Goal: Transaction & Acquisition: Purchase product/service

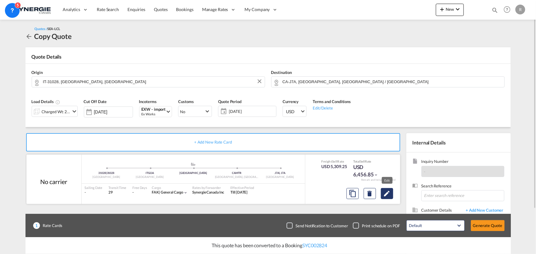
click at [384, 194] on md-icon "Edit" at bounding box center [386, 193] width 7 height 7
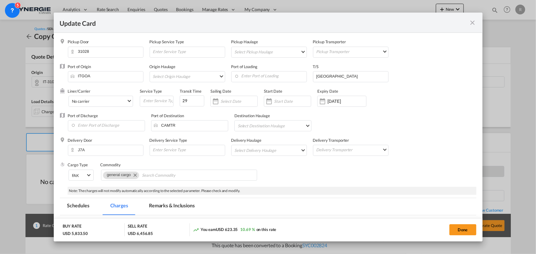
select select "per_cbm"
select select "per_shipment"
select select "flat"
select select "per_shipment"
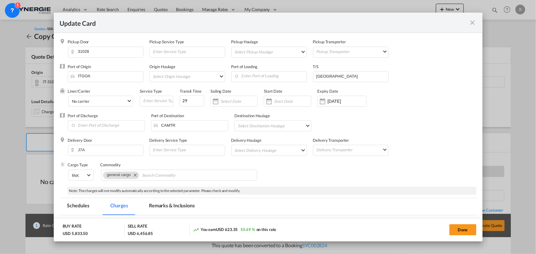
select select "per_shipment"
select select "per_bl"
select select "per_shipment"
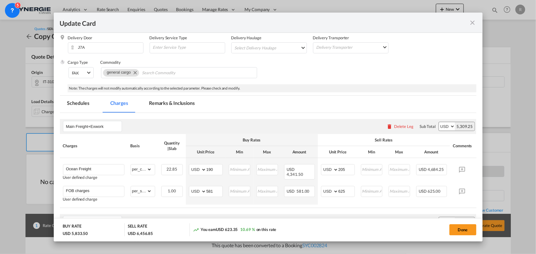
scroll to position [112, 0]
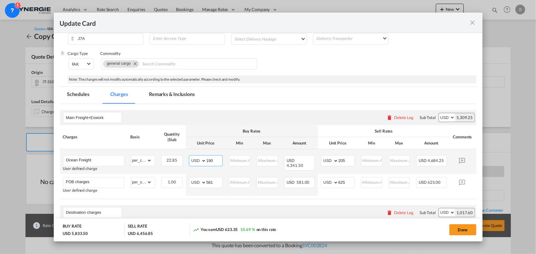
drag, startPoint x: 216, startPoint y: 160, endPoint x: 192, endPoint y: 153, distance: 25.0
click at [192, 153] on td "AED AFN ALL AMD ANG AOA ARS AUD AWG AZN BAM BBD BDT BGN BHD BIF BMD BND BOB BRL…" at bounding box center [206, 161] width 40 height 25
click at [216, 163] on input "190" at bounding box center [214, 160] width 16 height 9
drag, startPoint x: 217, startPoint y: 162, endPoint x: 184, endPoint y: 157, distance: 32.6
click at [184, 157] on tr "Ocean Freight User defined charge Please Enter Already Exists gross_weight volu…" at bounding box center [277, 161] width 435 height 25
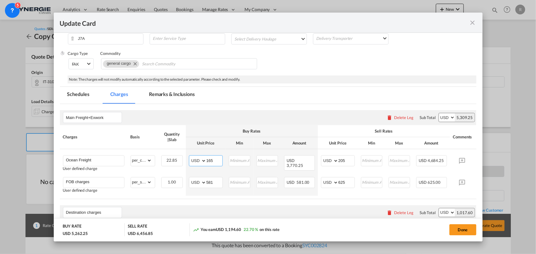
type input "165"
click at [310, 210] on div "Destination charges Please enter leg name Leg Name Already Exists Delete Leg Su…" at bounding box center [268, 213] width 417 height 15
click at [349, 160] on input "205" at bounding box center [347, 160] width 16 height 9
drag, startPoint x: 349, startPoint y: 160, endPoint x: 334, endPoint y: 158, distance: 15.9
click at [334, 158] on md-input-container "AED AFN ALL AMD ANG AOA ARS AUD AWG AZN BAM BBD BDT BGN BHD BIF BMD BND BOB BRL…" at bounding box center [338, 160] width 34 height 11
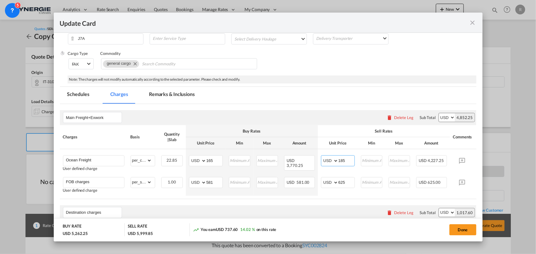
type input "185"
click at [338, 233] on div "Done" at bounding box center [396, 230] width 159 height 13
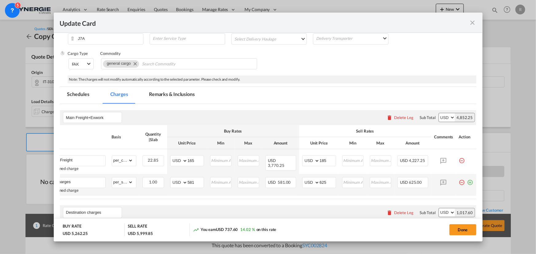
click at [467, 183] on md-icon "icon-plus-circle-outline green-400-fg" at bounding box center [470, 180] width 6 height 6
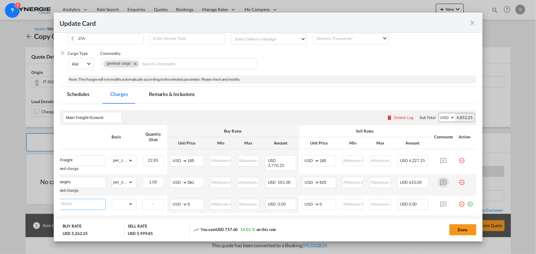
scroll to position [0, 6]
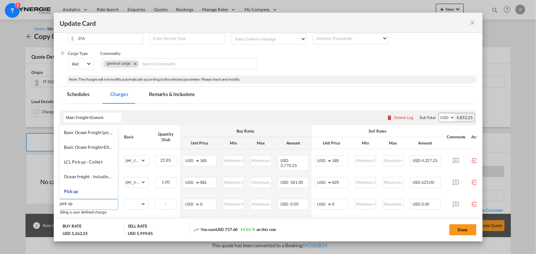
type input "pick up"
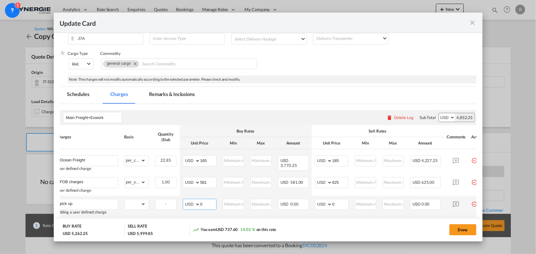
drag, startPoint x: 206, startPoint y: 202, endPoint x: 182, endPoint y: 197, distance: 25.0
click at [182, 197] on td "AED AFN ALL AMD ANG AOA ARS AUD AWG AZN BAM BBD BDT BGN BHD BIF BMD BND BOB BRL…" at bounding box center [200, 207] width 40 height 22
type input "485"
click at [135, 205] on select "gross_weight volumetric_weight per_shipment per_bl per_km per_hawb per_kg flat …" at bounding box center [135, 204] width 21 height 10
select select "per_shipment"
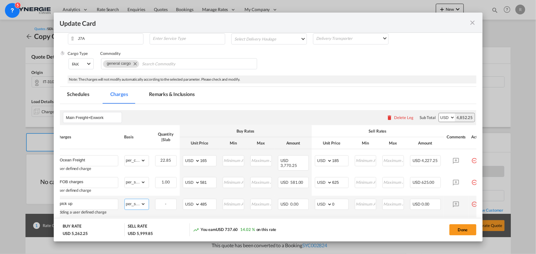
click at [125, 199] on select "gross_weight volumetric_weight per_shipment per_bl per_km per_hawb per_kg flat …" at bounding box center [135, 204] width 21 height 10
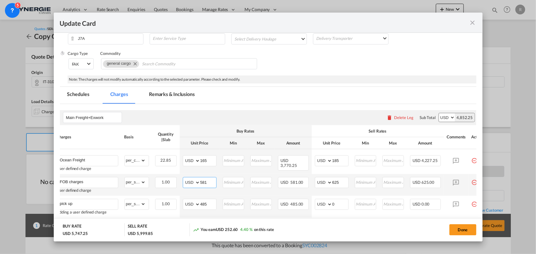
drag, startPoint x: 195, startPoint y: 180, endPoint x: 189, endPoint y: 179, distance: 5.6
click at [189, 179] on md-input-container "AED AFN ALL AMD ANG AOA ARS AUD AWG AZN BAM BBD BDT BGN BHD BIF BMD BND BOB BRL…" at bounding box center [200, 182] width 34 height 11
type input "530"
drag, startPoint x: 340, startPoint y: 183, endPoint x: 314, endPoint y: 180, distance: 26.3
click at [314, 180] on td "AED AFN ALL AMD ANG AOA ARS AUD AWG AZN BAM BBD BDT BGN BHD BIF BMD BND BOB BRL…" at bounding box center [332, 185] width 40 height 22
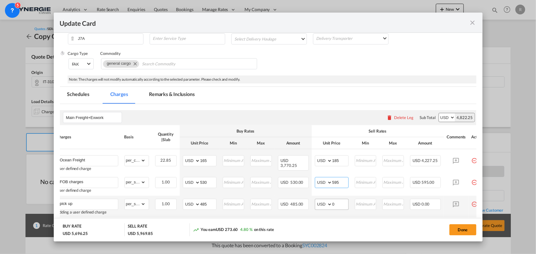
type input "595"
drag, startPoint x: 342, startPoint y: 203, endPoint x: 323, endPoint y: 202, distance: 19.1
click at [323, 202] on md-input-container "AED AFN ALL AMD ANG AOA ARS AUD AWG AZN BAM BBD BDT BGN BHD BIF BMD BND BOB BRL…" at bounding box center [332, 204] width 34 height 11
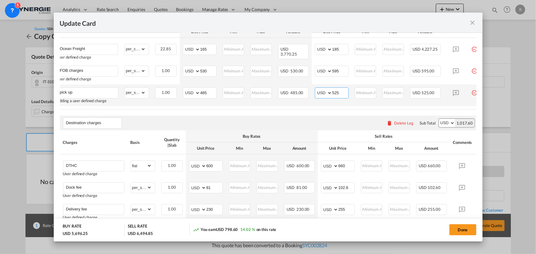
scroll to position [223, 0]
type input "525"
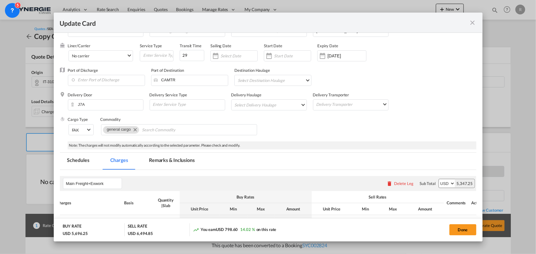
scroll to position [28, 0]
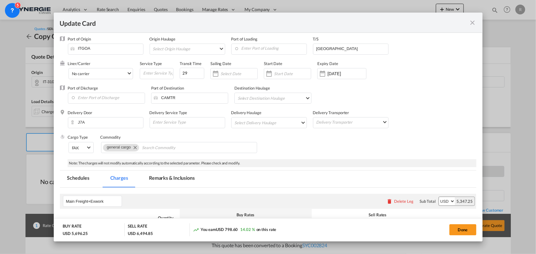
click at [158, 179] on md-tab-item "Remarks & Inclusions" at bounding box center [172, 179] width 61 height 17
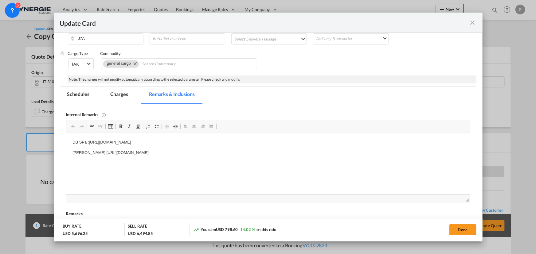
scroll to position [0, 0]
drag, startPoint x: 72, startPoint y: 143, endPoint x: 299, endPoint y: 165, distance: 228.2
click at [299, 163] on html "DB SPa :https://app.frontapp.com/open/msg_1h1hpqz3?key=rJmxUL_MgF0gZq4l1lvRBAeW…" at bounding box center [268, 147] width 404 height 29
click at [82, 146] on html "Gillship OF collect https://app.frontapp.com/open/msg_1hamr027?key=WMgk21ijDyGd…" at bounding box center [268, 141] width 404 height 17
click at [289, 144] on p "Gillship OF collect https://app.frontapp.com/open/msg_1hamr027?key=WMgk21ijDyGd…" at bounding box center [267, 143] width 391 height 6
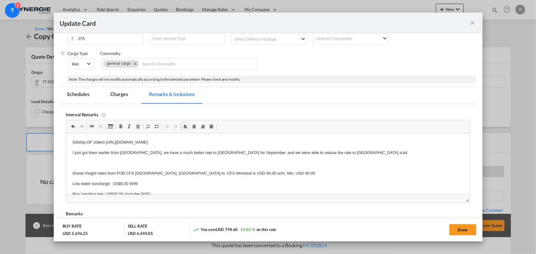
scroll to position [2, 0]
click at [89, 159] on p "Editor, editor4" at bounding box center [267, 162] width 391 height 6
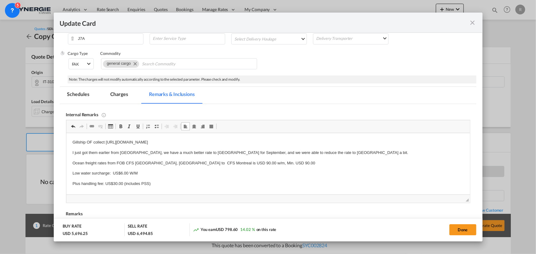
scroll to position [0, 0]
click at [171, 187] on p "Plus handling fee: US$30.00 (includes PSS)" at bounding box center [267, 184] width 391 height 6
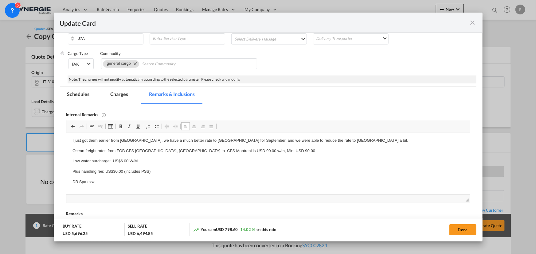
click at [128, 181] on body "Gillship OF collect https://app.frontapp.com/open/msg_1hamr027?key=WMgk21ijDyGd…" at bounding box center [267, 161] width 391 height 69
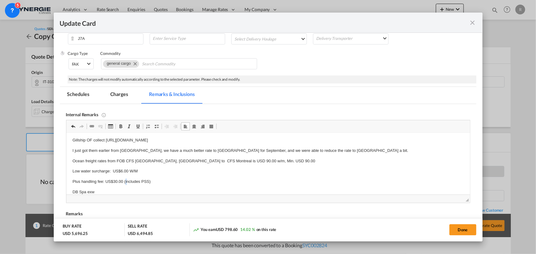
click at [125, 184] on p "Plus handling fee: US$30.00 (includes PSS)" at bounding box center [267, 182] width 391 height 6
click at [117, 191] on p "DB Spa exw" at bounding box center [267, 192] width 391 height 6
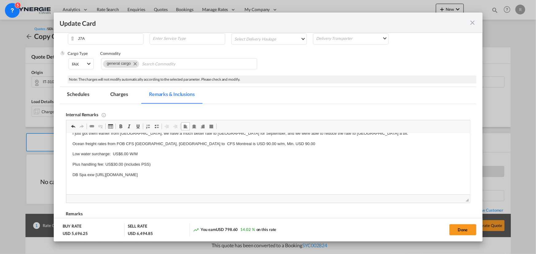
click at [124, 95] on md-tab-item "Charges" at bounding box center [119, 95] width 33 height 17
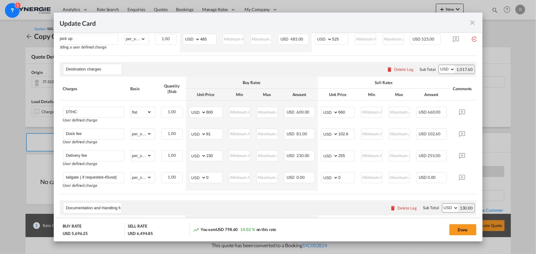
scroll to position [279, 0]
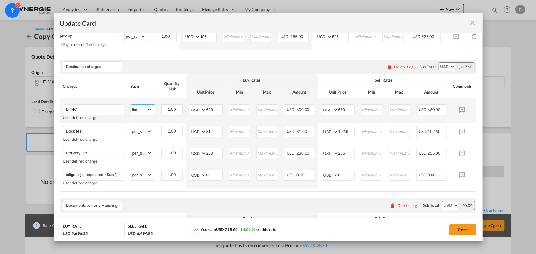
click at [143, 113] on select "gross_weight volumetric_weight per_shipment per_bl per_km per_hawb per_kg flat …" at bounding box center [141, 110] width 21 height 10
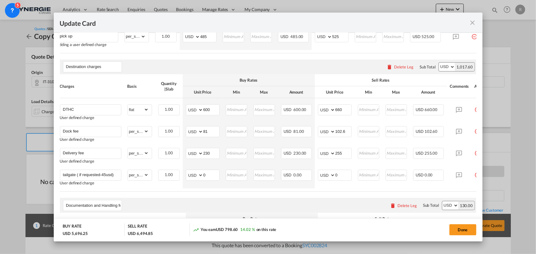
scroll to position [0, 23]
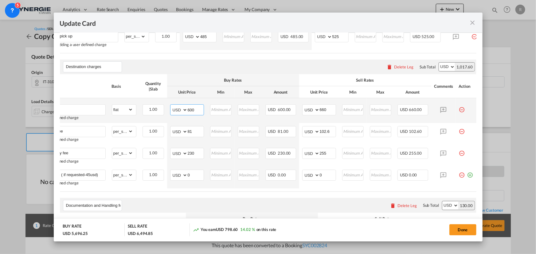
drag, startPoint x: 195, startPoint y: 112, endPoint x: 147, endPoint y: 104, distance: 48.6
click at [147, 104] on tr "DTHC User defined charge Please Enter Already Exists gross_weight volumetric_we…" at bounding box center [258, 110] width 435 height 25
type input "0"
click at [324, 111] on input "660" at bounding box center [328, 109] width 16 height 9
drag, startPoint x: 322, startPoint y: 111, endPoint x: 298, endPoint y: 108, distance: 23.6
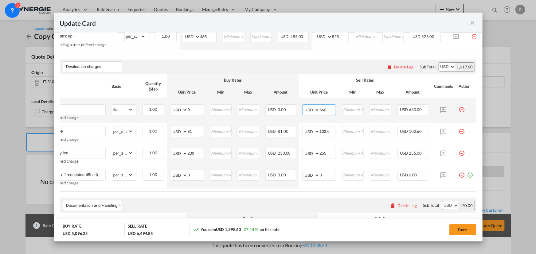
click at [302, 108] on md-input-container "AED AFN ALL AMD ANG AOA ARS AUD AWG AZN BAM BBD BDT BGN BHD BIF BMD BND BOB BRL…" at bounding box center [319, 109] width 34 height 11
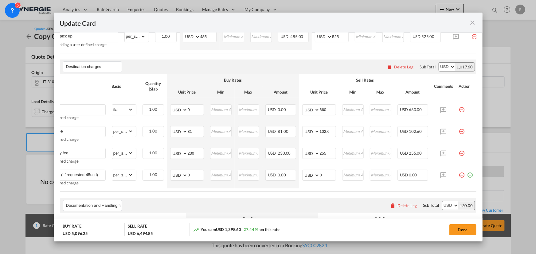
scroll to position [0, 0]
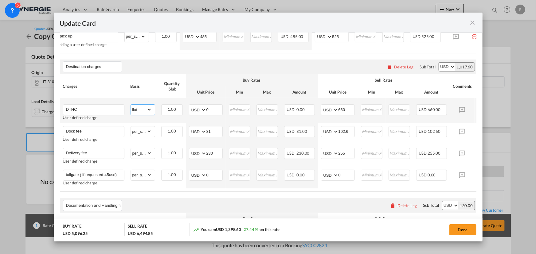
click at [144, 112] on select "gross_weight volumetric_weight per_shipment per_bl per_km per_hawb per_kg flat …" at bounding box center [141, 110] width 21 height 10
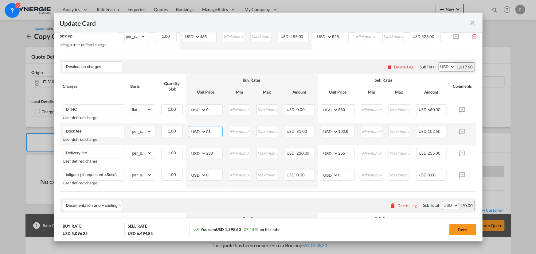
drag, startPoint x: 197, startPoint y: 129, endPoint x: 190, endPoint y: 128, distance: 7.8
click at [190, 128] on md-input-container "AED AFN ALL AMD ANG AOA ARS AUD AWG AZN BAM BBD BDT BGN BHD BIF BMD BND BOB BRL…" at bounding box center [206, 131] width 34 height 11
type input "90"
drag, startPoint x: 352, startPoint y: 133, endPoint x: 285, endPoint y: 127, distance: 68.2
click at [285, 127] on tr "Dock fee User defined charge Please Enter Already Exists gross_weight volumetri…" at bounding box center [277, 134] width 435 height 22
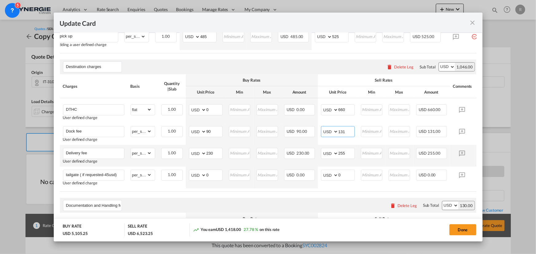
type input "131"
click at [211, 164] on td "AED AFN ALL AMD ANG AOA ARS AUD AWG AZN BAM BBD BDT BGN BHD BIF BMD BND BOB BRL…" at bounding box center [206, 156] width 40 height 22
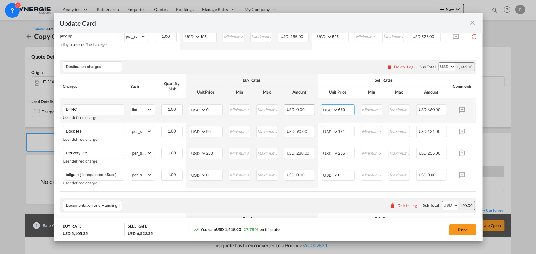
drag, startPoint x: 354, startPoint y: 113, endPoint x: 313, endPoint y: 107, distance: 40.7
click at [313, 107] on tr "DTHC User defined charge Please Enter Already Exists gross_weight volumetric_we…" at bounding box center [277, 110] width 435 height 25
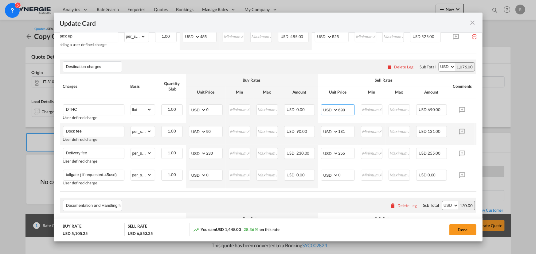
type input "690"
click at [334, 140] on td "AED AFN ALL AMD ANG AOA ARS AUD AWG AZN BAM BBD BDT BGN BHD BIF BMD BND BOB BRL…" at bounding box center [338, 134] width 40 height 22
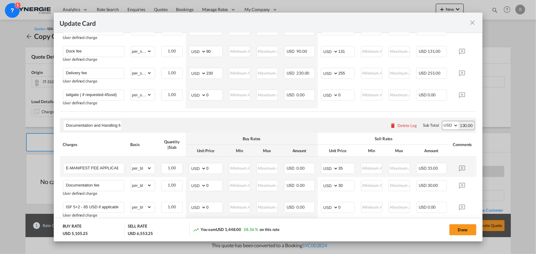
scroll to position [363, 0]
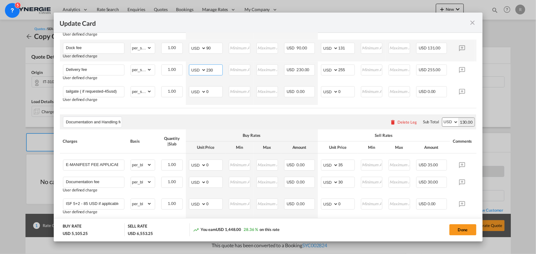
drag, startPoint x: 218, startPoint y: 70, endPoint x: 157, endPoint y: 57, distance: 62.7
click at [166, 61] on tbody "DTHC User defined charge Please Enter Already Exists gross_weight volumetric_we…" at bounding box center [277, 60] width 435 height 90
type input "305"
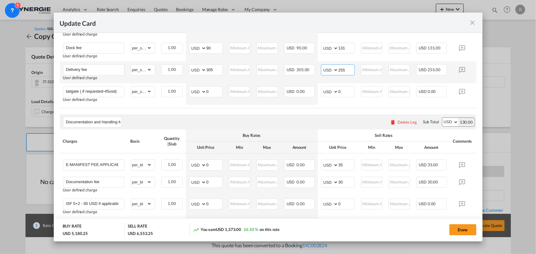
drag, startPoint x: 349, startPoint y: 73, endPoint x: 318, endPoint y: 70, distance: 31.8
click at [318, 70] on td "AED AFN ALL AMD ANG AOA ARS AUD AWG AZN BAM BBD BDT BGN BHD BIF BMD BND BOB BRL…" at bounding box center [338, 72] width 40 height 22
type input "395"
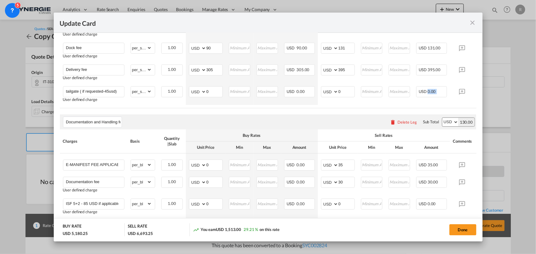
drag, startPoint x: 429, startPoint y: 109, endPoint x: 462, endPoint y: 109, distance: 33.5
click at [462, 108] on table "Charges Basis Quantity | Slab Buy Rates Sell Rates Comments Action Unit Price M…" at bounding box center [277, 50] width 435 height 118
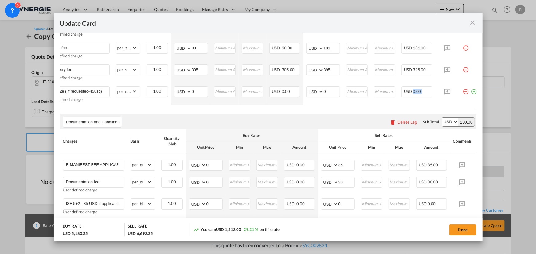
scroll to position [0, 15]
click at [465, 91] on md-icon "icon-minus-circle-outline red-400-fg pt-7" at bounding box center [465, 89] width 6 height 6
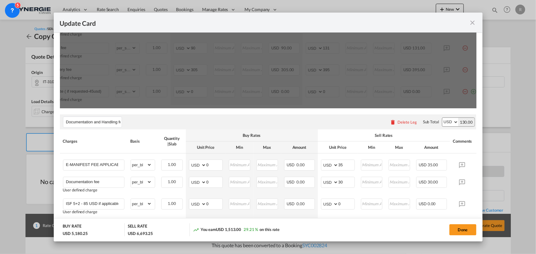
scroll to position [279, 0]
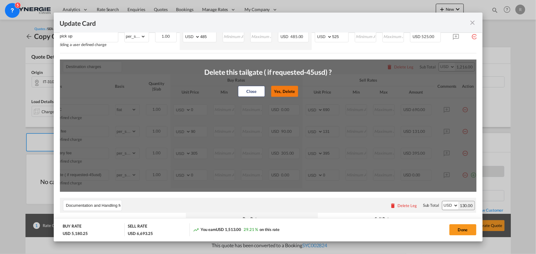
click at [285, 91] on button "Yes, Delete" at bounding box center [284, 91] width 27 height 11
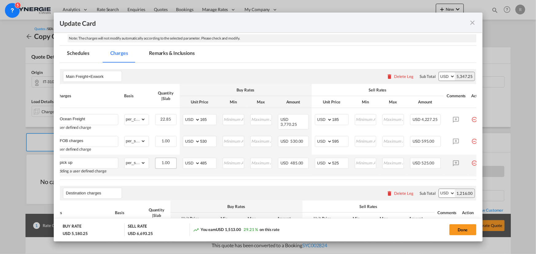
scroll to position [112, 0]
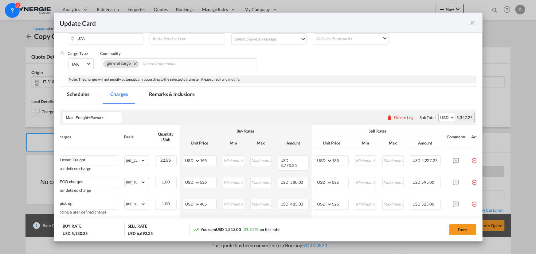
click at [165, 92] on md-tab-item "Remarks & Inclusions" at bounding box center [172, 95] width 61 height 17
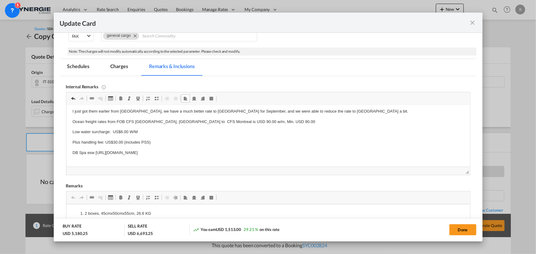
scroll to position [19, 0]
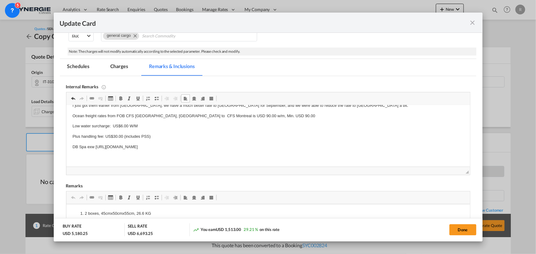
click at [265, 147] on p "DB Spa exw https://app.frontapp.com/open/msg_1hbgm4y7?key=ulVNG_9JcxbiubeLC0EIz…" at bounding box center [267, 147] width 391 height 6
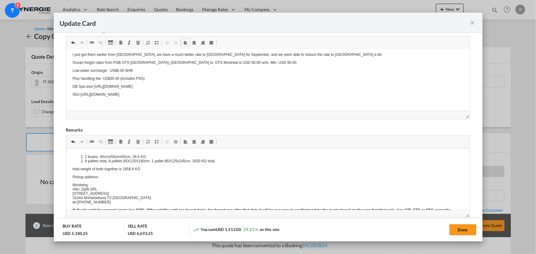
scroll to position [7, 0]
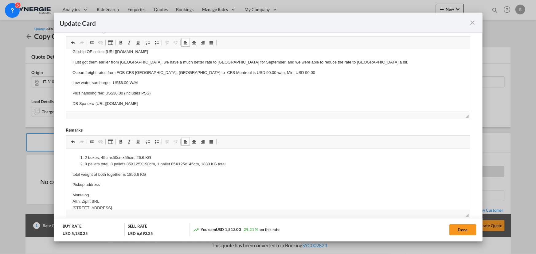
drag, startPoint x: 98, startPoint y: 176, endPoint x: 475, endPoint y: 364, distance: 421.3
drag, startPoint x: 76, startPoint y: 158, endPoint x: 100, endPoint y: 184, distance: 35.2
click at [98, 165] on li "9 pallets total, 8 pallets 85X125X190cm, 1 pallet 85X125x145cm, 1830 KG total" at bounding box center [268, 164] width 367 height 6
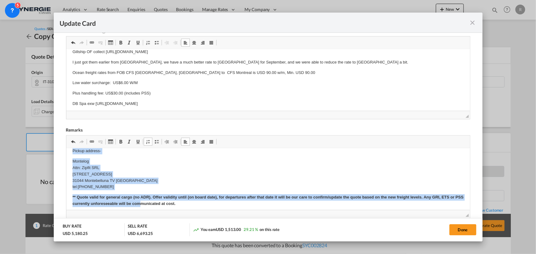
scroll to position [37, 0]
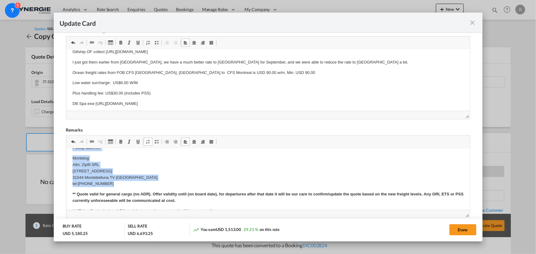
drag, startPoint x: 84, startPoint y: 158, endPoint x: 149, endPoint y: 183, distance: 69.6
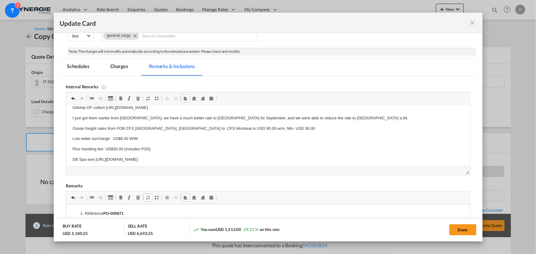
scroll to position [195, 0]
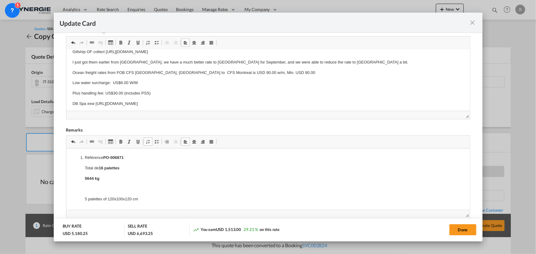
click at [95, 187] on p "Editor, editor5" at bounding box center [268, 189] width 367 height 6
click at [140, 167] on p "Total de 16 palettes" at bounding box center [268, 168] width 367 height 6
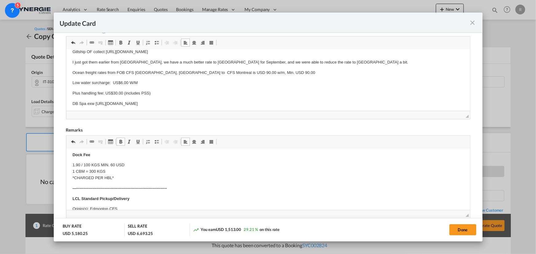
scroll to position [251, 0]
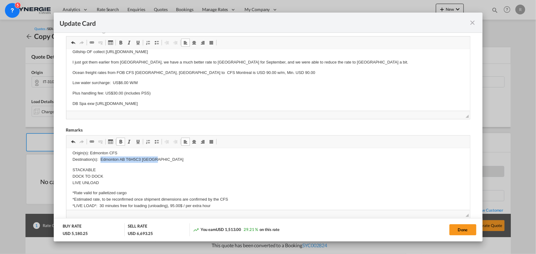
drag, startPoint x: 101, startPoint y: 159, endPoint x: 165, endPoint y: 161, distance: 64.6
click at [165, 161] on p "Origin(s): Edmonton CFS Destination(s): Edmonton AB T6H5C3 Canada" at bounding box center [267, 156] width 391 height 13
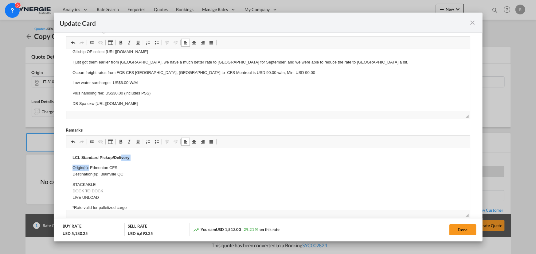
scroll to position [236, 0]
drag, startPoint x: 88, startPoint y: 153, endPoint x: 124, endPoint y: 154, distance: 36.3
click at [124, 154] on body "Référence PO-006871 Total de 16 palettes/5644 kg 5 palettes of 120x100x120 cm 4…" at bounding box center [267, 143] width 391 height 448
click at [108, 168] on p "Origin(s): Edmonton CFS Destination(s): Blainville QC" at bounding box center [267, 171] width 391 height 13
drag, startPoint x: 91, startPoint y: 168, endPoint x: 127, endPoint y: 167, distance: 36.0
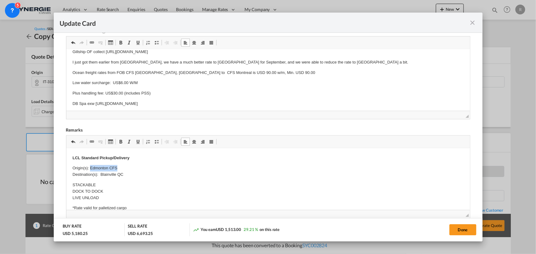
click at [127, 167] on p "Origin(s): Edmonton CFS Destination(s): Blainville QC" at bounding box center [267, 171] width 391 height 13
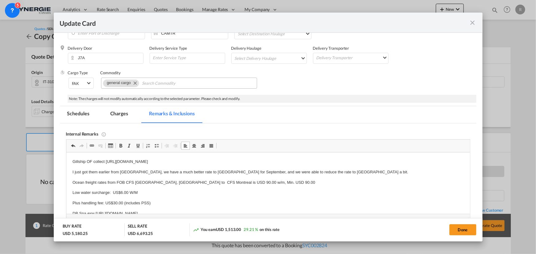
scroll to position [84, 0]
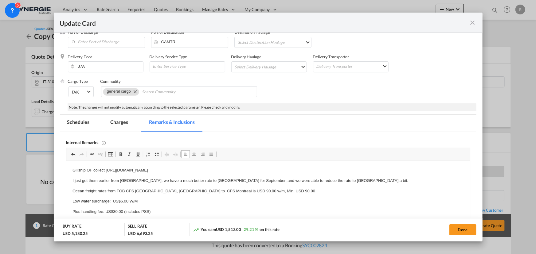
click at [118, 122] on md-tab-item "Charges" at bounding box center [119, 123] width 33 height 17
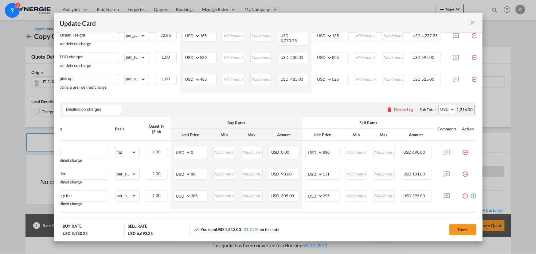
scroll to position [236, 0]
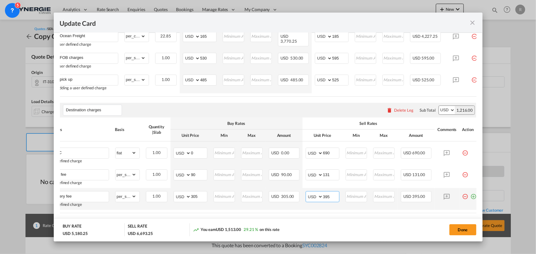
drag, startPoint x: 333, startPoint y: 198, endPoint x: 306, endPoint y: 193, distance: 27.8
click at [306, 193] on td "AED AFN ALL AMD ANG AOA ARS AUD AWG AZN BAM BBD BDT BGN BHD BIF BMD BND BOB BRL…" at bounding box center [323, 199] width 40 height 22
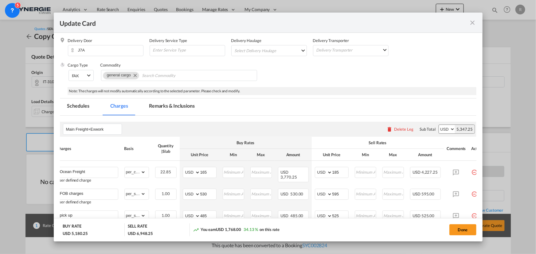
scroll to position [96, 0]
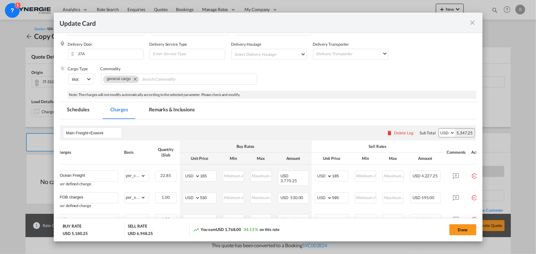
type input "650"
click at [175, 112] on md-tab-item "Remarks & Inclusions" at bounding box center [172, 110] width 61 height 17
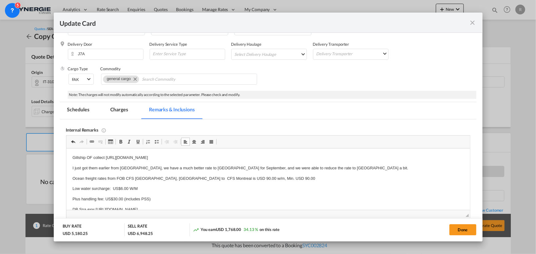
click at [304, 158] on p "Gillship OF collect https://app.frontapp.com/open/msg_1hamr027?key=WMgk21ijDyGd…" at bounding box center [267, 158] width 391 height 6
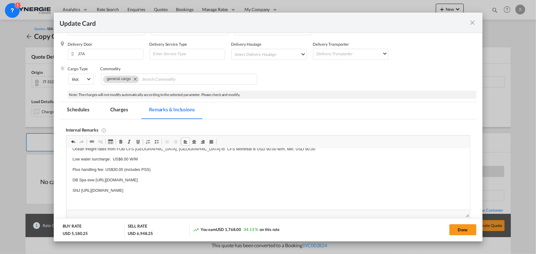
scroll to position [30, 0]
click at [460, 228] on button "Done" at bounding box center [463, 230] width 27 height 11
type input "30 Aug 2025"
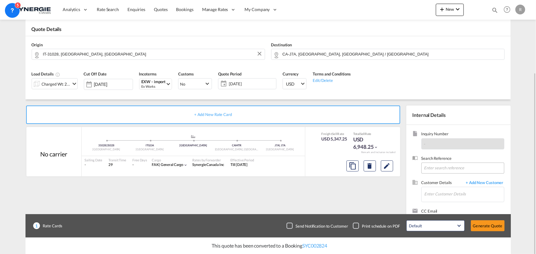
scroll to position [55, 0]
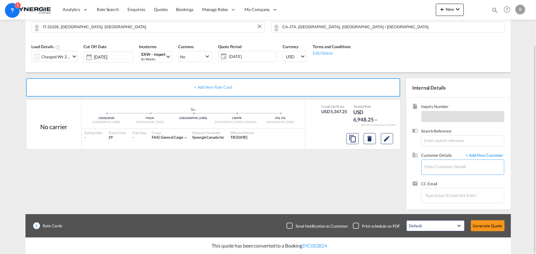
click at [454, 169] on input "Enter Customer Details" at bounding box center [465, 167] width 80 height 14
paste input "logistics@calefactio.com"
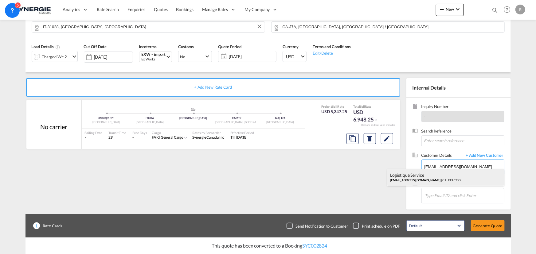
click at [416, 178] on div "Logistique Service logistics@calefactio.com | CALEFACTIO" at bounding box center [445, 177] width 117 height 17
type input "CALEFACTIO, Logistique Service, logistics@calefactio.com"
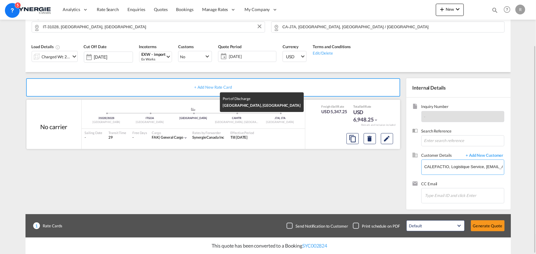
scroll to position [27, 0]
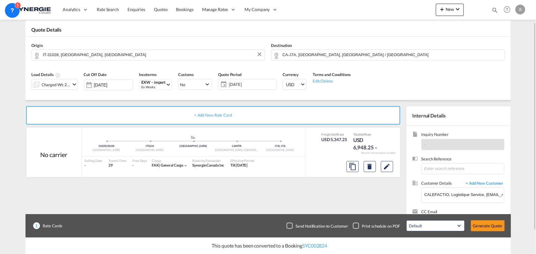
click at [237, 83] on span "31 Aug 2025" at bounding box center [252, 85] width 46 height 6
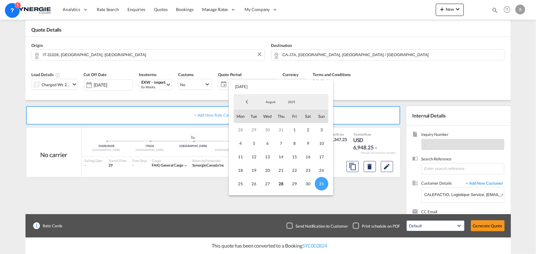
click at [361, 200] on md-backdrop at bounding box center [268, 127] width 536 height 254
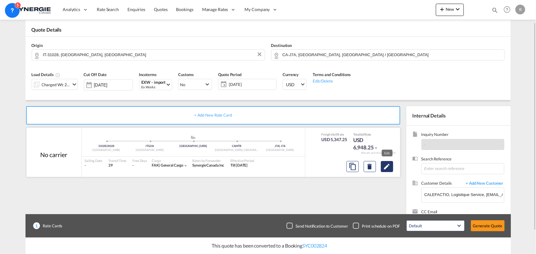
click at [386, 164] on md-icon "Edit" at bounding box center [386, 166] width 7 height 7
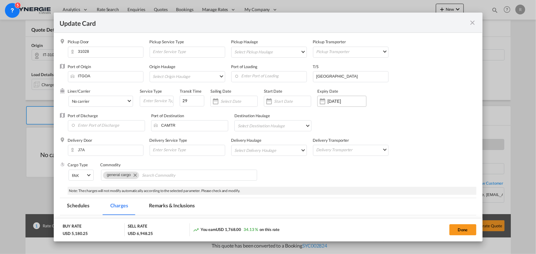
click at [329, 104] on div "31 Aug 2025" at bounding box center [347, 102] width 39 height 6
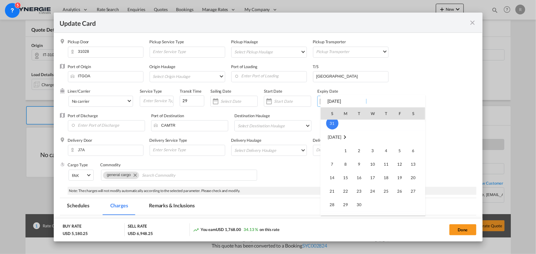
scroll to position [142342, 0]
click at [333, 165] on span "14" at bounding box center [332, 165] width 12 height 12
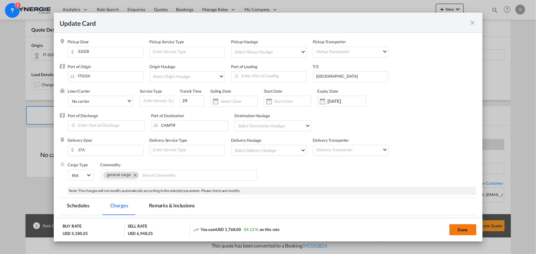
click at [461, 231] on button "Done" at bounding box center [463, 230] width 27 height 11
type input "13 Sep 2025"
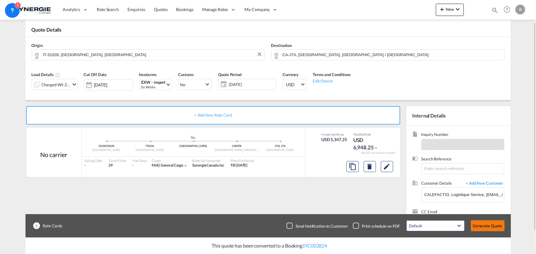
click at [479, 226] on button "Generate Quote" at bounding box center [488, 226] width 34 height 11
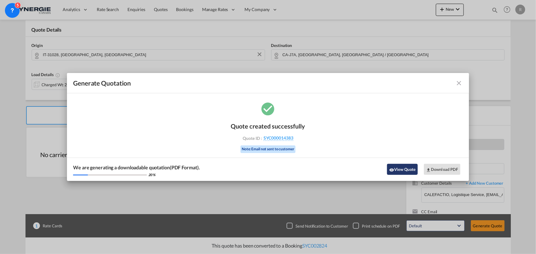
click at [407, 170] on button "View Quote" at bounding box center [402, 169] width 31 height 11
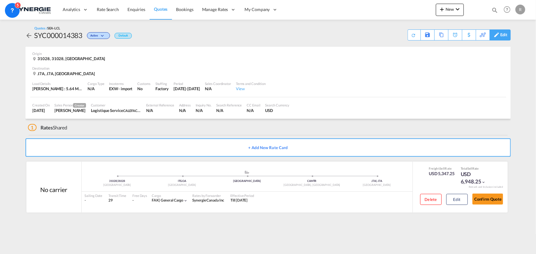
click at [501, 38] on div "Edit" at bounding box center [504, 35] width 7 height 10
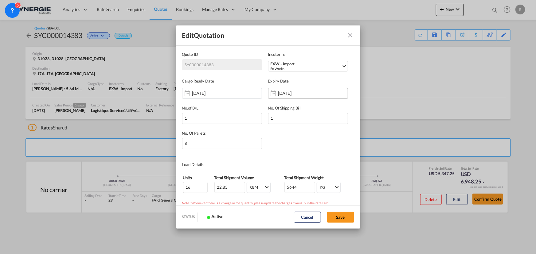
click at [283, 92] on input "31 Aug 2025" at bounding box center [297, 93] width 39 height 5
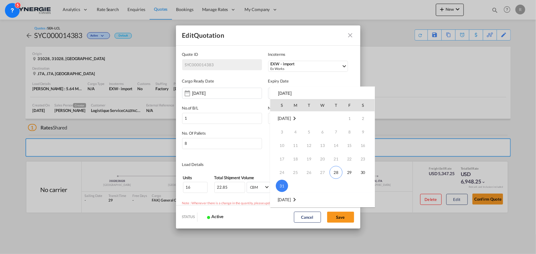
scroll to position [56, 0]
click at [281, 184] on span "14" at bounding box center [282, 185] width 12 height 12
type input "14 Sep 2025"
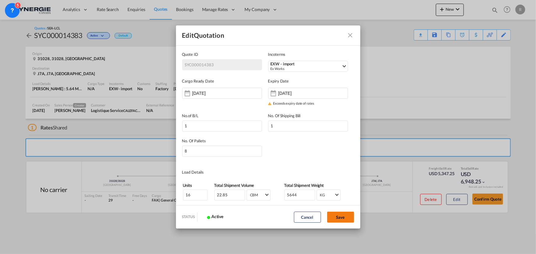
click at [340, 218] on button "Save" at bounding box center [340, 217] width 27 height 11
type input "27 Aug 2025"
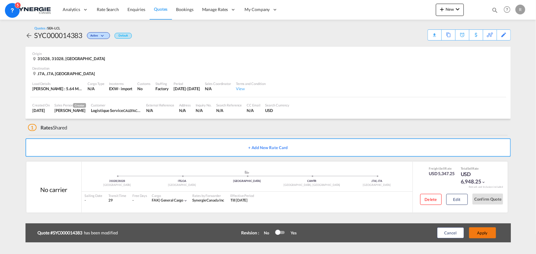
click at [482, 232] on button "Apply" at bounding box center [482, 233] width 27 height 11
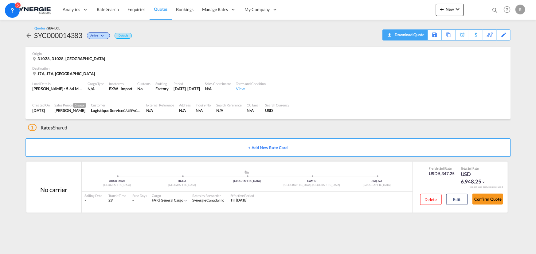
click at [420, 36] on div "Download Quote" at bounding box center [408, 35] width 31 height 10
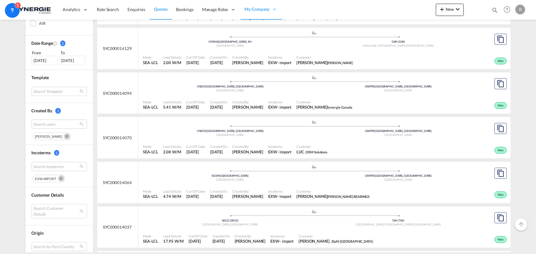
scroll to position [223, 0]
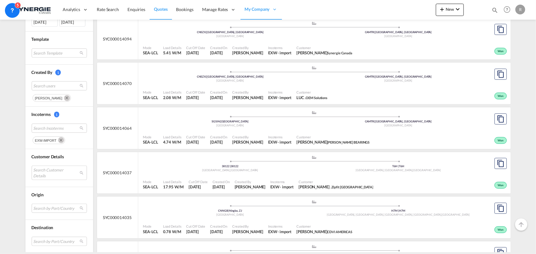
click at [58, 140] on md-icon "Remove" at bounding box center [61, 141] width 6 height 6
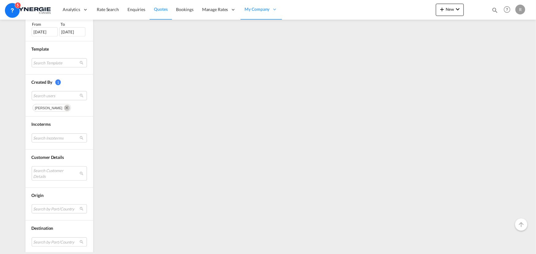
scroll to position [198, 0]
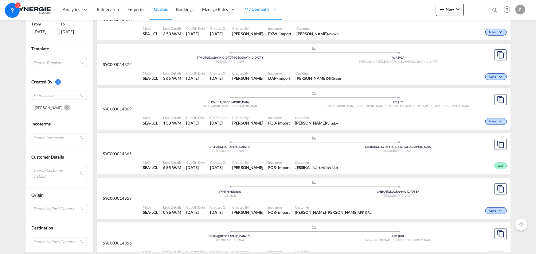
click at [48, 173] on md-select "Search Customer Details user name user john Lee john@king-well.com.tw | king we…" at bounding box center [59, 173] width 55 height 14
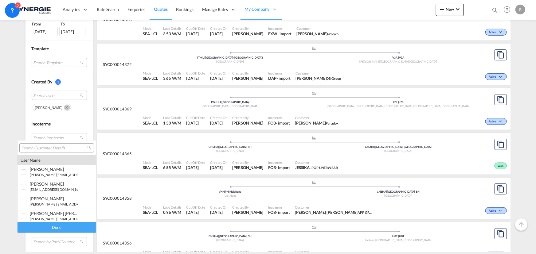
click at [49, 151] on input "search" at bounding box center [54, 149] width 66 height 6
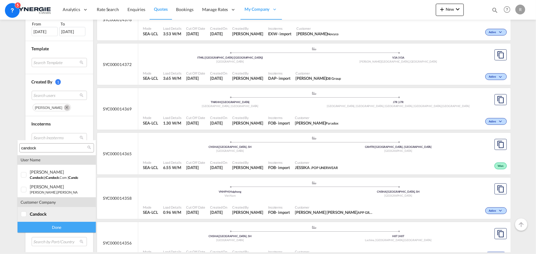
type input "candock"
click at [45, 214] on span "candock" at bounding box center [38, 214] width 17 height 5
click at [52, 227] on div "Done" at bounding box center [57, 227] width 78 height 11
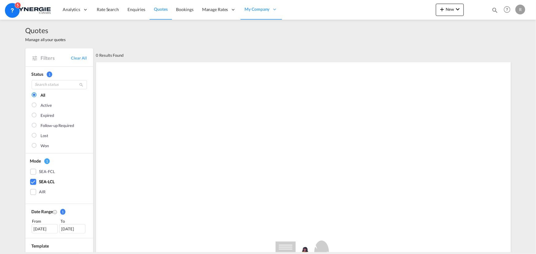
scroll to position [0, 0]
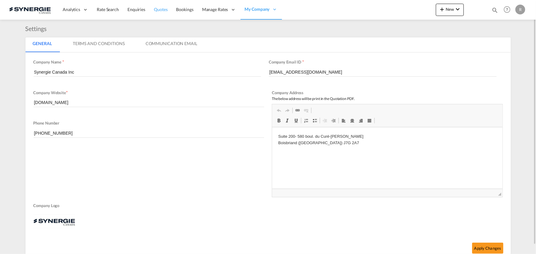
click at [161, 13] on link "Quotes" at bounding box center [161, 10] width 22 height 20
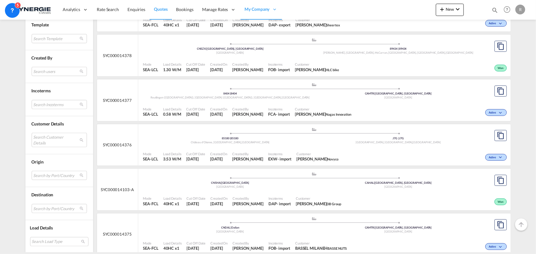
scroll to position [279, 0]
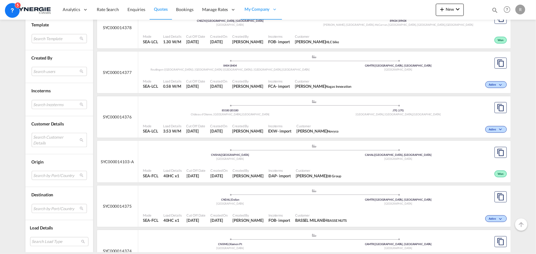
click at [53, 141] on md-select "Search Customer Details user name user john Lee john@king-well.com.tw | king we…" at bounding box center [59, 140] width 55 height 14
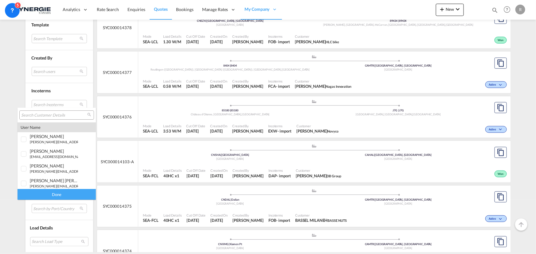
click at [53, 113] on input "search" at bounding box center [54, 116] width 66 height 6
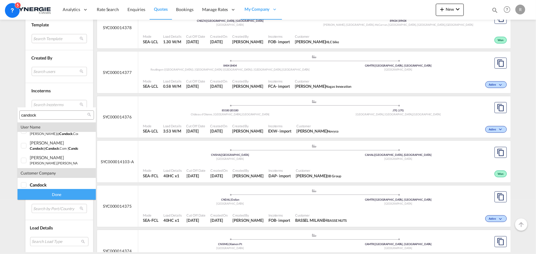
scroll to position [12, 0]
type input "candock"
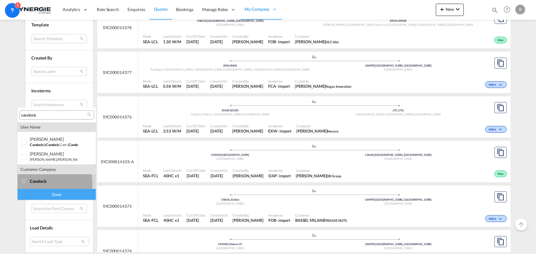
click at [31, 185] on md-option "company candock" at bounding box center [57, 182] width 78 height 15
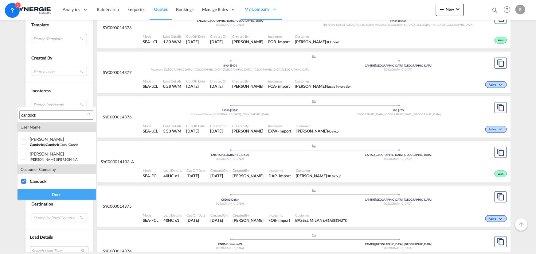
click at [44, 196] on div "Done" at bounding box center [57, 194] width 78 height 11
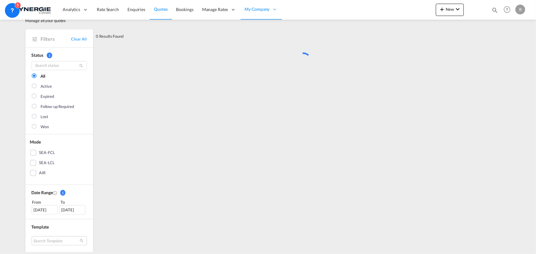
scroll to position [0, 0]
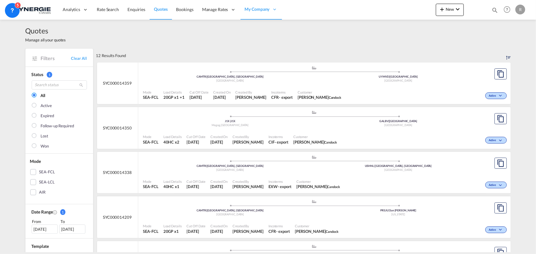
click at [300, 135] on span "Customer" at bounding box center [315, 137] width 44 height 5
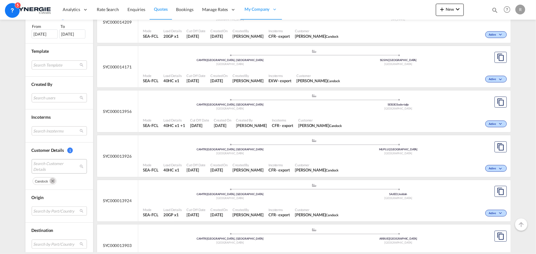
scroll to position [223, 0]
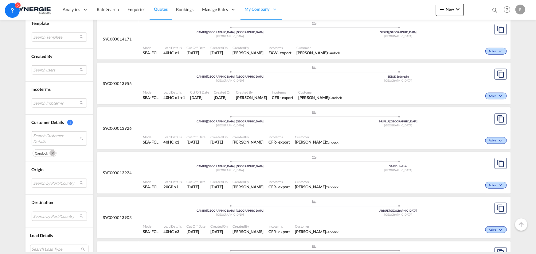
click at [52, 151] on md-icon "Remove" at bounding box center [52, 153] width 6 height 6
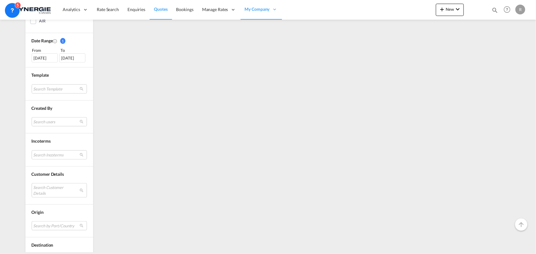
scroll to position [195, 0]
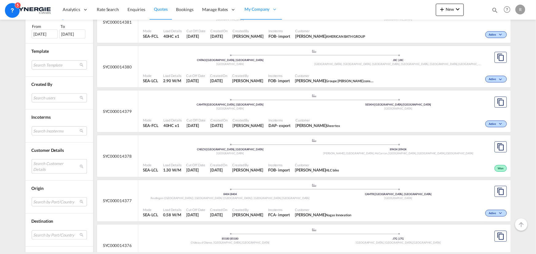
click at [47, 168] on md-select "Search Customer Details" at bounding box center [59, 166] width 55 height 14
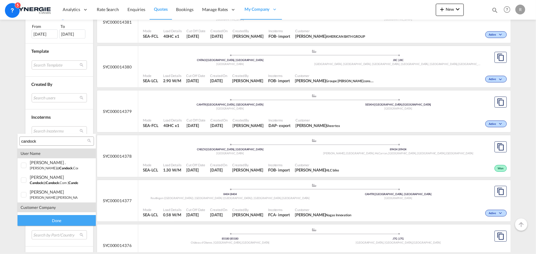
paste input "Ideal Knitwear"
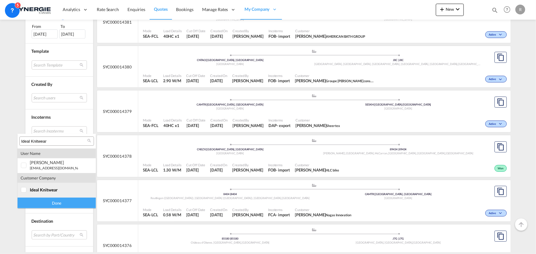
type input "Ideal Knitwear"
click at [59, 191] on div "ideal knitwear" at bounding box center [54, 189] width 48 height 5
click at [62, 204] on div "Done" at bounding box center [57, 203] width 78 height 11
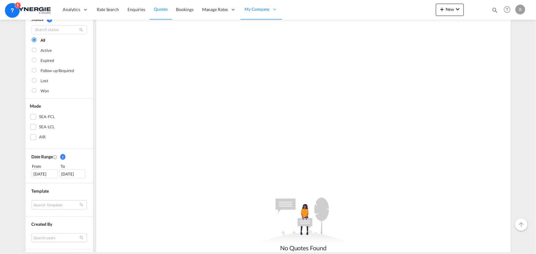
scroll to position [56, 0]
click at [39, 174] on div "29 Jul 2025" at bounding box center [45, 173] width 26 height 9
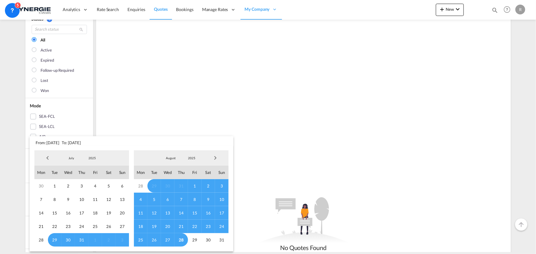
click at [49, 159] on span "Previous Month" at bounding box center [47, 158] width 12 height 12
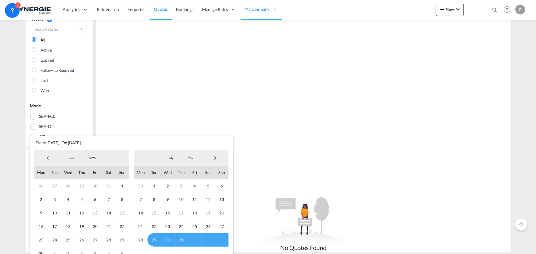
click at [49, 159] on span "Previous Month" at bounding box center [47, 158] width 12 height 12
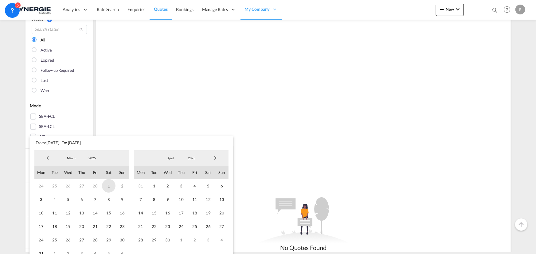
click at [107, 184] on span "1" at bounding box center [109, 186] width 14 height 14
click at [216, 159] on span "Next Month" at bounding box center [215, 158] width 12 height 12
click at [182, 236] on span "31" at bounding box center [182, 241] width 14 height 14
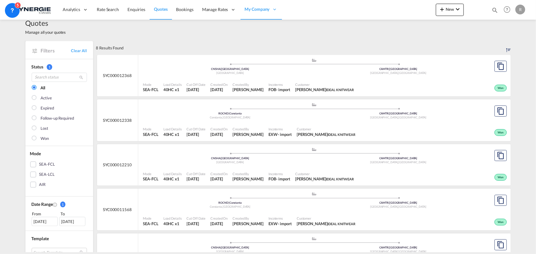
scroll to position [7, 0]
click at [255, 130] on div "Created By Rosa Ho" at bounding box center [248, 132] width 36 height 15
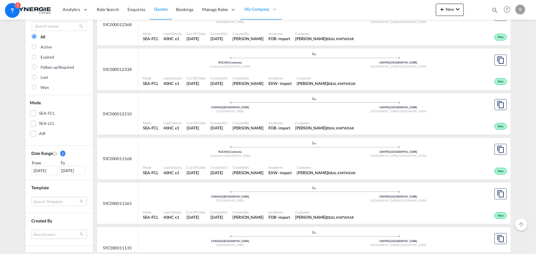
scroll to position [63, 0]
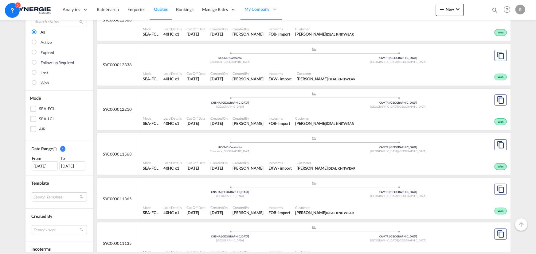
click at [304, 161] on div "Customer FRANCA ALBANO IDEAL KNITWEAR" at bounding box center [326, 165] width 64 height 15
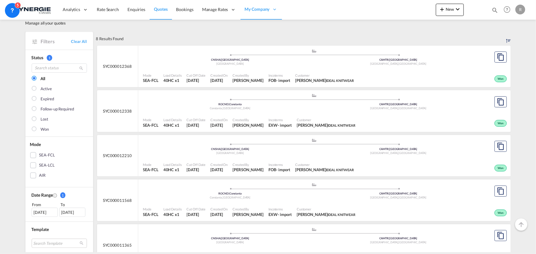
scroll to position [0, 0]
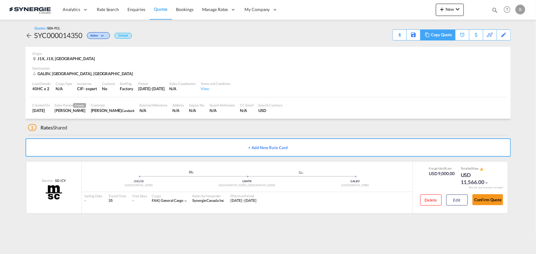
click at [443, 37] on div "Copy Quote" at bounding box center [441, 35] width 21 height 10
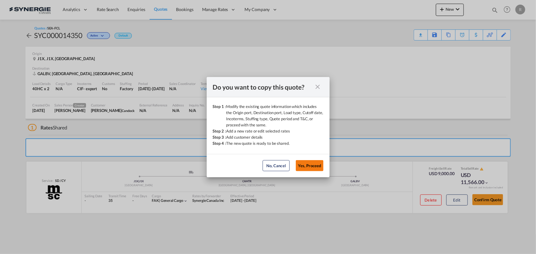
click at [307, 169] on button "Yes, Proceed" at bounding box center [310, 165] width 28 height 11
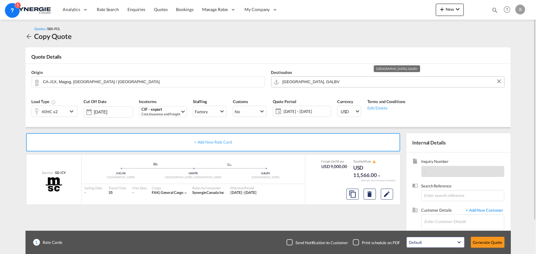
click at [336, 82] on input "[GEOGRAPHIC_DATA], GALBV" at bounding box center [392, 82] width 219 height 11
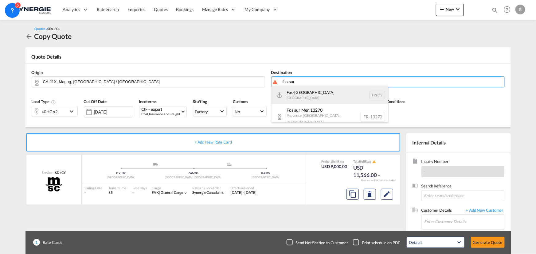
click at [307, 95] on div "Fos-sur-Mer [GEOGRAPHIC_DATA] [GEOGRAPHIC_DATA]" at bounding box center [330, 95] width 117 height 18
type input "Fos-[GEOGRAPHIC_DATA], [GEOGRAPHIC_DATA]"
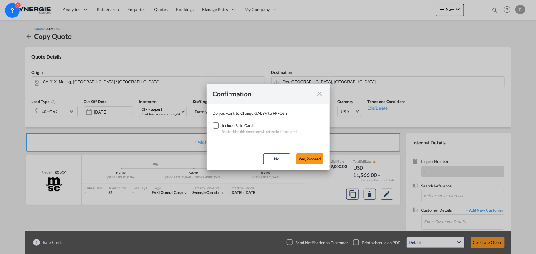
click at [214, 124] on div "Checkbox No Ink" at bounding box center [216, 126] width 6 height 6
click at [308, 159] on button "Yes,Proceed" at bounding box center [310, 159] width 27 height 11
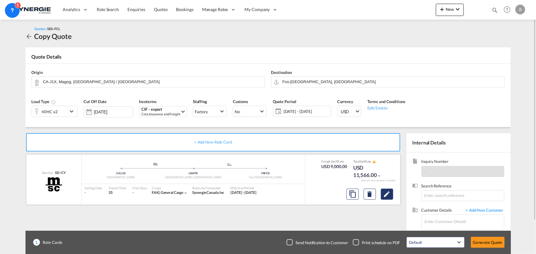
click at [385, 195] on md-icon "Edit" at bounding box center [386, 194] width 7 height 7
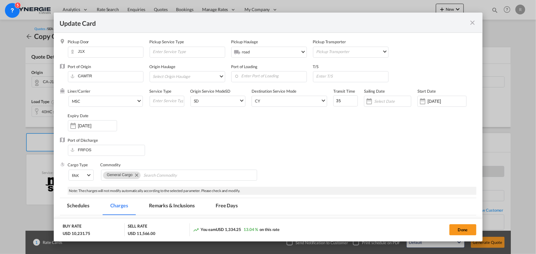
select select "per container"
select select "per B/L"
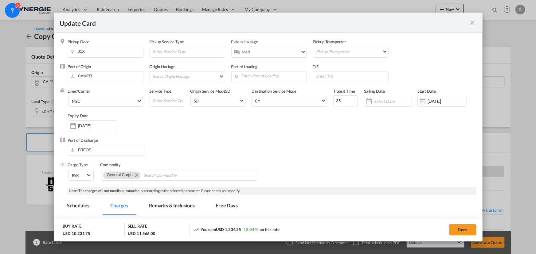
select select "per B/L"
select select "per shipment"
drag, startPoint x: 344, startPoint y: 101, endPoint x: 309, endPoint y: 97, distance: 35.6
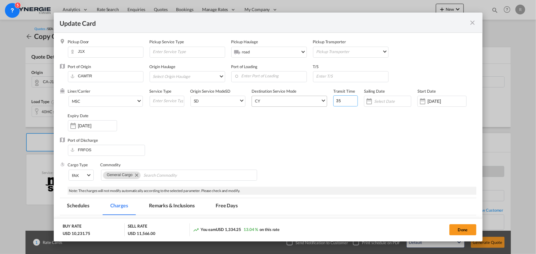
click at [309, 97] on div "Liner/Carrier MSC 2HM LOGISTICS D.O.O AAXL GLOBAL SHIPPING LINES LLC [PERSON_NA…" at bounding box center [272, 112] width 409 height 49
type input "25"
click at [267, 75] on input "Enter Port of Loading" at bounding box center [270, 76] width 72 height 9
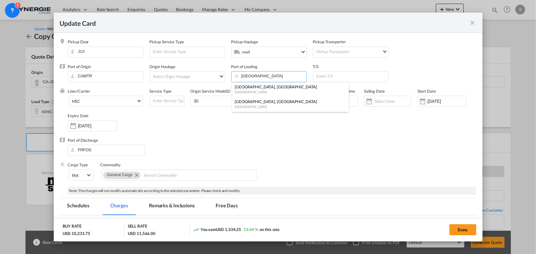
click at [249, 102] on div "[GEOGRAPHIC_DATA], [GEOGRAPHIC_DATA]" at bounding box center [289, 102] width 108 height 6
type input "[GEOGRAPHIC_DATA], [GEOGRAPHIC_DATA], CAMTR"
click at [111, 101] on span "MSC" at bounding box center [104, 102] width 65 height 6
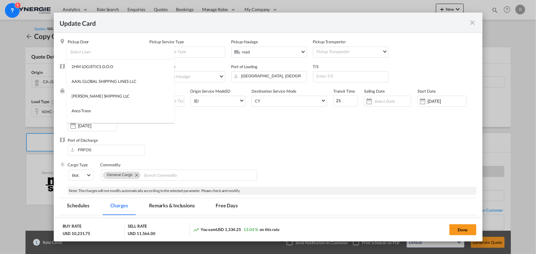
click at [137, 53] on input "search" at bounding box center [122, 52] width 104 height 15
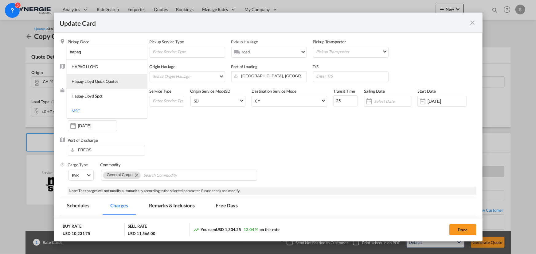
type input "hapag"
click at [86, 79] on div "Hapag-Lloyd Quick Quotes" at bounding box center [95, 82] width 47 height 6
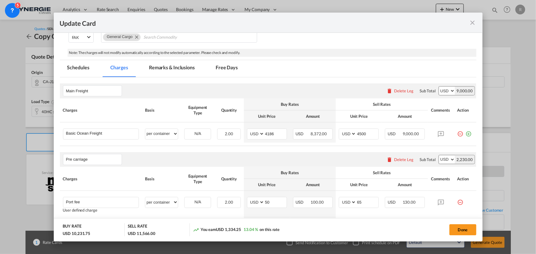
scroll to position [140, 0]
drag, startPoint x: 451, startPoint y: 225, endPoint x: 415, endPoint y: 221, distance: 37.1
click at [451, 225] on button "Done" at bounding box center [463, 230] width 27 height 11
type input "[DATE]"
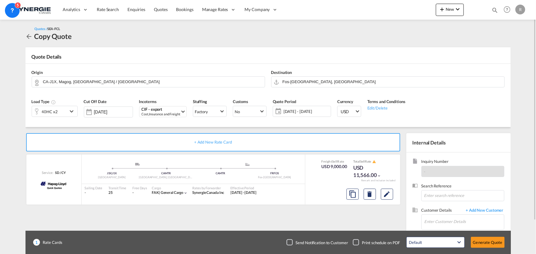
click at [70, 114] on md-icon "icon-chevron-down" at bounding box center [72, 111] width 9 height 7
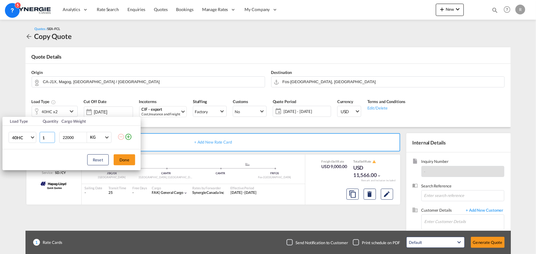
type input "1"
click at [50, 139] on input "1" at bounding box center [47, 137] width 15 height 11
click at [66, 137] on input "22000" at bounding box center [74, 137] width 25 height 10
type input "20000"
click at [128, 164] on button "Done" at bounding box center [125, 160] width 22 height 11
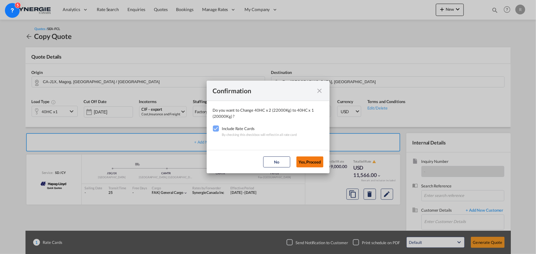
click at [317, 162] on button "Yes,Proceed" at bounding box center [310, 162] width 27 height 11
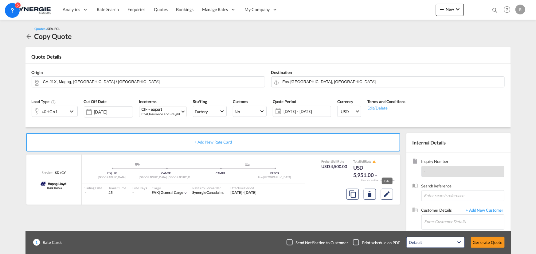
click at [389, 197] on md-icon "Edit" at bounding box center [386, 194] width 7 height 7
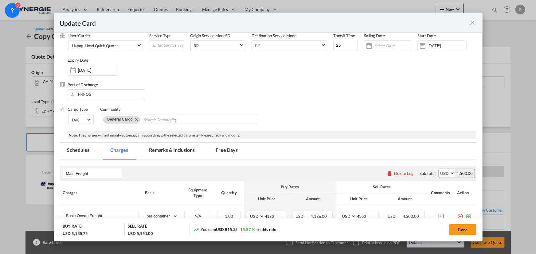
scroll to position [112, 0]
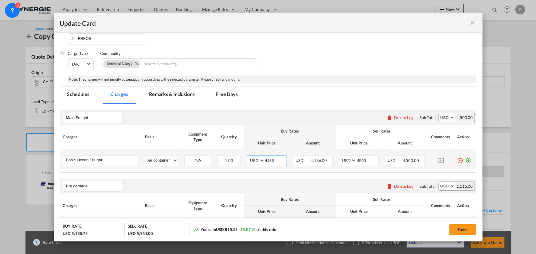
drag, startPoint x: 279, startPoint y: 161, endPoint x: 240, endPoint y: 160, distance: 39.4
click at [240, 160] on tr "Basic Ocean Freight Please Enter User Defined Charges Cannot Be Published per e…" at bounding box center [268, 159] width 417 height 20
type input "976"
drag, startPoint x: 364, startPoint y: 159, endPoint x: 347, endPoint y: 159, distance: 16.6
click at [347, 159] on md-input-container "AED AFN ALL AMD ANG AOA ARS AUD AWG AZN BAM BBD BDT BGN BHD BIF BMD BND [PERSON…" at bounding box center [359, 160] width 40 height 11
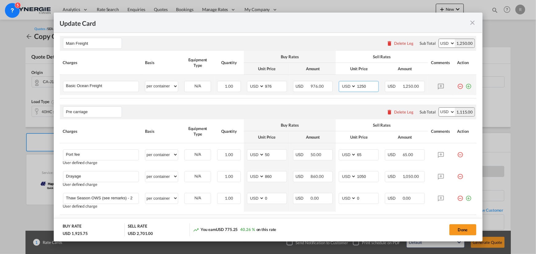
scroll to position [195, 0]
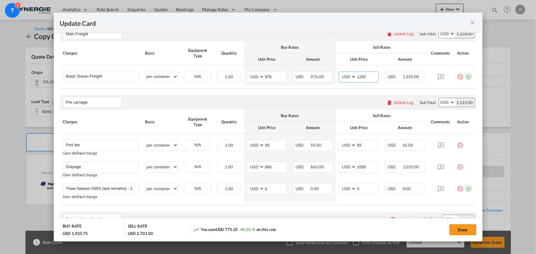
type input "1250"
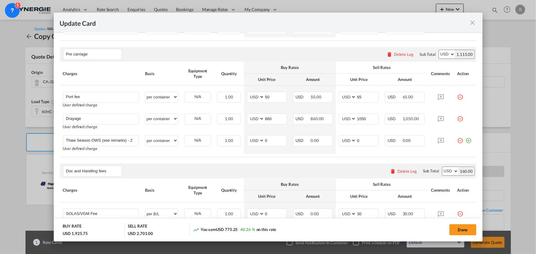
scroll to position [251, 0]
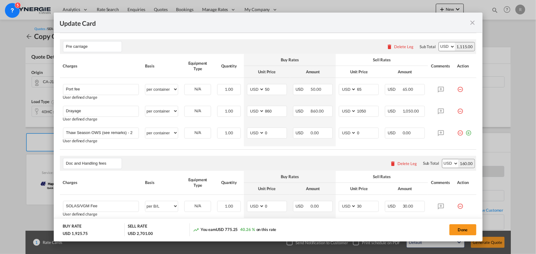
drag, startPoint x: 456, startPoint y: 133, endPoint x: 434, endPoint y: 135, distance: 22.2
click at [458, 133] on md-icon "icon-minus-circle-outline red-400-fg" at bounding box center [461, 131] width 6 height 6
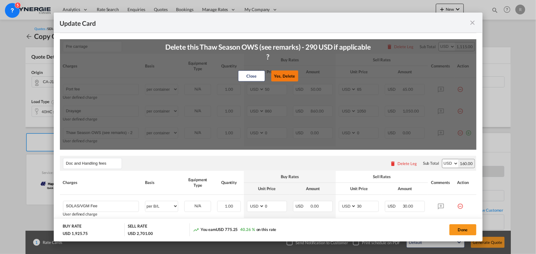
click at [290, 77] on button "Yes, Delete" at bounding box center [284, 76] width 27 height 11
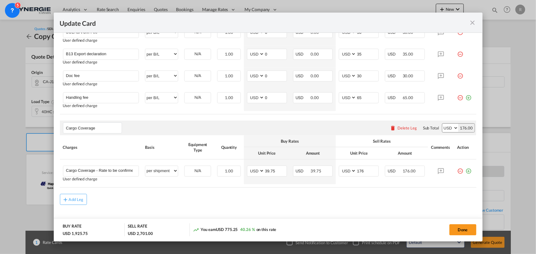
scroll to position [411, 0]
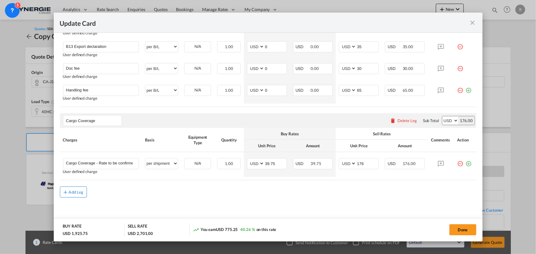
click at [79, 194] on button "Add Leg" at bounding box center [73, 192] width 27 height 11
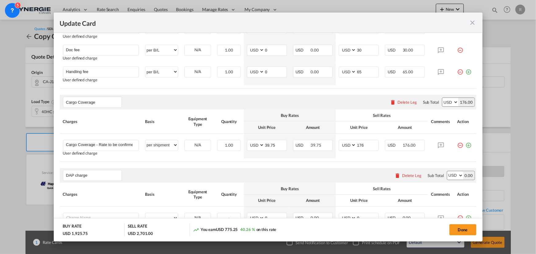
scroll to position [467, 0]
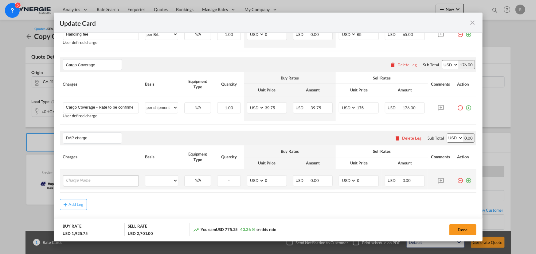
type input "DAP charge"
click at [110, 182] on input "Charge Name" at bounding box center [102, 180] width 73 height 9
type input "P"
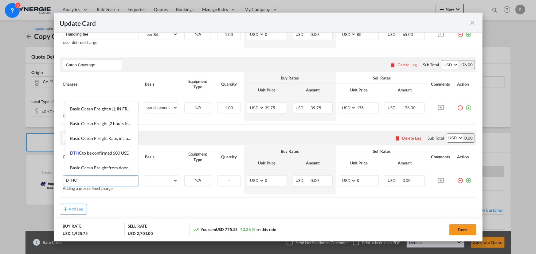
type input "DTHC"
click at [179, 214] on div "Add Leg" at bounding box center [268, 209] width 417 height 11
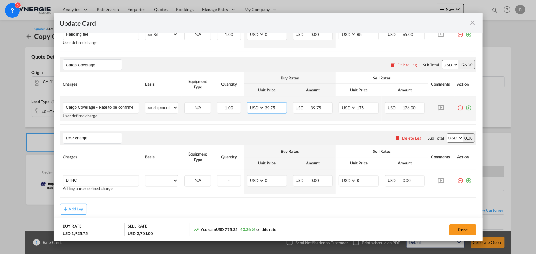
drag, startPoint x: 273, startPoint y: 107, endPoint x: 231, endPoint y: 99, distance: 43.5
click at [231, 99] on tr "Cargo Coverage - Rate to be confirmed depending on commodity and value Min 50 U…" at bounding box center [268, 108] width 417 height 25
type input "0"
drag, startPoint x: 364, startPoint y: 107, endPoint x: 323, endPoint y: 104, distance: 41.3
click at [323, 104] on tr "Cargo Coverage - Rate to be confirmed depending on commodity and value Min 50 U…" at bounding box center [268, 108] width 417 height 25
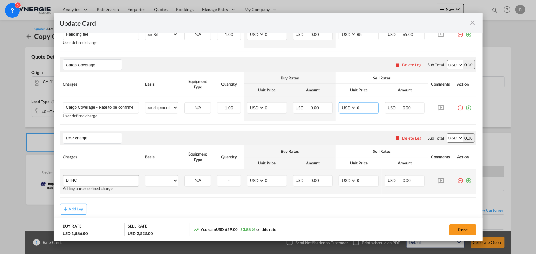
type input "0"
click at [120, 179] on input "DTHC" at bounding box center [102, 180] width 73 height 9
click at [155, 186] on div "per equipment per container per B/L per shipping bill per shipment per pallet p…" at bounding box center [161, 181] width 33 height 11
click at [165, 182] on select "per equipment per container per B/L per shipping bill per shipment per pallet p…" at bounding box center [161, 181] width 33 height 10
select select "per container"
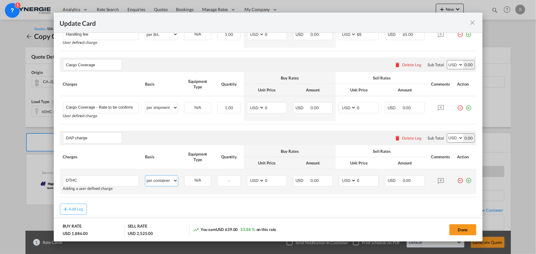
click at [145, 176] on select "per equipment per container per B/L per shipping bill per shipment per pallet p…" at bounding box center [161, 181] width 33 height 10
drag, startPoint x: 271, startPoint y: 181, endPoint x: 259, endPoint y: 179, distance: 12.4
click at [259, 179] on md-input-container "AED AFN ALL AMD ANG AOA ARS AUD AWG AZN BAM BBD BDT BGN BHD BIF BMD BND [PERSON…" at bounding box center [267, 181] width 40 height 11
type input "500"
drag, startPoint x: 365, startPoint y: 181, endPoint x: 332, endPoint y: 178, distance: 33.6
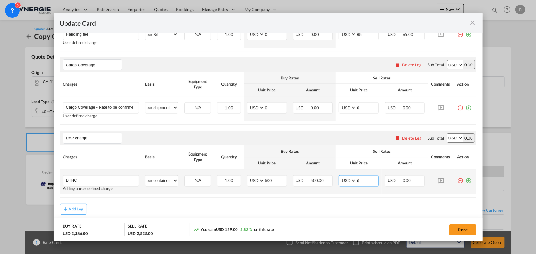
click at [332, 178] on tr "DTHC Please Enter User Defined Charges Cannot Be Published Adding a user define…" at bounding box center [268, 182] width 417 height 25
type input "550"
click at [466, 180] on md-icon "icon-plus-circle-outline green-400-fg" at bounding box center [469, 179] width 6 height 6
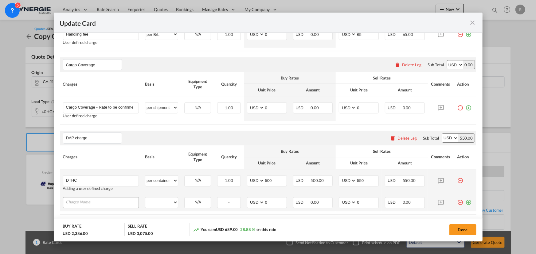
click at [98, 202] on input "Charge Name" at bounding box center [102, 202] width 73 height 9
type input "On-carriage"
click at [169, 204] on select "per equipment per container per B/L per shipping bill per shipment per pallet p…" at bounding box center [161, 203] width 33 height 10
select select "per container"
click at [145, 198] on select "per equipment per container per B/L per shipping bill per shipment per pallet p…" at bounding box center [161, 203] width 33 height 10
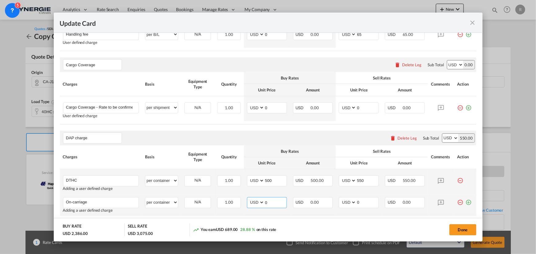
drag, startPoint x: 272, startPoint y: 201, endPoint x: 249, endPoint y: 199, distance: 23.7
click at [249, 199] on md-input-container "AED AFN ALL AMD ANG AOA ARS AUD AWG AZN BAM BBD BDT BGN BHD BIF BMD BND BOB BRL…" at bounding box center [267, 203] width 40 height 11
type input "1040"
click at [357, 203] on input "0" at bounding box center [367, 202] width 22 height 9
drag, startPoint x: 359, startPoint y: 203, endPoint x: 347, endPoint y: 203, distance: 12.6
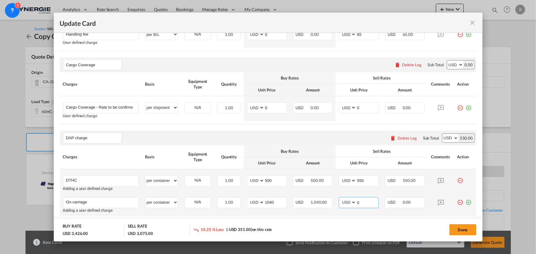
click at [347, 203] on md-input-container "AED AFN ALL AMD ANG AOA ARS AUD AWG AZN BAM BBD BDT BGN BHD BIF BMD BND BOB BRL…" at bounding box center [359, 203] width 40 height 11
drag, startPoint x: 370, startPoint y: 204, endPoint x: 353, endPoint y: 204, distance: 16.9
click at [356, 204] on input "1075" at bounding box center [367, 202] width 22 height 9
type input "1100"
click at [466, 202] on md-icon "icon-plus-circle-outline green-400-fg" at bounding box center [469, 201] width 6 height 6
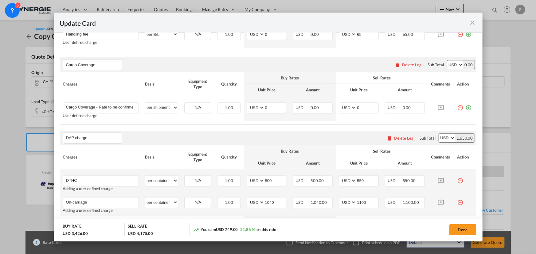
scroll to position [523, 0]
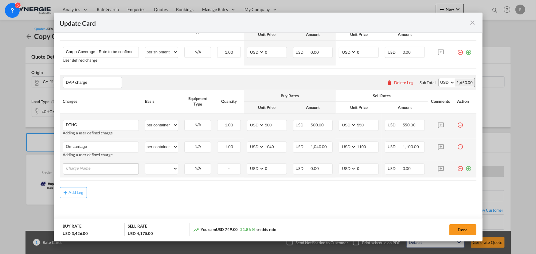
click at [86, 169] on input "Charge Name" at bounding box center [102, 168] width 73 height 9
type input "Admin customs clearance"
click at [162, 171] on select "per equipment per container per B/L per shipping bill per shipment per pallet p…" at bounding box center [161, 169] width 33 height 10
select select "per container"
click at [145, 164] on select "per equipment per container per B/L per shipping bill per shipment per pallet p…" at bounding box center [161, 169] width 33 height 10
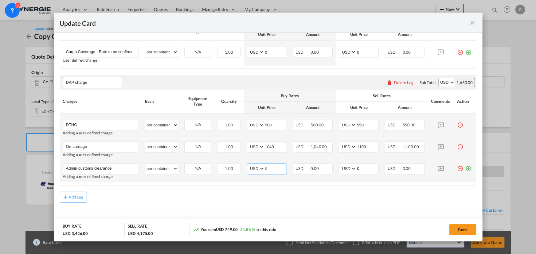
drag, startPoint x: 270, startPoint y: 165, endPoint x: 249, endPoint y: 162, distance: 21.5
click at [253, 164] on md-input-container "AED AFN ALL AMD ANG AOA ARS AUD AWG AZN BAM BBD BDT BGN BHD BIF BMD BND BOB BRL…" at bounding box center [267, 169] width 40 height 11
type input "170"
drag, startPoint x: 359, startPoint y: 171, endPoint x: 336, endPoint y: 166, distance: 23.1
click at [336, 166] on td "AED AFN ALL AMD ANG AOA ARS AUD AWG AZN BAM BBD BDT BGN BHD BIF BMD BND BOB BRL…" at bounding box center [359, 172] width 46 height 22
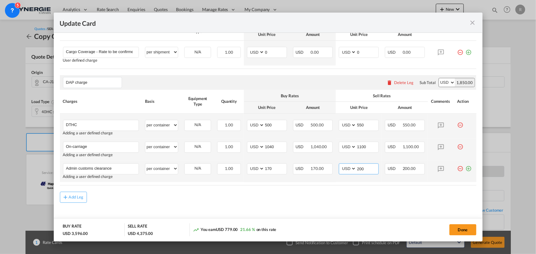
type input "200"
click at [466, 170] on md-icon "icon-plus-circle-outline green-400-fg" at bounding box center [469, 167] width 6 height 6
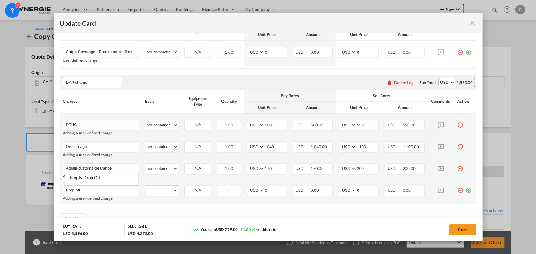
type input "Drop off"
click at [162, 187] on select "per equipment per container per B/L per shipping bill per shipment per pallet p…" at bounding box center [161, 191] width 33 height 10
select select "per container"
click at [145, 186] on select "per equipment per container per B/L per shipping bill per shipment per pallet p…" at bounding box center [161, 191] width 33 height 10
drag, startPoint x: 273, startPoint y: 190, endPoint x: 239, endPoint y: 185, distance: 34.8
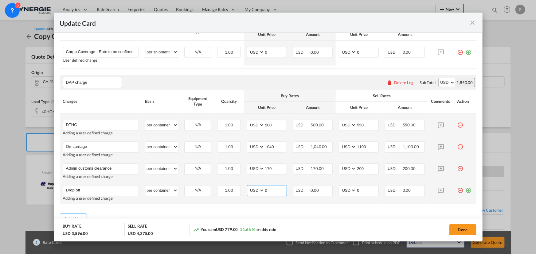
click at [239, 185] on tr "Drop off Please Enter User Defined Charges Cannot Be Published Adding a user de…" at bounding box center [268, 194] width 417 height 22
click at [102, 188] on input "Drop off" at bounding box center [102, 190] width 73 height 9
click at [93, 178] on span "Empty Drop Off" at bounding box center [85, 177] width 30 height 5
type input "Empty Drop Off"
click at [198, 193] on select "40HC" at bounding box center [198, 191] width 26 height 8
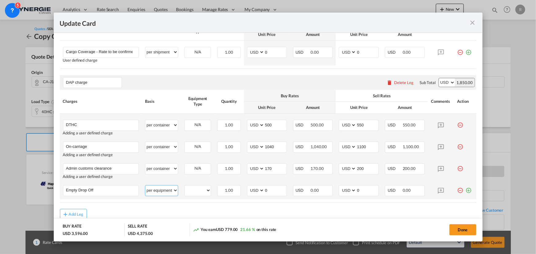
click at [164, 193] on select "per equipment per container per B/L per shipping bill per shipment per pallet p…" at bounding box center [161, 191] width 33 height 10
select select "per container"
click at [145, 186] on select "per equipment per container per B/L per shipping bill per shipment per pallet p…" at bounding box center [161, 191] width 33 height 10
drag, startPoint x: 271, startPoint y: 190, endPoint x: 238, endPoint y: 183, distance: 33.7
click at [238, 183] on tr "Empty Drop Off Please Enter User Defined Charges Cannot Be Published per equipm…" at bounding box center [268, 191] width 417 height 17
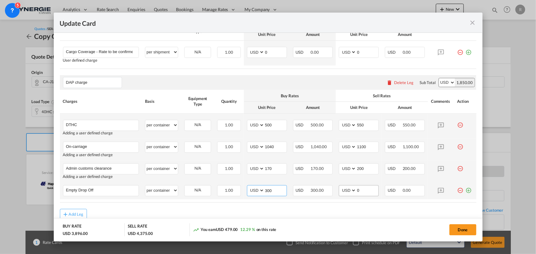
type input "300"
drag, startPoint x: 361, startPoint y: 190, endPoint x: 341, endPoint y: 188, distance: 20.4
click at [341, 188] on md-input-container "AED AFN ALL AMD ANG AOA ARS AUD AWG AZN BAM BBD BDT BGN BHD BIF BMD BND BOB BRL…" at bounding box center [359, 191] width 40 height 11
type input "330"
click at [313, 220] on md-dialog-actions "BUY RATE USD 3,896.00 SELL RATE USD 4,705.00 You earn USD 809.00 20.76 % on thi…" at bounding box center [268, 229] width 429 height 23
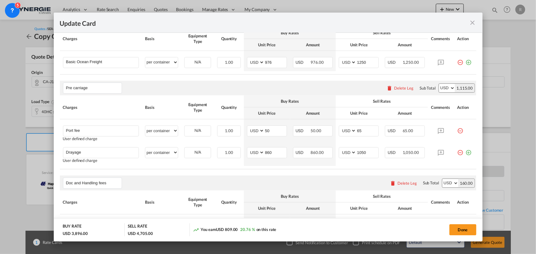
scroll to position [98, 0]
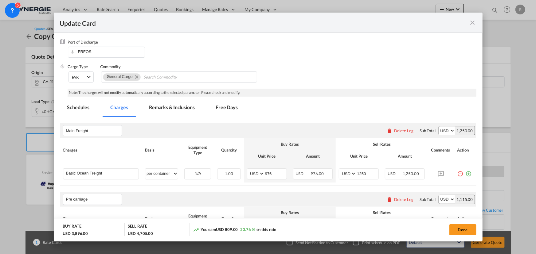
click at [163, 110] on md-tab-item "Remarks & Inclusions" at bounding box center [172, 108] width 61 height 17
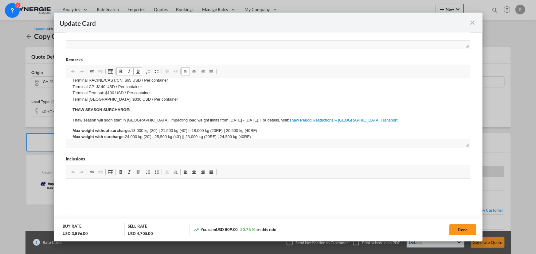
scroll to position [161, 0]
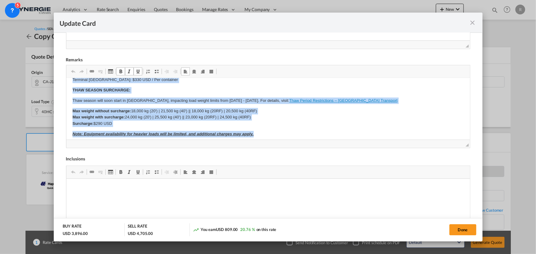
drag, startPoint x: 71, startPoint y: 89, endPoint x: 261, endPoint y: 132, distance: 194.2
click at [261, 132] on html "SOLAS/VGM: If container scaling is needed, please add 150.00$ USD per occurrenc…" at bounding box center [268, 101] width 404 height 368
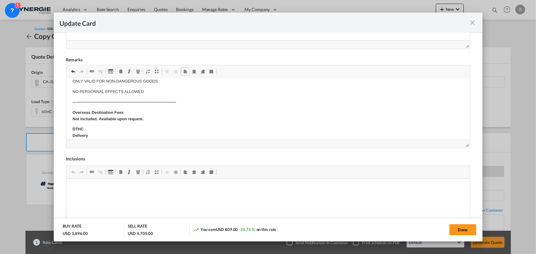
scroll to position [133, 0]
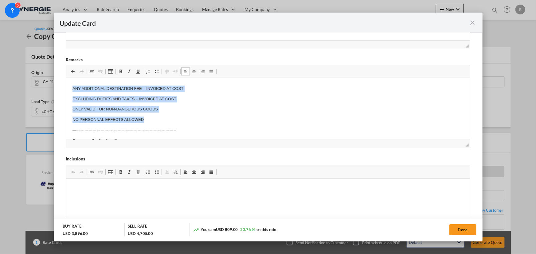
drag, startPoint x: 73, startPoint y: 87, endPoint x: 155, endPoint y: 119, distance: 87.7
click at [155, 119] on body "SOLAS/VGM: If container scaling is needed, please add 150.00$ USD per occurrenc…" at bounding box center [267, 108] width 391 height 314
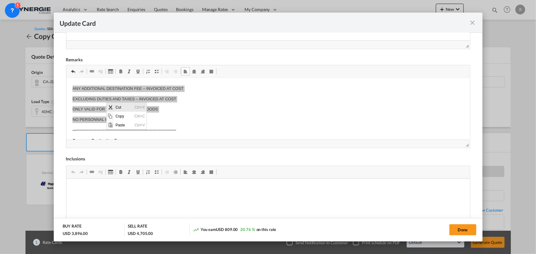
scroll to position [0, 0]
click at [119, 104] on span "Cut" at bounding box center [123, 107] width 19 height 9
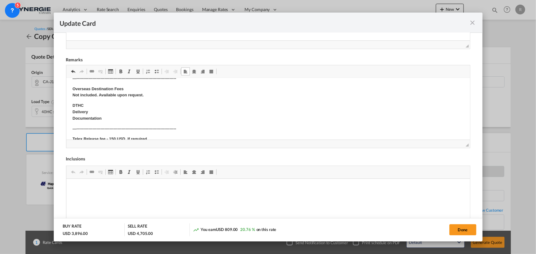
scroll to position [151, 0]
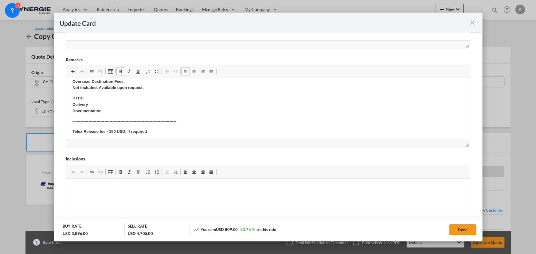
drag, startPoint x: 70, startPoint y: 88, endPoint x: 104, endPoint y: 110, distance: 40.9
click at [104, 110] on html "SOLAS/VGM: If container scaling is needed, please add 150.00$ USD per occurrenc…" at bounding box center [268, 70] width 404 height 285
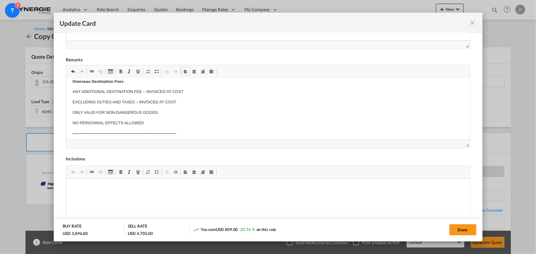
click at [104, 110] on p "ONLY VALID FOR NON-DANGEROUS GOODS" at bounding box center [267, 113] width 391 height 6
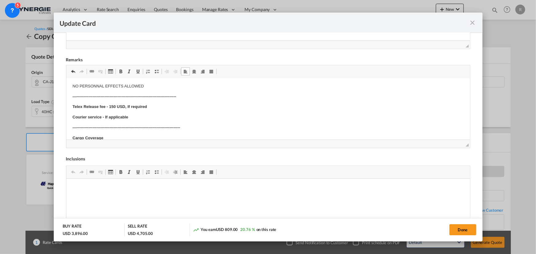
scroll to position [179, 0]
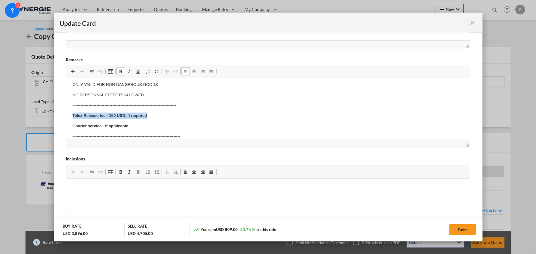
drag, startPoint x: 70, startPoint y: 113, endPoint x: 172, endPoint y: 118, distance: 102.4
click at [172, 118] on html "SOLAS/VGM: If container scaling is needed, please add 150.00$ USD per occurrenc…" at bounding box center [268, 48] width 404 height 297
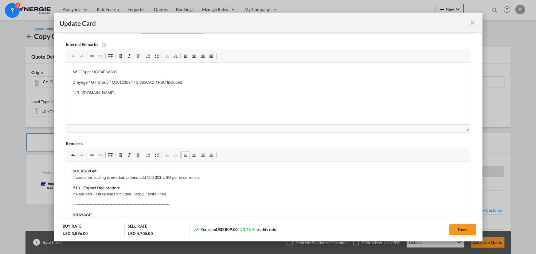
scroll to position [154, 0]
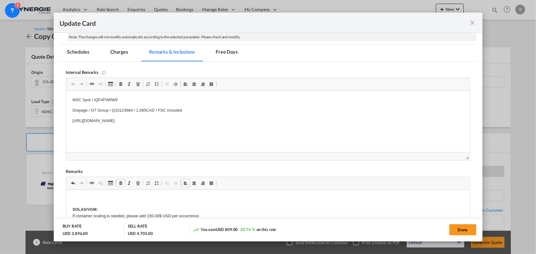
click at [166, 207] on p "DAP Montréal La Cluse, France 01460" at bounding box center [267, 210] width 391 height 6
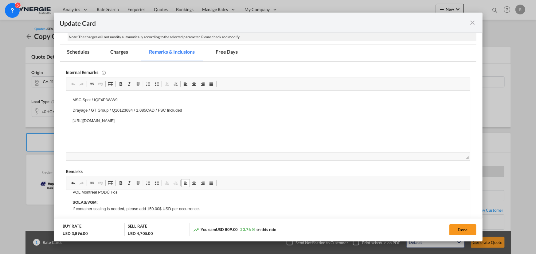
click at [109, 194] on p "POL Montreal PODÙ Fos" at bounding box center [267, 193] width 391 height 6
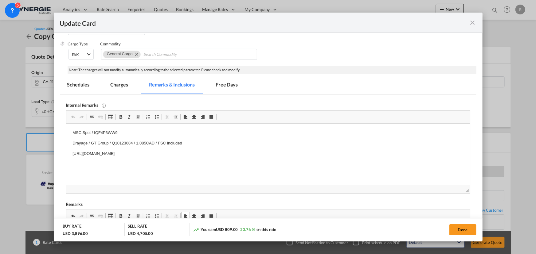
scroll to position [98, 0]
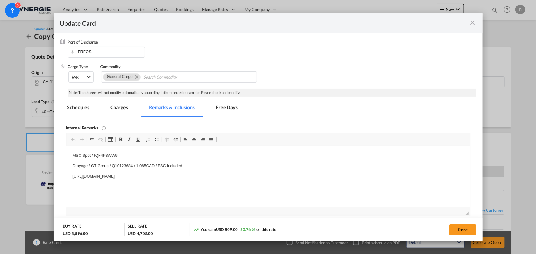
click at [118, 104] on md-tab-item "Charges" at bounding box center [119, 108] width 33 height 17
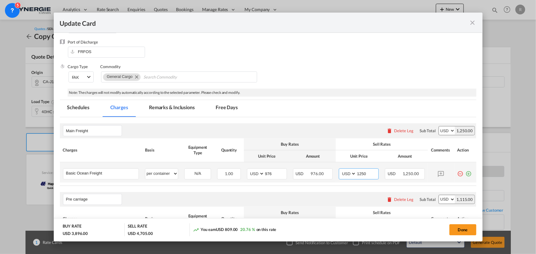
drag, startPoint x: 369, startPoint y: 175, endPoint x: 345, endPoint y: 173, distance: 23.8
click at [348, 173] on md-input-container "AED AFN ALL AMD ANG AOA ARS AUD AWG AZN BAM BBD BDT BGN BHD BIF BMD BND BOB BRL…" at bounding box center [359, 174] width 40 height 11
type input "1200"
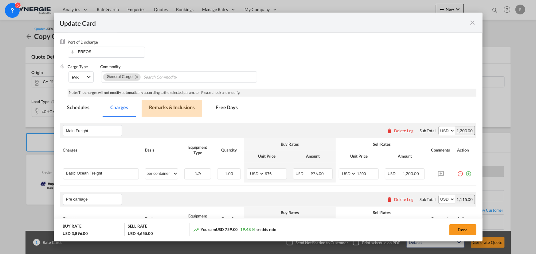
click at [182, 110] on md-tab-item "Remarks & Inclusions" at bounding box center [172, 108] width 61 height 17
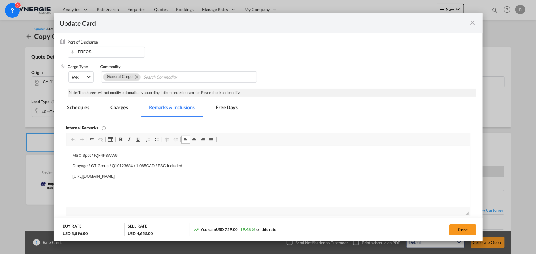
drag, startPoint x: 72, startPoint y: 154, endPoint x: 252, endPoint y: 187, distance: 183.2
click at [176, 172] on body "MSC Spot / IQF4P3WW9 Drayage / GT Group / Q10123684 / 1,085CAD / FSC Included h…" at bounding box center [267, 166] width 391 height 27
drag, startPoint x: 71, startPoint y: 154, endPoint x: 141, endPoint y: 155, distance: 70.1
click at [141, 155] on html "MSC Spot / IQF4P3WW9 Drayage / GT Group / Q10123684 / 1,085CAD / FSC Included h…" at bounding box center [268, 166] width 404 height 39
click at [246, 177] on p "[URL][DOMAIN_NAME]" at bounding box center [267, 177] width 391 height 6
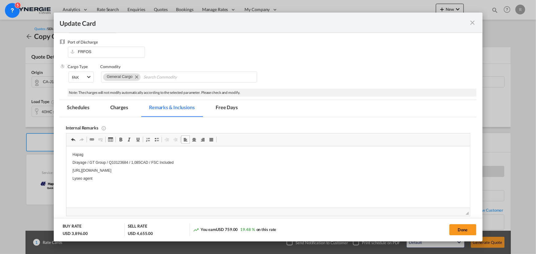
click at [121, 187] on html "Hapag Drayage / GT Group / Q10123684 / 1,085CAD / FSC Included https://app.fron…" at bounding box center [268, 167] width 404 height 41
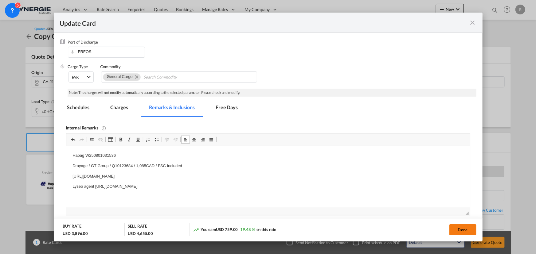
click at [462, 229] on button "Done" at bounding box center [463, 230] width 27 height 11
type input "06 Jul 2025"
type input "[DATE]"
type input "DAP charge"
type input "DTHC"
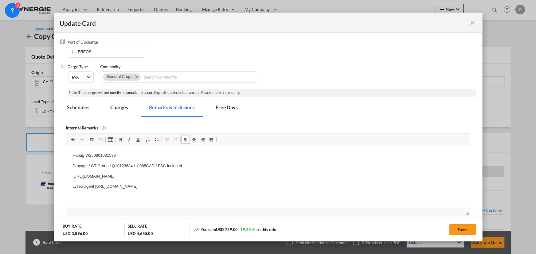
type input "500"
type input "550"
type input "On-carriage"
type input "1040"
type input "1100"
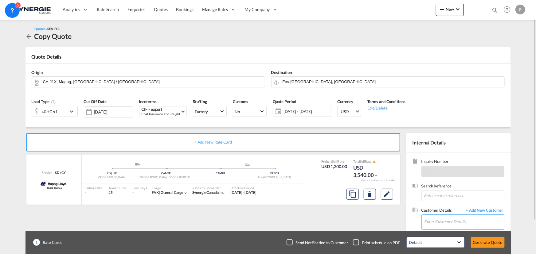
click at [433, 226] on input "Enter Customer Details" at bounding box center [465, 222] width 80 height 14
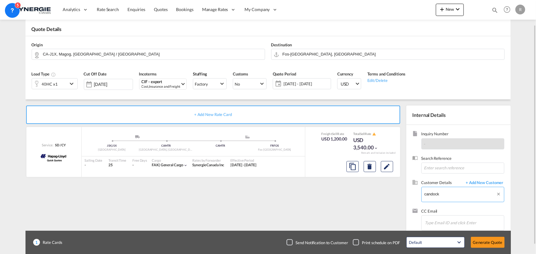
click at [446, 193] on body "Analytics Reports Dashboard Rate Search Enquiries Quotes Bookings" at bounding box center [268, 127] width 536 height 254
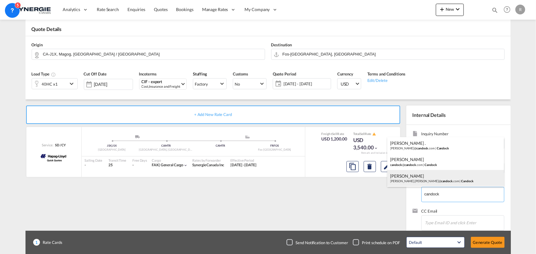
click at [418, 181] on div "Olivier Martin olivier.martin@ candock .com | Candock" at bounding box center [445, 178] width 117 height 17
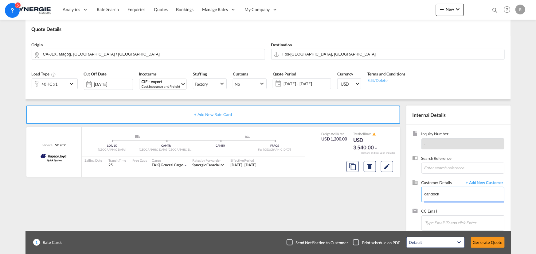
type input "Candock, Olivier Martin, olivier.martin@candock.com"
click at [476, 241] on button "Generate Quote" at bounding box center [488, 242] width 34 height 11
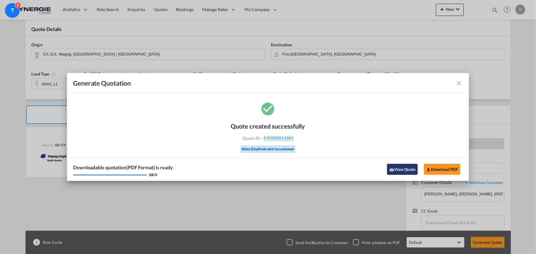
click at [408, 168] on button "View Quote" at bounding box center [402, 169] width 31 height 11
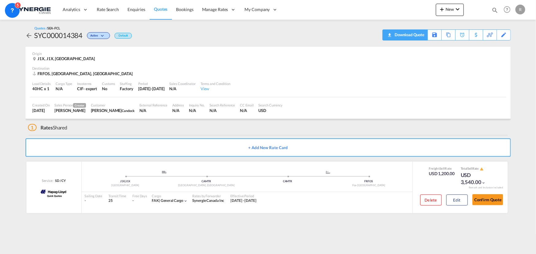
click at [418, 35] on div "Download Quote" at bounding box center [408, 35] width 31 height 10
click at [453, 203] on button "Edit" at bounding box center [457, 200] width 22 height 11
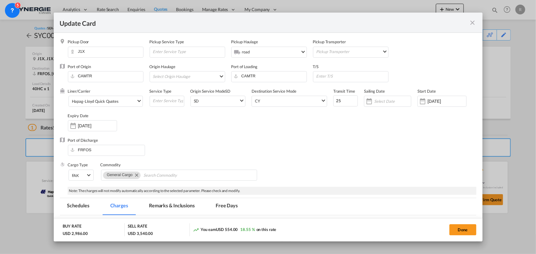
click at [476, 25] on md-icon "icon-close fg-AAA8AD m-0 pointer" at bounding box center [472, 22] width 7 height 7
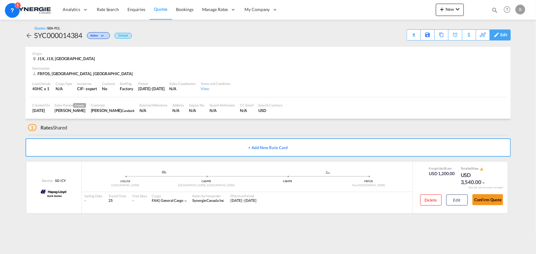
click at [509, 34] on div "Edit" at bounding box center [500, 34] width 21 height 11
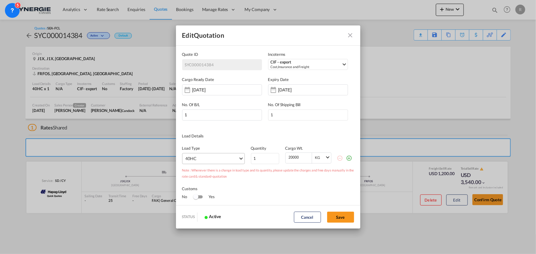
click at [218, 162] on md-select "40HC 20GP 40GP 45HC 20RE 40RE 40HR 20OT 40OT 20FR 40FR 40NR 20NR 45S 20TK 40TK …" at bounding box center [213, 158] width 63 height 11
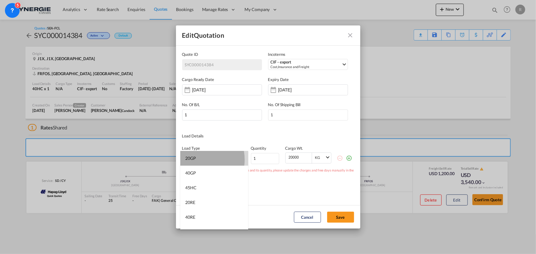
click at [195, 160] on div "20GP" at bounding box center [190, 158] width 11 height 6
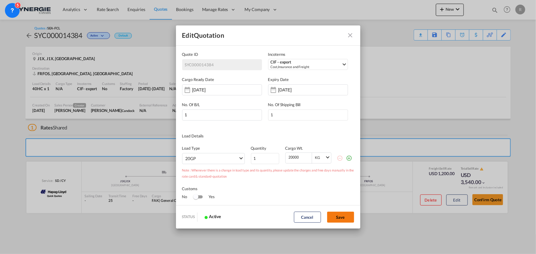
click at [345, 215] on button "Save" at bounding box center [340, 217] width 27 height 11
type input "[DATE]"
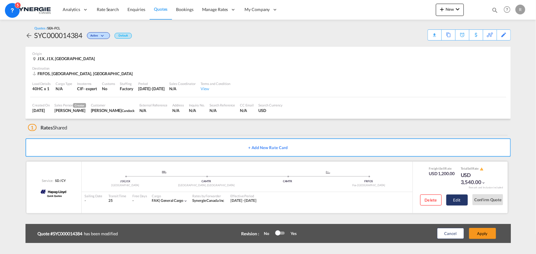
click at [452, 201] on button "Edit" at bounding box center [457, 200] width 22 height 11
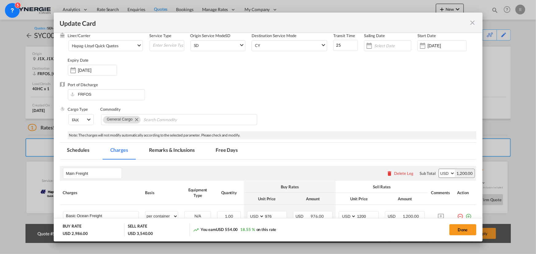
scroll to position [112, 0]
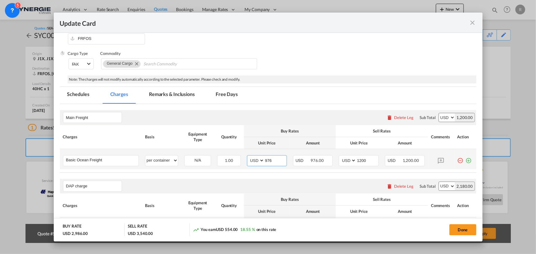
drag, startPoint x: 275, startPoint y: 163, endPoint x: 246, endPoint y: 158, distance: 30.3
click at [247, 158] on md-input-container "AED AFN ALL AMD ANG AOA ARS AUD AWG AZN BAM BBD BDT BGN BHD BIF BMD BND BOB BRL…" at bounding box center [267, 160] width 40 height 11
type input "743"
drag, startPoint x: 370, startPoint y: 159, endPoint x: 333, endPoint y: 152, distance: 37.5
click at [336, 152] on td "AED AFN ALL AMD ANG AOA ARS AUD AWG AZN BAM BBD BDT BGN BHD BIF BMD BND BOB BRL…" at bounding box center [359, 159] width 46 height 20
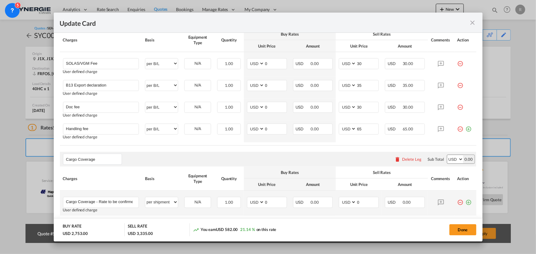
scroll to position [419, 0]
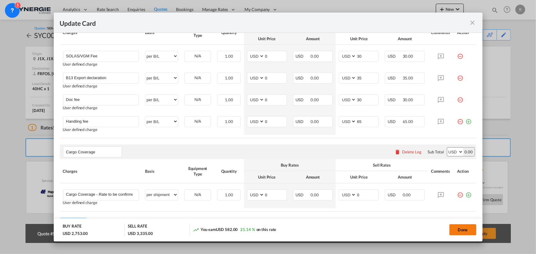
type input "995"
drag, startPoint x: 466, startPoint y: 234, endPoint x: 454, endPoint y: 234, distance: 11.4
click at [466, 234] on button "Done" at bounding box center [463, 230] width 27 height 11
type input "06 Jul 2025"
type input "[DATE]"
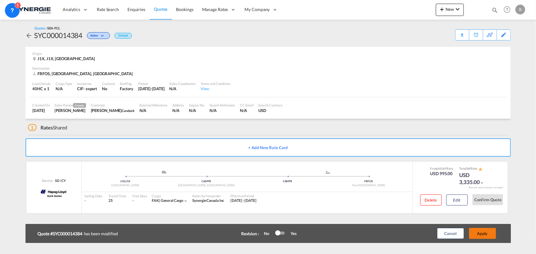
click at [481, 236] on button "Apply" at bounding box center [482, 233] width 27 height 11
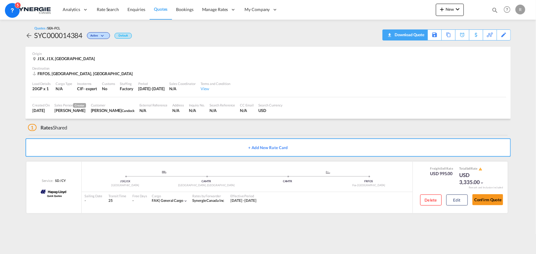
click at [397, 35] on div "Download Quote" at bounding box center [408, 35] width 31 height 10
click at [416, 37] on div "Download Quote" at bounding box center [408, 35] width 31 height 10
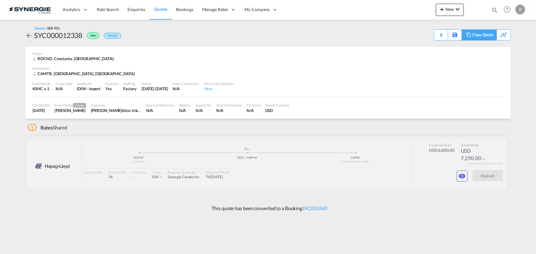
click at [489, 33] on div "Copy Quote" at bounding box center [483, 35] width 21 height 10
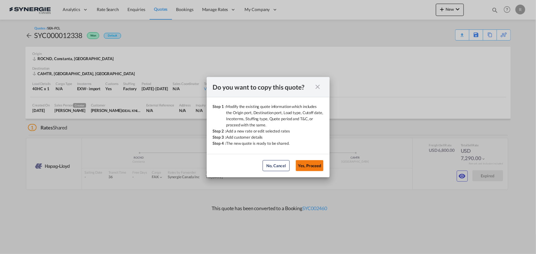
click at [302, 169] on button "Yes, Proceed" at bounding box center [310, 165] width 28 height 11
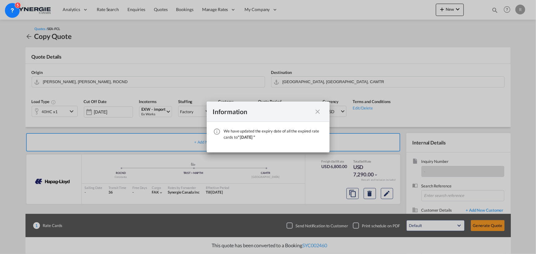
click at [317, 113] on md-icon "icon-close fg-AAA8AD cursor" at bounding box center [317, 111] width 7 height 7
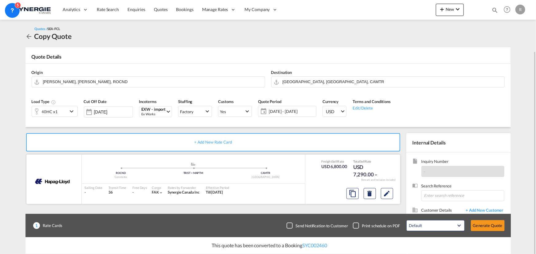
scroll to position [28, 0]
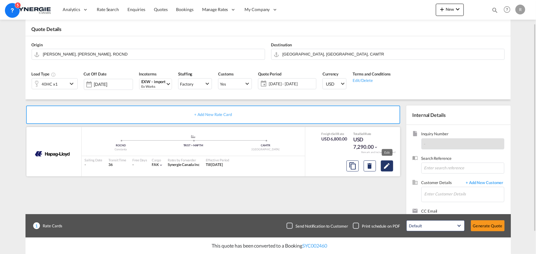
click at [387, 167] on md-icon "Edit" at bounding box center [386, 166] width 7 height 7
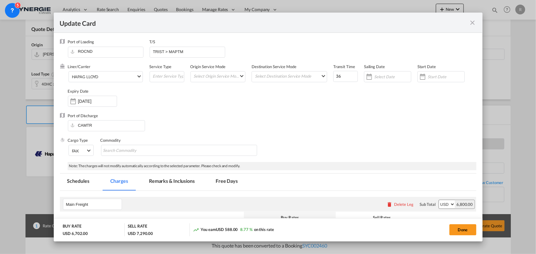
select select "per equipment"
select select "per B/L"
select select "per_hbl"
select select "per equipment"
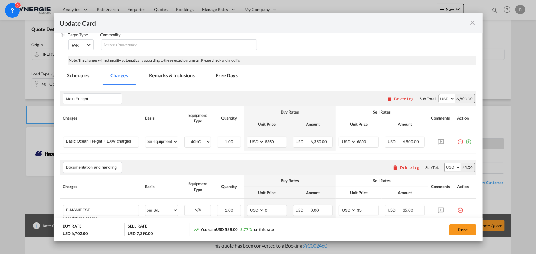
scroll to position [112, 0]
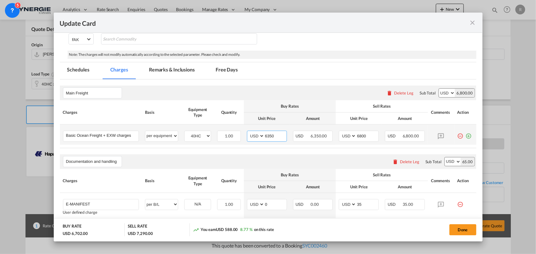
drag, startPoint x: 276, startPoint y: 136, endPoint x: 247, endPoint y: 133, distance: 29.1
click at [247, 133] on md-input-container "AED AFN ALL AMD ANG AOA ARS AUD AWG AZN BAM BBD BDT BGN BHD BIF BMD BND [PERSON…" at bounding box center [267, 136] width 40 height 11
click at [474, 24] on md-icon "icon-close fg-AAA8AD m-0 pointer" at bounding box center [472, 22] width 7 height 7
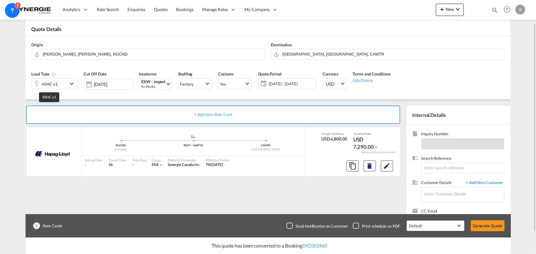
click at [54, 83] on div "40HC x1" at bounding box center [50, 84] width 16 height 9
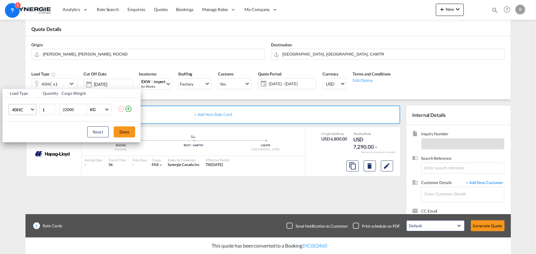
click at [29, 114] on md-select-value "40HC" at bounding box center [23, 109] width 25 height 10
click at [18, 83] on div "20GP" at bounding box center [17, 80] width 11 height 6
drag, startPoint x: 76, startPoint y: 109, endPoint x: 41, endPoint y: 103, distance: 35.3
click at [41, 103] on tr "20GP 1 22000 KG KG" at bounding box center [71, 110] width 138 height 24
type input "18000"
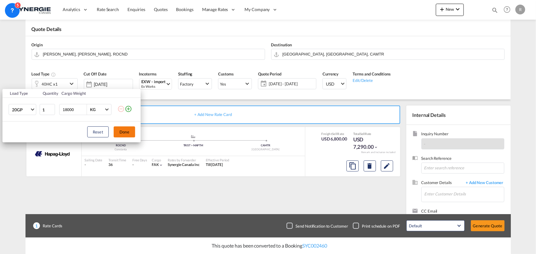
click at [119, 130] on button "Done" at bounding box center [125, 132] width 22 height 11
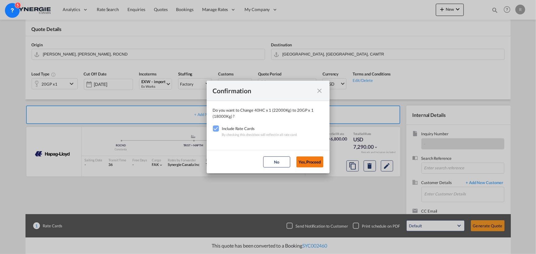
click at [309, 164] on button "Yes,Proceed" at bounding box center [310, 162] width 27 height 11
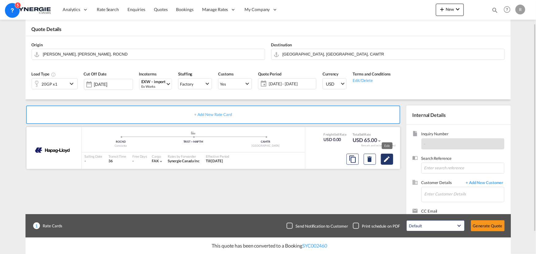
click at [387, 161] on md-icon "Edit" at bounding box center [386, 159] width 7 height 7
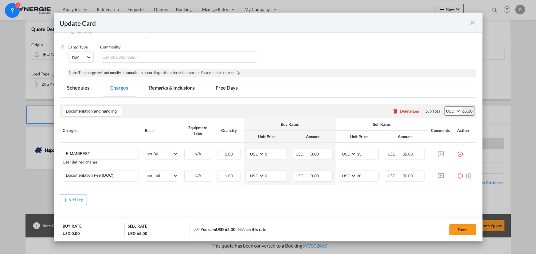
scroll to position [101, 0]
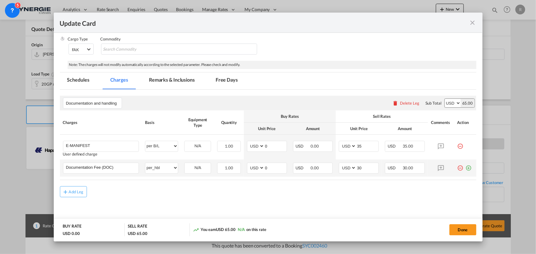
click at [466, 169] on md-icon "icon-plus-circle-outline green-400-fg" at bounding box center [469, 166] width 6 height 6
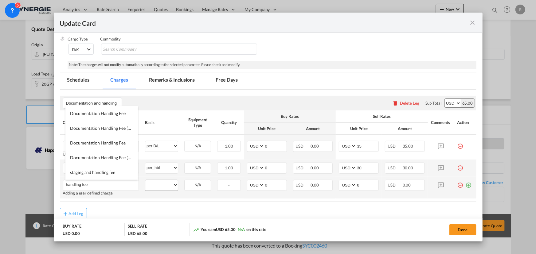
type input "handling fee"
click at [164, 186] on select "per equipment per container per B/L per shipping bill per shipment per pallet p…" at bounding box center [161, 185] width 33 height 10
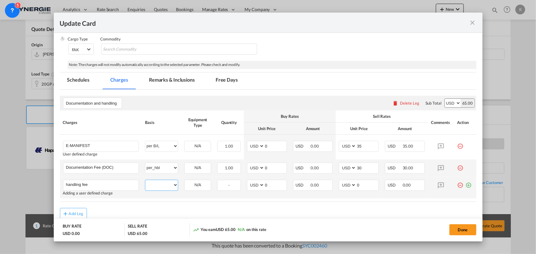
select select "per shipment"
click at [145, 180] on select "per equipment per container per B/L per shipping bill per shipment per pallet p…" at bounding box center [161, 185] width 33 height 10
drag, startPoint x: 360, startPoint y: 185, endPoint x: 335, endPoint y: 180, distance: 26.1
click at [336, 180] on td "AED AFN ALL AMD ANG AOA ARS AUD AWG AZN BAM BBD BDT BGN BHD BIF BMD BND [PERSON…" at bounding box center [359, 188] width 46 height 22
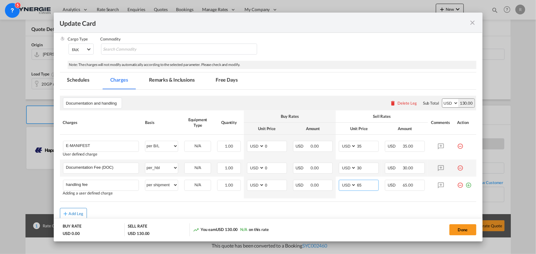
type input "65"
click at [74, 213] on div "Add Leg" at bounding box center [76, 214] width 15 height 4
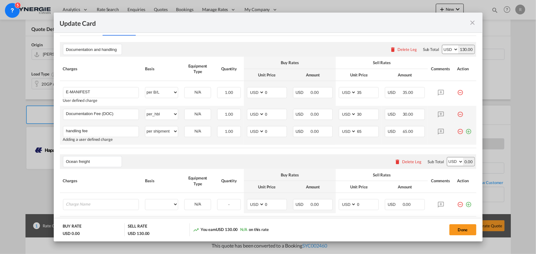
scroll to position [157, 0]
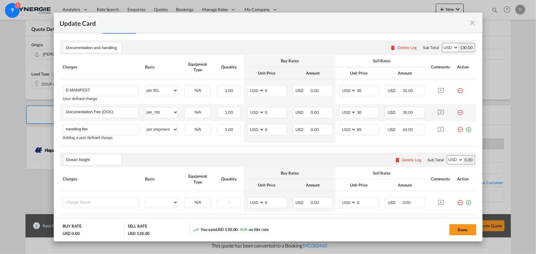
type input "Ocean freight"
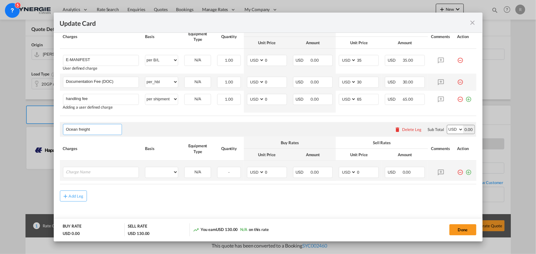
scroll to position [191, 0]
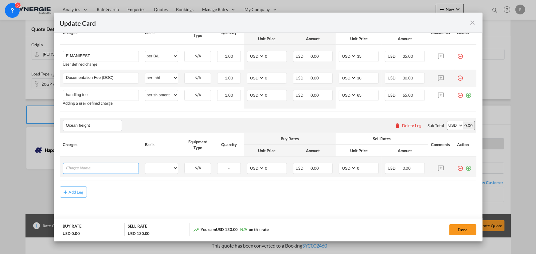
click at [82, 169] on input "Charge Name" at bounding box center [102, 167] width 73 height 9
type input "FCA Savinesti to Montreal"
click at [160, 168] on select "per equipment per container per B/L per shipping bill per shipment per pallet p…" at bounding box center [161, 168] width 33 height 10
select select "per equipment"
click at [145, 163] on select "per equipment per container per B/L per shipping bill per shipment per pallet p…" at bounding box center [161, 168] width 33 height 10
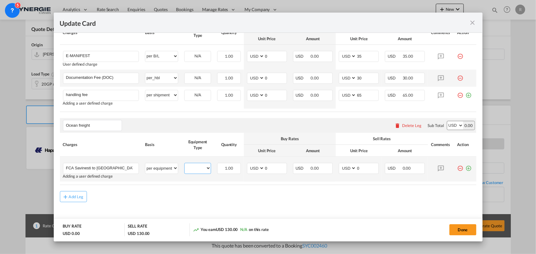
click at [207, 171] on select "20GP" at bounding box center [198, 168] width 26 height 8
select select "20GP"
click at [185, 164] on select "20GP" at bounding box center [198, 168] width 26 height 8
drag, startPoint x: 276, startPoint y: 168, endPoint x: 247, endPoint y: 166, distance: 28.4
click at [249, 166] on md-input-container "AED AFN ALL AMD ANG AOA ARS AUD AWG AZN BAM BBD BDT BGN BHD BIF BMD BND BOB BRL…" at bounding box center [267, 168] width 40 height 11
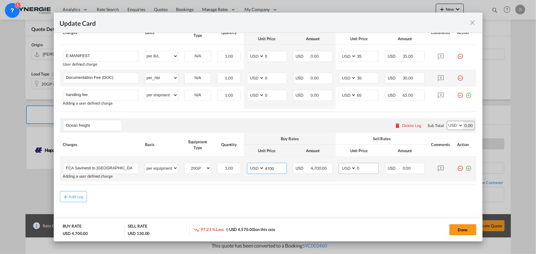
type input "4700"
drag, startPoint x: 361, startPoint y: 167, endPoint x: 332, endPoint y: 167, distance: 29.5
click at [332, 167] on tr "FCA Savinesti to Montreal Please Enter User Defined Charges Cannot Be Published…" at bounding box center [268, 169] width 417 height 25
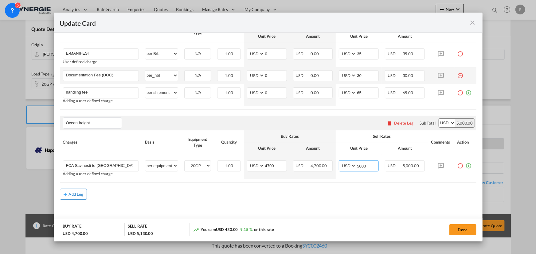
scroll to position [196, 0]
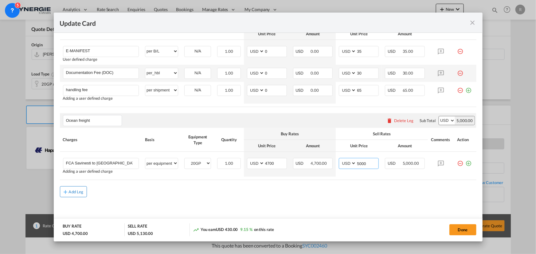
type input "5000"
click at [73, 190] on div "Add Leg" at bounding box center [76, 192] width 15 height 4
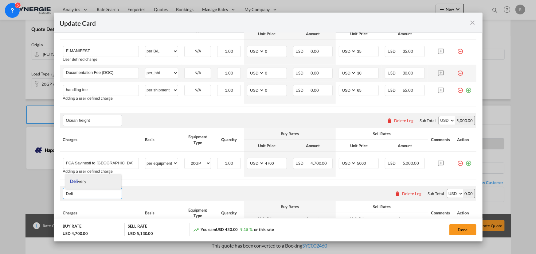
click at [83, 179] on li "Deli very" at bounding box center [93, 181] width 56 height 15
type input "Delivery"
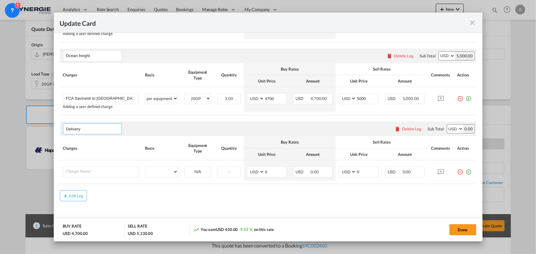
scroll to position [265, 0]
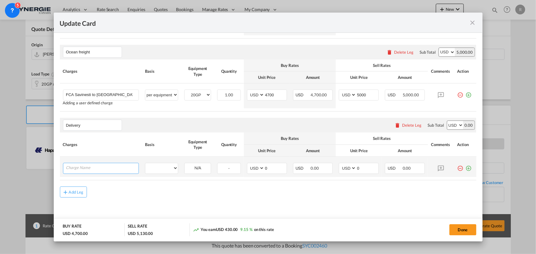
click at [76, 168] on input "Charge Name" at bounding box center [102, 167] width 73 height 9
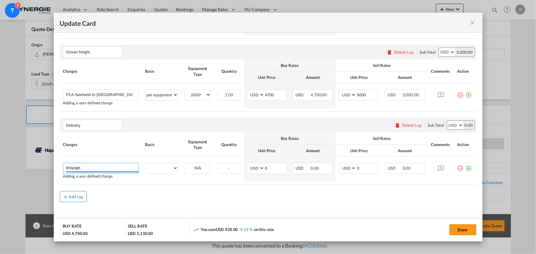
type input "drayage"
click at [77, 198] on div "Add Leg" at bounding box center [76, 197] width 15 height 4
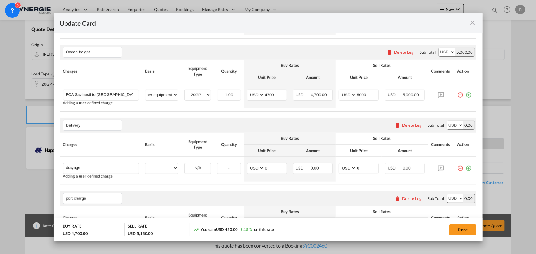
type input "port charge"
click at [126, 204] on div "port charge Please enter leg name Leg Name Already Exists Delete Leg Sub Total …" at bounding box center [268, 198] width 417 height 15
click at [166, 167] on select "per equipment per container per B/L per shipping bill per shipment % on deliver…" at bounding box center [161, 168] width 33 height 10
select select "per container"
click at [145, 163] on select "per equipment per container per B/L per shipping bill per shipment % on deliver…" at bounding box center [161, 168] width 33 height 10
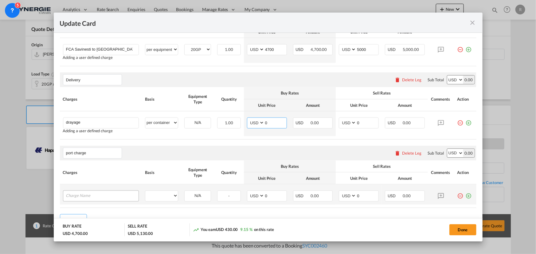
scroll to position [338, 0]
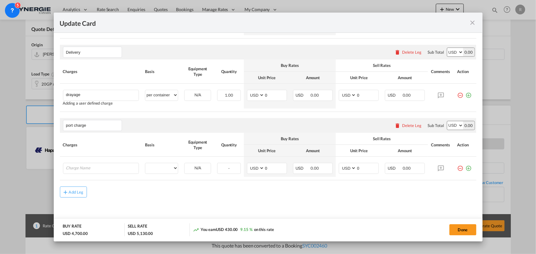
click at [408, 129] on div "Delete Leg" at bounding box center [408, 125] width 33 height 11
click at [409, 123] on div "Delete Leg" at bounding box center [412, 125] width 19 height 5
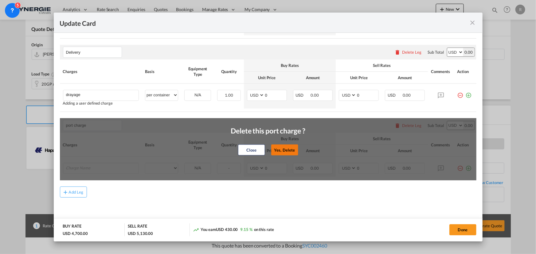
click at [288, 148] on button "Yes, Delete" at bounding box center [284, 150] width 27 height 11
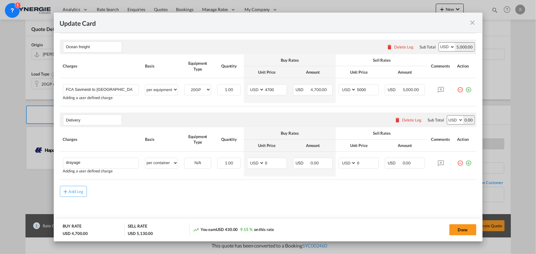
scroll to position [271, 0]
click at [466, 163] on md-icon "icon-plus-circle-outline green-400-fg" at bounding box center [469, 161] width 6 height 6
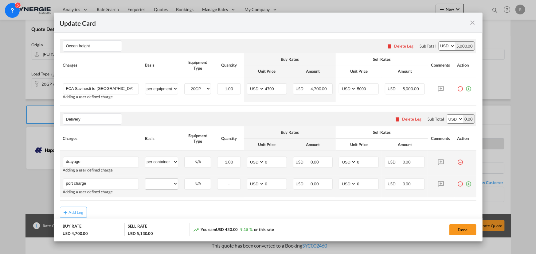
type input "port charge"
click at [166, 187] on select "per equipment per container per B/L per shipping bill per shipment % on deliver…" at bounding box center [161, 184] width 33 height 10
select select "per container"
click at [145, 179] on select "per equipment per container per B/L per shipping bill per shipment % on deliver…" at bounding box center [161, 184] width 33 height 10
drag, startPoint x: 256, startPoint y: 161, endPoint x: 239, endPoint y: 160, distance: 17.0
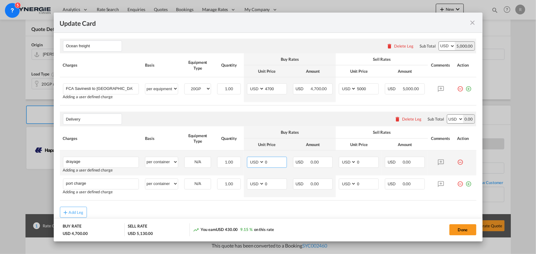
click at [240, 160] on tr "drayage Please Enter User Defined Charges Cannot Be Published Adding a user def…" at bounding box center [268, 163] width 417 height 25
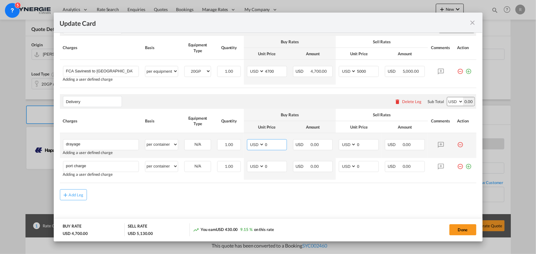
scroll to position [291, 0]
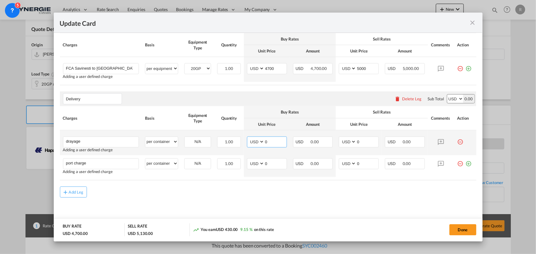
click at [266, 138] on input "0" at bounding box center [276, 141] width 22 height 9
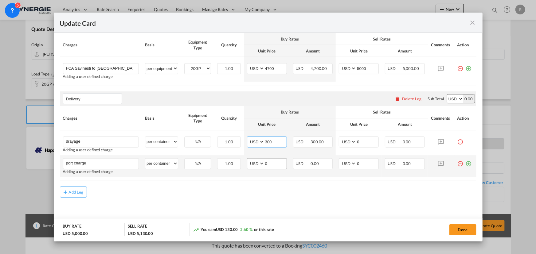
type input "300"
drag, startPoint x: 270, startPoint y: 163, endPoint x: 237, endPoint y: 157, distance: 33.8
click at [237, 157] on tr "port charge Please Enter User Defined Charges Cannot Be Published Adding a user…" at bounding box center [268, 166] width 417 height 22
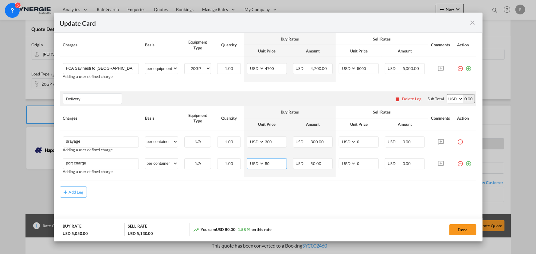
type input "50"
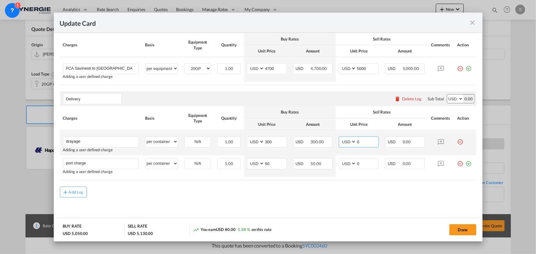
click at [347, 140] on md-input-container "AED AFN ALL AMD ANG AOA ARS AUD AWG AZN BAM BBD BDT BGN BHD BIF BMD BND BOB BRL…" at bounding box center [359, 142] width 40 height 11
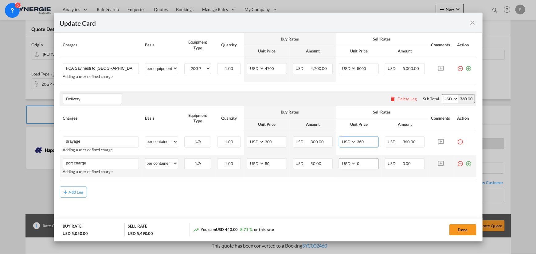
type input "360"
drag, startPoint x: 359, startPoint y: 162, endPoint x: 344, endPoint y: 162, distance: 14.7
click at [344, 162] on md-input-container "AED AFN ALL AMD ANG AOA ARS AUD AWG AZN BAM BBD BDT BGN BHD BIF BMD BND BOB BRL…" at bounding box center [359, 164] width 40 height 11
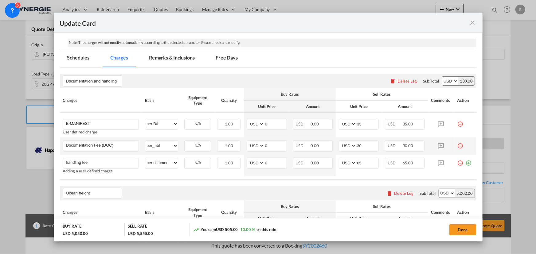
scroll to position [40, 0]
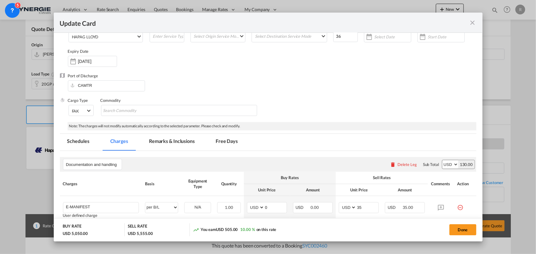
type input "65"
click at [183, 142] on md-tab-item "Remarks & Inclusions" at bounding box center [172, 142] width 61 height 17
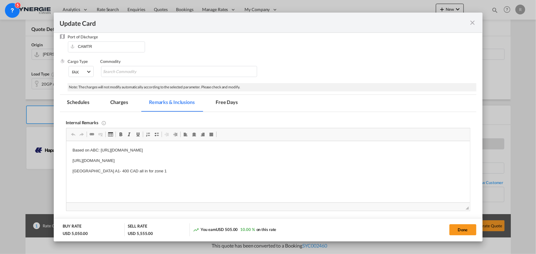
scroll to position [96, 0]
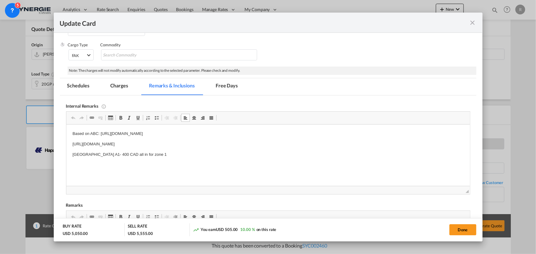
click at [102, 136] on p "Based on ABC: https://app.frontapp.com/open/msg_1fmjy24v?key=tr576u3-McI7h1_rZ_…" at bounding box center [267, 134] width 391 height 6
drag, startPoint x: 100, startPoint y: 133, endPoint x: 267, endPoint y: 142, distance: 167.7
click at [267, 142] on body "Based on ABC: https://app.frontapp.com/open/msg_1fmjy24v?key=tr576u3-McI7h1_rZ_…" at bounding box center [267, 144] width 391 height 27
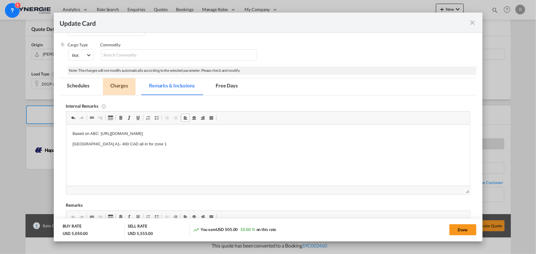
click at [124, 88] on md-tab-item "Charges" at bounding box center [119, 86] width 33 height 17
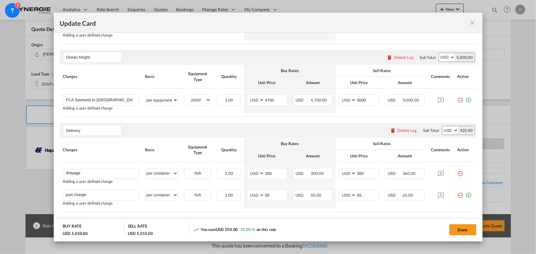
scroll to position [291, 0]
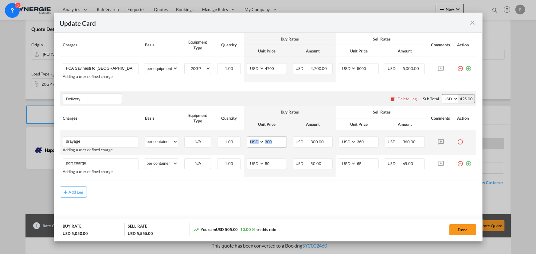
drag, startPoint x: 279, startPoint y: 141, endPoint x: 245, endPoint y: 138, distance: 33.9
click at [247, 138] on md-input-container "AED AFN ALL AMD ANG AOA ARS AUD AWG AZN BAM BBD BDT BGN BHD BIF BMD BND BOB BRL…" at bounding box center [267, 142] width 40 height 11
click at [258, 146] on md-input-container "AED AFN ALL AMD ANG AOA ARS AUD AWG AZN BAM BBD BDT BGN BHD BIF BMD BND BOB BRL…" at bounding box center [267, 142] width 40 height 11
drag, startPoint x: 270, startPoint y: 140, endPoint x: 253, endPoint y: 140, distance: 17.5
click at [253, 140] on md-input-container "AED AFN ALL AMD ANG AOA ARS AUD AWG AZN BAM BBD BDT BGN BHD BIF BMD BND BOB BRL…" at bounding box center [267, 142] width 40 height 11
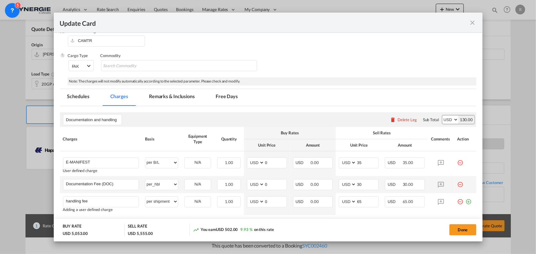
scroll to position [40, 0]
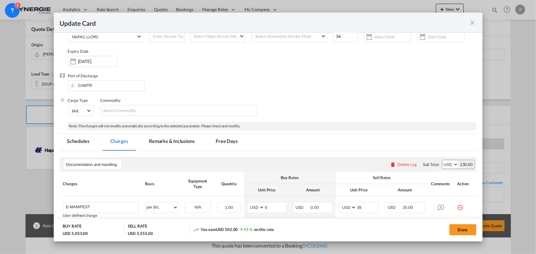
type input "303"
click at [175, 141] on md-tab-item "Remarks & Inclusions" at bounding box center [172, 142] width 61 height 17
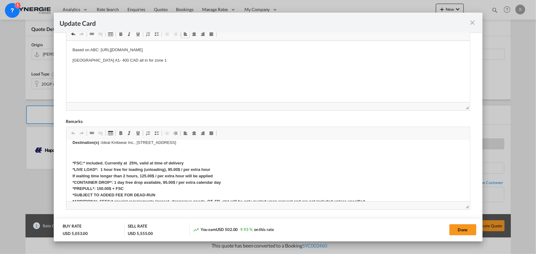
scroll to position [140, 0]
click at [458, 229] on button "Done" at bounding box center [463, 230] width 27 height 11
type input "26 Sep 2025"
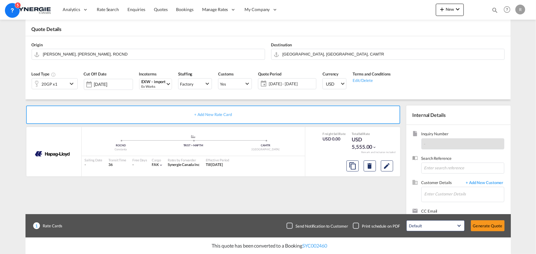
scroll to position [92, 0]
click at [430, 193] on input "Enter Customer Details" at bounding box center [465, 194] width 80 height 14
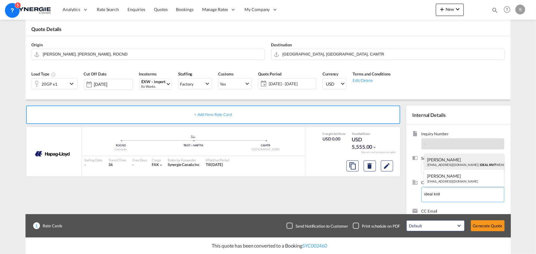
click at [453, 163] on div "FRANCA ALBANO franca@idealknitwear.com | IDEAL KNIT WEAR" at bounding box center [464, 162] width 80 height 17
type input "IDEAL KNITWEAR, FRANCA ALBANO, franca@idealknitwear.com"
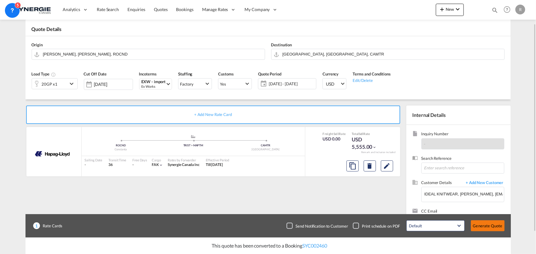
click at [481, 230] on button "Generate Quote" at bounding box center [488, 226] width 34 height 11
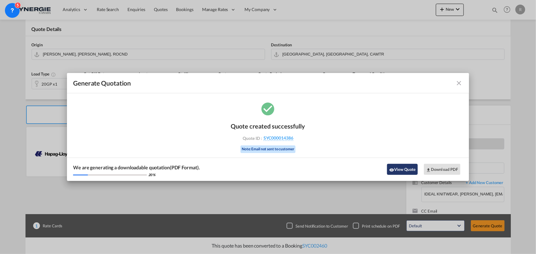
click at [404, 171] on button "View Quote" at bounding box center [402, 169] width 31 height 11
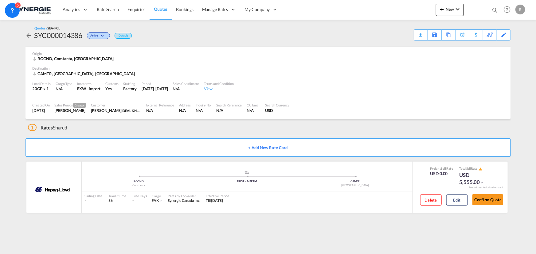
click at [0, 0] on div "Download Quote" at bounding box center [0, 0] width 0 height 0
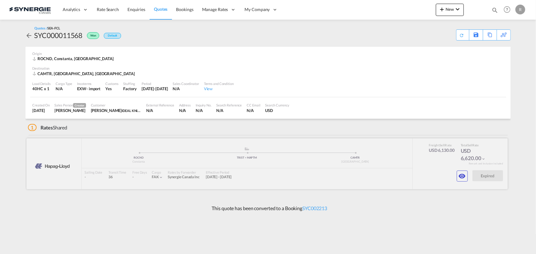
click at [465, 182] on div at bounding box center [267, 164] width 482 height 51
click at [458, 177] on button "button" at bounding box center [462, 176] width 11 height 11
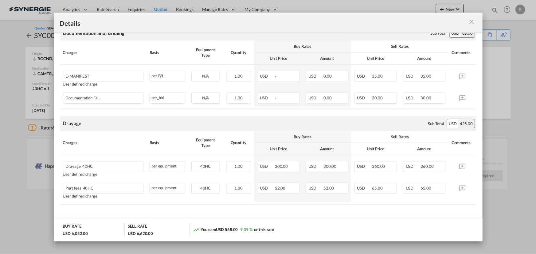
scroll to position [185, 0]
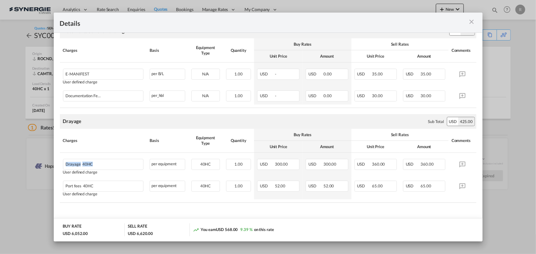
drag, startPoint x: 104, startPoint y: 164, endPoint x: 48, endPoint y: 156, distance: 56.9
click at [48, 156] on div "Details Port of [GEOGRAPHIC_DATA] ROCND/Constanta T/S TRIST > MAPTM Liner/Carri…" at bounding box center [268, 127] width 536 height 254
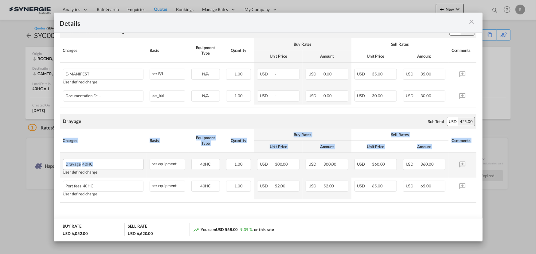
click at [105, 169] on div "Drayage 40HC" at bounding box center [103, 164] width 81 height 11
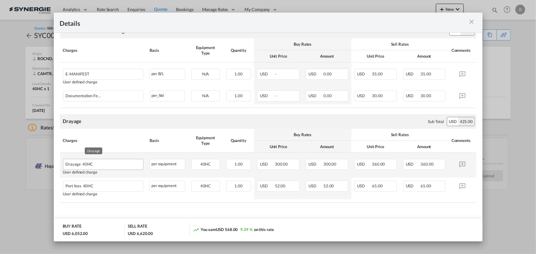
click at [101, 166] on div "Drayage 40HC" at bounding box center [94, 162] width 56 height 7
click at [130, 166] on div "Port of Loading ..." at bounding box center [131, 162] width 19 height 7
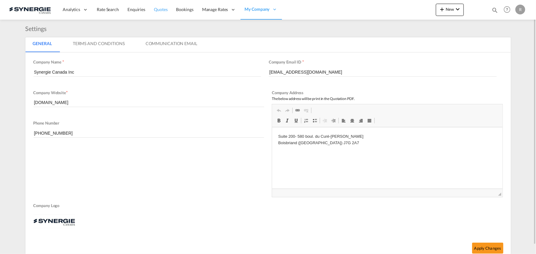
click at [161, 10] on span "Quotes" at bounding box center [161, 9] width 14 height 5
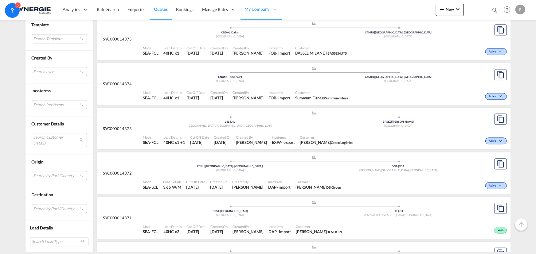
scroll to position [670, 0]
click at [44, 104] on md-select "Search Incoterms CFR-EXPORT cost and freight DPU-EXPORT delivery at place unloa…" at bounding box center [59, 104] width 55 height 9
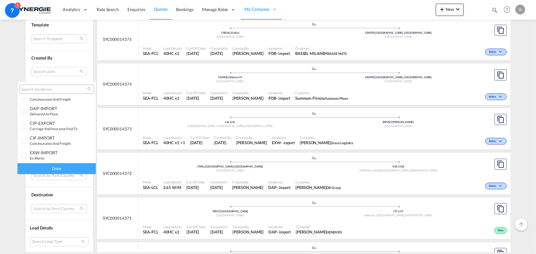
scroll to position [223, 0]
click at [41, 105] on small "delivered at place" at bounding box center [44, 104] width 28 height 4
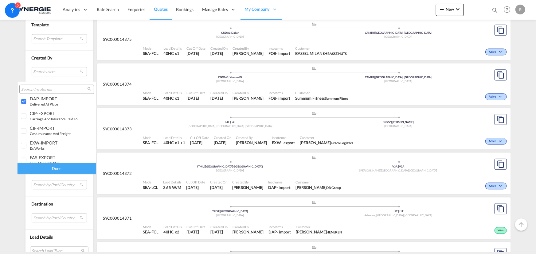
click at [59, 167] on div "Done" at bounding box center [57, 168] width 78 height 11
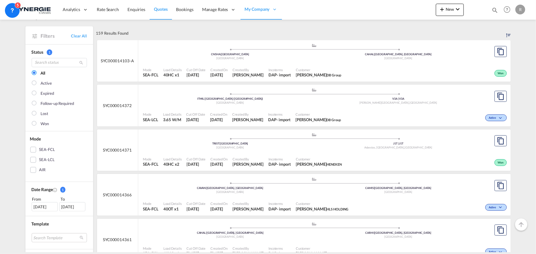
scroll to position [56, 0]
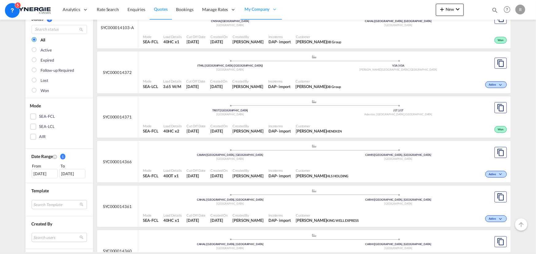
click at [45, 126] on div "SEA-LCL" at bounding box center [46, 127] width 15 height 6
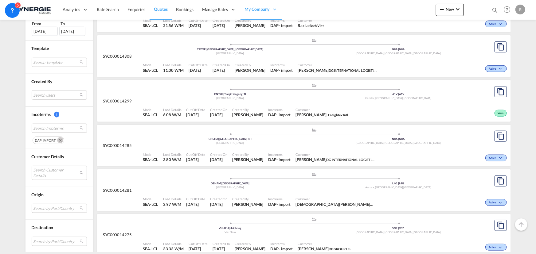
scroll to position [251, 0]
click at [297, 145] on div ".a{fill:#aaa8ad;} .a{fill:#aaa8ad;} CNSHA | [GEOGRAPHIC_DATA], SH China N8A | N…" at bounding box center [314, 137] width 343 height 18
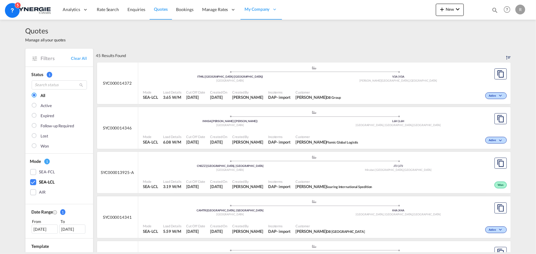
scroll to position [28, 0]
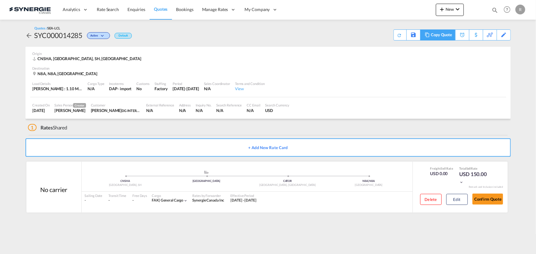
click at [443, 37] on div "Copy Quote" at bounding box center [441, 35] width 21 height 10
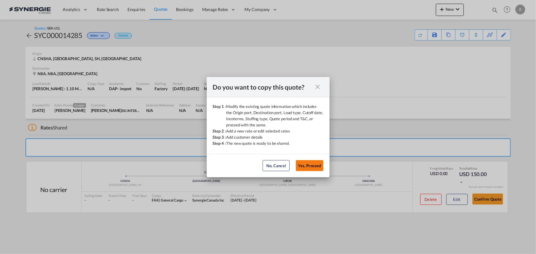
click at [317, 165] on button "Yes, Proceed" at bounding box center [310, 165] width 28 height 11
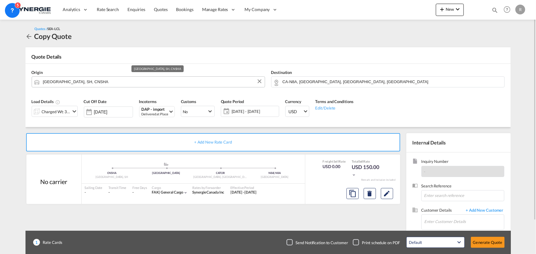
click at [117, 81] on input "[GEOGRAPHIC_DATA], SH, CNSHA" at bounding box center [152, 82] width 219 height 11
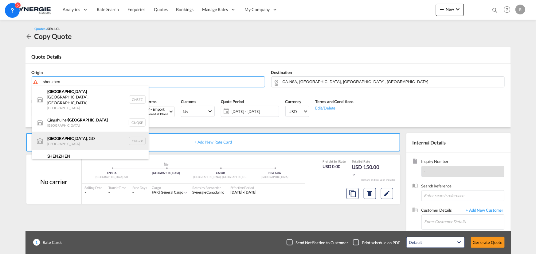
click at [55, 132] on div "[GEOGRAPHIC_DATA] , GD [GEOGRAPHIC_DATA] CNSZX" at bounding box center [90, 141] width 117 height 18
type input "[GEOGRAPHIC_DATA], GD, CNSZX"
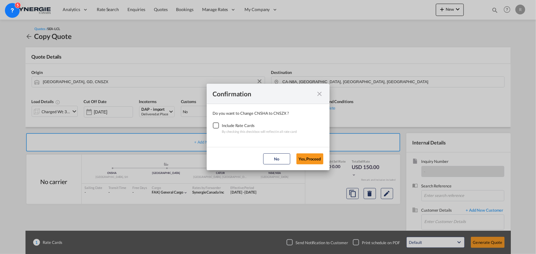
click at [217, 125] on div "Checkbox No Ink" at bounding box center [216, 126] width 6 height 6
click at [308, 162] on button "Yes,Proceed" at bounding box center [310, 159] width 27 height 11
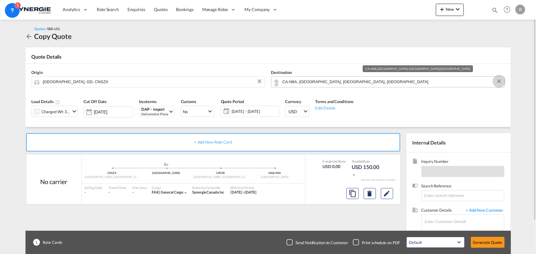
click at [501, 84] on button "Clear Input" at bounding box center [499, 81] width 9 height 9
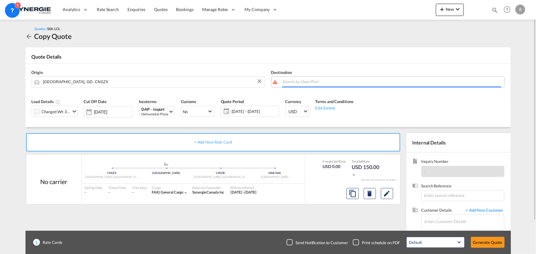
click at [447, 74] on div "Destination" at bounding box center [388, 78] width 240 height 25
click at [437, 83] on input "Search by Door/Port" at bounding box center [392, 82] width 219 height 11
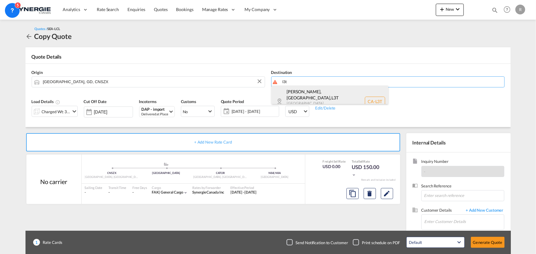
click at [325, 96] on div "[GEOGRAPHIC_DATA], [GEOGRAPHIC_DATA] , L3T [GEOGRAPHIC_DATA] [GEOGRAPHIC_DATA] …" at bounding box center [330, 102] width 117 height 32
type input "CA-L3T, [GEOGRAPHIC_DATA], [GEOGRAPHIC_DATA], [GEOGRAPHIC_DATA]"
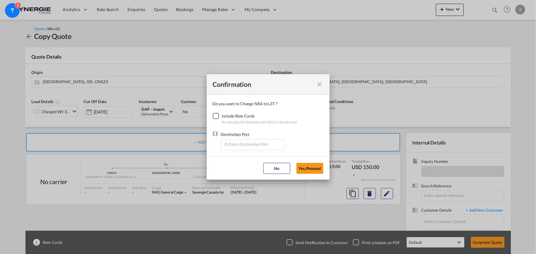
click at [217, 119] on div "Checkbox No Ink" at bounding box center [216, 116] width 6 height 6
click at [243, 147] on input "Enter Destination Port" at bounding box center [254, 144] width 61 height 9
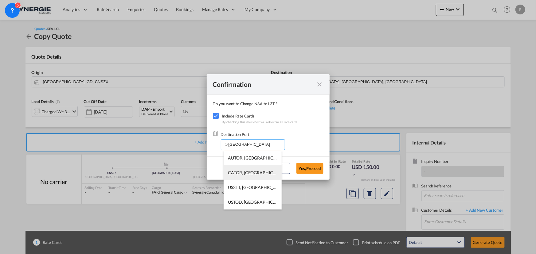
click at [235, 172] on span "CATOR, [GEOGRAPHIC_DATA], [GEOGRAPHIC_DATA], [GEOGRAPHIC_DATA], [GEOGRAPHIC_DAT…" at bounding box center [348, 172] width 240 height 5
type input "CATOR, [GEOGRAPHIC_DATA], [GEOGRAPHIC_DATA], [GEOGRAPHIC_DATA], [GEOGRAPHIC_DAT…"
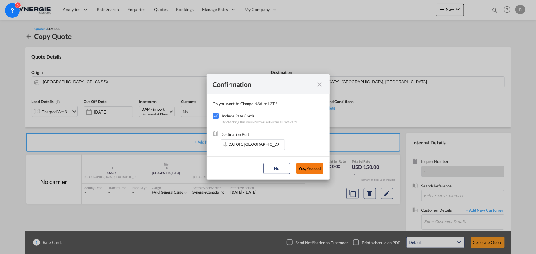
click at [323, 170] on button "Yes,Proceed" at bounding box center [310, 168] width 27 height 11
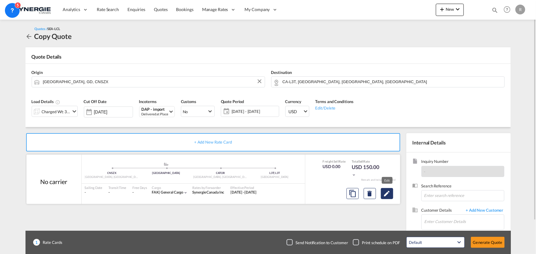
click at [382, 195] on button "Edit" at bounding box center [387, 193] width 12 height 11
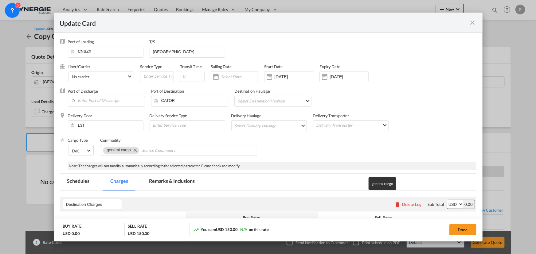
select select "flat"
select select "per_bl"
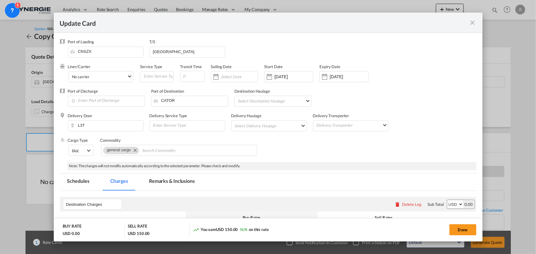
click at [474, 22] on md-icon "icon-close fg-AAA8AD m-0 pointer" at bounding box center [472, 22] width 7 height 7
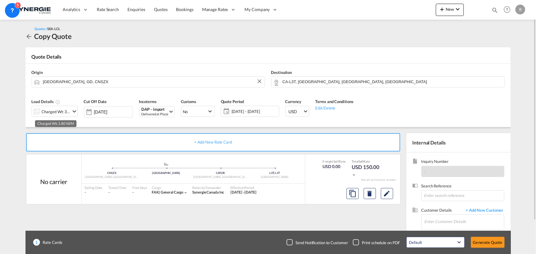
click at [50, 108] on div "Charged Wt: 3.80 W/M" at bounding box center [56, 112] width 29 height 9
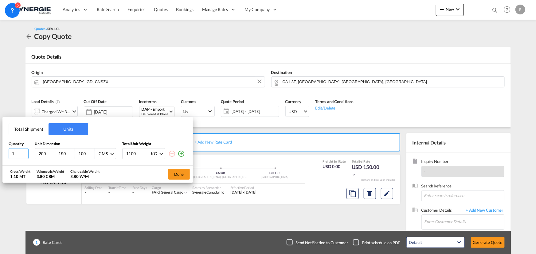
drag, startPoint x: 18, startPoint y: 152, endPoint x: 2, endPoint y: 150, distance: 16.1
click at [2, 150] on div "Total Shipment Units Quantity Unit Dimension Total Unit Weight 1 200 190 100 CM…" at bounding box center [268, 127] width 536 height 254
type input "50"
type input "111"
type input "16"
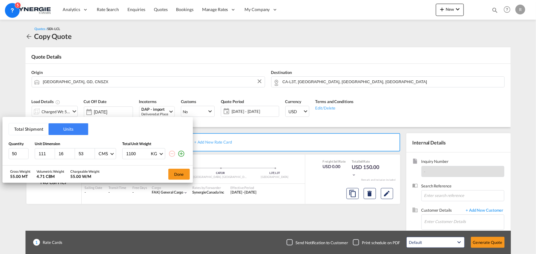
type input "53"
type input "1"
type input "7"
type input "15"
click at [179, 177] on button "Done" at bounding box center [179, 174] width 22 height 11
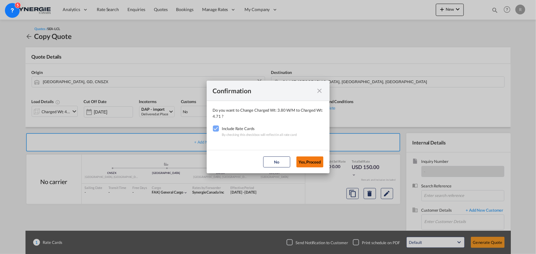
click at [314, 158] on button "Yes,Proceed" at bounding box center [310, 162] width 27 height 11
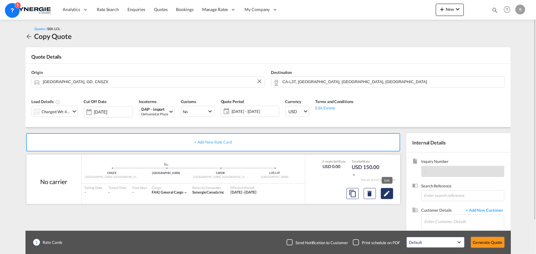
click at [385, 199] on button "Edit" at bounding box center [387, 193] width 12 height 11
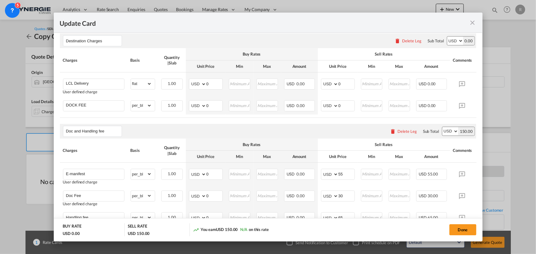
scroll to position [195, 0]
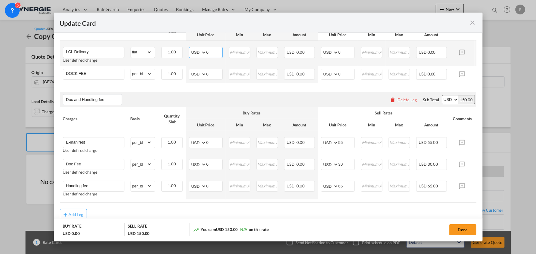
drag, startPoint x: 213, startPoint y: 53, endPoint x: 198, endPoint y: 50, distance: 15.2
click at [198, 50] on md-input-container "AED AFN ALL AMD ANG AOA ARS AUD AWG AZN BAM BBD BDT BGN BHD BIF BMD BND BOB BRL…" at bounding box center [206, 52] width 34 height 11
type input "35"
drag, startPoint x: 215, startPoint y: 73, endPoint x: 191, endPoint y: 70, distance: 23.9
click at [191, 70] on md-input-container "AED AFN ALL AMD ANG AOA ARS AUD AWG AZN BAM BBD BDT BGN BHD BIF BMD BND BOB BRL…" at bounding box center [206, 74] width 34 height 11
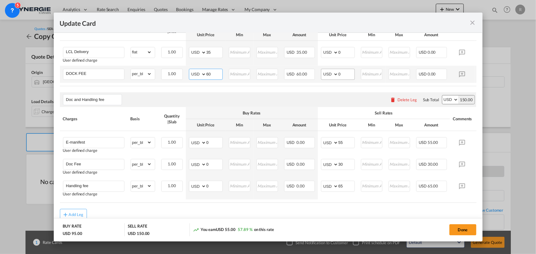
type input "60"
drag, startPoint x: 345, startPoint y: 70, endPoint x: 327, endPoint y: 69, distance: 18.2
click at [327, 69] on md-input-container "AED AFN ALL AMD ANG AOA ARS AUD AWG AZN BAM BBD BDT BGN BHD BIF BMD BND BOB BRL…" at bounding box center [338, 74] width 34 height 11
type input "65"
drag, startPoint x: 344, startPoint y: 53, endPoint x: 329, endPoint y: 52, distance: 14.8
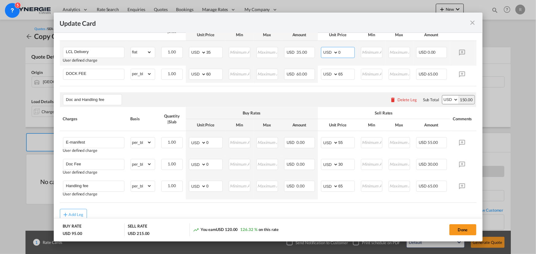
click at [329, 52] on md-input-container "AED AFN ALL AMD ANG AOA ARS AUD AWG AZN BAM BBD BDT BGN BHD BIF BMD BND BOB BRL…" at bounding box center [338, 52] width 34 height 11
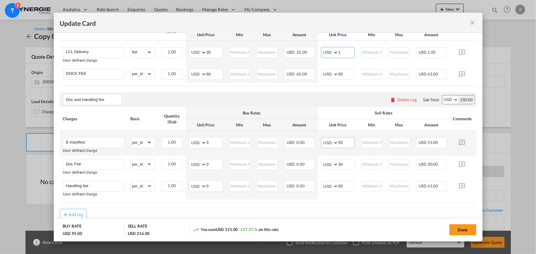
type input "1"
drag, startPoint x: 348, startPoint y: 141, endPoint x: 324, endPoint y: 138, distance: 23.9
click at [324, 138] on td "AED AFN ALL AMD ANG AOA ARS AUD AWG AZN BAM BBD BDT BGN BHD BIF BMD BND BOB BRL…" at bounding box center [338, 143] width 40 height 25
type input "0"
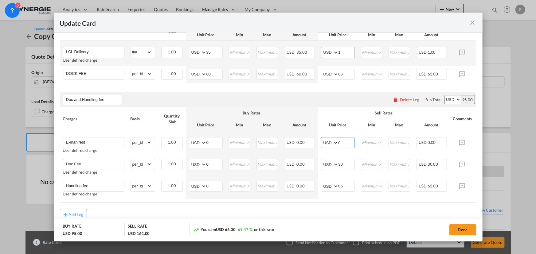
type input "0"
drag, startPoint x: 342, startPoint y: 50, endPoint x: 315, endPoint y: 49, distance: 27.0
click at [315, 49] on tr "LCL Delivery User defined charge Please Enter Already Exists gross_weight volum…" at bounding box center [277, 53] width 435 height 25
type input "120"
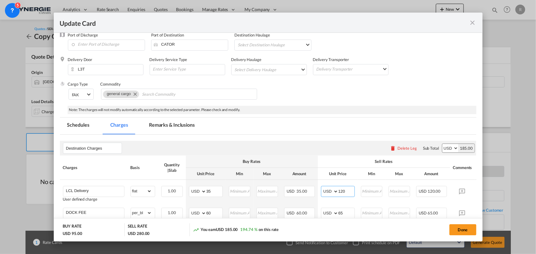
scroll to position [56, 0]
click at [169, 125] on md-tab-item "Remarks & Inclusions" at bounding box center [172, 126] width 61 height 17
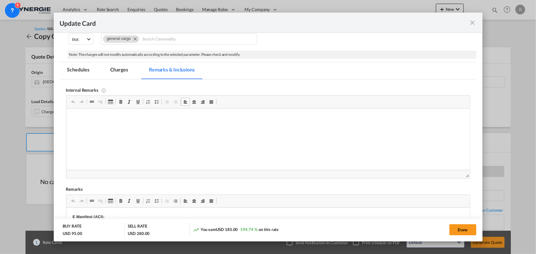
scroll to position [84, 0]
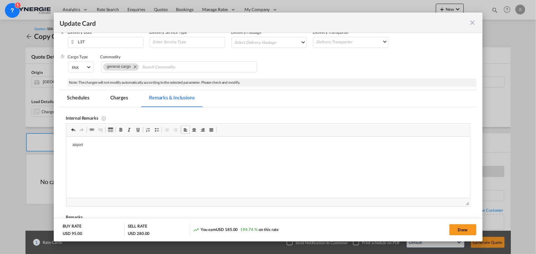
click at [116, 147] on html "airport" at bounding box center [268, 145] width 404 height 17
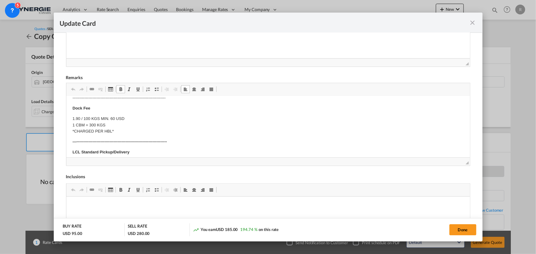
scroll to position [112, 0]
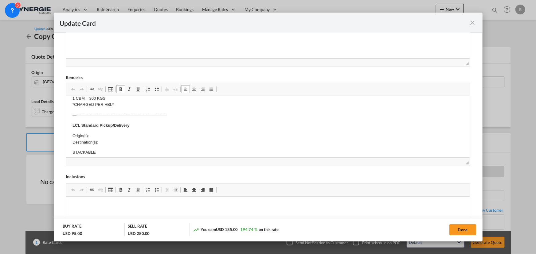
click at [90, 136] on p "Origin(s): Destination(s):" at bounding box center [267, 139] width 391 height 13
click at [111, 143] on p "Origin(s): Toronto cfs Destination(s):" at bounding box center [267, 139] width 391 height 13
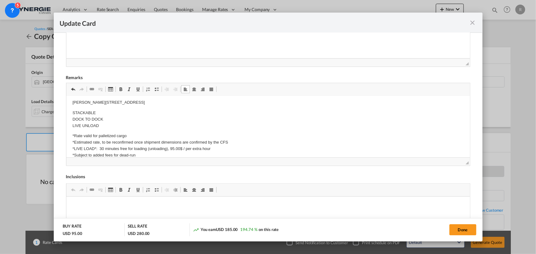
scroll to position [175, 0]
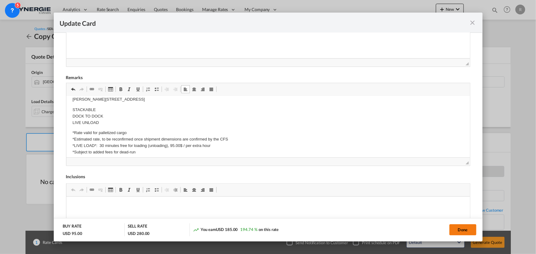
click at [463, 229] on button "Done" at bounding box center [463, 230] width 27 height 11
type input "06 Oct 2024"
type input "20 Sep 2025"
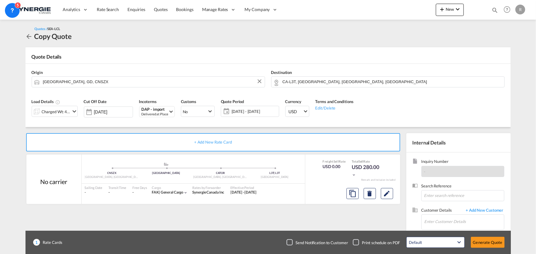
scroll to position [92, 0]
click at [452, 221] on input "Enter Customer Details" at bounding box center [465, 222] width 80 height 14
paste input "op1@krexi.com"
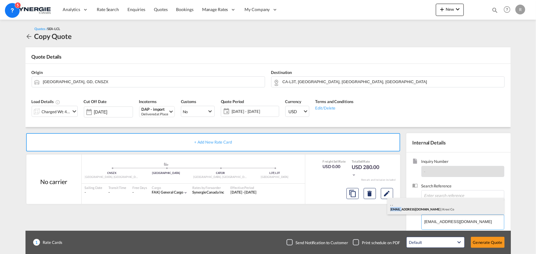
click at [403, 207] on div ". . op1@krexi.com | Krexi Co" at bounding box center [445, 206] width 117 height 17
type input "Krexi Co, . ., op1@krexi.com"
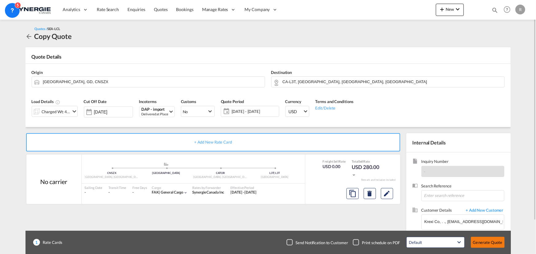
click at [491, 243] on button "Generate Quote" at bounding box center [488, 242] width 34 height 11
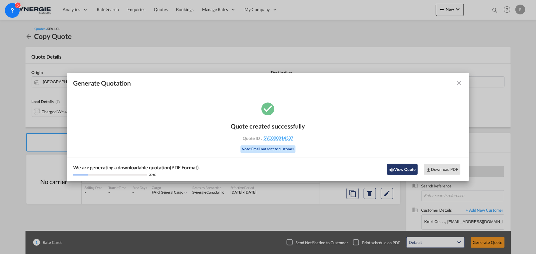
click at [405, 167] on button "View Quote" at bounding box center [402, 169] width 31 height 11
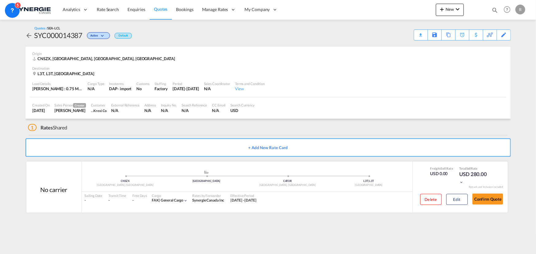
click at [0, 0] on div "Download Quote" at bounding box center [0, 0] width 0 height 0
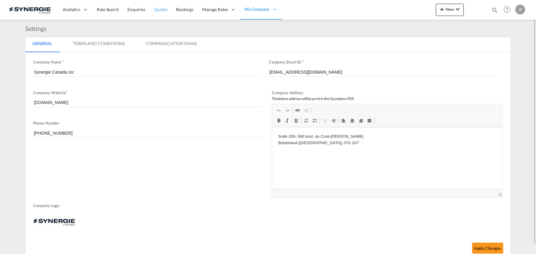
click at [160, 12] on span "Quotes" at bounding box center [161, 9] width 14 height 6
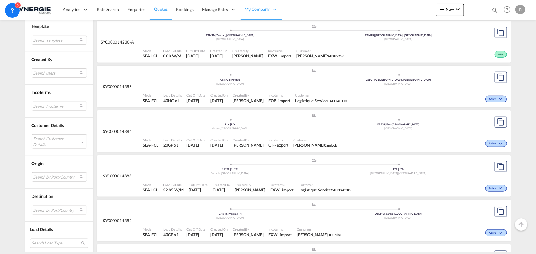
scroll to position [223, 0]
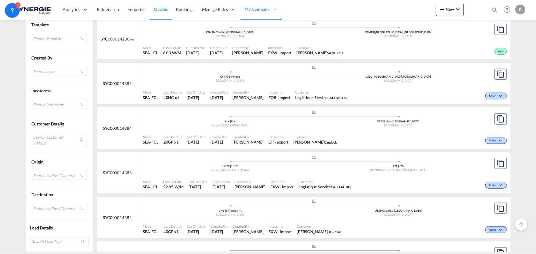
click at [309, 128] on div ".a{fill:#aaa8ad;} .a{fill:#aaa8ad;} J1X | J1X Magog , [GEOGRAPHIC_DATA] FRFOS |…" at bounding box center [314, 120] width 343 height 18
click at [325, 132] on div "Customer [PERSON_NAME]" at bounding box center [315, 139] width 49 height 15
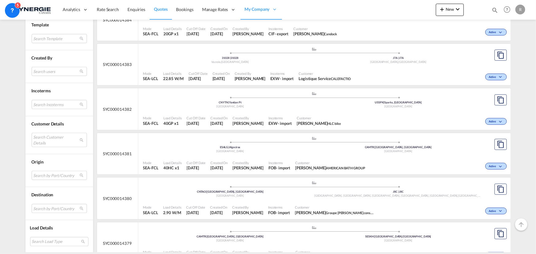
scroll to position [335, 0]
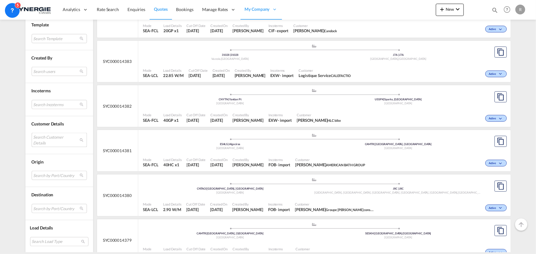
click at [43, 143] on md-select "Search Customer Details user name user [PERSON_NAME] [PERSON_NAME][EMAIL_ADDRES…" at bounding box center [59, 140] width 55 height 14
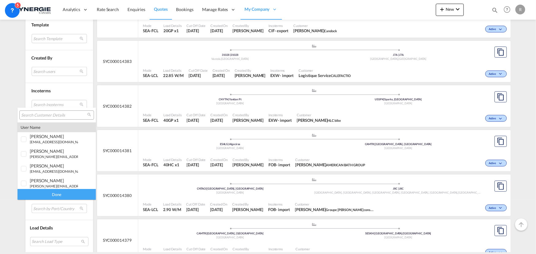
click at [54, 111] on div at bounding box center [56, 115] width 75 height 9
click at [52, 114] on input "search" at bounding box center [54, 116] width 66 height 6
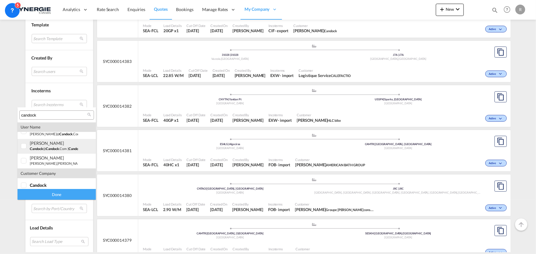
scroll to position [12, 0]
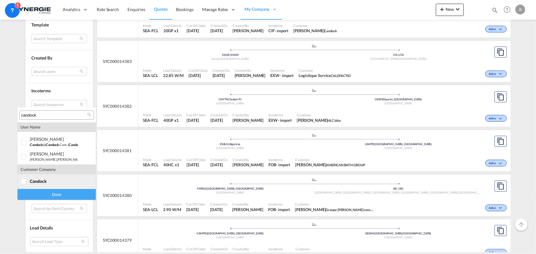
type input "candock"
click at [39, 182] on span "candock" at bounding box center [38, 181] width 17 height 5
click at [43, 194] on div "Done" at bounding box center [57, 194] width 78 height 11
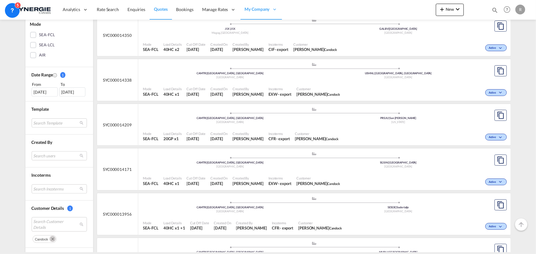
scroll to position [140, 0]
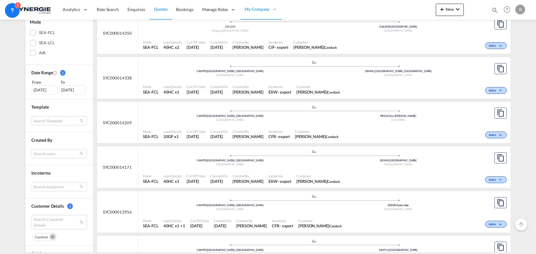
click at [395, 171] on div "Mode SEA-FCL Load Details 40HC x1 Cut Off Date [DATE] Created On [DATE] Created…" at bounding box center [324, 179] width 373 height 18
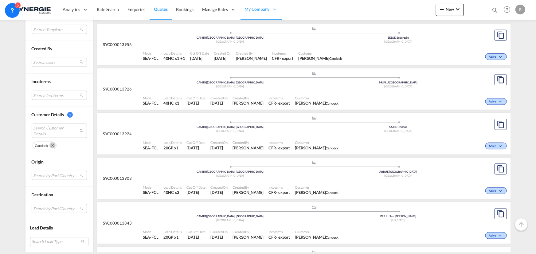
scroll to position [363, 0]
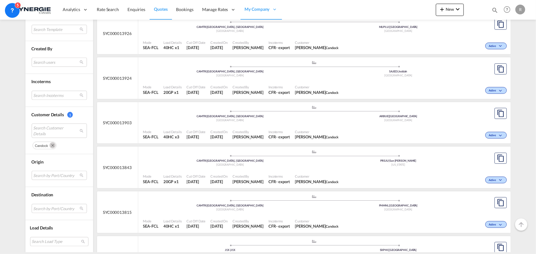
click at [308, 122] on div ".a{fill:#aaa8ad;} .a{fill:#aaa8ad;} CAMTR | [GEOGRAPHIC_DATA], [GEOGRAPHIC_DATA…" at bounding box center [314, 114] width 343 height 18
click at [495, 10] on md-icon "icon-magnify" at bounding box center [495, 10] width 7 height 7
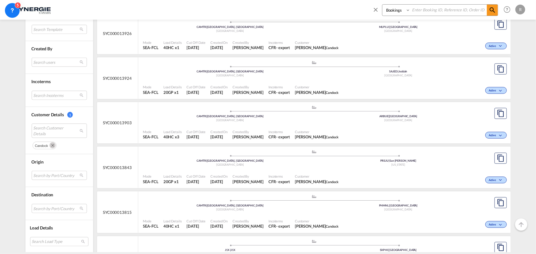
click at [387, 14] on select "Bookings Quotes Enquiries" at bounding box center [397, 10] width 29 height 11
select select "Quotes"
click at [383, 5] on select "Bookings Quotes Enquiries" at bounding box center [397, 10] width 29 height 11
click at [434, 14] on input at bounding box center [449, 10] width 77 height 11
type input "14367"
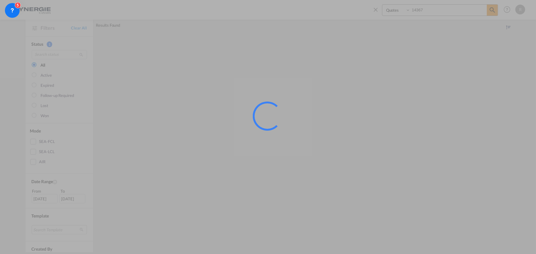
scroll to position [0, 0]
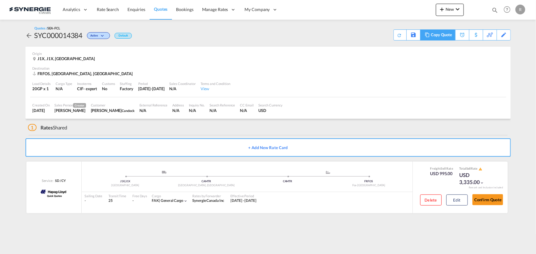
click at [430, 35] on md-icon at bounding box center [427, 35] width 7 height 5
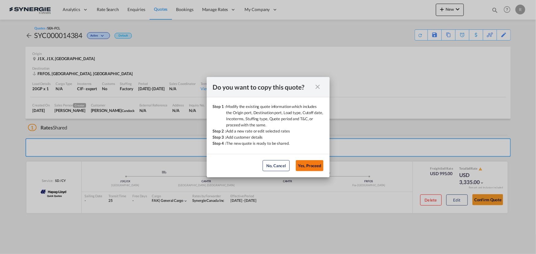
click at [303, 167] on button "Yes, Proceed" at bounding box center [310, 165] width 28 height 11
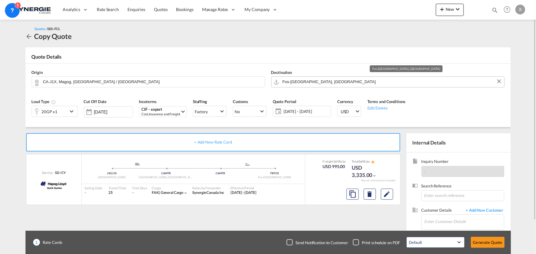
click at [337, 83] on input "Fos-[GEOGRAPHIC_DATA], [GEOGRAPHIC_DATA]" at bounding box center [392, 82] width 219 height 11
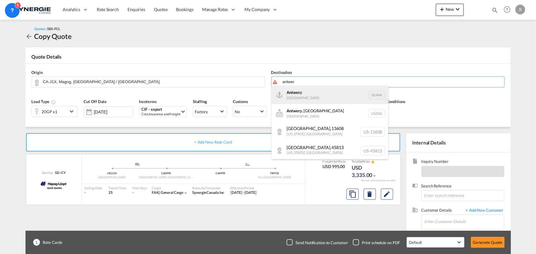
click at [300, 94] on div "Antwer p [GEOGRAPHIC_DATA] BEANR" at bounding box center [330, 95] width 117 height 18
type input "[GEOGRAPHIC_DATA], BEANR"
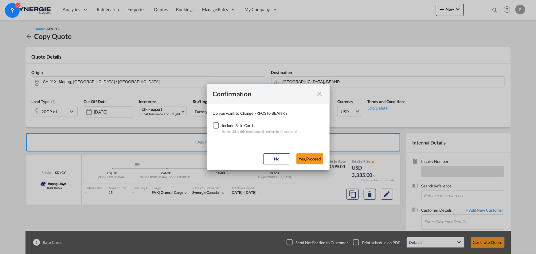
click at [216, 127] on div "Checkbox No Ink" at bounding box center [216, 126] width 6 height 6
click at [315, 162] on button "Yes,Proceed" at bounding box center [310, 159] width 27 height 11
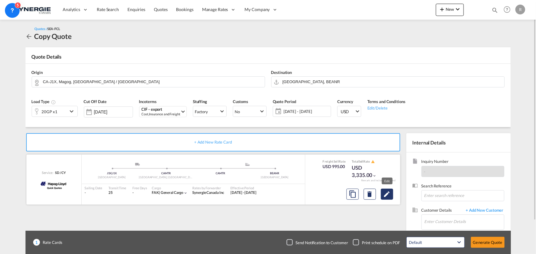
click at [388, 196] on md-icon "Edit" at bounding box center [386, 194] width 7 height 7
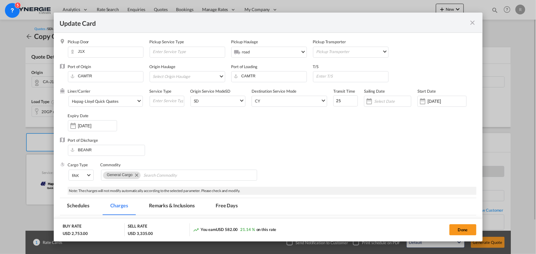
select select "per container"
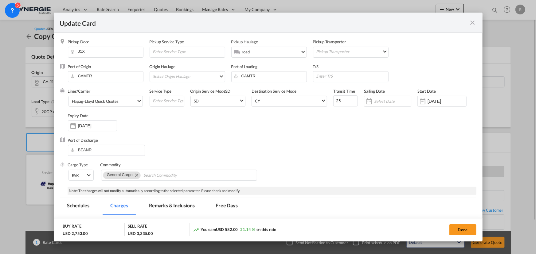
select select "per B/L"
select select "per shipment"
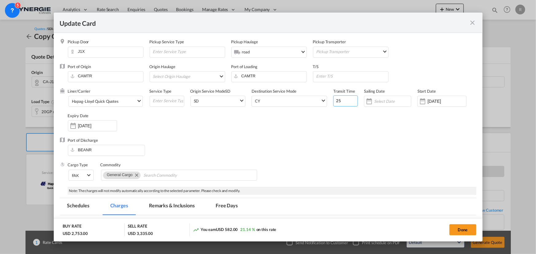
drag, startPoint x: 346, startPoint y: 103, endPoint x: 291, endPoint y: 94, distance: 55.0
click at [297, 98] on div "Liner/Carrier Hapag-[PERSON_NAME] Quick Quotes 2HM LOGISTICS D.O.O AAXL GLOBAL …" at bounding box center [272, 112] width 409 height 49
type input "15"
click at [450, 101] on input "[DATE]" at bounding box center [447, 101] width 39 height 5
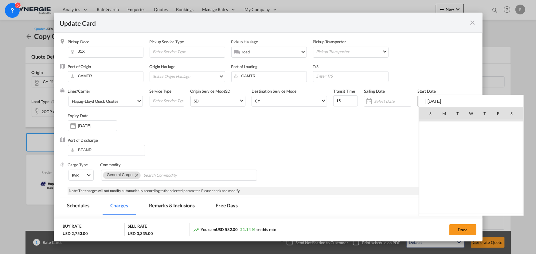
scroll to position [142177, 0]
type input "0"
click at [207, 152] on div at bounding box center [268, 127] width 536 height 254
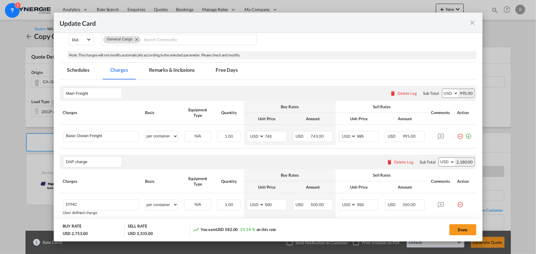
scroll to position [140, 0]
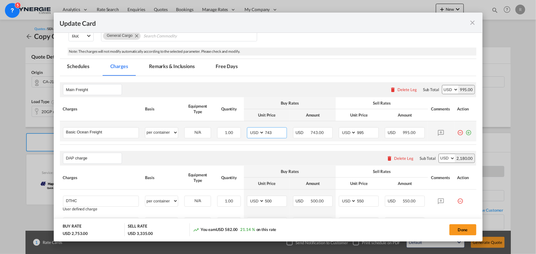
drag, startPoint x: 277, startPoint y: 134, endPoint x: 257, endPoint y: 132, distance: 20.3
click at [257, 132] on md-input-container "AED AFN ALL AMD ANG AOA ARS AUD AWG AZN BAM BBD BDT BGN BHD BIF BMD BND BOB BRL…" at bounding box center [267, 133] width 40 height 11
type input "513"
drag, startPoint x: 361, startPoint y: 134, endPoint x: 342, endPoint y: 131, distance: 19.5
click at [342, 131] on md-input-container "AED AFN ALL AMD ANG AOA ARS AUD AWG AZN BAM BBD BDT BGN BHD BIF BMD BND BOB BRL…" at bounding box center [359, 133] width 40 height 11
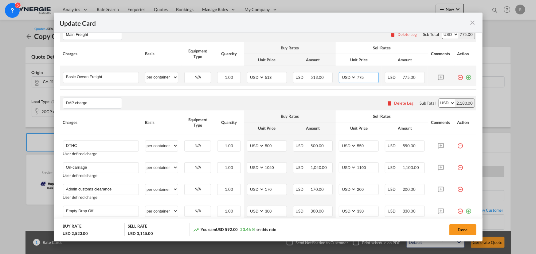
scroll to position [195, 0]
type input "775"
click at [398, 104] on div "Delete Leg" at bounding box center [403, 102] width 19 height 5
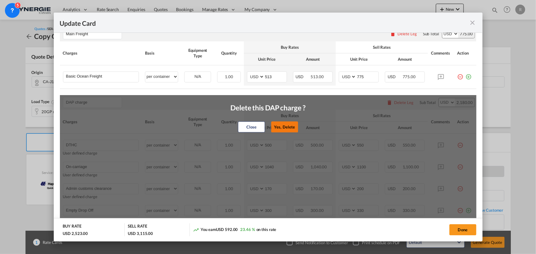
click at [284, 128] on button "Yes, Delete" at bounding box center [284, 127] width 27 height 11
type input "Doc and Handling fees"
type input "SOLAS/VGM Fee"
select select "per B/L"
type input "0"
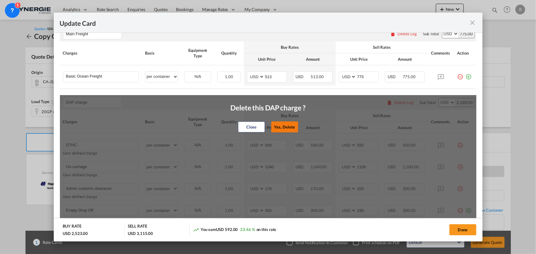
type input "30"
type input "B13 Export declaration"
select select "per B/L"
type input "0"
type input "35"
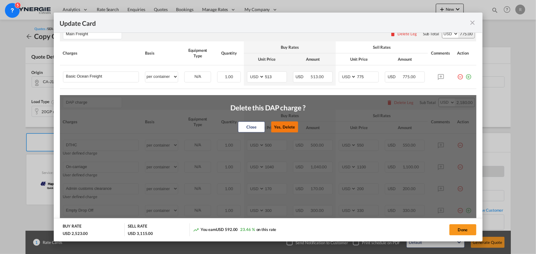
type input "Doc fee"
select select "per B/L"
type input "0"
type input "30"
type input "Handling fee"
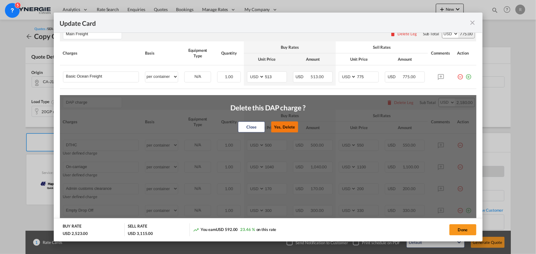
select select "per B/L"
type input "0"
type input "65"
type input "Cargo Coverage"
type input "Cargo Coverage - Rate to be confirmed depending on commodity and value Min 50 U…"
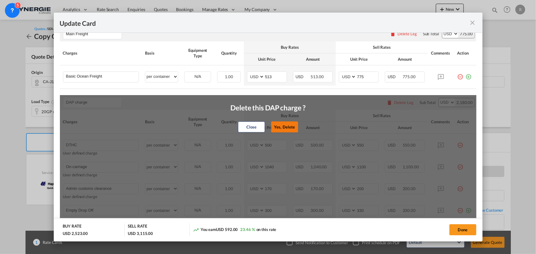
select select "per shipment"
type input "0"
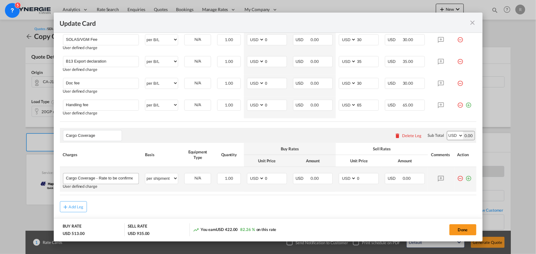
scroll to position [317, 0]
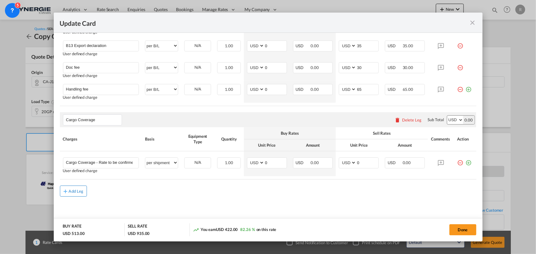
click at [82, 191] on div "Add Leg" at bounding box center [76, 192] width 15 height 4
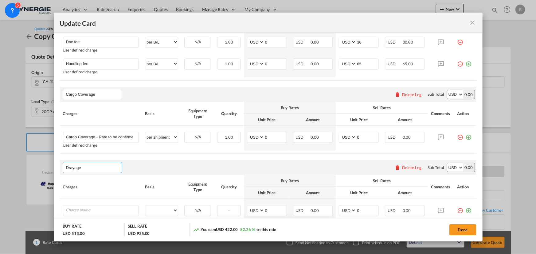
scroll to position [373, 0]
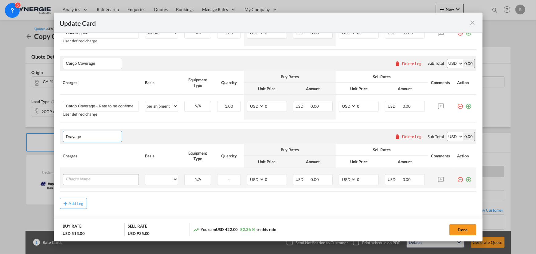
type input "Drayage"
click at [103, 181] on input "Charge Name" at bounding box center [102, 179] width 73 height 9
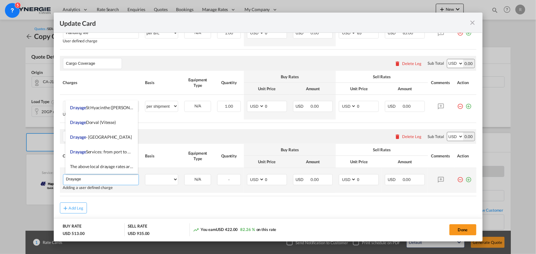
type input "Drayage"
click at [466, 179] on md-icon "icon-plus-circle-outline green-400-fg" at bounding box center [469, 178] width 6 height 6
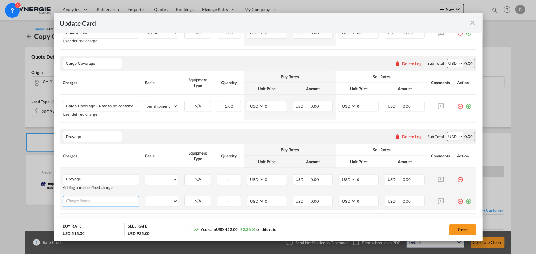
click at [111, 202] on input "Charge Name" at bounding box center [102, 201] width 73 height 9
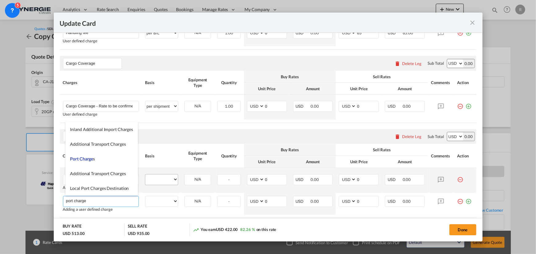
type input "port charge"
click at [162, 177] on select "per equipment per container per B/L per shipping bill per shipment per pallet p…" at bounding box center [161, 180] width 33 height 10
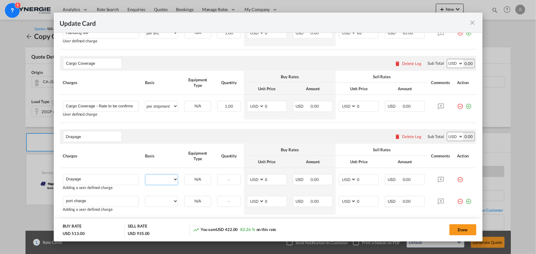
select select "per container"
click at [145, 175] on select "per equipment per container per B/L per shipping bill per shipment per pallet p…" at bounding box center [161, 180] width 33 height 10
click at [164, 203] on select "per equipment per container per B/L per shipping bill per shipment per pallet p…" at bounding box center [161, 202] width 33 height 10
select select "per container"
click at [145, 197] on select "per equipment per container per B/L per shipping bill per shipment per pallet p…" at bounding box center [161, 202] width 33 height 10
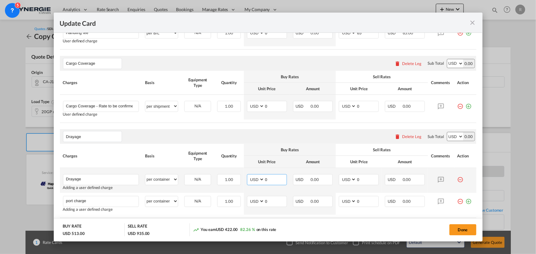
drag, startPoint x: 270, startPoint y: 178, endPoint x: 258, endPoint y: 176, distance: 12.1
click at [260, 176] on md-input-container "AED AFN ALL AMD ANG AOA ARS AUD AWG AZN BAM BBD BDT BGN BHD BIF BMD BND BOB BRL…" at bounding box center [267, 180] width 40 height 11
type input "50"
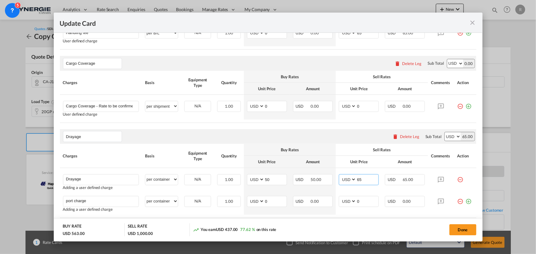
type input "65"
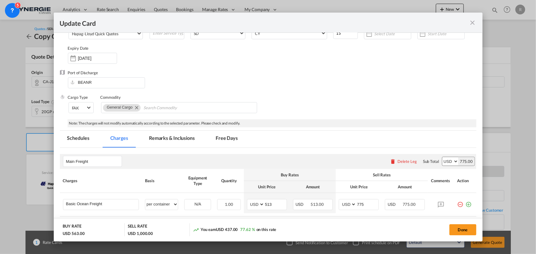
scroll to position [66, 0]
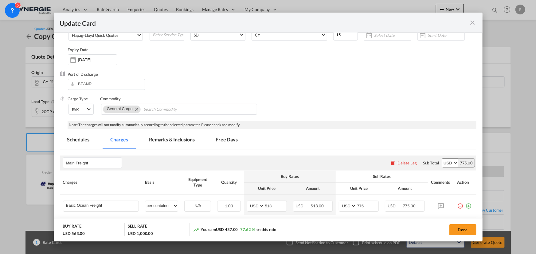
click at [164, 138] on md-tab-item "Remarks & Inclusions" at bounding box center [172, 140] width 61 height 17
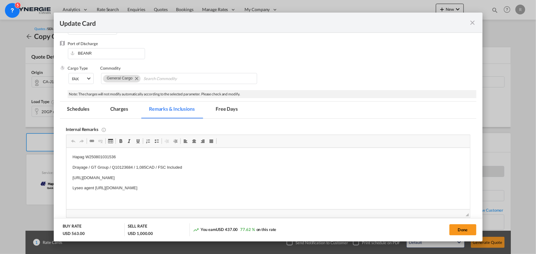
scroll to position [122, 0]
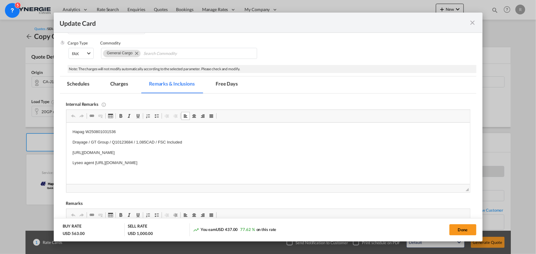
drag, startPoint x: 68, startPoint y: 152, endPoint x: 238, endPoint y: 150, distance: 169.9
click at [218, 166] on span "Copy" at bounding box center [222, 166] width 19 height 9
copy p "https://app.frontapp.com/open/msg_1g70axov?key=7vK5JNhIhvqY-ZFa2Ee_NYy9KjfiYdjS"
click at [139, 143] on p "Drayage / GT Group / Q10123684 / 1,085CAD / FSC Included" at bounding box center [267, 143] width 391 height 6
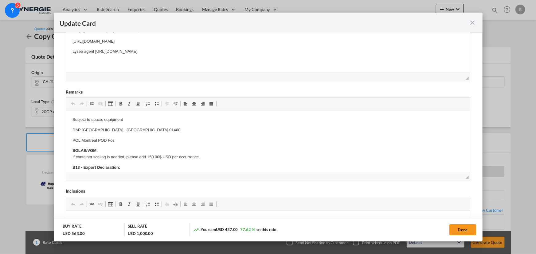
scroll to position [117, 0]
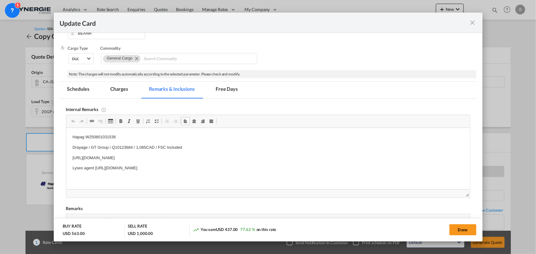
drag, startPoint x: 120, startPoint y: 90, endPoint x: 187, endPoint y: 118, distance: 72.6
click at [120, 90] on md-tab-item "Charges" at bounding box center [119, 90] width 33 height 17
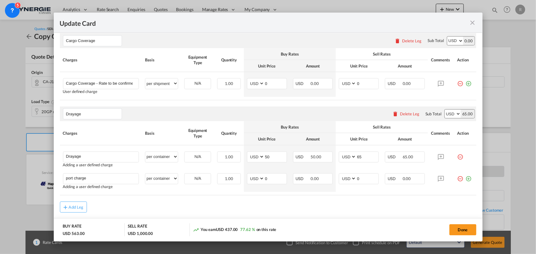
scroll to position [411, 0]
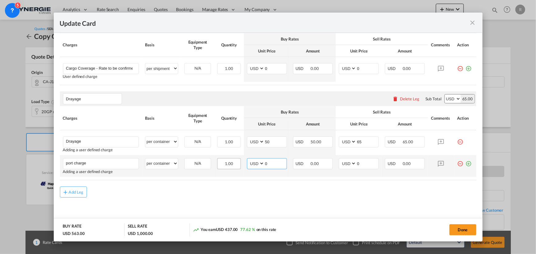
drag, startPoint x: 274, startPoint y: 166, endPoint x: 237, endPoint y: 160, distance: 37.7
click at [237, 160] on tr "port charge Please Enter User Defined Charges Cannot Be Published Adding a user…" at bounding box center [268, 166] width 417 height 22
type input "770"
drag, startPoint x: 363, startPoint y: 166, endPoint x: 332, endPoint y: 162, distance: 31.0
click at [332, 162] on tr "port charge Please Enter User Defined Charges Cannot Be Published Adding a user…" at bounding box center [268, 166] width 417 height 22
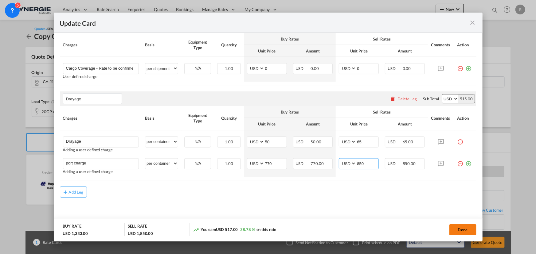
type input "850"
click at [456, 233] on button "Done" at bounding box center [463, 230] width 27 height 11
type input "25 Sep 2025"
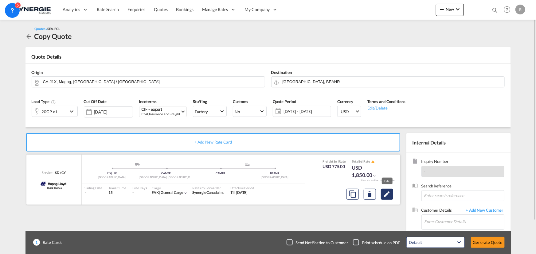
click at [387, 196] on md-icon "Edit" at bounding box center [386, 194] width 7 height 7
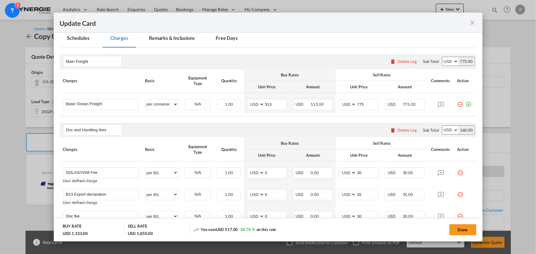
scroll to position [167, 0]
click at [179, 40] on md-tab-item "Remarks & Inclusions" at bounding box center [172, 39] width 61 height 17
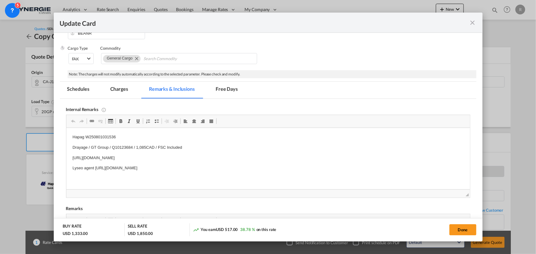
scroll to position [151, 0]
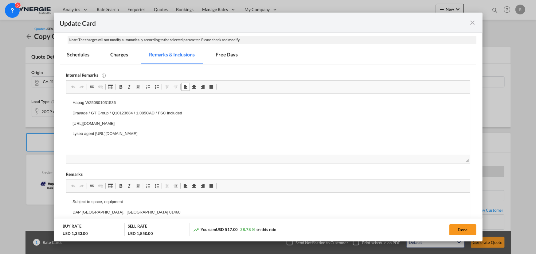
drag, startPoint x: 70, startPoint y: 133, endPoint x: 318, endPoint y: 143, distance: 247.9
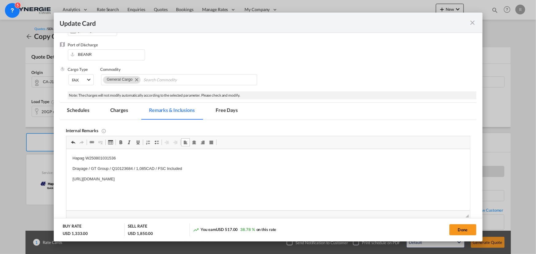
scroll to position [95, 0]
click at [118, 108] on md-tab-item "Charges" at bounding box center [119, 111] width 33 height 17
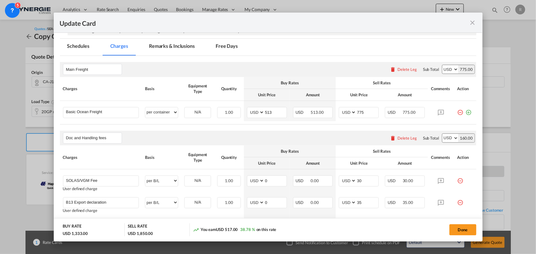
scroll to position [76, 0]
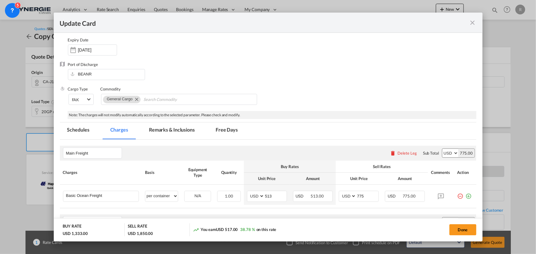
click at [167, 132] on md-tab-item "Remarks & Inclusions" at bounding box center [172, 131] width 61 height 17
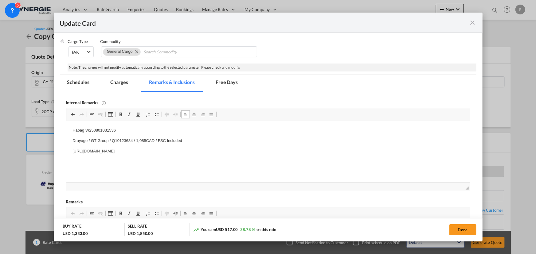
scroll to position [132, 0]
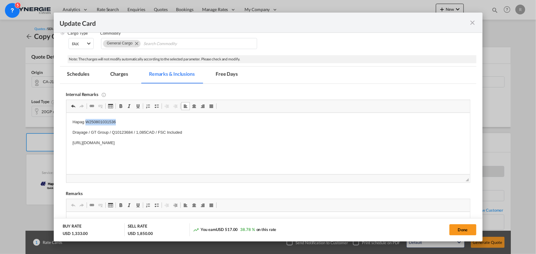
drag, startPoint x: 85, startPoint y: 121, endPoint x: 121, endPoint y: 123, distance: 36.6
click at [121, 123] on p "Hapag W250801031536" at bounding box center [267, 122] width 391 height 6
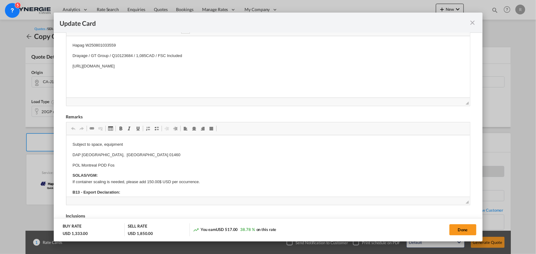
scroll to position [243, 0]
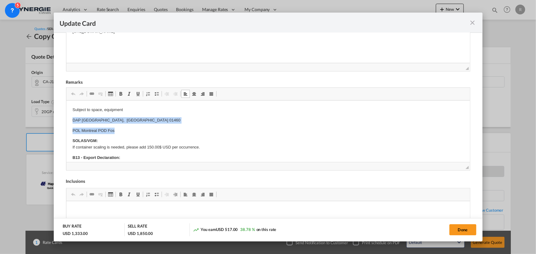
drag, startPoint x: 70, startPoint y: 121, endPoint x: 132, endPoint y: 126, distance: 62.3
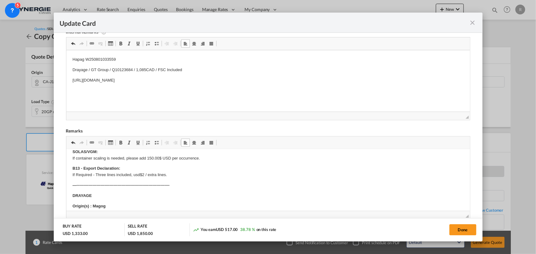
scroll to position [160, 0]
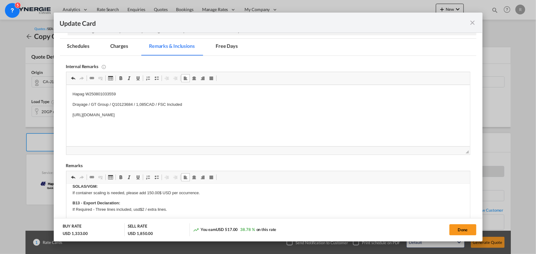
drag, startPoint x: 116, startPoint y: 44, endPoint x: 199, endPoint y: 83, distance: 91.8
click at [116, 44] on md-tab-item "Charges" at bounding box center [119, 47] width 33 height 17
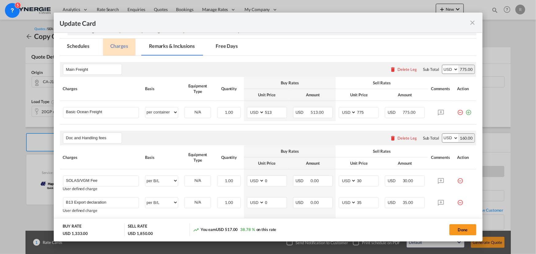
scroll to position [0, 0]
click at [463, 232] on button "Done" at bounding box center [463, 230] width 27 height 11
type input "25 Sep 2025"
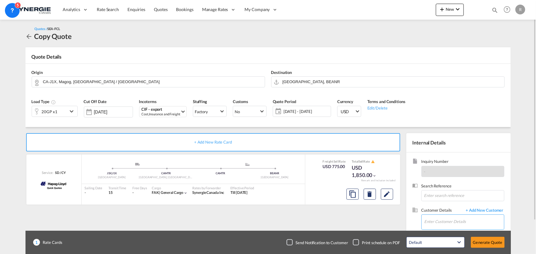
click at [438, 223] on input "Enter Customer Details" at bounding box center [465, 222] width 80 height 14
paste input "lauriane@ecolawnapplicator.com"
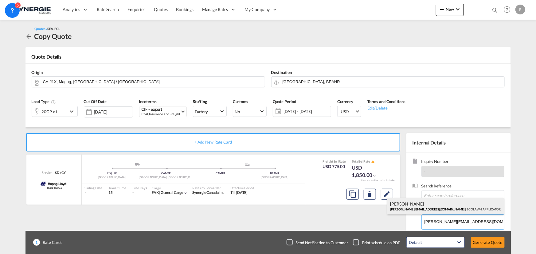
click at [413, 206] on div "Lauriane Beauchamp lauriane@ecolawnapplicator.com | ECOLAWN APPLICATOR" at bounding box center [445, 206] width 117 height 17
type input "ECOLAWN APPLICATOR, Lauriane Beauchamp, lauriane@ecolawnapplicator.com"
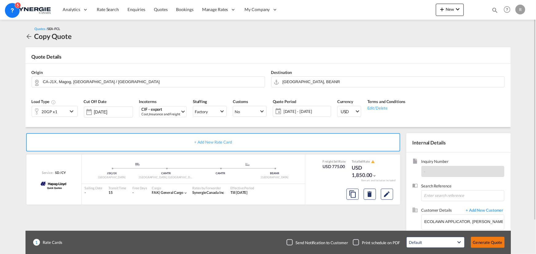
click at [478, 243] on button "Generate Quote" at bounding box center [488, 242] width 34 height 11
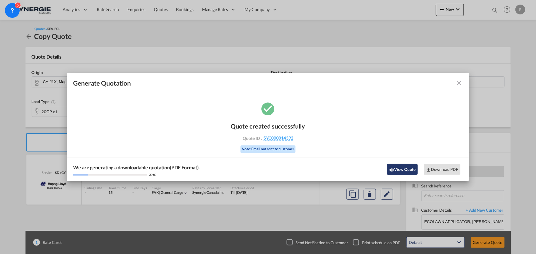
click at [400, 169] on button "View Quote" at bounding box center [402, 169] width 31 height 11
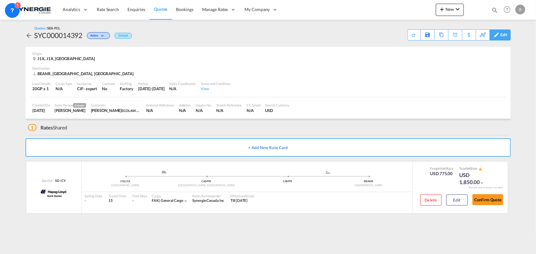
click at [504, 37] on div "Edit" at bounding box center [504, 35] width 7 height 10
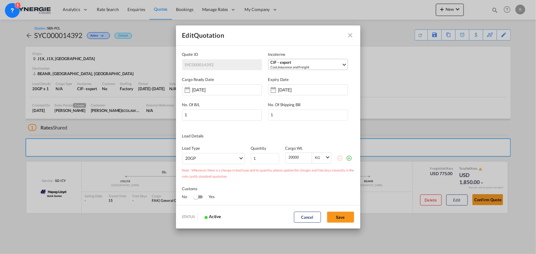
click at [279, 68] on div "Cost,Insurance and Freight" at bounding box center [306, 67] width 71 height 5
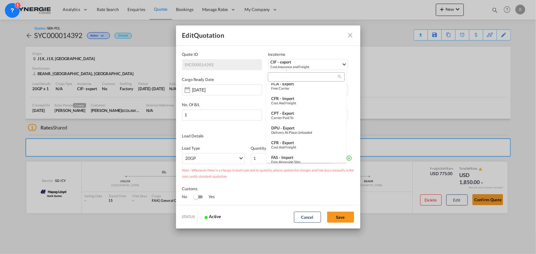
scroll to position [230, 0]
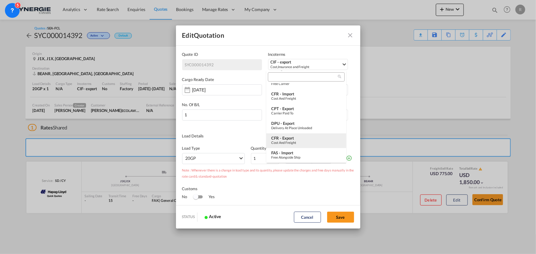
click at [292, 141] on div "Cost and Freight" at bounding box center [306, 143] width 70 height 4
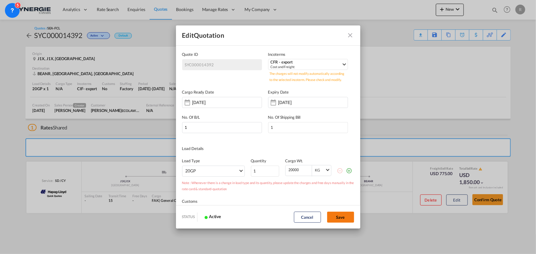
click at [338, 219] on button "Save" at bounding box center [340, 217] width 27 height 11
type input "[DATE]"
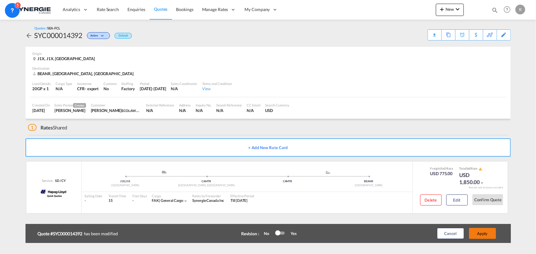
click at [479, 231] on button "Apply" at bounding box center [482, 233] width 27 height 11
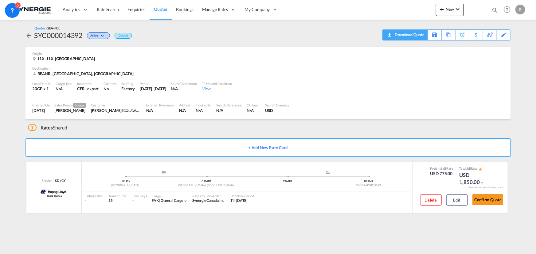
click at [417, 36] on div "Download Quote" at bounding box center [408, 35] width 31 height 10
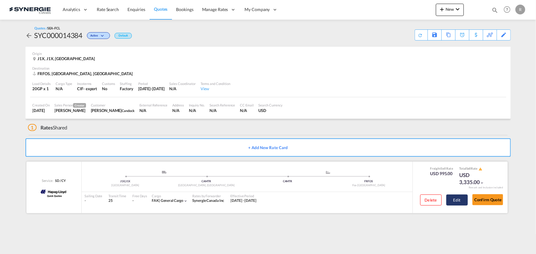
click at [450, 200] on button "Edit" at bounding box center [457, 200] width 22 height 11
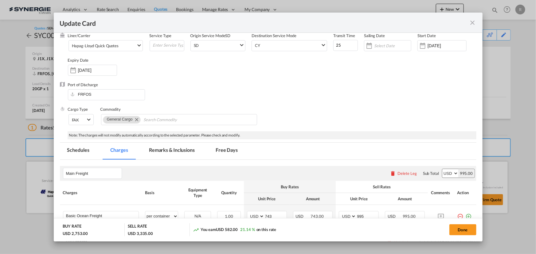
select select "per container"
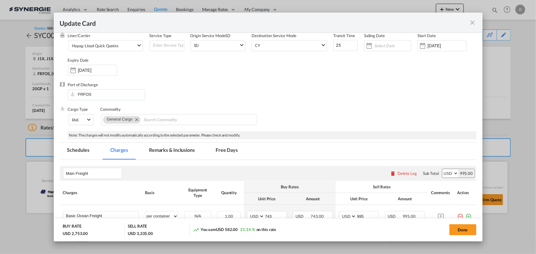
select select "per B/L"
select select "per shipment"
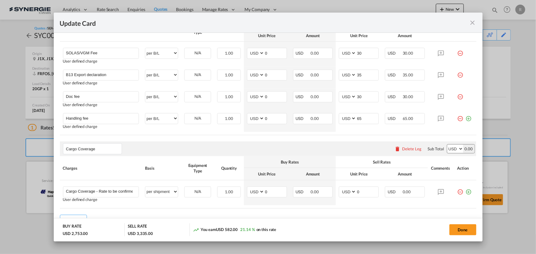
scroll to position [450, 0]
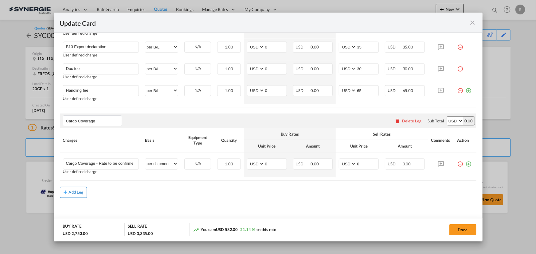
click at [74, 194] on div "Add Leg" at bounding box center [76, 193] width 15 height 4
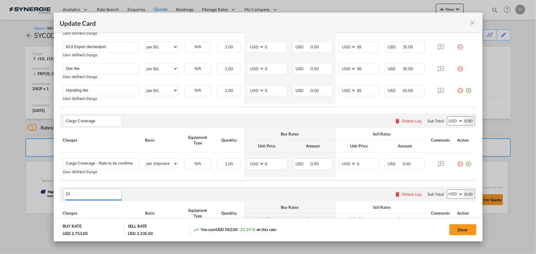
type input "D"
type input "P"
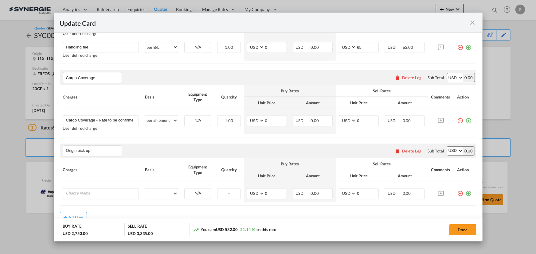
scroll to position [519, 0]
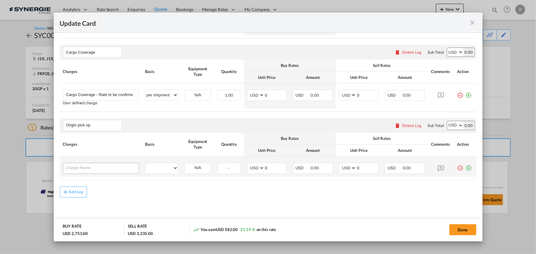
type input "Origin pick up"
click at [100, 168] on input "Charge Name" at bounding box center [102, 167] width 73 height 9
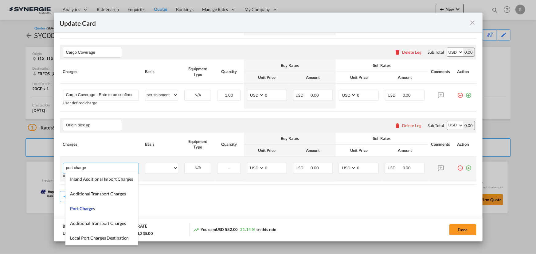
type input "port charge"
click at [466, 169] on md-icon "icon-plus-circle-outline green-400-fg" at bounding box center [469, 166] width 6 height 6
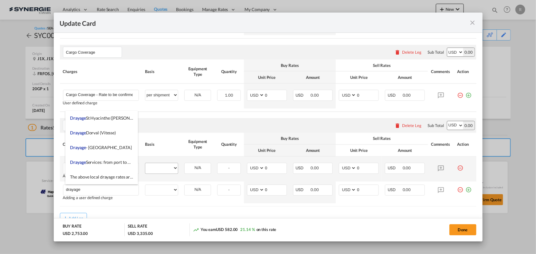
type input "drayage"
click at [171, 173] on div "per equipment per container per B/L per shipping bill per shipment per pallet p…" at bounding box center [161, 168] width 33 height 11
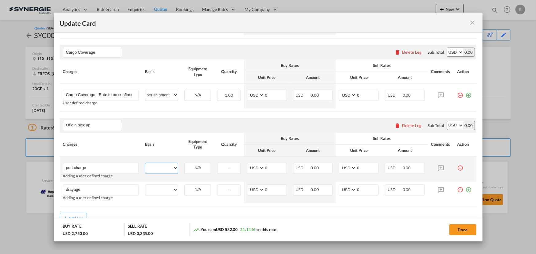
click at [171, 169] on select "per equipment per container per B/L per shipping bill per shipment per pallet p…" at bounding box center [161, 168] width 33 height 10
select select "per container"
click at [145, 163] on select "per equipment per container per B/L per shipping bill per shipment per pallet p…" at bounding box center [161, 168] width 33 height 10
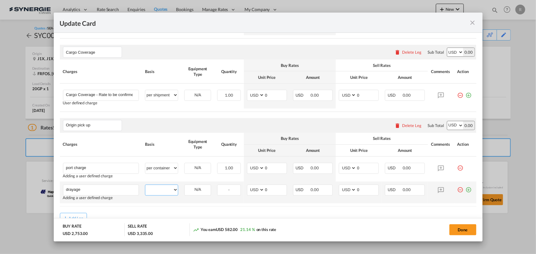
click at [164, 186] on select "per equipment per container per B/L per shipping bill per shipment per pallet p…" at bounding box center [161, 190] width 33 height 10
select select "per container"
click at [145, 185] on select "per equipment per container per B/L per shipping bill per shipment per pallet p…" at bounding box center [161, 190] width 33 height 10
drag, startPoint x: 268, startPoint y: 189, endPoint x: 246, endPoint y: 185, distance: 22.5
click at [247, 185] on md-input-container "AED AFN ALL AMD ANG AOA ARS AUD AWG AZN BAM BBD BDT BGN BHD BIF BMD BND BOB BRL…" at bounding box center [267, 190] width 40 height 11
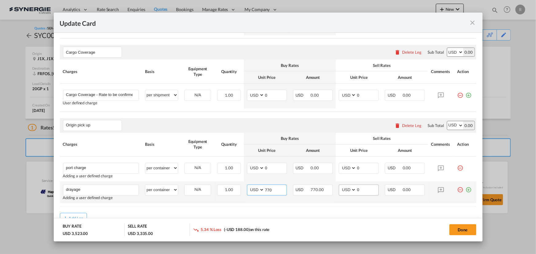
type input "770"
drag, startPoint x: 357, startPoint y: 190, endPoint x: 327, endPoint y: 186, distance: 30.5
click at [327, 186] on tr "drayage Please Enter User Defined Charges Cannot Be Published Adding a user def…" at bounding box center [268, 193] width 417 height 22
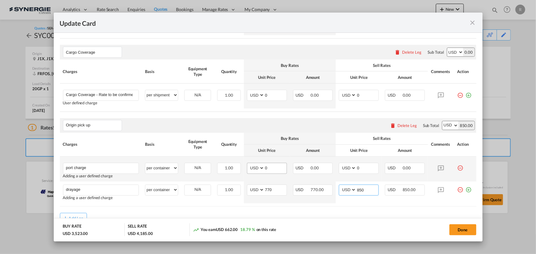
type input "850"
drag, startPoint x: 273, startPoint y: 169, endPoint x: 254, endPoint y: 168, distance: 19.4
click at [254, 168] on md-input-container "AED AFN ALL AMD ANG AOA ARS AUD AWG AZN BAM BBD BDT BGN BHD BIF BMD BND BOB BRL…" at bounding box center [267, 168] width 40 height 11
type input "50"
drag, startPoint x: 364, startPoint y: 167, endPoint x: 337, endPoint y: 165, distance: 27.4
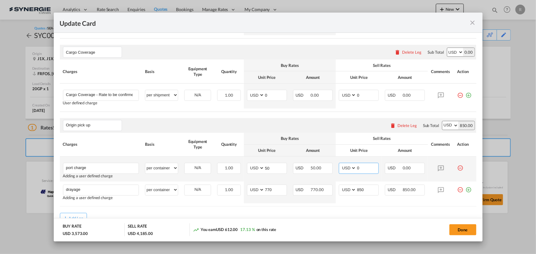
click at [339, 165] on md-input-container "AED AFN ALL AMD ANG AOA ARS AUD AWG AZN BAM BBD BDT BGN BHD BIF BMD BND BOB BRL…" at bounding box center [359, 168] width 40 height 11
type input "65"
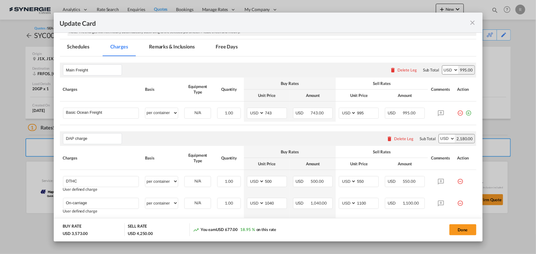
scroll to position [154, 0]
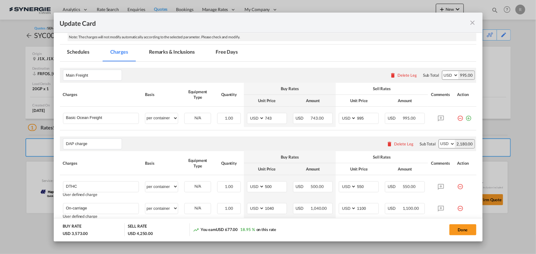
click at [164, 54] on md-tab-item "Remarks & Inclusions" at bounding box center [172, 53] width 61 height 17
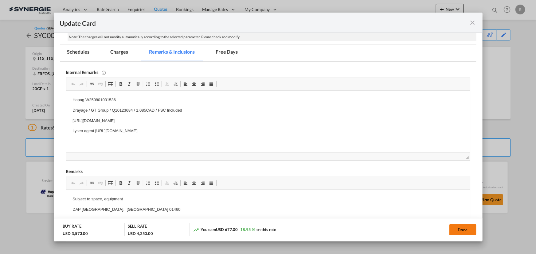
click at [461, 227] on button "Done" at bounding box center [463, 230] width 27 height 11
type input "06 Jul 2025"
type input "[DATE]"
type input "Origin pick up"
type input "port charge"
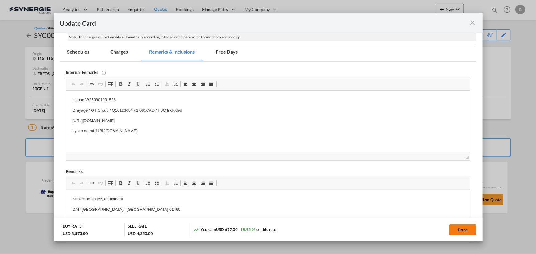
type input "50"
type input "65"
type input "drayage"
type input "770"
type input "850"
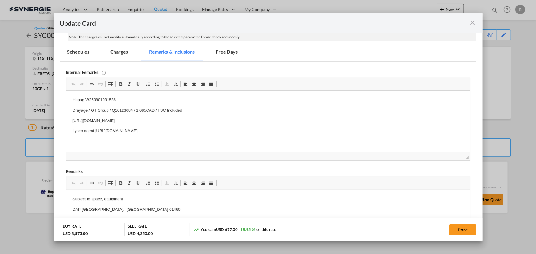
scroll to position [117, 0]
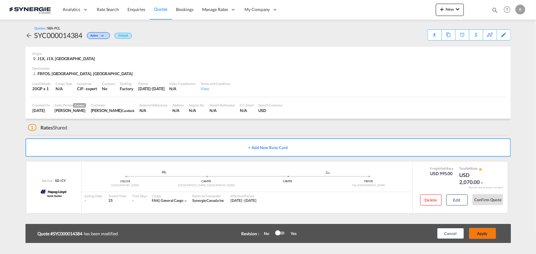
click at [478, 232] on button "Apply" at bounding box center [482, 233] width 27 height 11
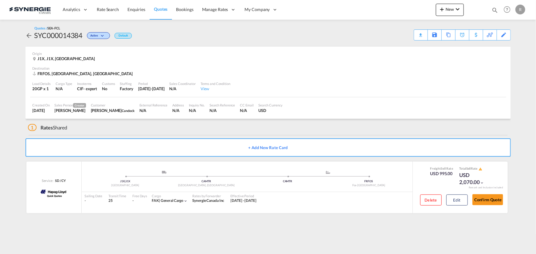
click at [0, 0] on div "Download Quote" at bounding box center [0, 0] width 0 height 0
click at [453, 201] on button "Edit" at bounding box center [457, 200] width 22 height 11
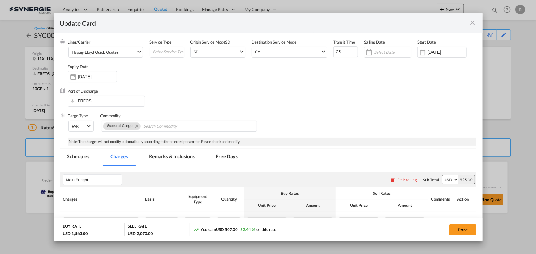
scroll to position [48, 0]
click at [463, 235] on button "Done" at bounding box center [463, 230] width 27 height 11
type input "06 Jul 2025"
type input "[DATE]"
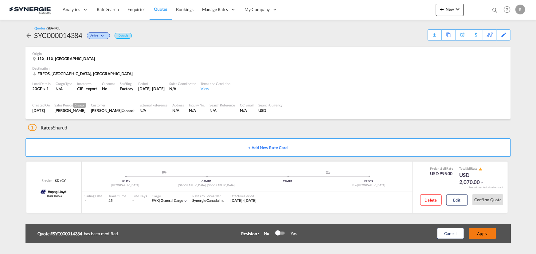
click at [476, 234] on button "Apply" at bounding box center [482, 233] width 27 height 11
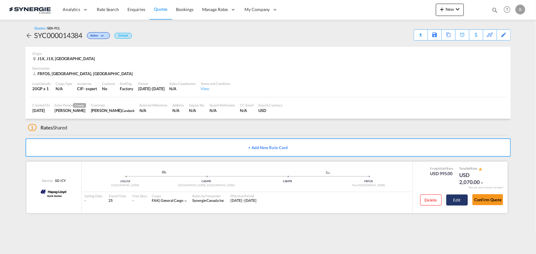
click at [461, 203] on button "Edit" at bounding box center [457, 200] width 22 height 11
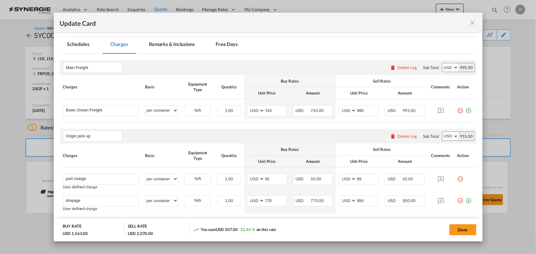
scroll to position [161, 0]
click at [183, 44] on md-tab-item "Remarks & Inclusions" at bounding box center [172, 45] width 61 height 17
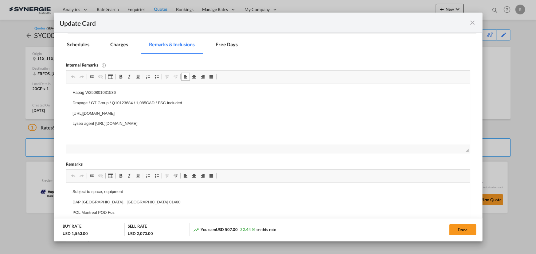
copy body "Hapag W250801031536 Drayage / GT Group / Q10123684 / 1,085CAD / FSC Included [U…"
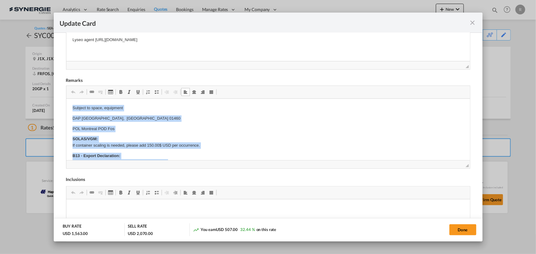
copy body "Subject to space, equipment DAP Montréal La Cluse, France 01460 POL Montreal PO…"
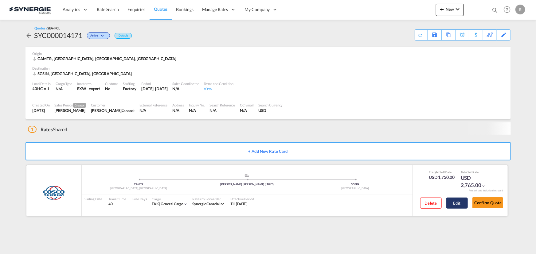
click at [460, 201] on button "Edit" at bounding box center [457, 203] width 22 height 11
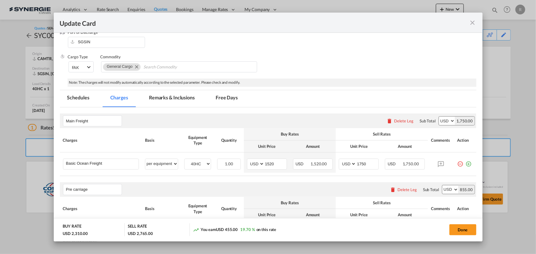
select select "per equipment"
select select "per B/L"
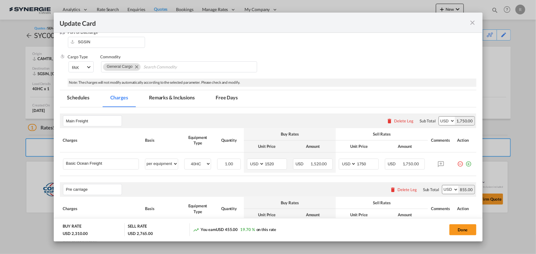
select select "per B/L"
select select "per shipment"
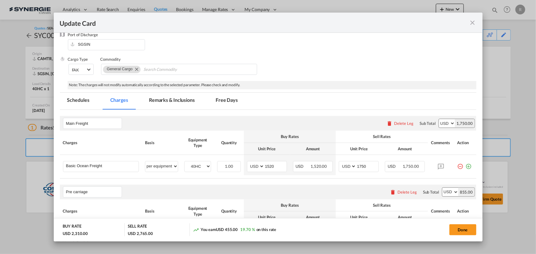
scroll to position [56, 0]
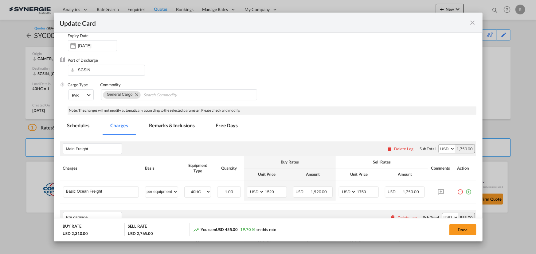
click at [171, 122] on md-tab-item "Remarks & Inclusions" at bounding box center [172, 126] width 61 height 17
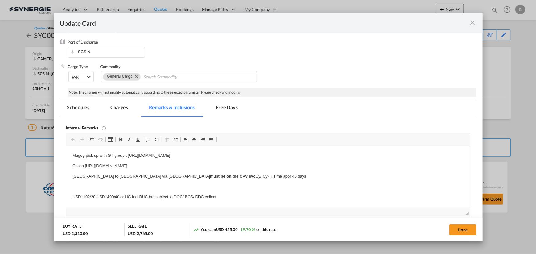
scroll to position [84, 0]
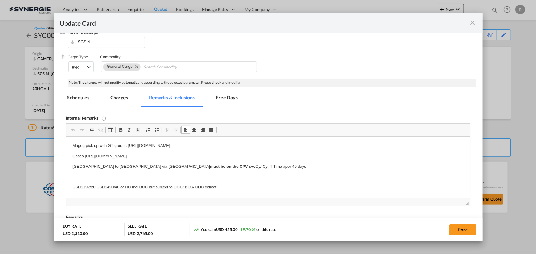
drag, startPoint x: 128, startPoint y: 145, endPoint x: 169, endPoint y: 145, distance: 41.5
click at [166, 145] on p "Magog pick up with GT group : [URL][DOMAIN_NAME]" at bounding box center [267, 146] width 391 height 6
drag, startPoint x: 128, startPoint y: 145, endPoint x: 305, endPoint y: 142, distance: 177.0
click at [305, 142] on html "Magog pick up with GT group : [URL][DOMAIN_NAME] Cosco [URL][DOMAIN_NAME] [GEOG…" at bounding box center [268, 198] width 404 height 123
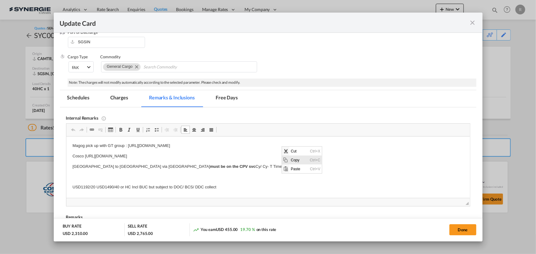
click at [294, 160] on span "Copy" at bounding box center [298, 159] width 19 height 9
copy p "[URL][DOMAIN_NAME]"
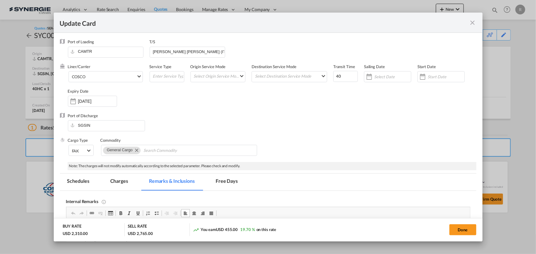
click at [474, 25] on md-icon "icon-close fg-AAA8AD m-0 pointer" at bounding box center [472, 22] width 7 height 7
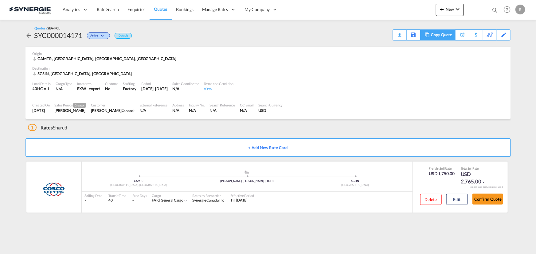
click at [428, 36] on md-icon at bounding box center [427, 35] width 7 height 5
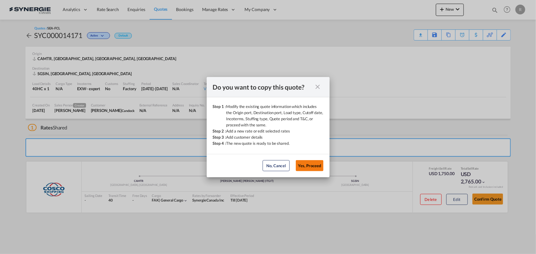
click at [304, 165] on button "Yes, Proceed" at bounding box center [310, 165] width 28 height 11
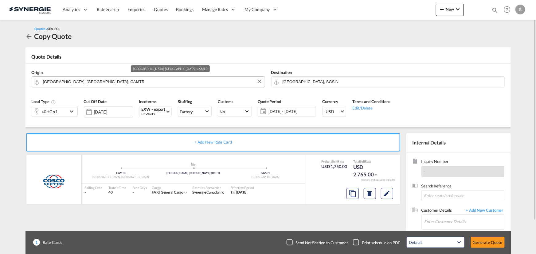
click at [127, 83] on input "[GEOGRAPHIC_DATA], [GEOGRAPHIC_DATA], CAMTR" at bounding box center [152, 82] width 219 height 11
click at [333, 78] on input "[GEOGRAPHIC_DATA], SGSIN" at bounding box center [392, 82] width 219 height 11
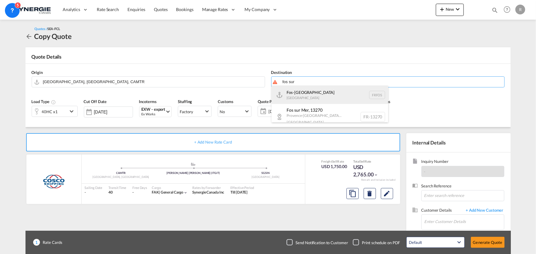
click at [303, 98] on div "Fos-sur-Mer [GEOGRAPHIC_DATA] [GEOGRAPHIC_DATA]" at bounding box center [330, 95] width 117 height 18
type input "Fos-[GEOGRAPHIC_DATA], [GEOGRAPHIC_DATA]"
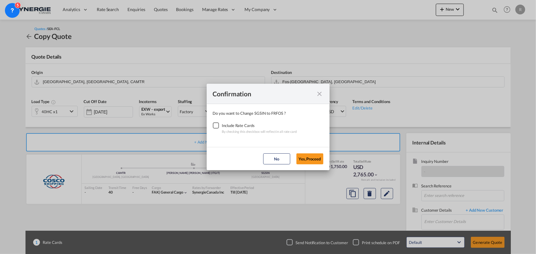
click at [219, 126] on div "Checkbox No Ink" at bounding box center [216, 126] width 6 height 6
click at [313, 160] on button "Yes,Proceed" at bounding box center [310, 159] width 27 height 11
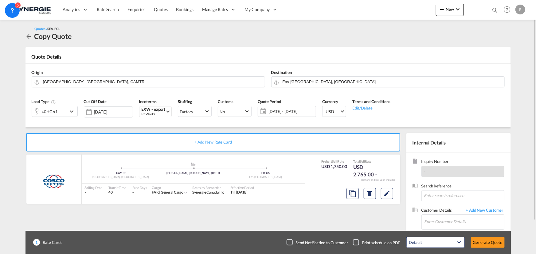
click at [64, 112] on div "40HC x1" at bounding box center [50, 111] width 36 height 10
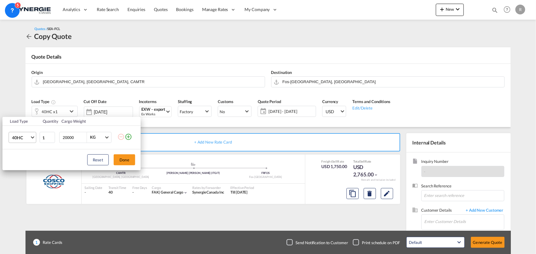
click at [16, 137] on span "40HC" at bounding box center [21, 138] width 18 height 6
click at [14, 108] on div "20GP" at bounding box center [17, 108] width 11 height 6
click at [125, 162] on button "Done" at bounding box center [125, 160] width 22 height 11
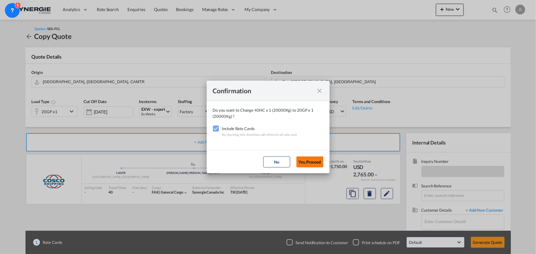
click at [309, 164] on button "Yes,Proceed" at bounding box center [310, 162] width 27 height 11
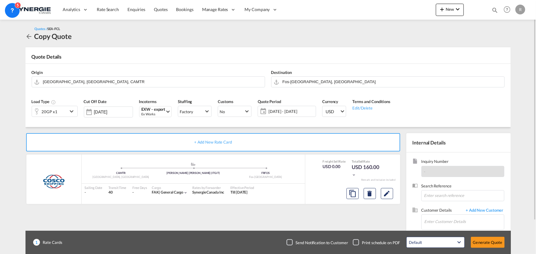
click at [289, 110] on span "[DATE] - [DATE]" at bounding box center [292, 112] width 46 height 6
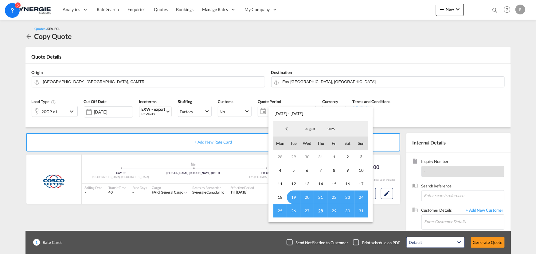
click at [438, 101] on md-backdrop at bounding box center [268, 127] width 536 height 254
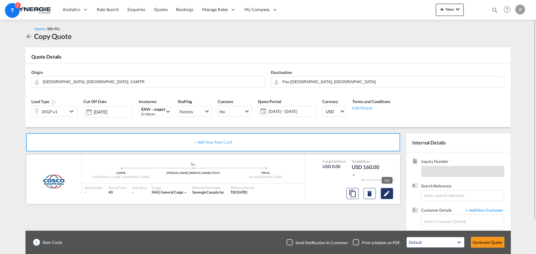
click at [387, 191] on md-icon "Edit" at bounding box center [386, 193] width 7 height 7
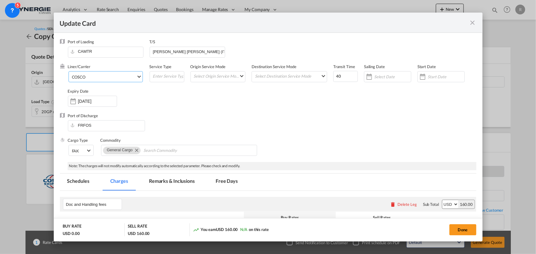
click at [111, 78] on span "COSCO" at bounding box center [104, 77] width 65 height 6
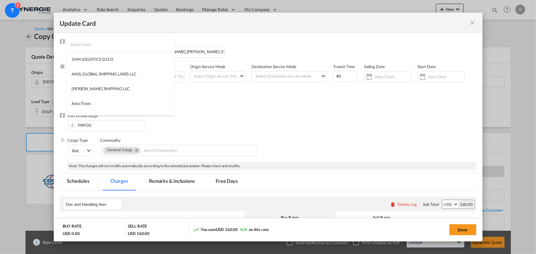
click at [126, 47] on input "search" at bounding box center [122, 44] width 104 height 15
type input "hapa"
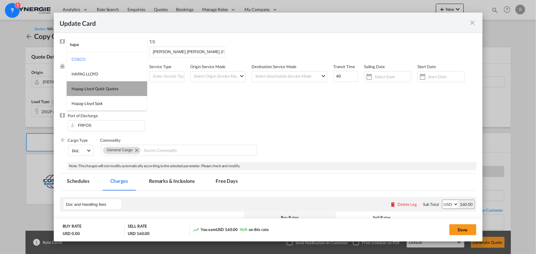
click at [92, 89] on div "Hapag-Lloyd Quick Quotes" at bounding box center [95, 89] width 47 height 6
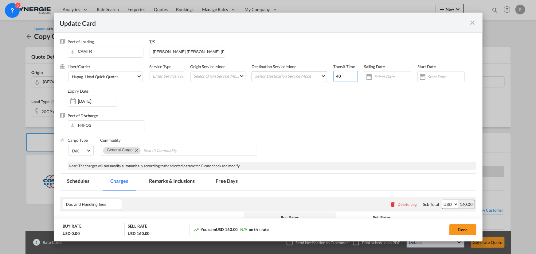
drag, startPoint x: 345, startPoint y: 78, endPoint x: 307, endPoint y: 73, distance: 38.4
click at [307, 73] on div "Liner/Carrier Hapag-Lloyd Quick Quotes Service Type Origin Service Mode Select …" at bounding box center [272, 88] width 409 height 49
type input "25"
drag, startPoint x: 195, startPoint y: 53, endPoint x: 155, endPoint y: 51, distance: 39.7
click at [155, 51] on input "gioia tauro (ITGIT)" at bounding box center [188, 51] width 73 height 9
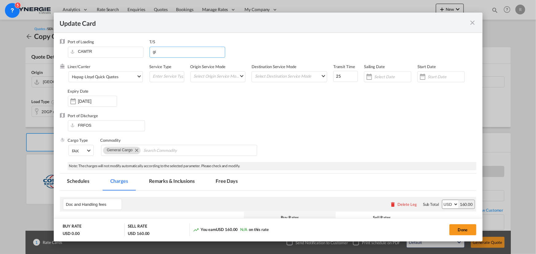
type input "g"
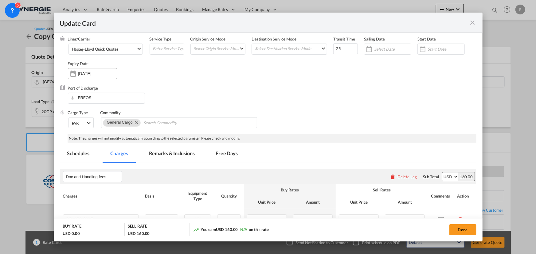
click at [92, 75] on input "18 Sep 2025" at bounding box center [97, 73] width 39 height 5
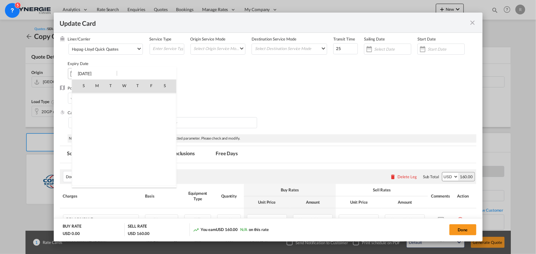
scroll to position [142340, 0]
click at [148, 152] on span "26" at bounding box center [151, 153] width 12 height 12
type input "26 Sep 2025"
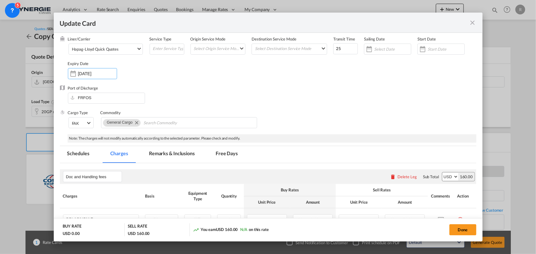
click at [291, 91] on div "Port of Discharge FRFOS" at bounding box center [268, 97] width 417 height 25
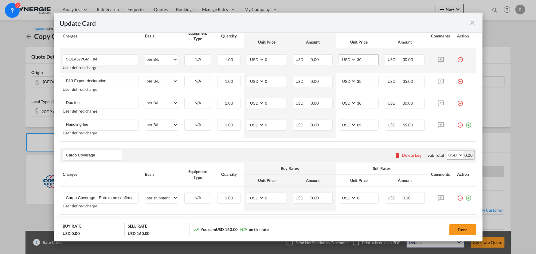
scroll to position [223, 0]
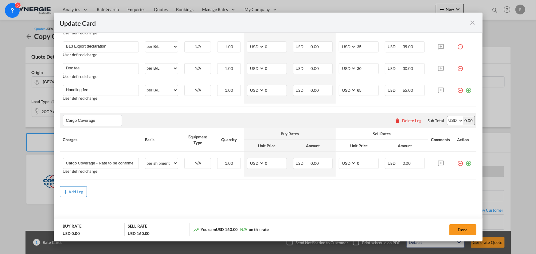
click at [67, 192] on md-icon "icon-plus md-link-fg s20" at bounding box center [66, 192] width 6 height 6
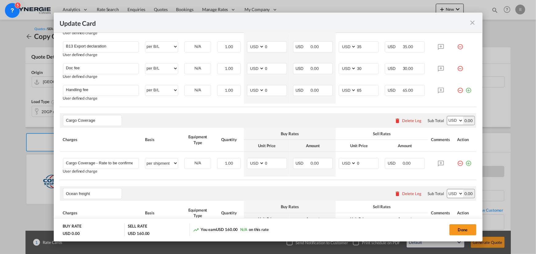
type input "Ocean freight"
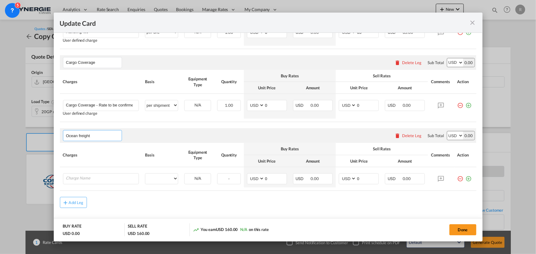
scroll to position [291, 0]
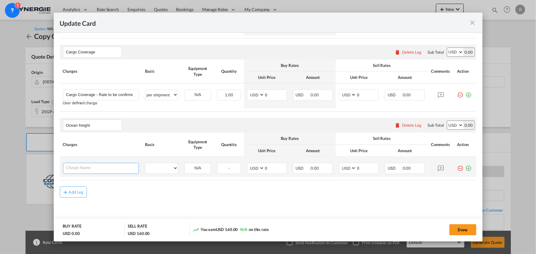
click at [107, 168] on input "Charge Name" at bounding box center [102, 167] width 73 height 9
type input "Freight"
click at [145, 170] on select "per equipment per container per B/L per shipping bill per shipment per pallet p…" at bounding box center [161, 168] width 33 height 10
select select "per container"
click at [145, 163] on select "per equipment per container per B/L per shipping bill per shipment per pallet p…" at bounding box center [161, 168] width 33 height 10
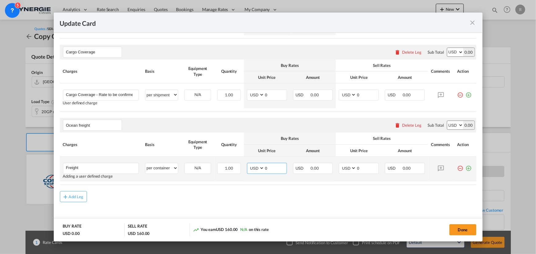
drag, startPoint x: 276, startPoint y: 169, endPoint x: 248, endPoint y: 166, distance: 28.1
click at [248, 166] on md-input-container "AED AFN ALL AMD ANG AOA ARS AUD AWG AZN BAM BBD BDT BGN BHD BIF BMD BND BOB BRL…" at bounding box center [267, 168] width 40 height 11
type input "743"
drag, startPoint x: 363, startPoint y: 170, endPoint x: 339, endPoint y: 167, distance: 23.9
click at [339, 167] on md-input-container "AED AFN ALL AMD ANG AOA ARS AUD AWG AZN BAM BBD BDT BGN BHD BIF BMD BND BOB BRL…" at bounding box center [359, 168] width 40 height 11
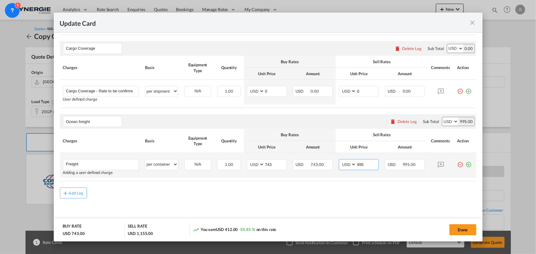
scroll to position [296, 0]
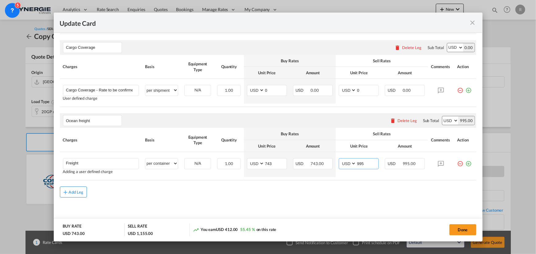
type input "995"
click at [77, 191] on div "Add Leg" at bounding box center [76, 193] width 15 height 4
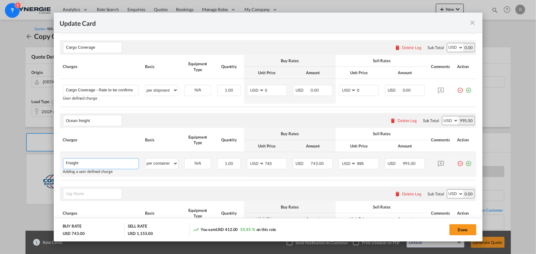
click at [105, 163] on input "Freight" at bounding box center [102, 163] width 73 height 9
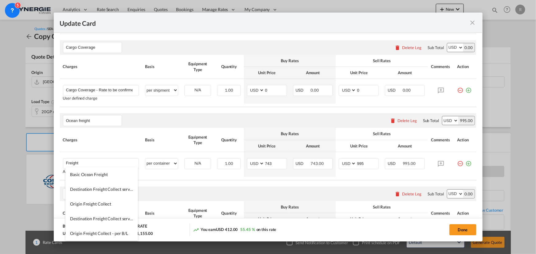
click at [201, 193] on div "Please enter leg name Leg Name Already Exists Delete Leg Sub Total AED AFN ALL …" at bounding box center [268, 194] width 417 height 15
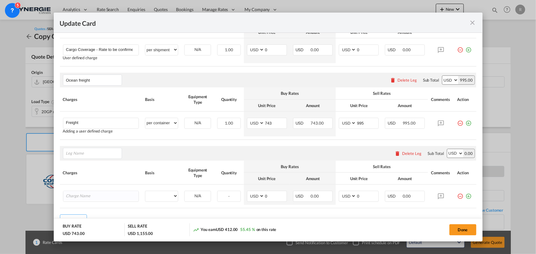
scroll to position [352, 0]
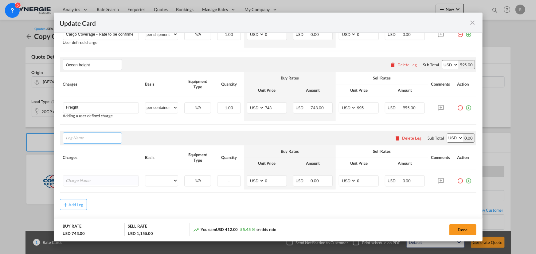
click at [98, 137] on input "Leg Name" at bounding box center [94, 138] width 56 height 9
type input "DDU charge"
click at [99, 186] on div "Update Card Port ..." at bounding box center [101, 181] width 76 height 11
click at [100, 181] on input "Charge Name" at bounding box center [102, 180] width 73 height 9
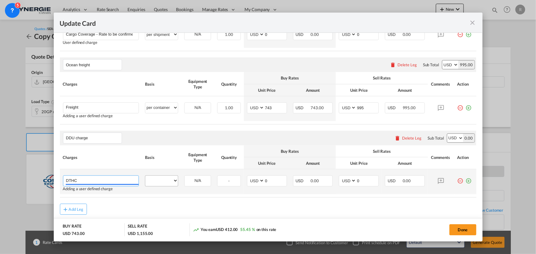
type input "DTHC"
click at [163, 186] on div "per equipment per container per B/L per shipping bill per shipment per pallet p…" at bounding box center [161, 181] width 33 height 11
click at [163, 181] on select "per equipment per container per B/L per shipping bill per shipment per pallet p…" at bounding box center [161, 181] width 33 height 10
select select "per container"
click at [145, 176] on select "per equipment per container per B/L per shipping bill per shipment per pallet p…" at bounding box center [161, 181] width 33 height 10
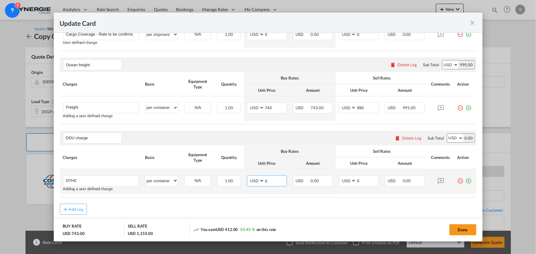
drag, startPoint x: 246, startPoint y: 176, endPoint x: 240, endPoint y: 175, distance: 6.4
click at [240, 175] on tr "DTHC Please Enter User Defined Charges Cannot Be Published Adding a user define…" at bounding box center [268, 182] width 417 height 25
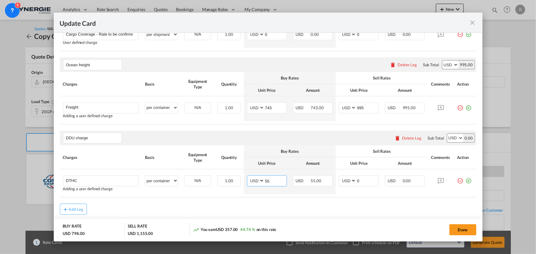
type input "55"
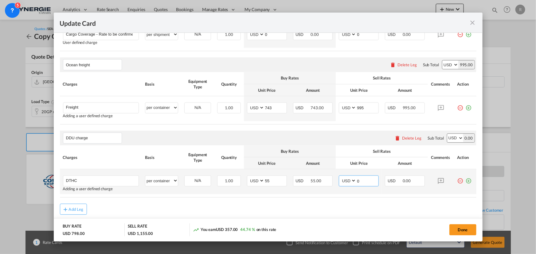
drag, startPoint x: 359, startPoint y: 180, endPoint x: 341, endPoint y: 178, distance: 17.9
click at [341, 178] on md-input-container "AED AFN ALL AMD ANG AOA ARS AUD AWG AZN BAM BBD BDT BGN BHD BIF BMD BND BOB BRL…" at bounding box center [359, 181] width 40 height 11
type input "550"
click at [466, 181] on md-icon "icon-plus-circle-outline green-400-fg" at bounding box center [469, 179] width 6 height 6
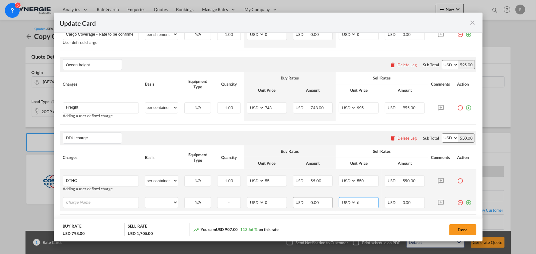
drag, startPoint x: 365, startPoint y: 202, endPoint x: 330, endPoint y: 201, distance: 34.8
click at [330, 201] on tr "Please Enter User Defined Charges Cannot Be Published per equipment per contain…" at bounding box center [268, 203] width 417 height 17
type input "1100"
click at [466, 203] on md-icon "icon-plus-circle-outline green-400-fg" at bounding box center [469, 201] width 6 height 6
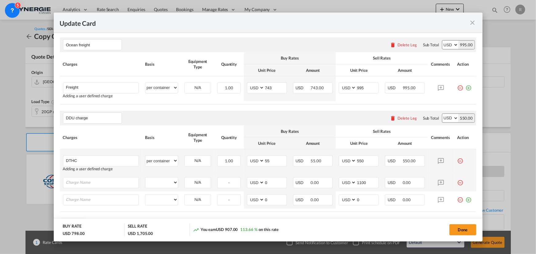
scroll to position [380, 0]
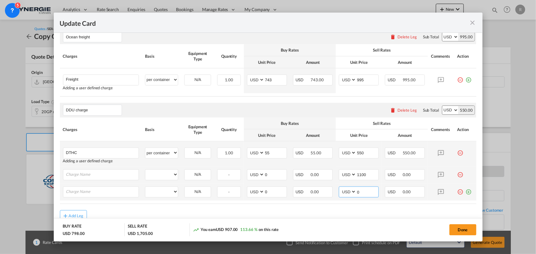
drag, startPoint x: 364, startPoint y: 193, endPoint x: 332, endPoint y: 189, distance: 32.7
click at [332, 189] on tr "Please Enter User Defined Charges Cannot Be Published per equipment per contain…" at bounding box center [268, 192] width 417 height 17
type input "200"
click at [466, 192] on md-icon "icon-plus-circle-outline green-400-fg" at bounding box center [469, 190] width 6 height 6
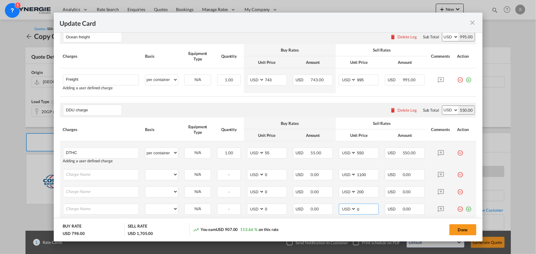
drag, startPoint x: 357, startPoint y: 209, endPoint x: 351, endPoint y: 208, distance: 6.6
click at [351, 208] on md-input-container "AED AFN ALL AMD ANG AOA ARS AUD AWG AZN BAM BBD BDT BGN BHD BIF BMD BND BOB BRL…" at bounding box center [359, 209] width 40 height 11
type input "330"
click at [98, 173] on input "Charge Name" at bounding box center [102, 174] width 73 height 9
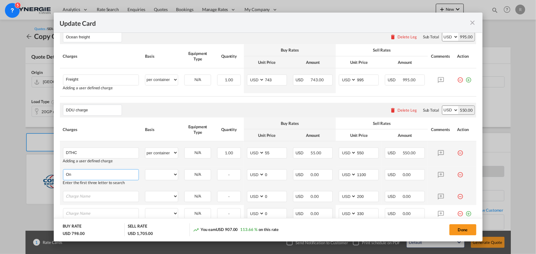
type input "O"
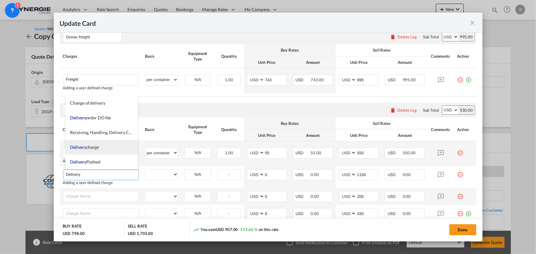
click at [90, 147] on span "Delivery charge" at bounding box center [84, 147] width 29 height 5
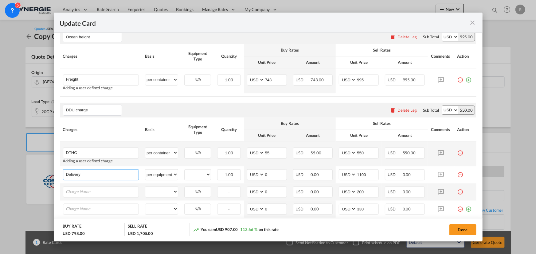
type input "Delivery charge"
select select "per equipment"
type input "0"
click at [117, 191] on input "Charge Name" at bounding box center [102, 191] width 73 height 9
type input "Admin and customs clearance"
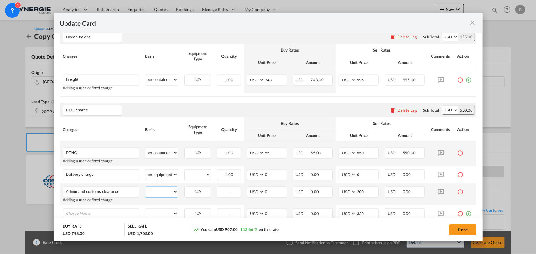
click at [169, 194] on select "per equipment per container per B/L per shipping bill per shipment per pallet p…" at bounding box center [161, 192] width 33 height 10
select select "per container"
click at [145, 187] on select "per equipment per container per B/L per shipping bill per shipment per pallet p…" at bounding box center [161, 192] width 33 height 10
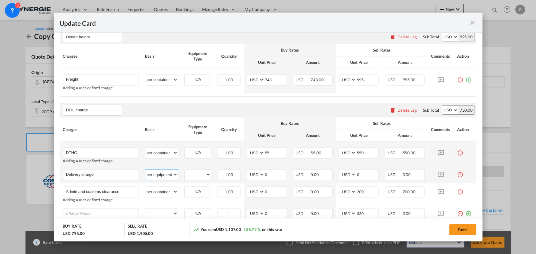
click at [156, 176] on select "per equipment per container per B/L per shipping bill per shipment per pallet p…" at bounding box center [161, 175] width 33 height 10
select select "per container"
click at [145, 170] on select "per equipment per container per B/L per shipping bill per shipment per pallet p…" at bounding box center [161, 175] width 33 height 10
click at [98, 214] on input "Charge Name" at bounding box center [102, 213] width 73 height 9
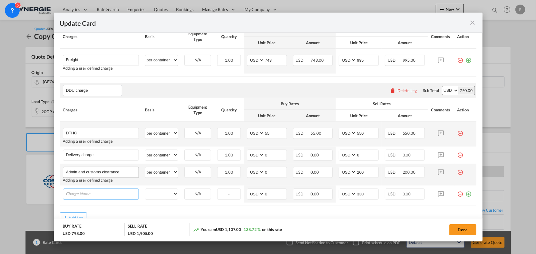
scroll to position [408, 0]
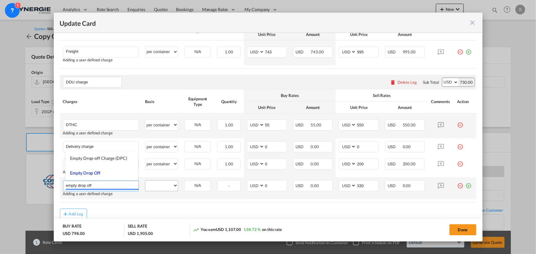
type input "empty drop off"
click at [160, 187] on select "per equipment per container per B/L per shipping bill per shipment per pallet p…" at bounding box center [161, 186] width 33 height 10
select select "per container"
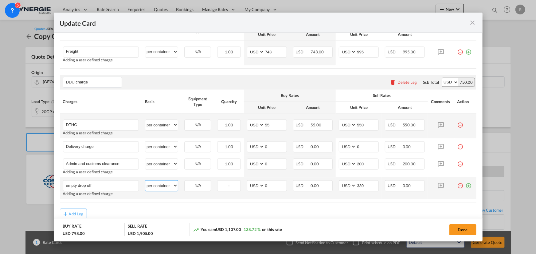
click at [145, 181] on select "per equipment per container per B/L per shipping bill per shipment per pallet p…" at bounding box center [161, 186] width 33 height 10
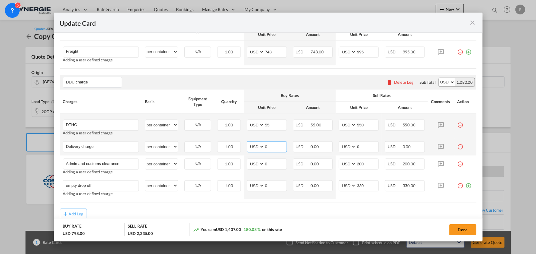
click at [254, 148] on select "AED AFN ALL AMD ANG AOA ARS AUD AWG AZN BAM BBD BDT BGN BHD BIF BMD BND BOB BRL…" at bounding box center [256, 147] width 16 height 8
drag, startPoint x: 251, startPoint y: 149, endPoint x: 257, endPoint y: 148, distance: 6.2
click at [251, 149] on select "AED AFN ALL AMD ANG AOA ARS AUD AWG AZN BAM BBD BDT BGN BHD BIF BMD BND BOB BRL…" at bounding box center [256, 147] width 16 height 8
click at [258, 149] on select "AED AFN ALL AMD ANG AOA ARS AUD AWG AZN BAM BBD BDT BGN BHD BIF BMD BND BOB BRL…" at bounding box center [256, 147] width 16 height 8
select select "string:EUR"
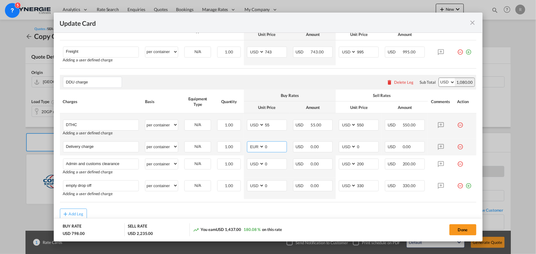
click at [248, 143] on select "AED AFN ALL AMD ANG AOA ARS AUD AWG AZN BAM BBD BDT BGN BHD BIF BMD BND BOB BRL…" at bounding box center [256, 147] width 16 height 8
drag, startPoint x: 272, startPoint y: 147, endPoint x: 253, endPoint y: 147, distance: 19.1
click at [253, 147] on md-input-container "AED AFN ALL AMD ANG AOA ARS AUD AWG AZN BAM BBD BDT BGN BHD BIF BMD BND BOB BRL…" at bounding box center [267, 147] width 40 height 11
type input "420"
click at [345, 139] on td "AED AFN ALL AMD ANG AOA ARS AUD AWG AZN BAM BBD BDT BGN BHD BIF BMD BND BOB BRL…" at bounding box center [359, 147] width 46 height 17
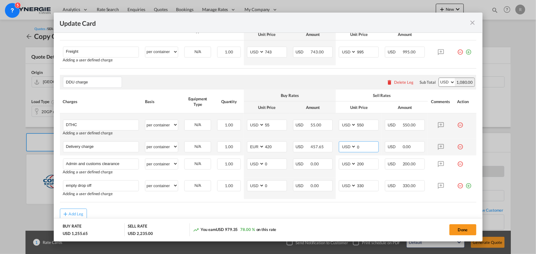
click at [360, 145] on input "0" at bounding box center [367, 146] width 22 height 9
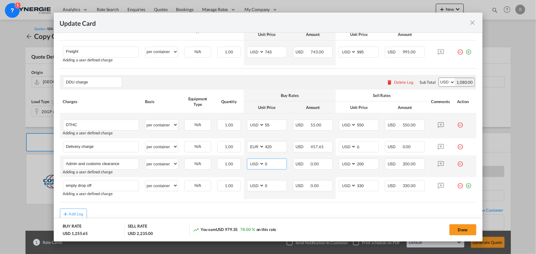
click at [253, 166] on select "AED AFN ALL AMD ANG AOA ARS AUD AWG AZN BAM BBD BDT BGN BHD BIF BMD BND [PERSON…" at bounding box center [256, 164] width 16 height 8
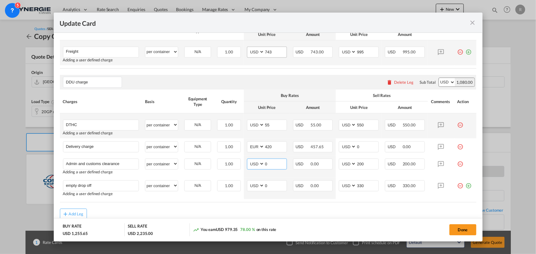
select select "string:EUR"
click at [248, 160] on select "AED AFN ALL AMD ANG AOA ARS AUD AWG AZN BAM BBD BDT BGN BHD BIF BMD BND [PERSON…" at bounding box center [256, 164] width 16 height 8
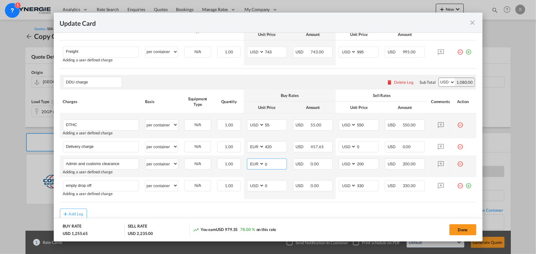
drag, startPoint x: 269, startPoint y: 163, endPoint x: 242, endPoint y: 159, distance: 27.7
click at [242, 159] on tr "Admin and customs clearance Please Enter User Defined Charges Cannot Be Publish…" at bounding box center [268, 167] width 417 height 22
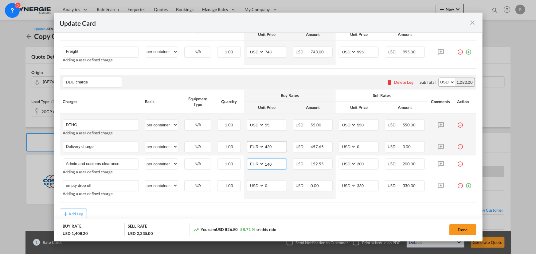
type input "140"
drag, startPoint x: 276, startPoint y: 145, endPoint x: 227, endPoint y: 139, distance: 48.9
click at [227, 139] on tr "Delivery charge Please Enter User Defined Charges Cannot Be Published per equip…" at bounding box center [268, 147] width 417 height 17
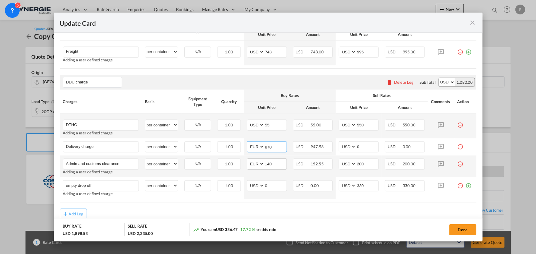
type input "870"
click at [273, 163] on input "140" at bounding box center [276, 163] width 22 height 9
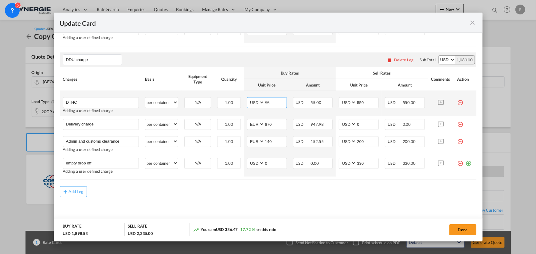
drag, startPoint x: 271, startPoint y: 102, endPoint x: 253, endPoint y: 101, distance: 17.6
click at [253, 101] on md-input-container "AED AFN ALL AMD ANG AOA ARS AUD AWG AZN BAM BBD BDT BGN BHD BIF BMD BND BOB BRL…" at bounding box center [267, 102] width 40 height 11
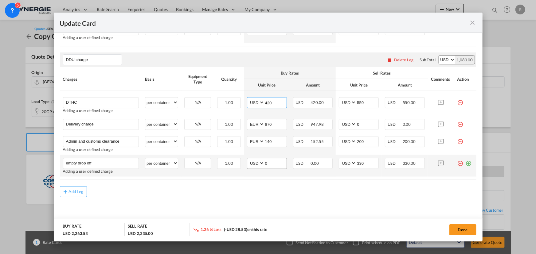
type input "420"
drag, startPoint x: 269, startPoint y: 163, endPoint x: 246, endPoint y: 160, distance: 23.6
click at [247, 160] on md-input-container "AED AFN ALL AMD ANG AOA ARS AUD AWG AZN BAM BBD BDT BGN BHD BIF BMD BND BOB BRL…" at bounding box center [267, 163] width 40 height 11
type input "250"
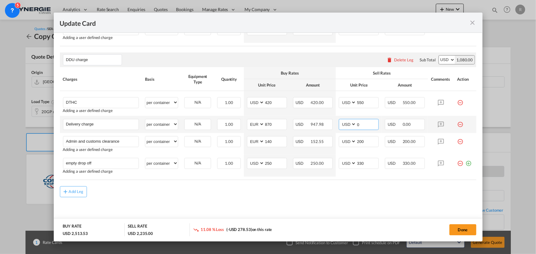
click at [347, 125] on md-input-container "AED AFN ALL AMD ANG AOA ARS AUD AWG AZN BAM BBD BDT BGN BHD BIF BMD BND BOB BRL…" at bounding box center [359, 124] width 40 height 11
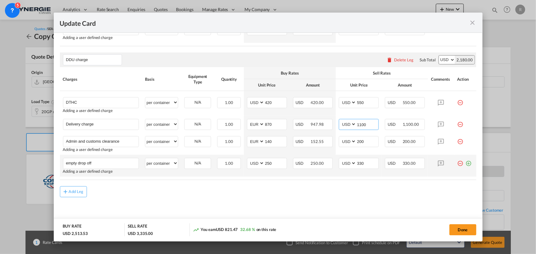
type input "1100"
click at [348, 176] on td "AED AFN ALL AMD ANG AOA ARS AUD AWG AZN BAM BBD BDT BGN BHD BIF BMD BND BOB BRL…" at bounding box center [359, 166] width 46 height 22
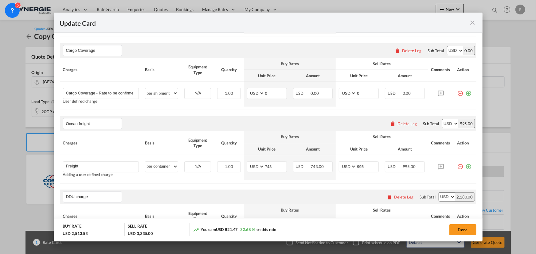
scroll to position [290, 0]
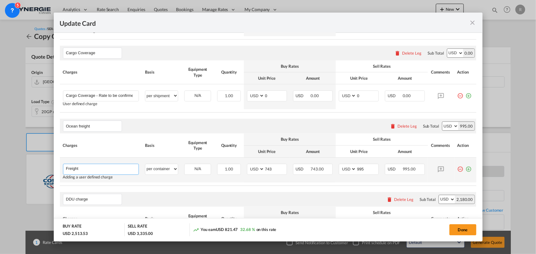
click at [124, 171] on input "Freight" at bounding box center [102, 168] width 73 height 9
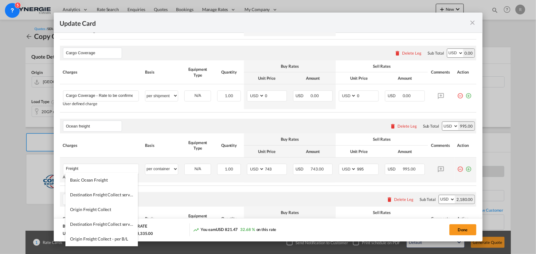
click at [466, 169] on md-icon "icon-plus-circle-outline green-400-fg" at bounding box center [469, 167] width 6 height 6
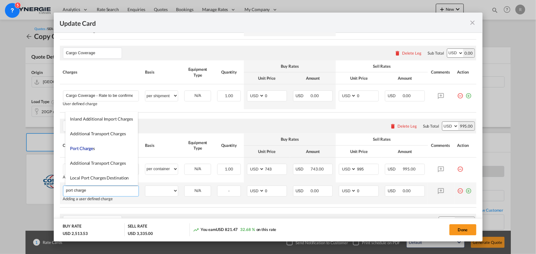
type input "port charge"
click at [466, 192] on md-icon "icon-plus-circle-outline green-400-fg" at bounding box center [469, 189] width 6 height 6
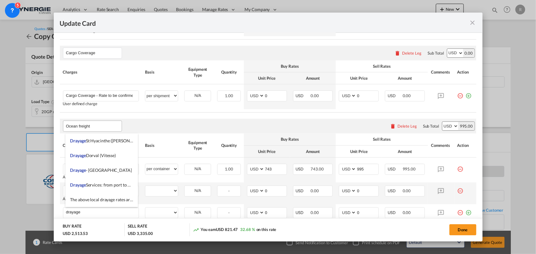
type input "drayage"
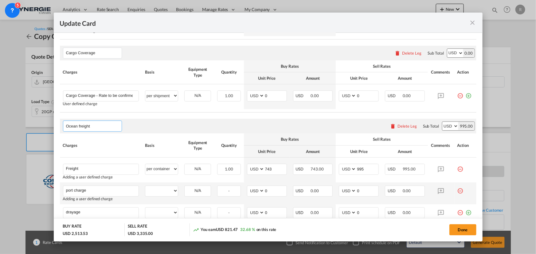
click at [98, 125] on input "Ocean freight" at bounding box center [94, 126] width 56 height 9
type input "Ocean freight +origin pick up"
click at [162, 191] on select "per equipment per container per B/L per shipping bill per shipment per pallet p…" at bounding box center [161, 191] width 33 height 10
select select "per container"
click at [145, 186] on select "per equipment per container per B/L per shipping bill per shipment per pallet p…" at bounding box center [161, 191] width 33 height 10
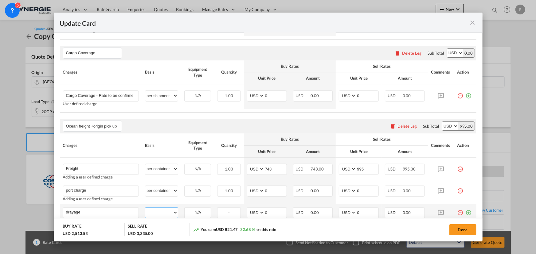
click at [162, 211] on select "per equipment per container per B/L per shipping bill per shipment per pallet p…" at bounding box center [161, 213] width 33 height 10
select select "per container"
click at [145, 208] on select "per equipment per container per B/L per shipping bill per shipment per pallet p…" at bounding box center [161, 213] width 33 height 10
drag, startPoint x: 273, startPoint y: 189, endPoint x: 247, endPoint y: 187, distance: 25.6
click at [247, 187] on md-input-container "AED AFN ALL AMD ANG AOA ARS AUD AWG AZN BAM BBD BDT BGN BHD BIF BMD BND BOB BRL…" at bounding box center [267, 191] width 40 height 11
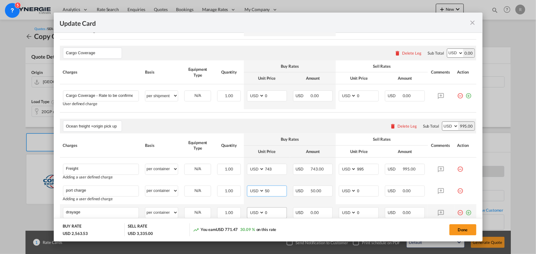
type input "50"
drag, startPoint x: 271, startPoint y: 212, endPoint x: 239, endPoint y: 208, distance: 32.2
click at [240, 209] on tr "drayage Please Enter User Defined Charges Cannot Be Published Adding a user def…" at bounding box center [268, 216] width 417 height 22
type input "780"
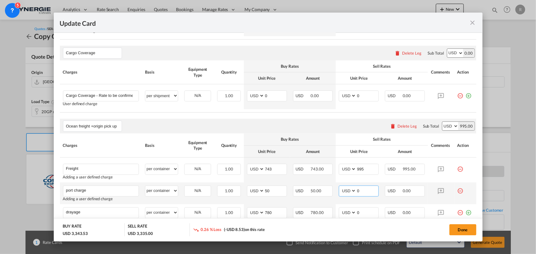
drag, startPoint x: 357, startPoint y: 192, endPoint x: 342, endPoint y: 190, distance: 15.5
click at [342, 190] on md-input-container "AED AFN ALL AMD ANG AOA ARS AUD AWG AZN BAM BBD BDT BGN BHD BIF BMD BND BOB BRL…" at bounding box center [359, 191] width 40 height 11
type input "65"
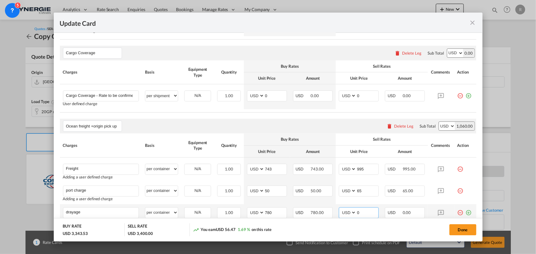
drag, startPoint x: 361, startPoint y: 215, endPoint x: 335, endPoint y: 213, distance: 26.2
click at [336, 213] on td "AED AFN ALL AMD ANG AOA ARS AUD AWG AZN BAM BBD BDT BGN BHD BIF BMD BND BOB BRL…" at bounding box center [359, 216] width 46 height 22
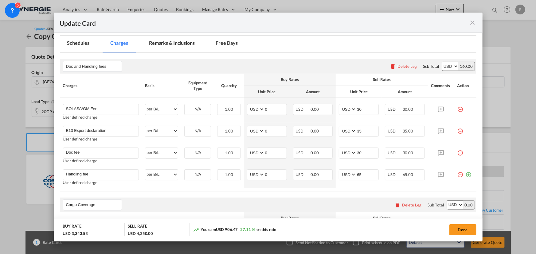
scroll to position [55, 0]
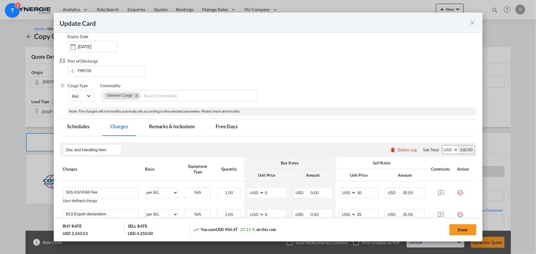
type input "850"
click at [159, 126] on md-tab-item "Remarks & Inclusions" at bounding box center [172, 127] width 61 height 17
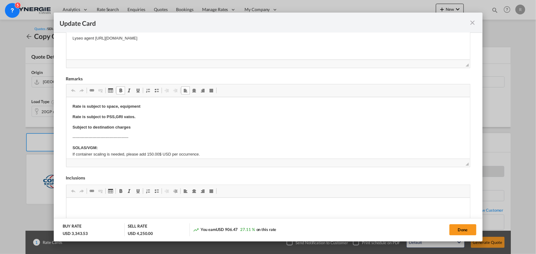
scroll to position [0, 0]
click at [102, 136] on p "------------------------------------------" at bounding box center [267, 138] width 391 height 6
click at [140, 128] on p "Subject to destination charges" at bounding box center [267, 127] width 391 height 6
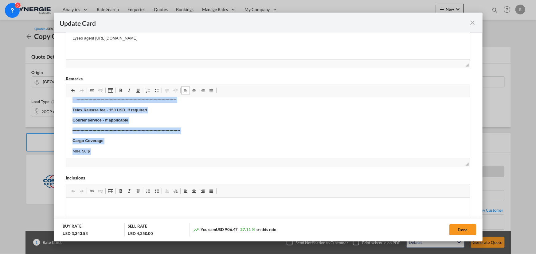
scroll to position [607, 0]
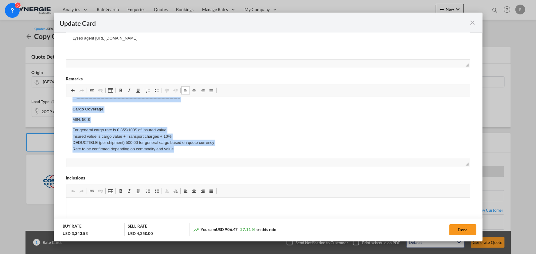
drag, startPoint x: 71, startPoint y: 122, endPoint x: 266, endPoint y: 181, distance: 203.6
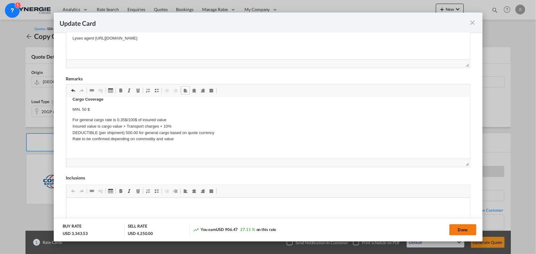
click at [472, 234] on button "Done" at bounding box center [463, 230] width 27 height 11
type input "25 Sep 2025"
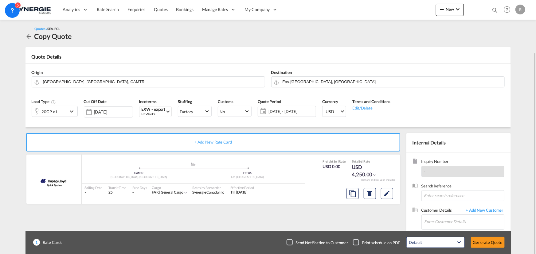
scroll to position [28, 0]
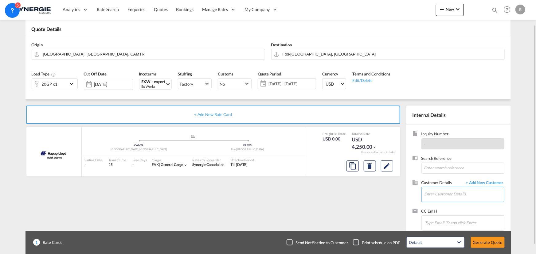
click at [432, 195] on input "Enter Customer Details" at bounding box center [465, 194] width 80 height 14
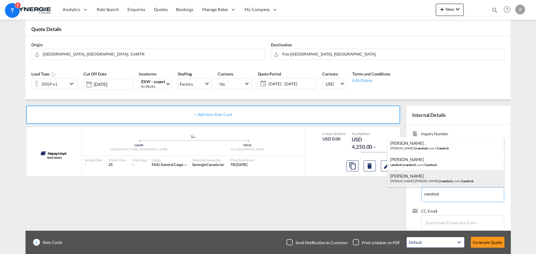
click at [405, 180] on div "Olivier Martin olivier.martin@ candock .com | Candock" at bounding box center [445, 178] width 117 height 17
type input "Candock, Olivier Martin, olivier.martin@candock.com"
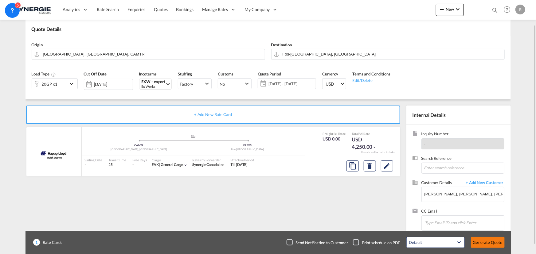
click at [476, 244] on button "Generate Quote" at bounding box center [488, 242] width 34 height 11
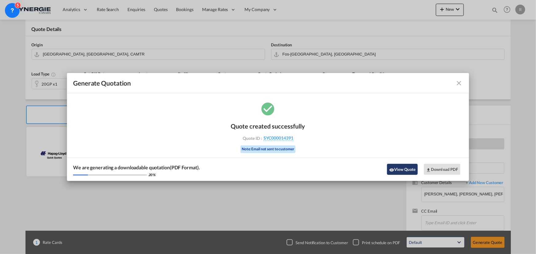
click at [404, 168] on button "View Quote" at bounding box center [402, 169] width 31 height 11
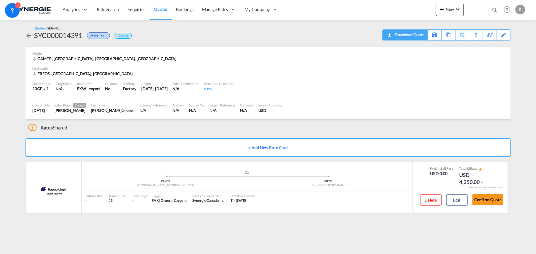
click at [415, 36] on div "Download Quote" at bounding box center [408, 35] width 31 height 10
click at [494, 10] on md-icon "icon-magnify" at bounding box center [495, 10] width 7 height 7
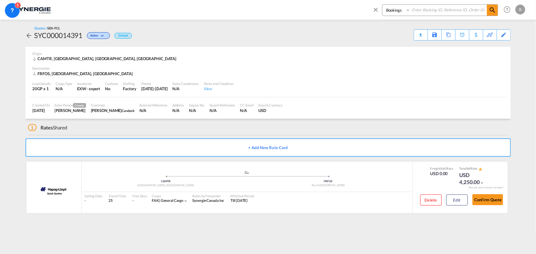
click at [394, 11] on select "Bookings Quotes Enquiries" at bounding box center [397, 10] width 29 height 11
select select "Quotes"
click at [383, 5] on select "Bookings Quotes Enquiries" at bounding box center [397, 10] width 29 height 11
click at [429, 10] on input at bounding box center [449, 10] width 77 height 11
click at [489, 11] on md-icon "icon-magnify" at bounding box center [492, 9] width 7 height 7
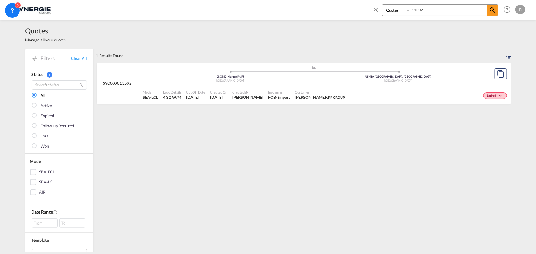
drag, startPoint x: 443, startPoint y: 12, endPoint x: 367, endPoint y: 8, distance: 76.9
click at [369, 8] on div "Bookings Quotes Enquiries 11592 Help Resources Product Release R My Profile Log…" at bounding box center [448, 9] width 158 height 19
type input "14386"
click at [352, 95] on div "Customer FRANCA ALBANO IDEAL KNITWEAR" at bounding box center [326, 95] width 64 height 15
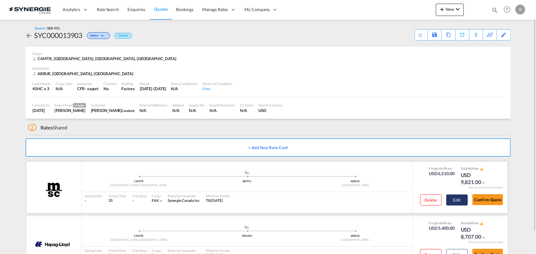
click at [456, 200] on button "Edit" at bounding box center [457, 200] width 22 height 11
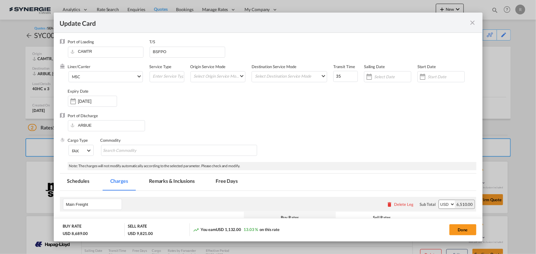
select select "per container"
select select "per B/L"
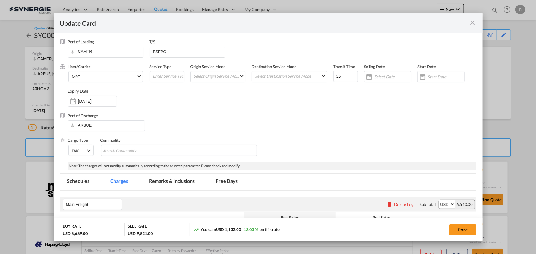
select select "per B/L"
select select "per shipment"
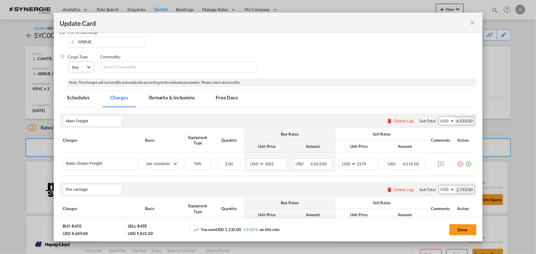
scroll to position [28, 0]
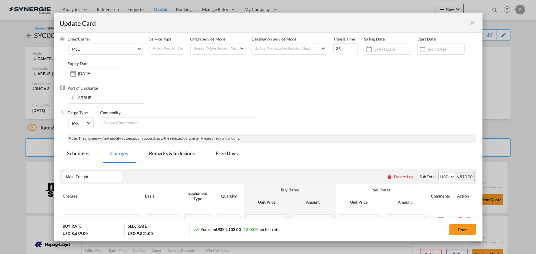
click at [158, 155] on md-tab-item "Remarks & Inclusions" at bounding box center [172, 154] width 61 height 17
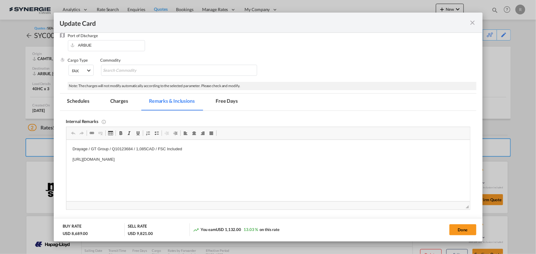
scroll to position [84, 0]
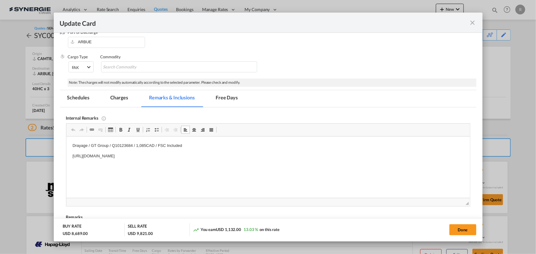
drag, startPoint x: 90, startPoint y: 155, endPoint x: 242, endPoint y: 155, distance: 151.5
click at [242, 155] on html "Drayage / GT Group / Q10123684 / 1,085CAD / FSC Included https://app.frontapp.c…" at bounding box center [268, 151] width 404 height 29
click at [227, 170] on span "Copy" at bounding box center [228, 169] width 19 height 9
copy p "https://app.frontapp.com/open/msg_1g70axov?key=7vK5JNhIhvqY-ZFa2Ee_NYy9KjfiYdjS"
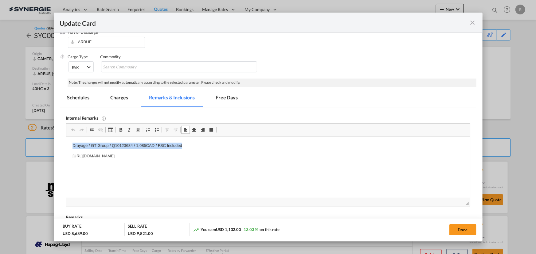
drag, startPoint x: 69, startPoint y: 145, endPoint x: 191, endPoint y: 147, distance: 121.7
click at [191, 147] on html "Drayage / GT Group / Q10123684 / 1,085CAD / FSC Included https://app.frontapp.c…" at bounding box center [268, 151] width 404 height 29
click at [183, 159] on span "Copy" at bounding box center [188, 160] width 19 height 9
copy p "Drayage / GT Group / Q10123684 / 1,085CAD / FSC Included"
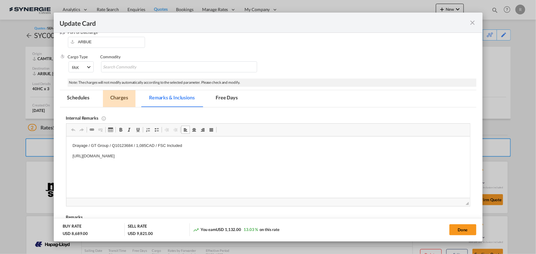
click at [116, 97] on md-tab-item "Charges" at bounding box center [119, 98] width 33 height 17
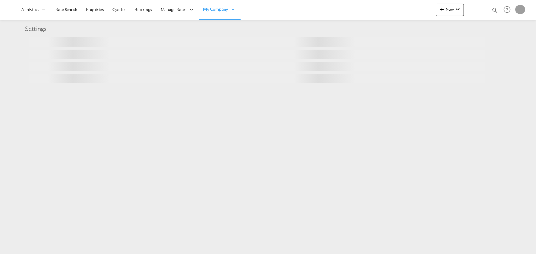
click at [494, 10] on md-icon "icon-magnify" at bounding box center [495, 10] width 7 height 7
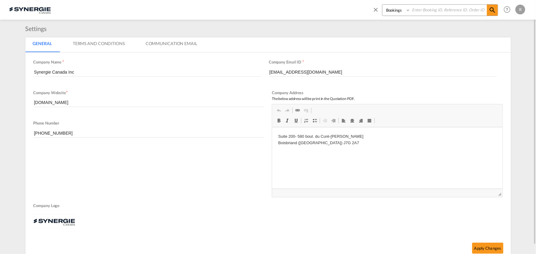
click at [400, 12] on select "Bookings Quotes Enquiries" at bounding box center [397, 10] width 29 height 11
select select "Quotes"
click at [383, 5] on select "Bookings Quotes Enquiries" at bounding box center [397, 10] width 29 height 11
click at [427, 10] on input at bounding box center [449, 10] width 77 height 11
type input "14367"
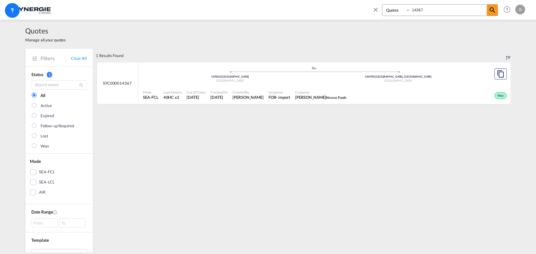
click at [424, 86] on div "Mode SEA-FCL Load Details 40HC x1 Cut Off Date [DATE] Created On [DATE] Created…" at bounding box center [324, 95] width 373 height 18
click at [377, 9] on md-icon "icon-close" at bounding box center [375, 9] width 7 height 7
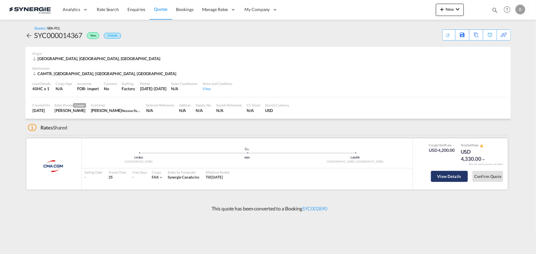
click at [461, 180] on button "View Details" at bounding box center [449, 176] width 37 height 11
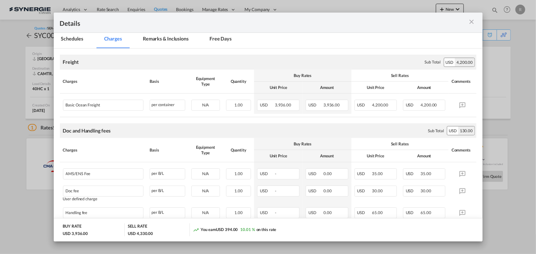
scroll to position [112, 0]
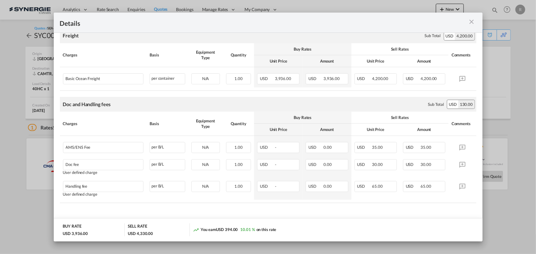
click at [471, 22] on md-icon "icon-close m-3 fg-AAA8AD cursor" at bounding box center [471, 21] width 7 height 7
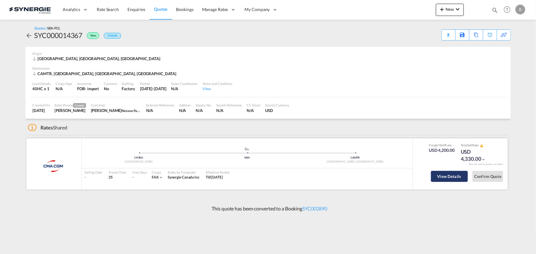
click at [457, 177] on button "View Details" at bounding box center [449, 176] width 37 height 11
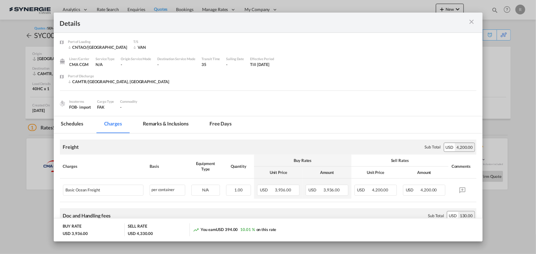
click at [474, 20] on md-icon "icon-close m-3 fg-AAA8AD cursor" at bounding box center [471, 21] width 7 height 7
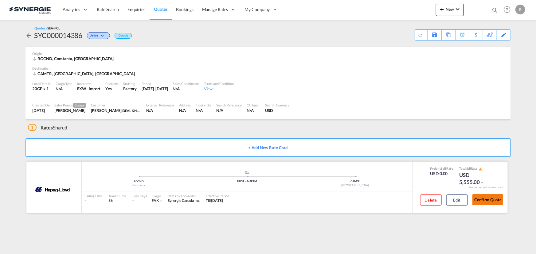
click at [482, 201] on button "Confirm Quote" at bounding box center [488, 200] width 31 height 11
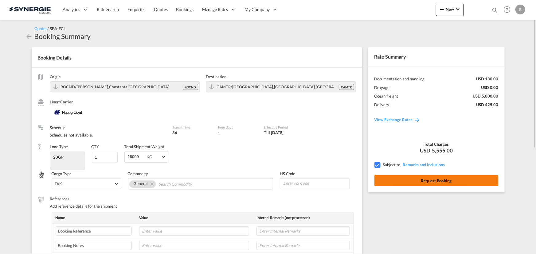
click at [431, 183] on button "Request Booking" at bounding box center [437, 180] width 124 height 11
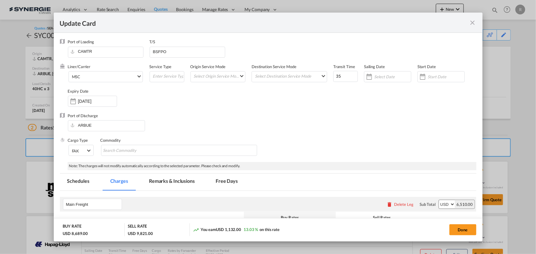
click at [475, 25] on md-icon "icon-close fg-AAA8AD m-0 pointer" at bounding box center [472, 22] width 7 height 7
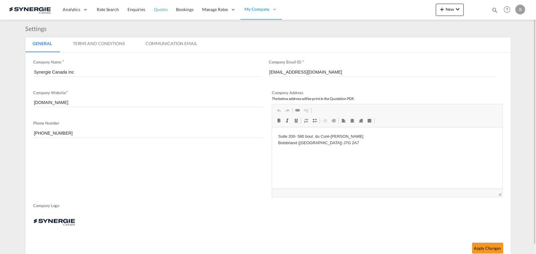
click at [160, 10] on span "Quotes" at bounding box center [161, 9] width 14 height 5
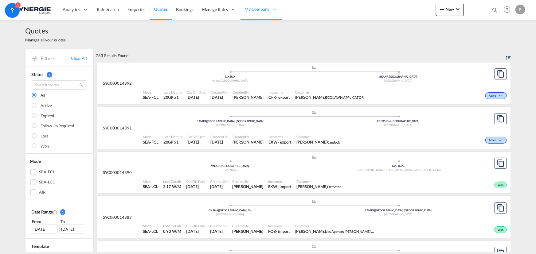
click at [309, 132] on div "Customer [PERSON_NAME]" at bounding box center [318, 139] width 49 height 15
click at [276, 96] on div "- export" at bounding box center [283, 98] width 14 height 6
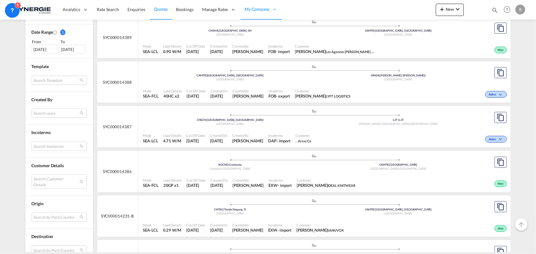
scroll to position [195, 0]
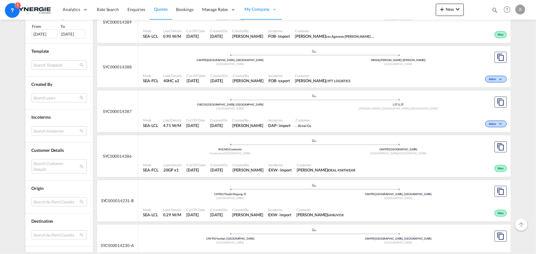
click at [52, 98] on md-select "Search users sugan T sugantha.rajan@freightfy.com raquel Jimenez raquel.jimenez…" at bounding box center [59, 97] width 55 height 9
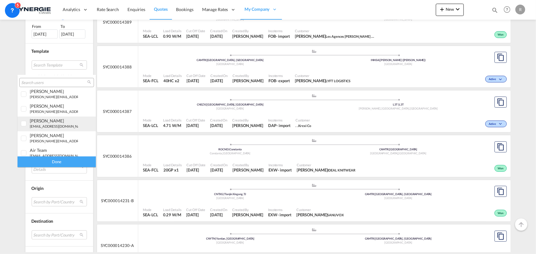
scroll to position [112, 0]
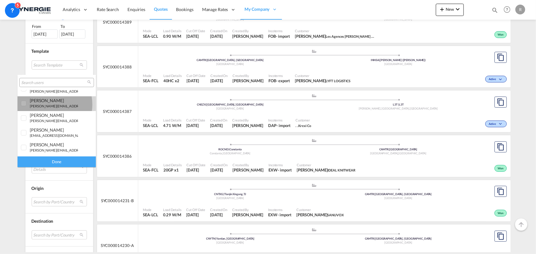
click at [45, 104] on small "[PERSON_NAME][EMAIL_ADDRESS][DOMAIN_NAME]" at bounding box center [71, 106] width 83 height 4
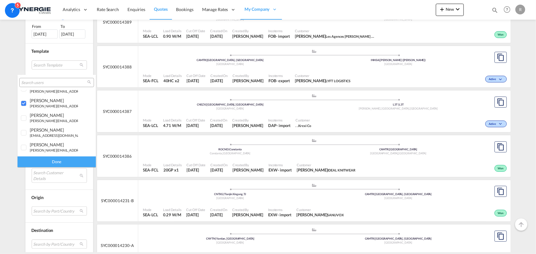
click at [69, 161] on div "Done" at bounding box center [57, 162] width 78 height 11
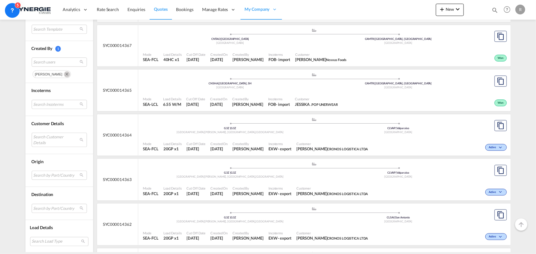
scroll to position [670, 0]
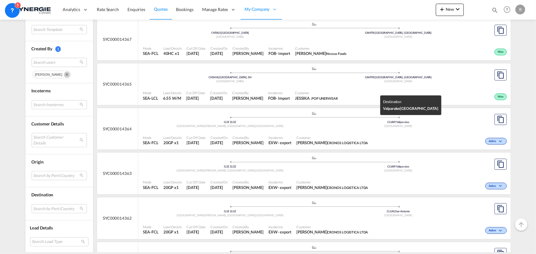
click at [366, 124] on div "[GEOGRAPHIC_DATA]" at bounding box center [398, 126] width 168 height 4
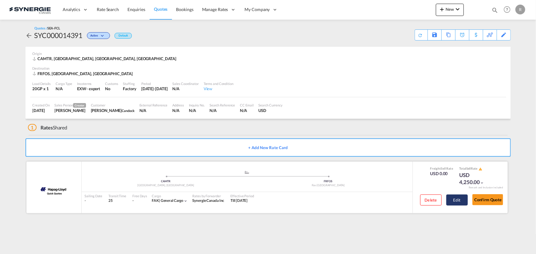
click at [461, 205] on button "Edit" at bounding box center [457, 200] width 22 height 11
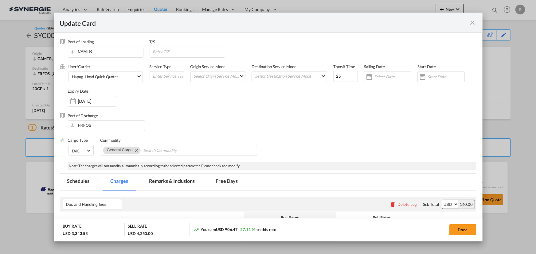
select select "per B/L"
select select "per shipment"
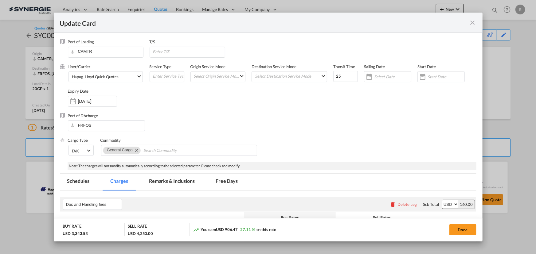
select select "per container"
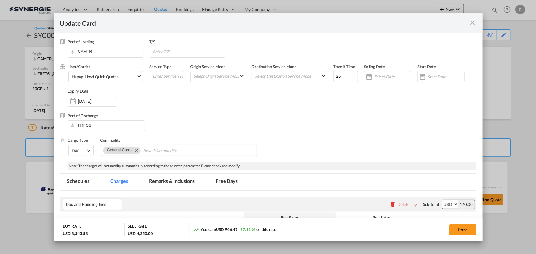
select select "per container"
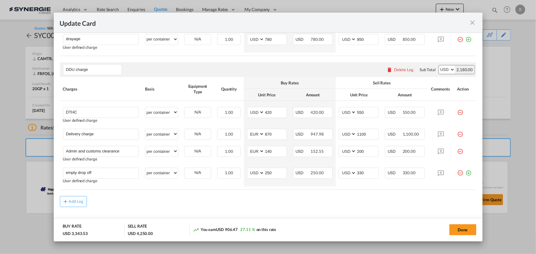
scroll to position [474, 0]
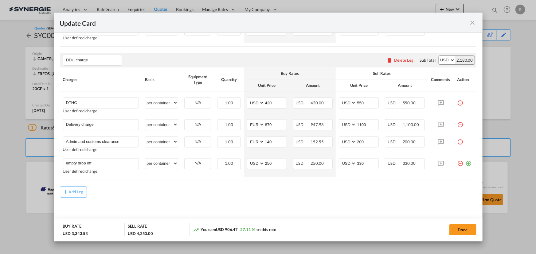
click at [473, 23] on md-icon "icon-close fg-AAA8AD m-0 pointer" at bounding box center [472, 22] width 7 height 7
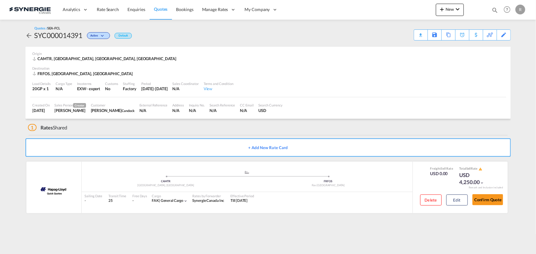
click at [494, 9] on md-icon "icon-magnify" at bounding box center [495, 10] width 7 height 7
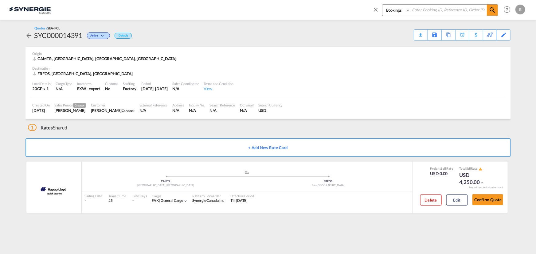
click at [391, 13] on select "Bookings Quotes Enquiries" at bounding box center [397, 10] width 29 height 11
select select "Quotes"
click at [383, 5] on select "Bookings Quotes Enquiries" at bounding box center [397, 10] width 29 height 11
click at [429, 11] on input at bounding box center [449, 10] width 77 height 11
type input "14363"
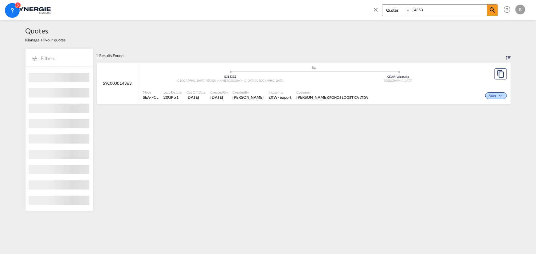
click at [407, 89] on div "Active" at bounding box center [440, 95] width 138 height 15
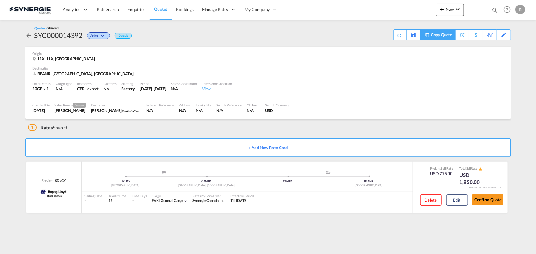
click at [437, 34] on div "Copy Quote" at bounding box center [441, 35] width 21 height 10
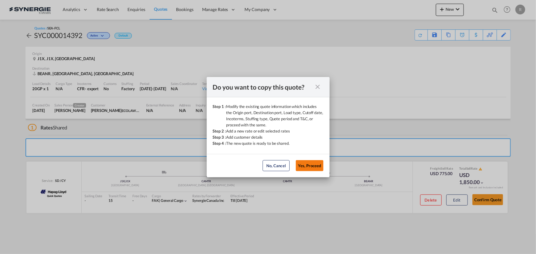
click at [301, 168] on button "Yes, Proceed" at bounding box center [310, 165] width 28 height 11
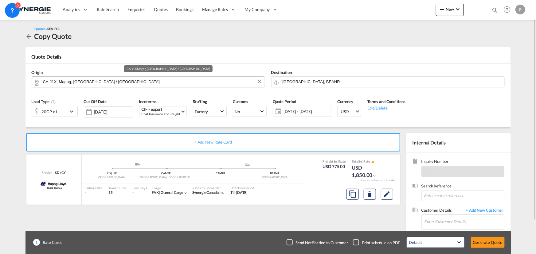
click at [128, 81] on input "CA-J1X, Magog, Quebec / Québec" at bounding box center [152, 82] width 219 height 11
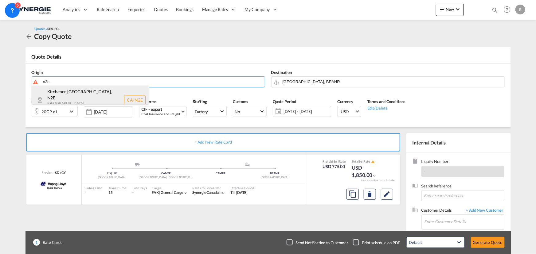
click at [70, 98] on div "Kitchener, ON , N2E Ontario , Canada CA-N2E" at bounding box center [90, 100] width 117 height 29
type input "CA-N2E, Kitchener, ON, Ontario"
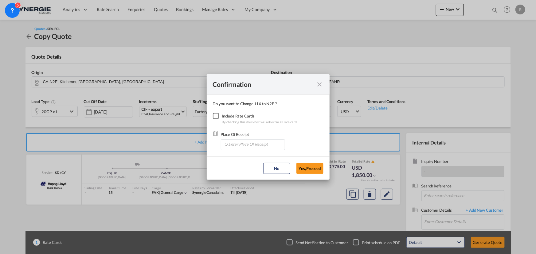
click at [216, 113] on div "Checkbox No Ink" at bounding box center [216, 116] width 6 height 6
click at [242, 147] on input "Enter Place Of Receipt" at bounding box center [254, 144] width 61 height 9
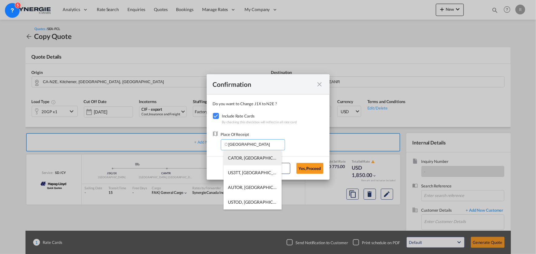
click at [252, 156] on span "CATOR, Toronto, ON, Canada, North America, Americas" at bounding box center [348, 157] width 240 height 5
type input "CATOR, Toronto, ON, Canada, North America, Americas"
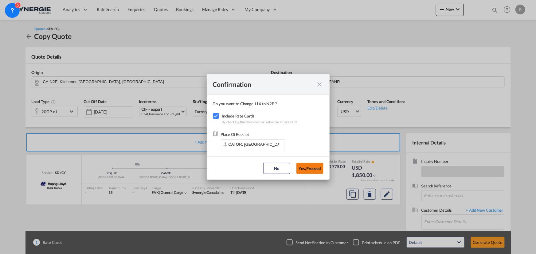
click at [305, 168] on button "Yes,Proceed" at bounding box center [310, 168] width 27 height 11
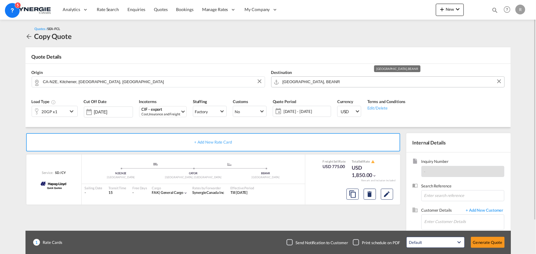
click at [335, 83] on input "Antwerp, BEANR" at bounding box center [392, 82] width 219 height 11
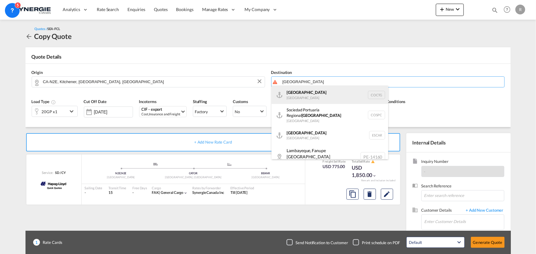
click at [298, 96] on div "Cartagena Colombia COCTG" at bounding box center [330, 95] width 117 height 18
type input "Cartagena, COCTG"
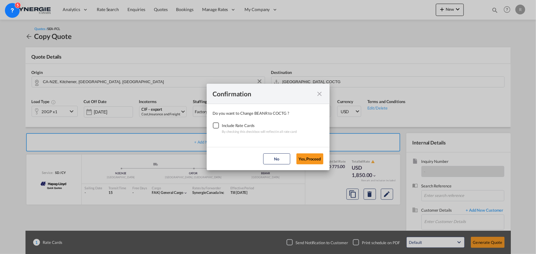
click at [218, 124] on div "Checkbox No Ink" at bounding box center [216, 126] width 6 height 6
click at [312, 157] on button "Yes,Proceed" at bounding box center [310, 159] width 27 height 11
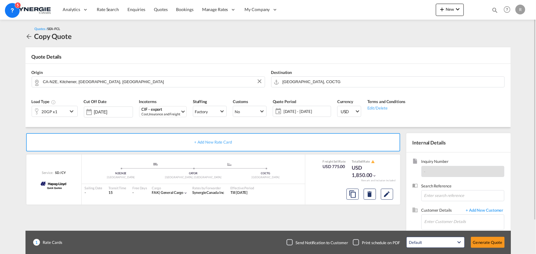
click at [37, 111] on div at bounding box center [37, 111] width 10 height 12
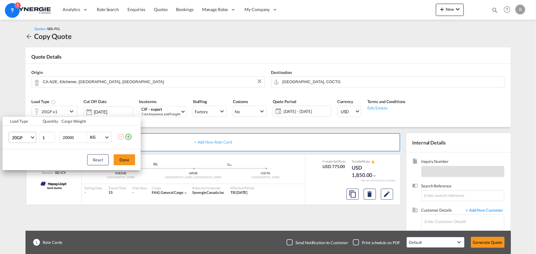
click at [23, 142] on md-select-value "20GP" at bounding box center [23, 137] width 25 height 10
click at [18, 200] on div "40FR" at bounding box center [17, 202] width 10 height 6
click at [121, 163] on button "Done" at bounding box center [125, 160] width 22 height 11
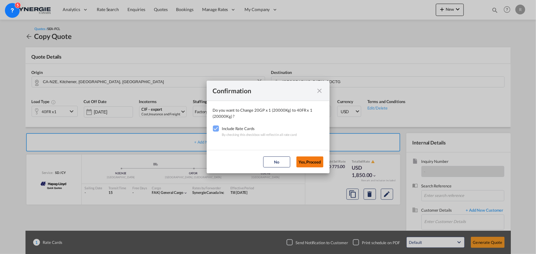
click at [309, 163] on button "Yes,Proceed" at bounding box center [310, 162] width 27 height 11
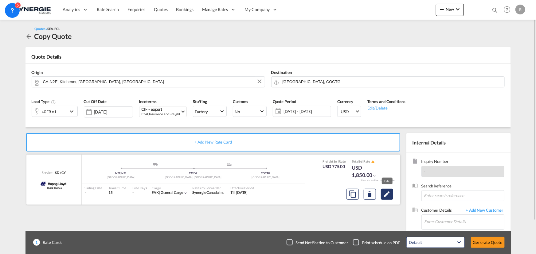
click at [389, 192] on md-icon "Edit" at bounding box center [386, 194] width 7 height 7
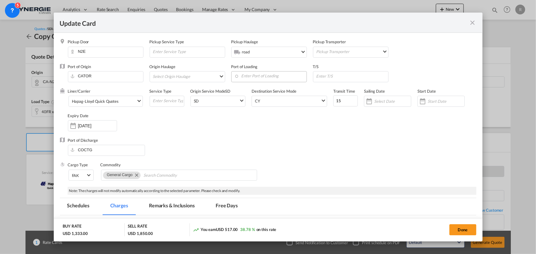
select select "per container"
select select "per B/L"
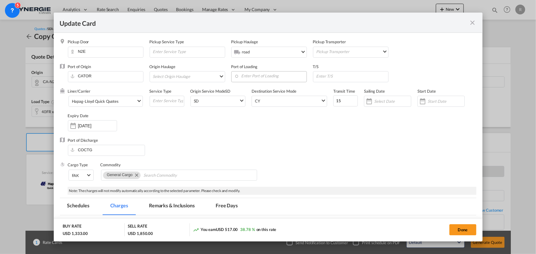
select select "per shipment"
select select "per container"
click at [238, 77] on input "Enter Port of Loading" at bounding box center [270, 76] width 72 height 9
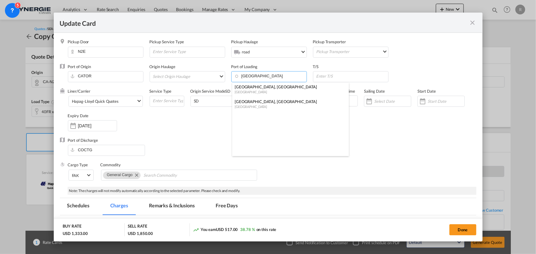
click at [263, 92] on div "[GEOGRAPHIC_DATA]" at bounding box center [289, 92] width 108 height 5
type input "Philadelphia, PA, USPHL"
drag, startPoint x: 344, startPoint y: 102, endPoint x: 309, endPoint y: 94, distance: 36.1
click at [309, 94] on div "Liner/Carrier Hapag-Lloyd Quick Quotes 2HM LOGISTICS D.O.O AAXL GLOBAL SHIPPING…" at bounding box center [272, 112] width 409 height 49
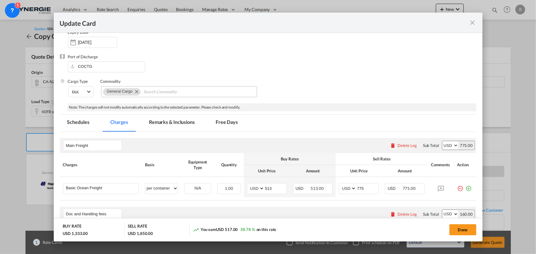
type input "20"
click at [188, 93] on input "Search Commodity" at bounding box center [172, 92] width 56 height 10
type input "minus 18 celsius degree"
click at [78, 93] on div "FAK" at bounding box center [75, 92] width 7 height 5
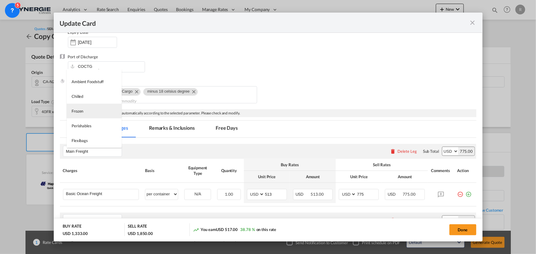
click at [83, 112] on div "Frozen" at bounding box center [78, 111] width 12 height 6
click at [320, 88] on div "Cargo Type Frozen Commodity General Cargo minus 18 celsius degree" at bounding box center [272, 94] width 409 height 30
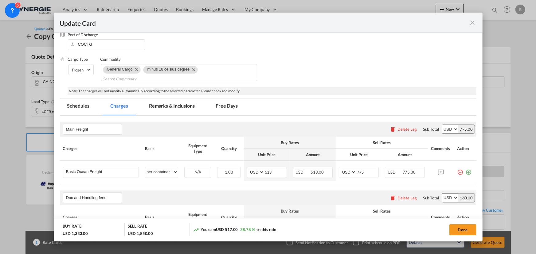
scroll to position [140, 0]
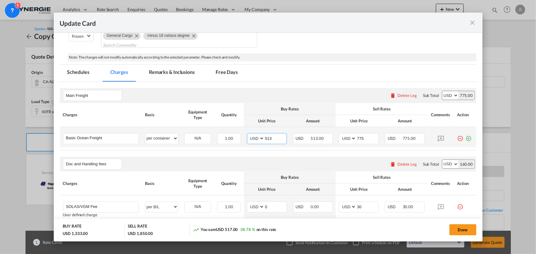
drag, startPoint x: 275, startPoint y: 138, endPoint x: 227, endPoint y: 129, distance: 49.0
click at [227, 129] on tr "Basic Ocean Freight Please Enter User Defined Charges Cannot Be Published per e…" at bounding box center [268, 137] width 417 height 20
type input "4436"
drag, startPoint x: 366, startPoint y: 138, endPoint x: 318, endPoint y: 127, distance: 49.0
click at [319, 127] on tr "Basic Ocean Freight Please Enter User Defined Charges Cannot Be Published per e…" at bounding box center [268, 137] width 417 height 20
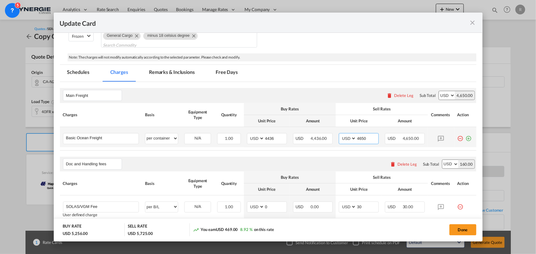
drag, startPoint x: 364, startPoint y: 137, endPoint x: 342, endPoint y: 132, distance: 23.2
click at [342, 132] on td "AED AFN ALL AMD ANG AOA ARS AUD AWG AZN BAM BBD BDT BGN BHD BIF BMD BND BOB BRL…" at bounding box center [359, 137] width 46 height 20
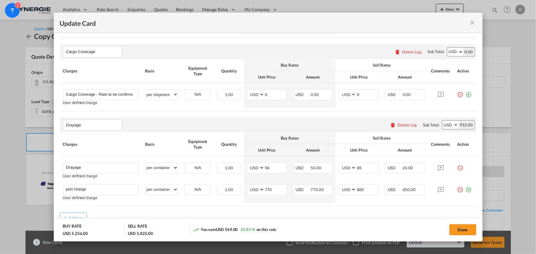
scroll to position [417, 0]
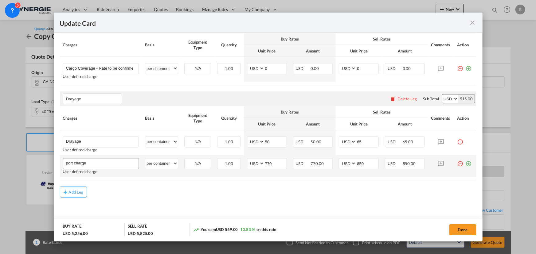
type input "4750"
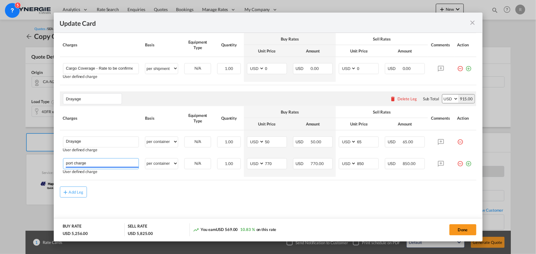
drag, startPoint x: 96, startPoint y: 164, endPoint x: 10, endPoint y: 160, distance: 85.8
click at [10, 160] on div "Update Card Pickup Door N2E Pickup Service Type Pickup Haulage .a{fill:#aaa8ad;…" at bounding box center [268, 127] width 536 height 254
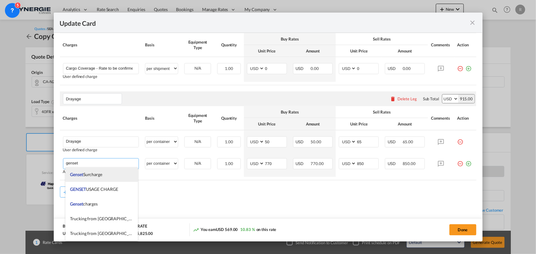
click at [98, 172] on span "Genset Surcharge" at bounding box center [86, 174] width 32 height 5
type input "Genset Surcharge"
select select "per equipment"
type input "0"
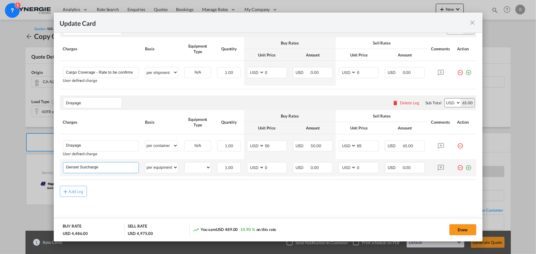
scroll to position [412, 0]
click at [168, 169] on select "per equipment per container per B/L per shipping bill per shipment per pallet p…" at bounding box center [161, 169] width 33 height 10
select select "per container"
click at [145, 164] on select "per equipment per container per B/L per shipping bill per shipment per pallet p…" at bounding box center [161, 169] width 33 height 10
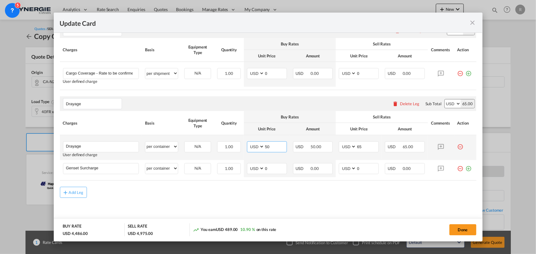
drag, startPoint x: 273, startPoint y: 148, endPoint x: 241, endPoint y: 143, distance: 32.6
click at [241, 143] on tr "Drayage Please Enter User Defined Charges Cannot Be Published User defined char…" at bounding box center [268, 148] width 417 height 25
type input "565"
drag, startPoint x: 363, startPoint y: 146, endPoint x: 330, endPoint y: 145, distance: 32.6
click at [332, 146] on tr "Drayage Please Enter User Defined Charges Cannot Be Published User defined char…" at bounding box center [268, 148] width 417 height 25
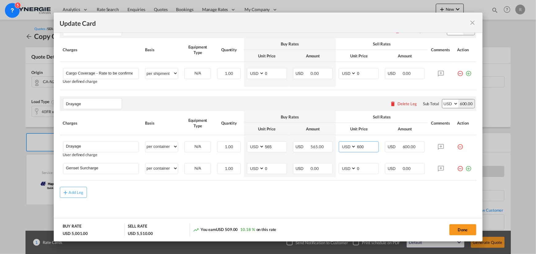
type input "600"
drag, startPoint x: 273, startPoint y: 170, endPoint x: 244, endPoint y: 162, distance: 30.4
click at [244, 162] on td "AED AFN ALL AMD ANG AOA ARS AUD AWG AZN BAM BBD BDT BGN BHD BIF BMD BND BOB BRL…" at bounding box center [267, 168] width 46 height 17
type input "100"
drag, startPoint x: 360, startPoint y: 165, endPoint x: 329, endPoint y: 163, distance: 30.2
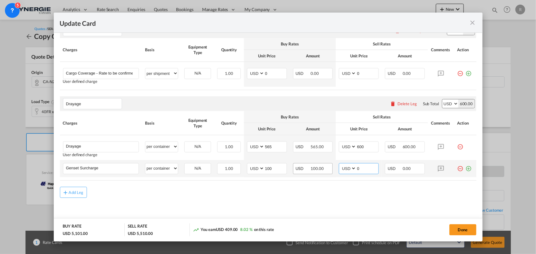
click at [329, 163] on tr "Genset Surcharge Please Enter User Defined Charges Cannot Be Published per equi…" at bounding box center [268, 168] width 417 height 17
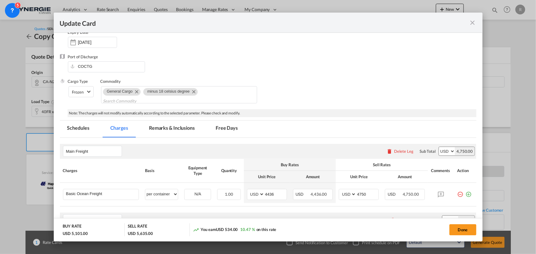
scroll to position [49, 0]
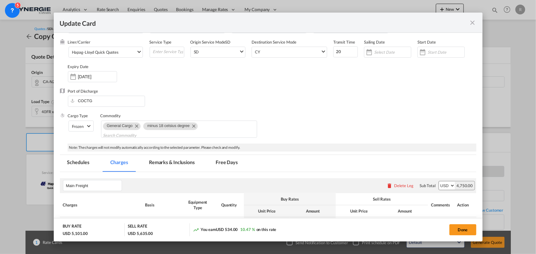
type input "125"
click at [169, 162] on md-tab-item "Remarks & Inclusions" at bounding box center [172, 163] width 61 height 17
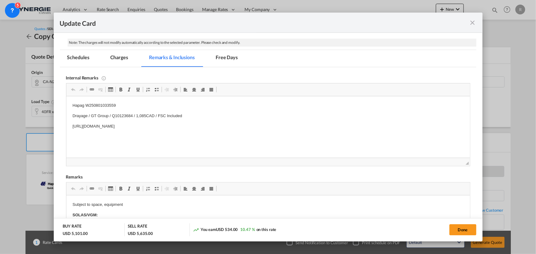
scroll to position [161, 0]
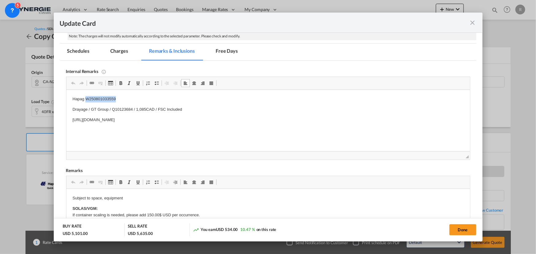
drag, startPoint x: 85, startPoint y: 98, endPoint x: 124, endPoint y: 98, distance: 39.6
click at [124, 98] on p "Hapag W250801033559" at bounding box center [267, 99] width 391 height 6
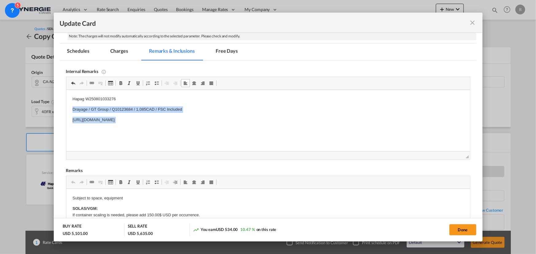
drag, startPoint x: 72, startPoint y: 112, endPoint x: 243, endPoint y: 128, distance: 171.9
click at [243, 128] on html "Hapag W250801033276 Drayage / GT Group / Q10123684 / 1,085CAD / FSC Included ht…" at bounding box center [268, 115] width 404 height 50
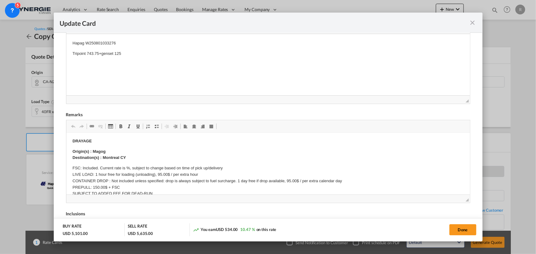
scroll to position [0, 0]
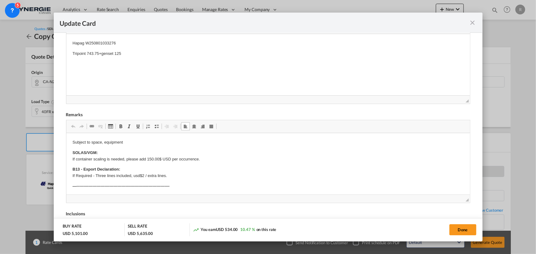
drag, startPoint x: 92, startPoint y: 151, endPoint x: 113, endPoint y: 152, distance: 20.6
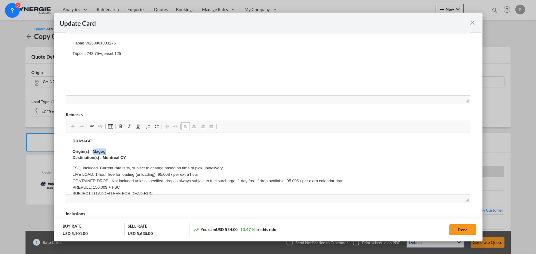
drag, startPoint x: 92, startPoint y: 151, endPoint x: 119, endPoint y: 152, distance: 26.7
click at [119, 152] on p "Origin(s) : Magog Destination(s) : Montreal CY" at bounding box center [267, 155] width 391 height 13
drag, startPoint x: 103, startPoint y: 157, endPoint x: 140, endPoint y: 159, distance: 37.9
click at [140, 159] on p "Origin(s) : Kitchener ON Destination(s) : Montreal CY" at bounding box center [267, 155] width 391 height 13
click at [466, 231] on button "Done" at bounding box center [463, 230] width 27 height 11
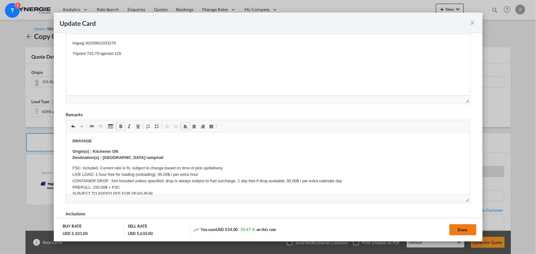
type input "25 Sep 2025"
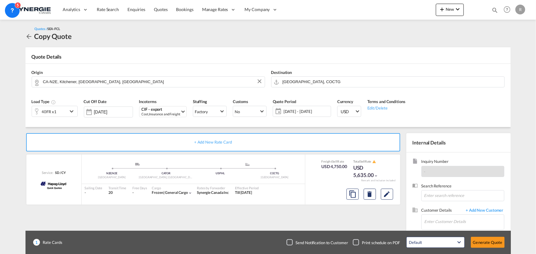
scroll to position [123, 0]
click at [448, 224] on input "Enter Customer Details" at bounding box center [465, 222] width 80 height 14
paste input "logistics@seapasstrading.com"
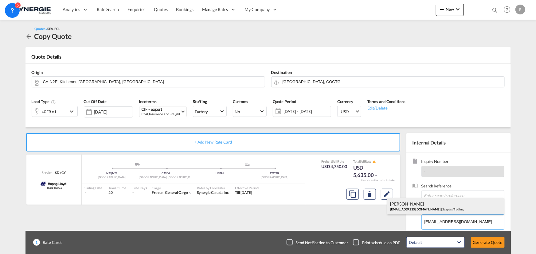
click at [431, 206] on div "Caroline Duchesne logistics@seapasstrading.com | Seapass Trading" at bounding box center [445, 206] width 117 height 17
type input "Seapass Trading, Caroline Duchesne, logistics@seapasstrading.com"
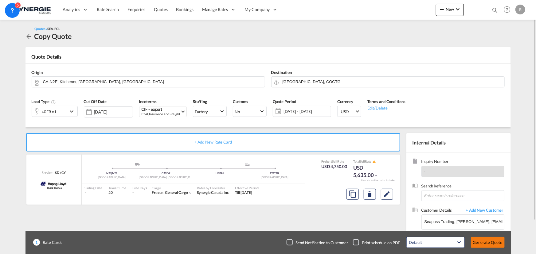
click at [482, 244] on button "Generate Quote" at bounding box center [488, 242] width 34 height 11
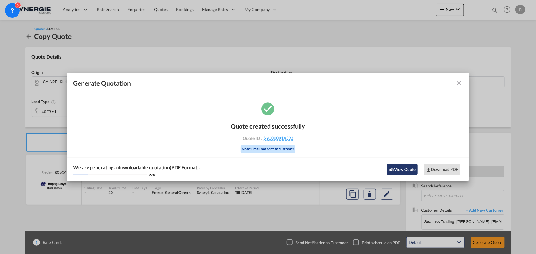
click at [404, 168] on button "View Quote" at bounding box center [402, 169] width 31 height 11
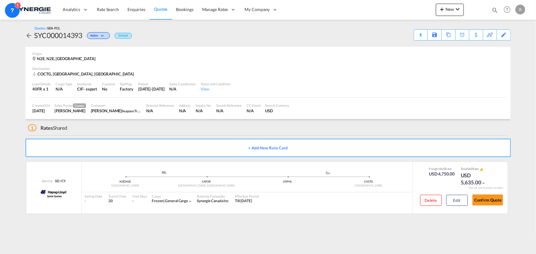
click at [0, 0] on div "Download Quote" at bounding box center [0, 0] width 0 height 0
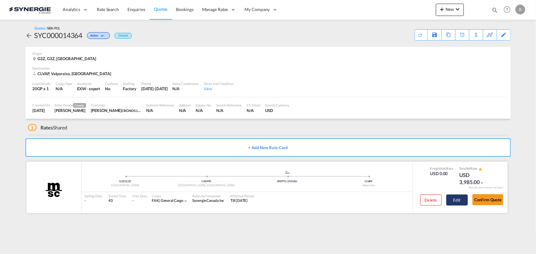
click at [453, 202] on button "Edit" at bounding box center [457, 200] width 22 height 11
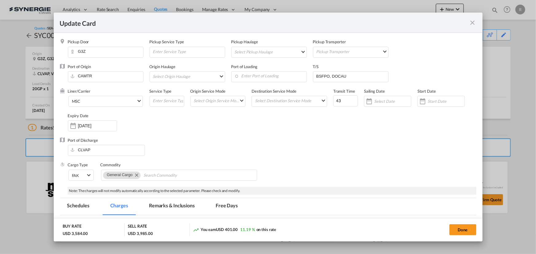
select select "per B/L"
select select "per container"
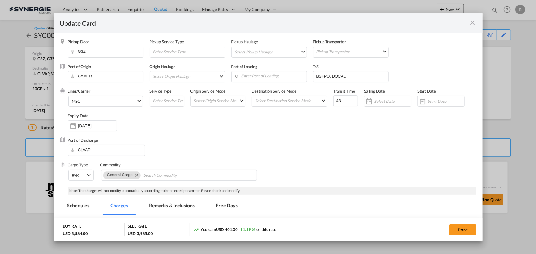
select select "per container"
click at [471, 23] on md-icon "icon-close fg-AAA8AD m-0 pointer" at bounding box center [472, 22] width 7 height 7
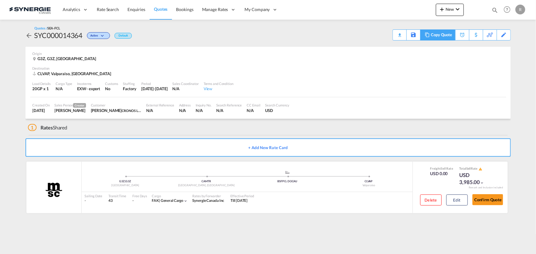
click at [449, 37] on div "Copy Quote" at bounding box center [441, 35] width 21 height 10
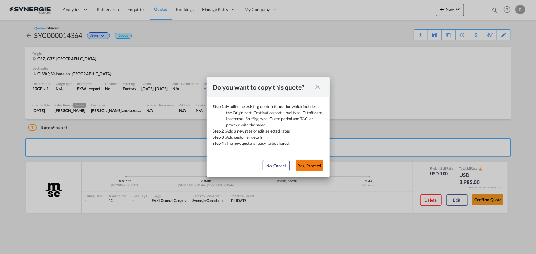
click at [313, 166] on button "Yes, Proceed" at bounding box center [310, 165] width 28 height 11
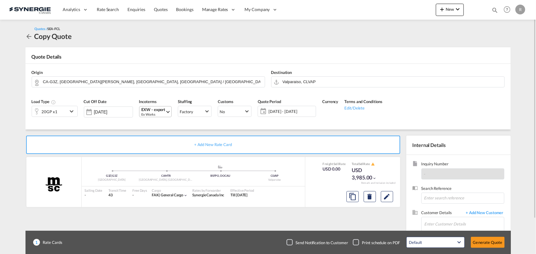
click at [156, 114] on div "Ex Works" at bounding box center [154, 114] width 24 height 5
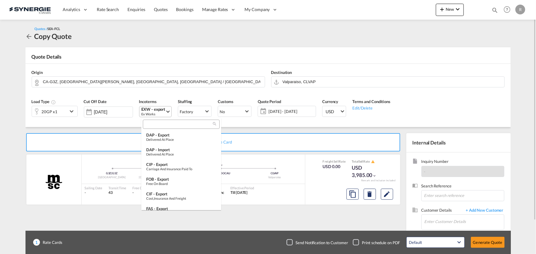
scroll to position [230, 0]
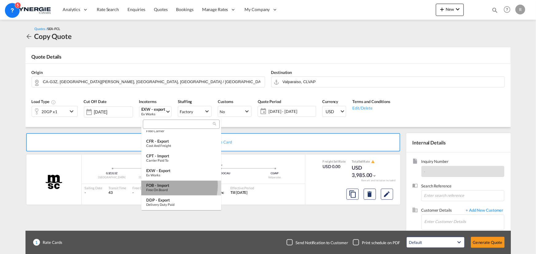
click at [166, 186] on div "FOB - import" at bounding box center [181, 185] width 70 height 5
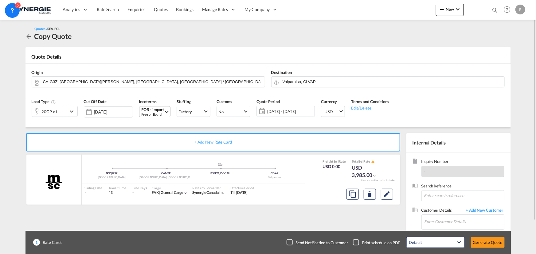
click at [167, 107] on md-select-value "FOB - import Free on Board" at bounding box center [155, 112] width 29 height 10
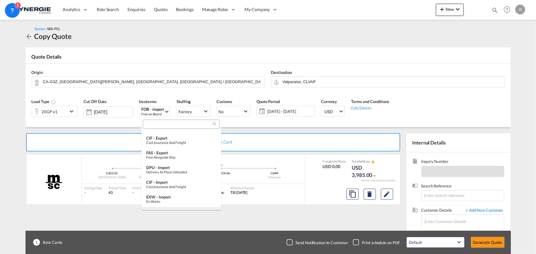
scroll to position [34, 0]
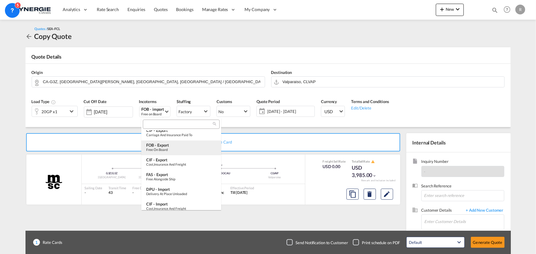
click at [168, 147] on div "FOB - export" at bounding box center [181, 145] width 70 height 5
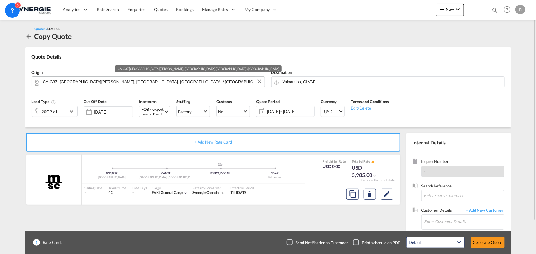
click at [139, 85] on input "CA-G3Z, [GEOGRAPHIC_DATA][PERSON_NAME], [GEOGRAPHIC_DATA], [GEOGRAPHIC_DATA] / …" at bounding box center [152, 82] width 219 height 11
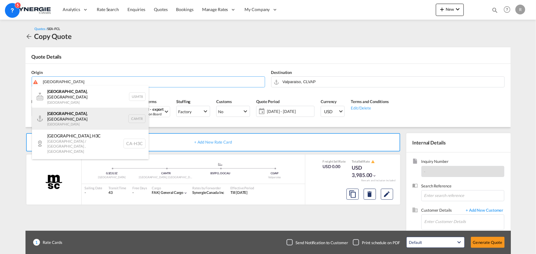
click at [74, 117] on div "[GEOGRAPHIC_DATA] , [GEOGRAPHIC_DATA] Canada CAMTR" at bounding box center [90, 119] width 117 height 22
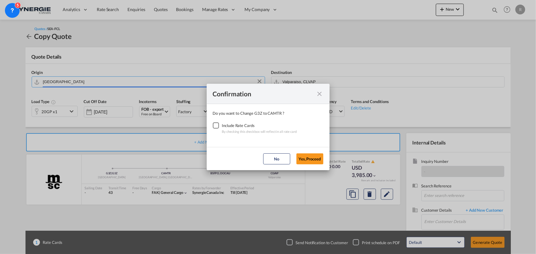
type input "[GEOGRAPHIC_DATA], [GEOGRAPHIC_DATA], CAMTR"
click at [217, 127] on div "Checkbox No Ink" at bounding box center [216, 126] width 6 height 6
click at [308, 158] on button "Yes,Proceed" at bounding box center [310, 159] width 27 height 11
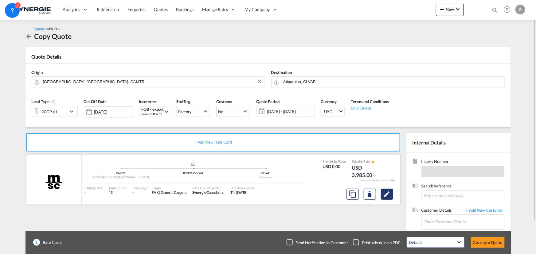
click at [386, 196] on md-icon "Edit" at bounding box center [386, 194] width 7 height 7
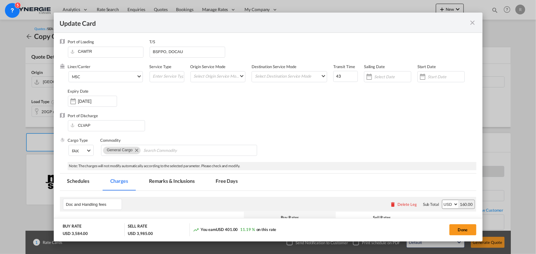
click at [470, 25] on md-icon "icon-close fg-AAA8AD m-0 pointer" at bounding box center [472, 22] width 7 height 7
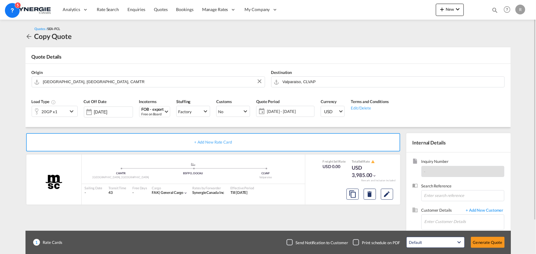
click at [67, 113] on div "20GP x1" at bounding box center [50, 111] width 36 height 10
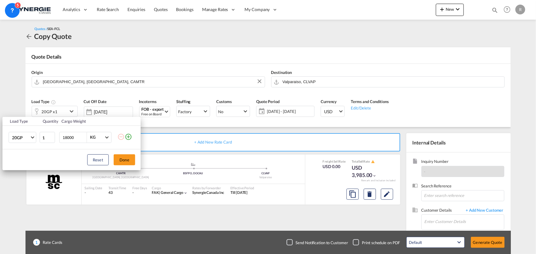
click at [128, 138] on md-icon "icon-plus-circle-outline" at bounding box center [128, 136] width 7 height 7
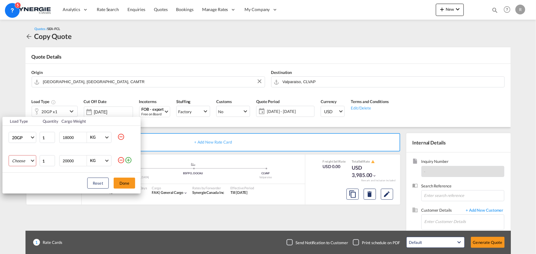
click at [25, 163] on md-select "Choose 20GP 40GP 40HC 45HC 20RE 40RE 40HR 20OT 40OT 20FR 40FR 40NR 20NR 45S 20T…" at bounding box center [23, 160] width 28 height 11
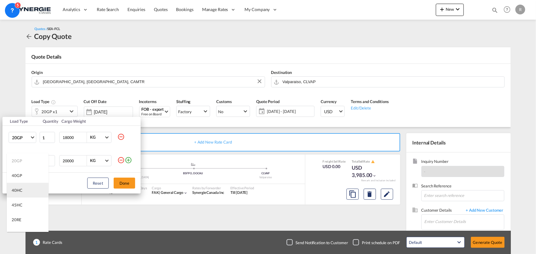
click at [16, 187] on md-option "40HC" at bounding box center [28, 190] width 42 height 15
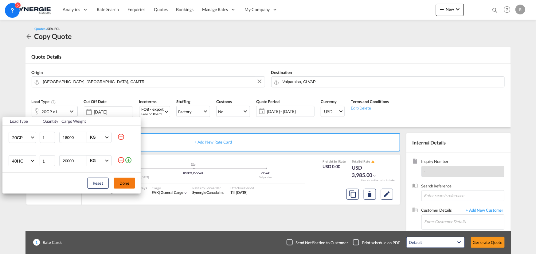
click at [124, 182] on button "Done" at bounding box center [125, 183] width 22 height 11
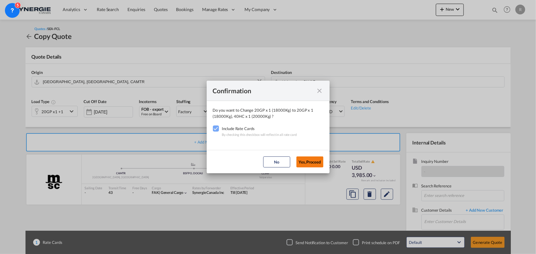
click at [318, 165] on button "Yes,Proceed" at bounding box center [310, 162] width 27 height 11
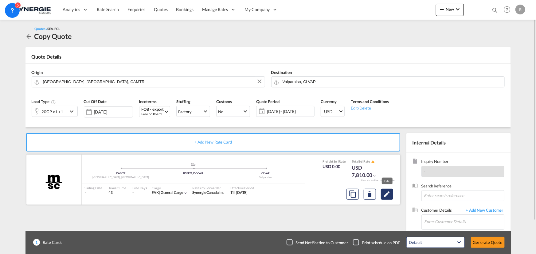
click at [391, 196] on button "Edit" at bounding box center [387, 194] width 12 height 11
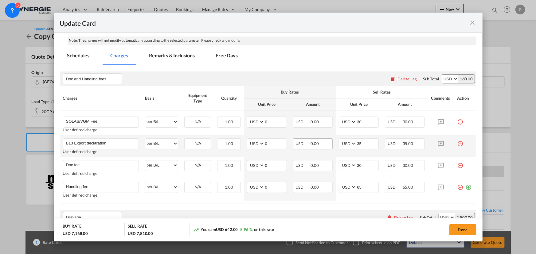
scroll to position [140, 0]
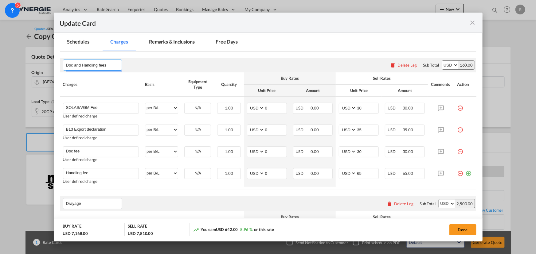
click at [111, 63] on input "Doc and Handling fees" at bounding box center [94, 65] width 56 height 9
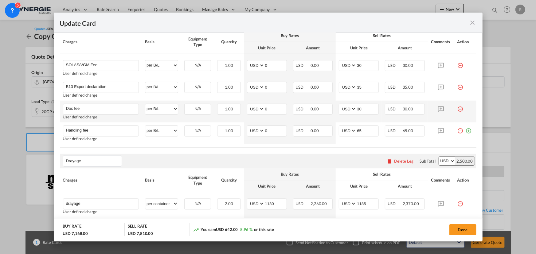
scroll to position [195, 0]
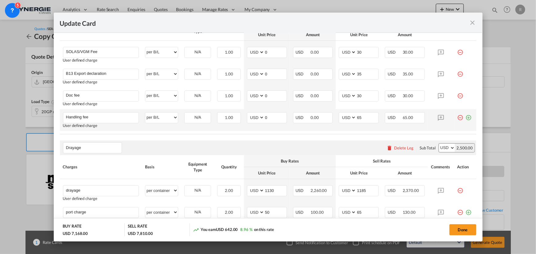
type input "Doc and Handling fees (shipper pay)"
click at [466, 119] on md-icon "icon-plus-circle-outline green-400-fg" at bounding box center [469, 115] width 6 height 6
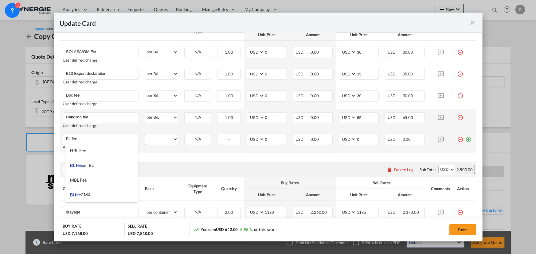
type input "BL fee"
click at [154, 138] on select "per equipment per container per B/L per shipping bill per shipment per pallet p…" at bounding box center [161, 140] width 33 height 10
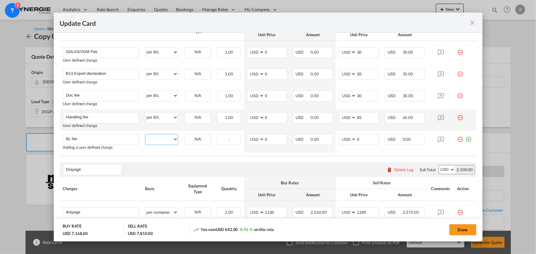
select select "per B/L"
click at [145, 135] on select "per equipment per container per B/L per shipping bill per shipment per pallet p…" at bounding box center [161, 140] width 33 height 10
drag, startPoint x: 270, startPoint y: 140, endPoint x: 250, endPoint y: 135, distance: 21.0
click at [250, 135] on md-input-container "AED AFN ALL AMD ANG AOA ARS AUD AWG AZN BAM BBD BDT BGN BHD BIF BMD BND BOB BRL…" at bounding box center [267, 139] width 40 height 11
type input "50"
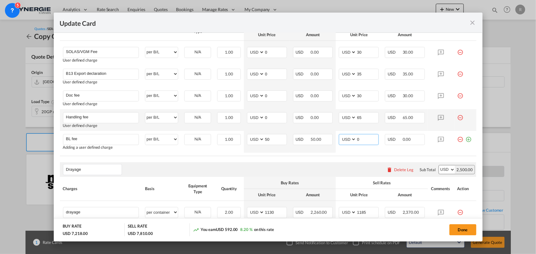
drag, startPoint x: 361, startPoint y: 138, endPoint x: 329, endPoint y: 129, distance: 33.5
click at [332, 131] on tr "BL fee Please Enter User Defined Charges Cannot Be Published Adding a user defi…" at bounding box center [268, 142] width 417 height 22
type input "75"
click at [201, 175] on div "Drayage Please enter leg name Leg Name Already Exists Delete Leg Sub Total AED …" at bounding box center [268, 170] width 417 height 15
click at [400, 173] on div "Delete Leg" at bounding box center [399, 169] width 33 height 11
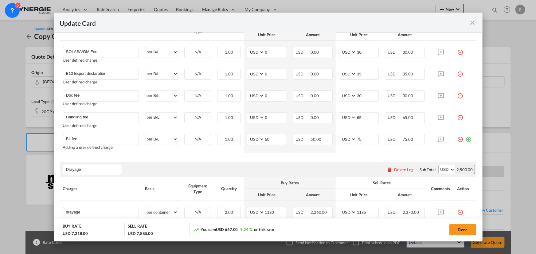
click at [399, 170] on div "Delete Leg" at bounding box center [403, 169] width 19 height 5
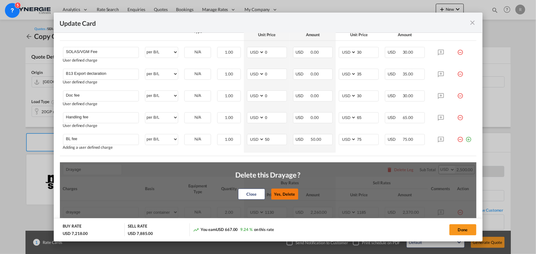
click at [289, 194] on button "Yes, Delete" at bounding box center [284, 194] width 27 height 11
type input "Ocean freight"
type input "2404"
type input "2575"
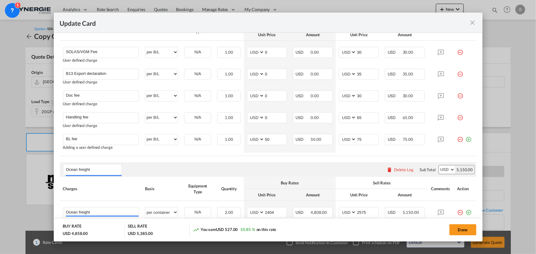
scroll to position [245, 0]
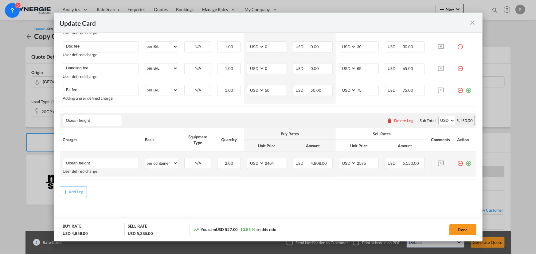
click at [466, 164] on md-icon "icon-plus-circle-outline green-400-fg" at bounding box center [469, 161] width 6 height 6
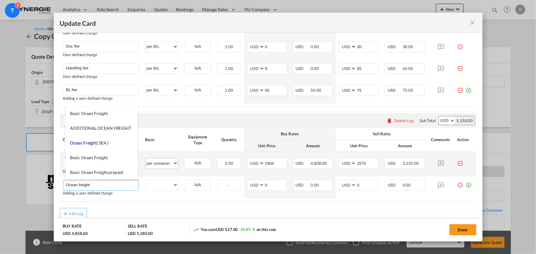
type input "Ocean freight"
click at [160, 167] on select "per equipment per container per B/L per shipping bill per shipment per pallet p…" at bounding box center [161, 164] width 33 height 10
select select "per equipment"
click at [145, 159] on select "per equipment per container per B/L per shipping bill per shipment per pallet p…" at bounding box center [161, 164] width 33 height 10
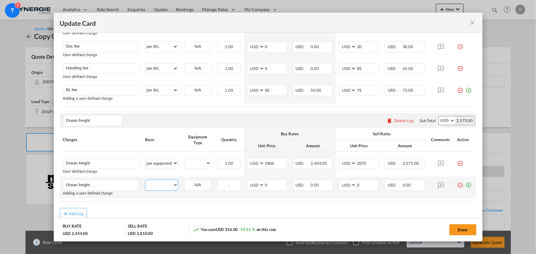
click at [159, 181] on select "per equipment per container per B/L per shipping bill per shipment per pallet p…" at bounding box center [161, 185] width 33 height 10
select select "per equipment"
click at [145, 180] on select "per equipment per container per B/L per shipping bill per shipment per pallet p…" at bounding box center [161, 185] width 33 height 10
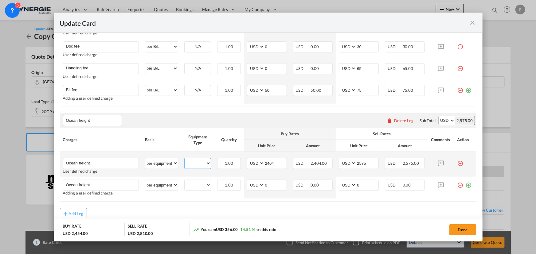
click at [199, 165] on select "20GP 40HC" at bounding box center [198, 163] width 26 height 8
select select "20GP"
click at [185, 159] on select "20GP 40HC" at bounding box center [198, 163] width 26 height 8
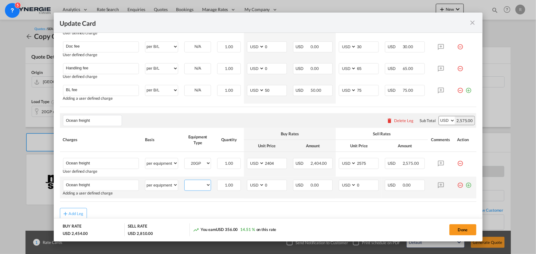
click at [202, 186] on select "20GP 40HC" at bounding box center [198, 185] width 26 height 8
select select "40HC"
click at [185, 181] on select "20GP 40HC" at bounding box center [198, 185] width 26 height 8
drag, startPoint x: 265, startPoint y: 184, endPoint x: 239, endPoint y: 181, distance: 25.9
click at [239, 181] on tr "Ocean freight Please Enter User Defined Charges Cannot Be Published Adding a us…" at bounding box center [268, 188] width 417 height 22
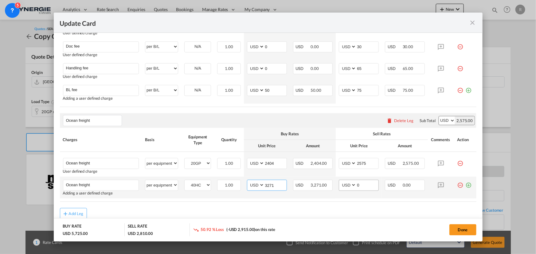
type input "3271"
drag, startPoint x: 364, startPoint y: 187, endPoint x: 340, endPoint y: 184, distance: 25.1
click at [340, 184] on md-input-container "AED AFN ALL AMD ANG AOA ARS AUD AWG AZN BAM BBD BDT BGN BHD BIF BMD BND BOB BRL…" at bounding box center [359, 185] width 40 height 11
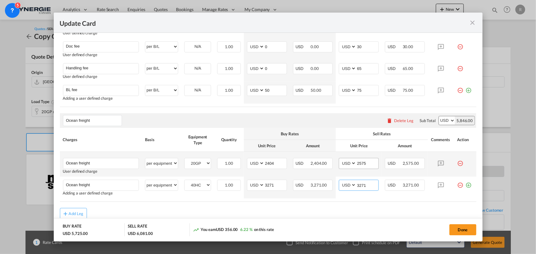
type input "3271"
drag, startPoint x: 367, startPoint y: 161, endPoint x: 341, endPoint y: 161, distance: 25.8
click at [341, 161] on md-input-container "AED AFN ALL AMD ANG AOA ARS AUD AWG AZN BAM BBD BDT BGN BHD BIF BMD BND BOB BRL…" at bounding box center [359, 163] width 40 height 11
drag, startPoint x: 274, startPoint y: 163, endPoint x: 251, endPoint y: 162, distance: 23.7
click at [251, 162] on md-input-container "AED AFN ALL AMD ANG AOA ARS AUD AWG AZN BAM BBD BDT BGN BHD BIF BMD BND BOB BRL…" at bounding box center [267, 163] width 40 height 11
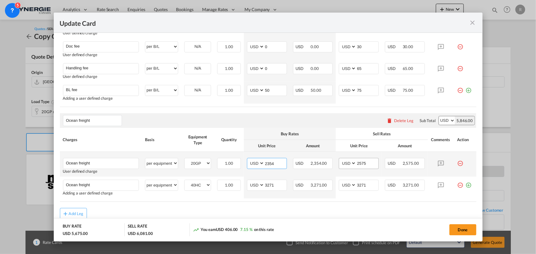
type input "2354"
drag, startPoint x: 362, startPoint y: 162, endPoint x: 353, endPoint y: 163, distance: 8.6
click at [353, 163] on md-input-container "AED AFN ALL AMD ANG AOA ARS AUD AWG AZN BAM BBD BDT BGN BHD BIF BMD BND BOB BRL…" at bounding box center [359, 163] width 40 height 11
click at [366, 163] on input "2575" at bounding box center [367, 163] width 22 height 9
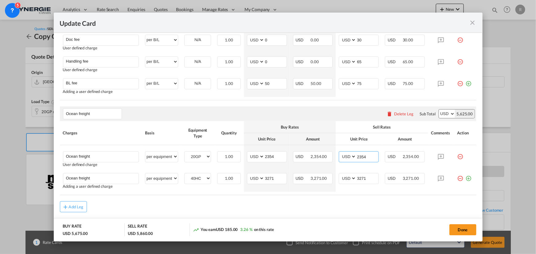
scroll to position [270, 0]
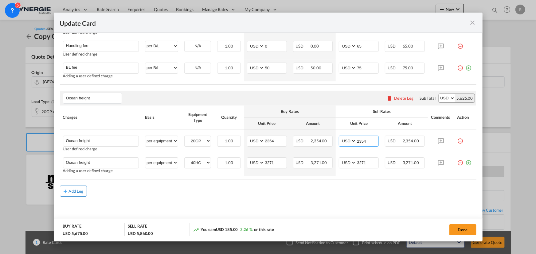
type input "2354"
click at [79, 191] on div "Add Leg" at bounding box center [76, 192] width 15 height 4
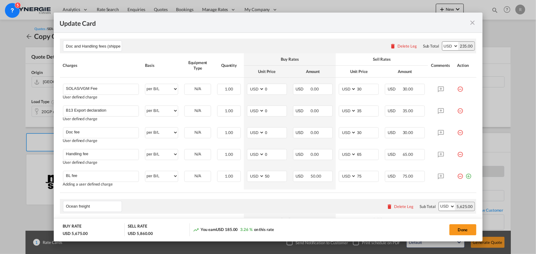
scroll to position [158, 0]
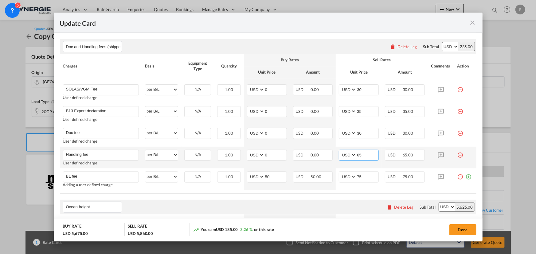
drag, startPoint x: 363, startPoint y: 155, endPoint x: 333, endPoint y: 152, distance: 30.2
click at [333, 152] on tr "Handling fee Please Enter User Defined Charges Cannot Be Published User defined…" at bounding box center [268, 158] width 417 height 22
type input "150"
click at [246, 199] on rate-modification "Doc and Handling fees (shipper pay) Please enter leg name Leg Name Already Exis…" at bounding box center [268, 204] width 417 height 342
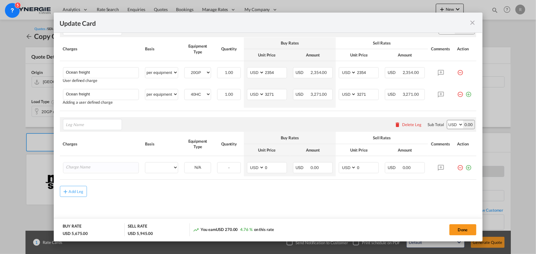
scroll to position [338, 0]
click at [408, 125] on div "Delete Leg" at bounding box center [412, 124] width 19 height 5
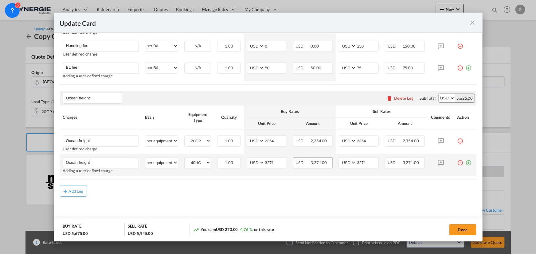
scroll to position [266, 0]
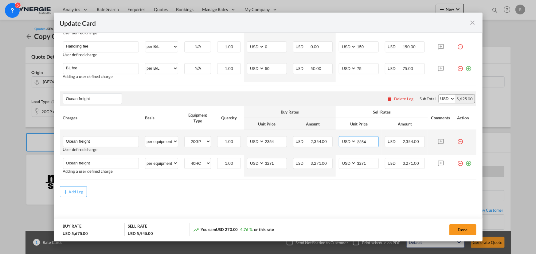
drag, startPoint x: 365, startPoint y: 141, endPoint x: 335, endPoint y: 136, distance: 29.9
click at [336, 136] on td "AED AFN ALL AMD ANG AOA ARS AUD AWG AZN BAM BBD BDT BGN BHD BIF BMD BND BOB BRL…" at bounding box center [359, 142] width 46 height 25
click at [366, 140] on input "2354" at bounding box center [367, 141] width 22 height 9
drag, startPoint x: 366, startPoint y: 140, endPoint x: 332, endPoint y: 136, distance: 34.0
click at [332, 136] on tr "Ocean freight Please Enter User Defined Charges Cannot Be Published User define…" at bounding box center [268, 142] width 417 height 25
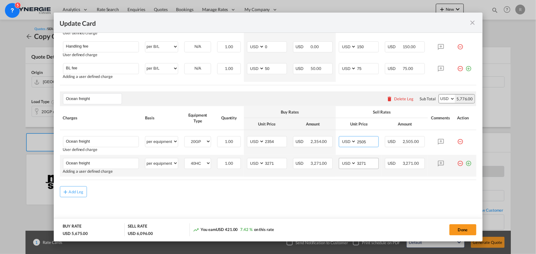
type input "2505"
drag, startPoint x: 364, startPoint y: 163, endPoint x: 339, endPoint y: 160, distance: 25.2
click at [339, 160] on md-input-container "AED AFN ALL AMD ANG AOA ARS AUD AWG AZN BAM BBD BDT BGN BHD BIF BMD BND BOB BRL…" at bounding box center [359, 163] width 40 height 11
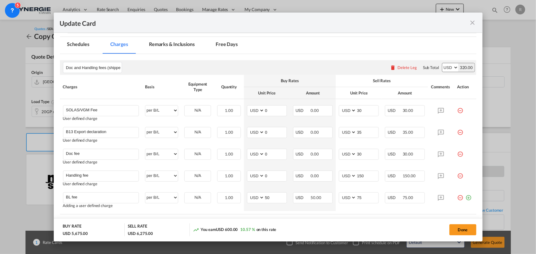
scroll to position [127, 0]
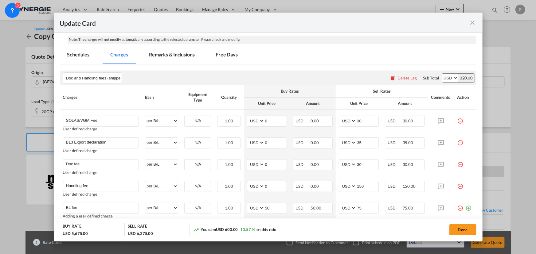
type input "3450"
click at [166, 55] on md-tab-item "Remarks & Inclusions" at bounding box center [172, 55] width 61 height 17
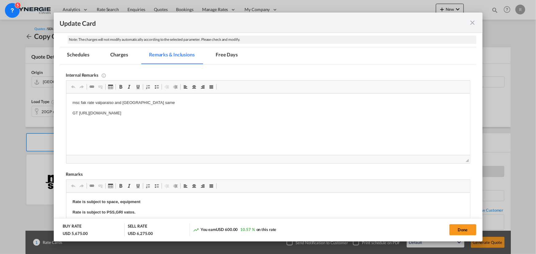
scroll to position [0, 0]
drag, startPoint x: 70, startPoint y: 112, endPoint x: 303, endPoint y: 125, distance: 232.7
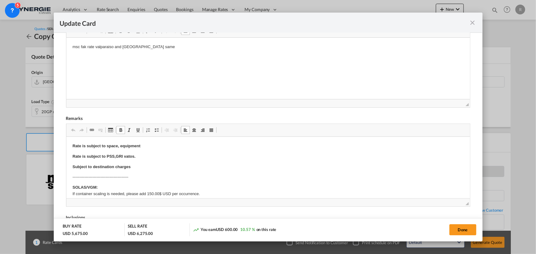
drag, startPoint x: 70, startPoint y: 166, endPoint x: 75, endPoint y: 167, distance: 5.0
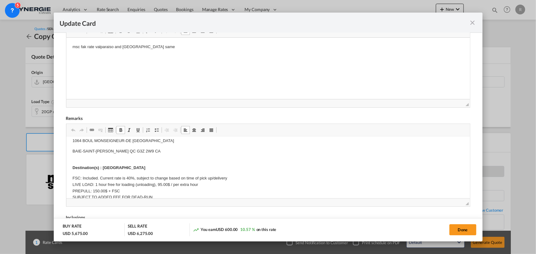
scroll to position [84, 0]
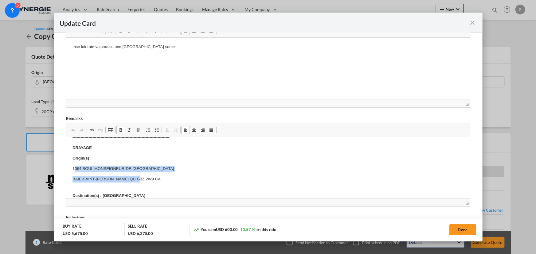
drag, startPoint x: 73, startPoint y: 167, endPoint x: 161, endPoint y: 180, distance: 88.2
click at [161, 180] on body "Rate is subject to space, equipment Rate is subject to PSS,GRI vatos. Subject t…" at bounding box center [267, 244] width 391 height 368
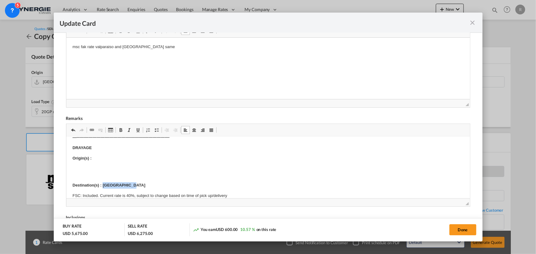
drag, startPoint x: 102, startPoint y: 184, endPoint x: 150, endPoint y: 179, distance: 47.5
click at [151, 184] on p "Destination(s) : Montreal Port" at bounding box center [267, 182] width 391 height 13
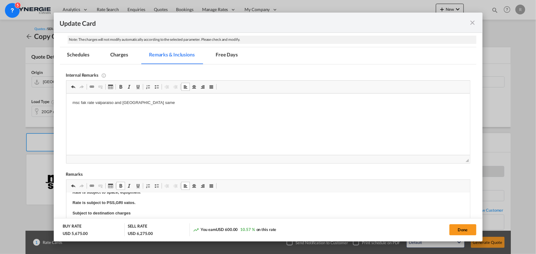
scroll to position [0, 0]
click at [144, 213] on p "Rate is subject to PSS,GRI vatos." at bounding box center [267, 212] width 391 height 6
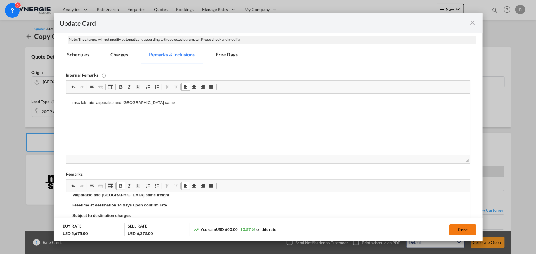
click at [462, 234] on button "Done" at bounding box center [463, 230] width 27 height 11
type input "[DATE]"
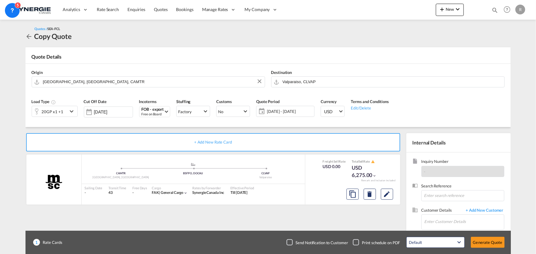
scroll to position [92, 0]
click at [451, 223] on input "Enter Customer Details" at bounding box center [465, 222] width 80 height 14
paste input "eze.dejuliis@oceanshippingchile.cl"
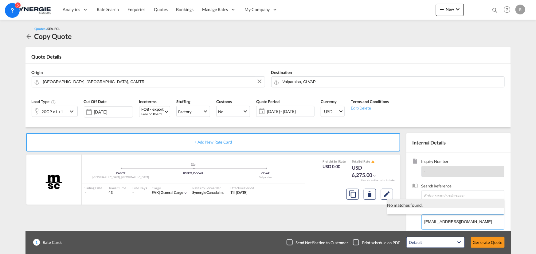
type input "eze.dejuliis@oceanshippingchile.cl"
click at [447, 206] on div "No matches found." at bounding box center [445, 203] width 117 height 9
click at [479, 211] on span "+ Add New Customer" at bounding box center [483, 211] width 41 height 7
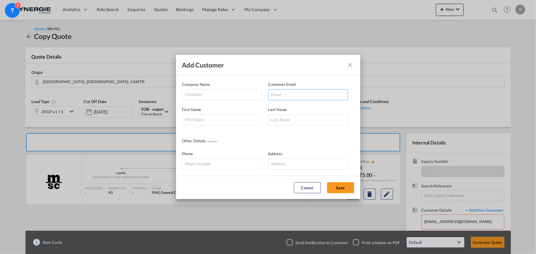
click at [282, 98] on input "Add Customer Company ..." at bounding box center [308, 94] width 80 height 11
paste input "eze.dejuliis@oceanshippingchile.cl"
type input "eze.dejuliis@oceanshippingchile.cl"
click at [224, 92] on input "Company" at bounding box center [223, 94] width 77 height 9
type input "Ocean Shipping"
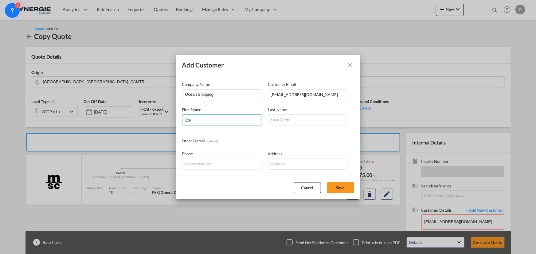
type input "Eze"
click at [220, 89] on div "Company Name Ocean Shipping" at bounding box center [225, 90] width 86 height 19
click at [209, 123] on input "Eze" at bounding box center [222, 120] width 80 height 11
type input "Ezequiel De Juliis"
click at [285, 120] on input "Add Customer Company ..." at bounding box center [308, 120] width 80 height 11
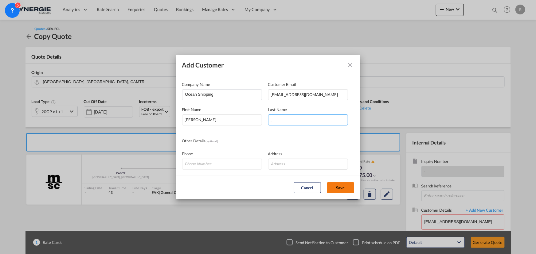
type input "."
click at [343, 191] on button "Save" at bounding box center [340, 188] width 27 height 11
type input "Ocean Shipping, Ezequiel De Juliis ., eze.dejuliis@oceanshippingchile.cl"
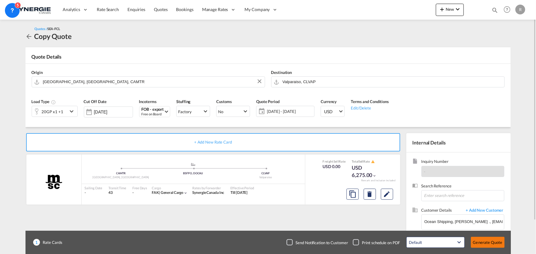
click at [482, 245] on button "Generate Quote" at bounding box center [488, 242] width 34 height 11
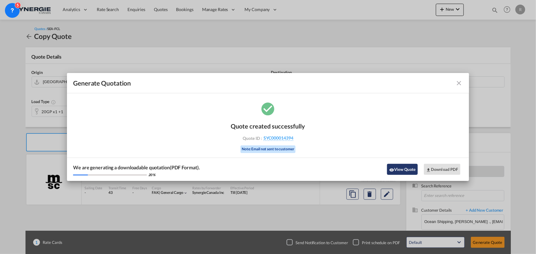
click at [399, 172] on button "View Quote" at bounding box center [402, 169] width 31 height 11
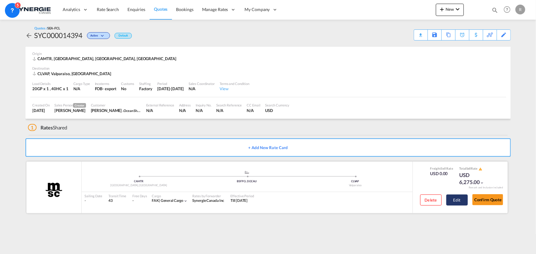
click at [458, 202] on button "Edit" at bounding box center [457, 200] width 22 height 11
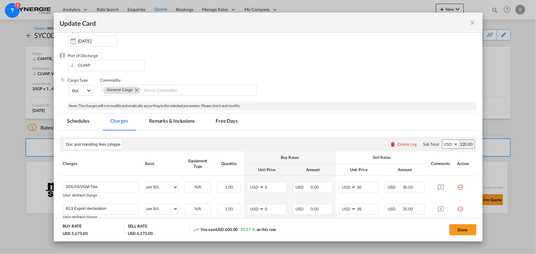
scroll to position [56, 0]
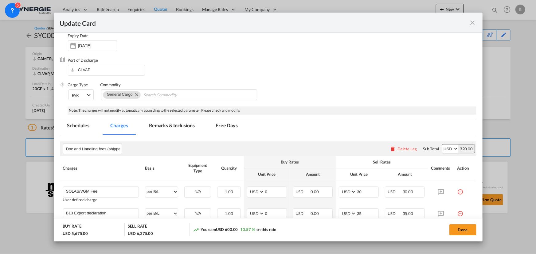
click at [474, 24] on md-icon "icon-close fg-AAA8AD m-0 pointer" at bounding box center [472, 22] width 7 height 7
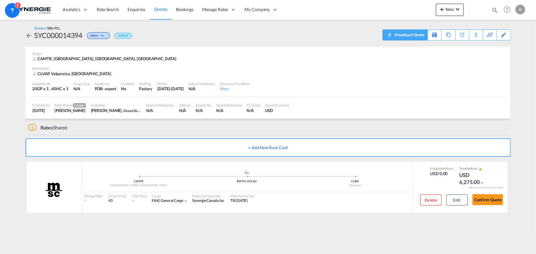
click at [423, 37] on div "Download Quote" at bounding box center [408, 35] width 31 height 10
click at [443, 35] on div "Copy Quote" at bounding box center [441, 35] width 21 height 10
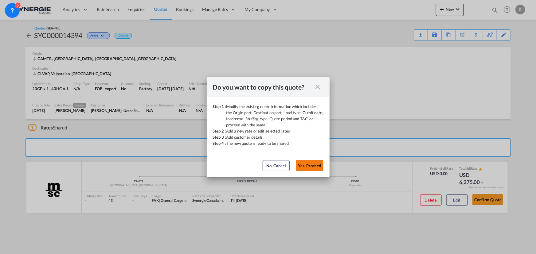
click at [316, 167] on button "Yes, Proceed" at bounding box center [310, 165] width 28 height 11
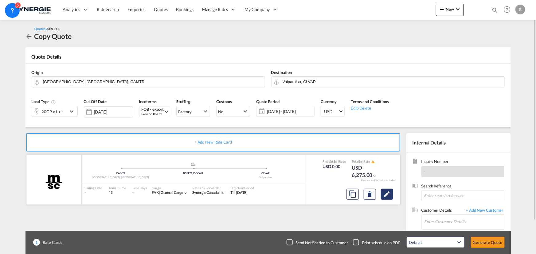
click at [387, 196] on md-icon "Edit" at bounding box center [386, 194] width 7 height 7
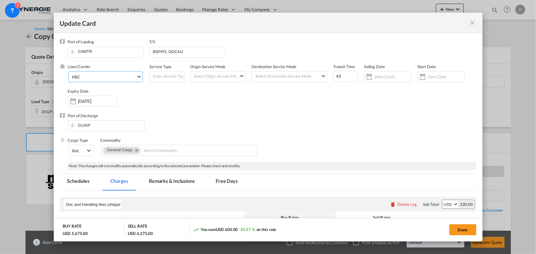
click at [99, 81] on md-select-value "MSC" at bounding box center [106, 77] width 71 height 10
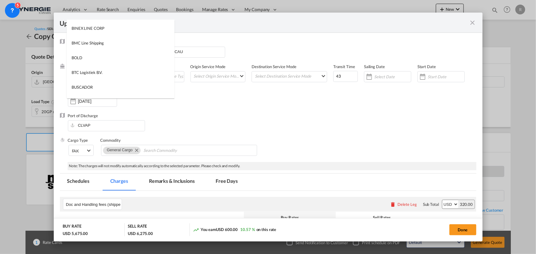
scroll to position [143, 0]
drag, startPoint x: 179, startPoint y: 35, endPoint x: 179, endPoint y: 28, distance: 7.1
click at [179, 28] on md-backdrop at bounding box center [268, 127] width 536 height 254
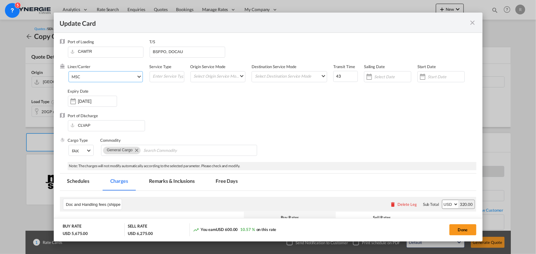
click at [116, 78] on span "MSC" at bounding box center [104, 77] width 65 height 6
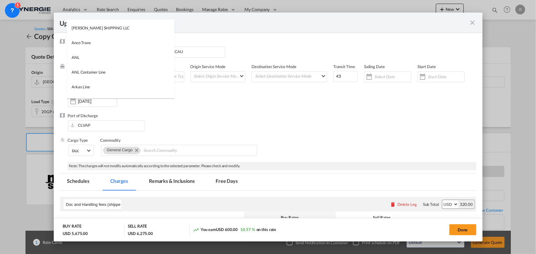
scroll to position [0, 0]
click at [146, 27] on input "search" at bounding box center [122, 27] width 104 height 15
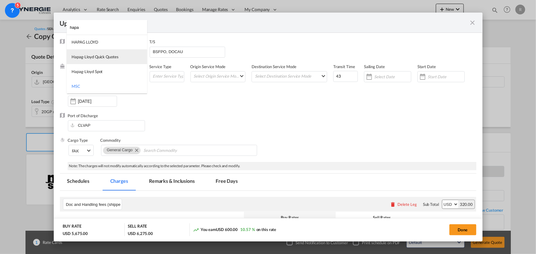
type input "hapa"
click at [95, 59] on div "Hapag-Lloyd Quick Quotes" at bounding box center [95, 57] width 47 height 6
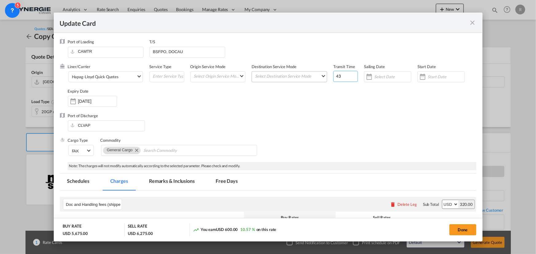
drag, startPoint x: 338, startPoint y: 77, endPoint x: 323, endPoint y: 73, distance: 16.2
click at [325, 75] on div "Liner/Carrier Hapag-Lloyd Quick Quotes Service Type Origin Service Mode Select …" at bounding box center [272, 88] width 409 height 49
type input "61"
drag, startPoint x: 195, startPoint y: 54, endPoint x: 97, endPoint y: 43, distance: 98.1
click at [97, 43] on div "Port of Loading CAMTR T/S BSFPO, DOCAU" at bounding box center [272, 51] width 409 height 25
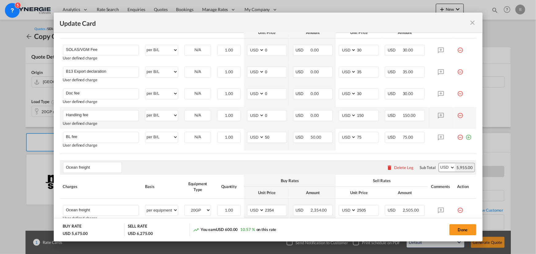
scroll to position [223, 0]
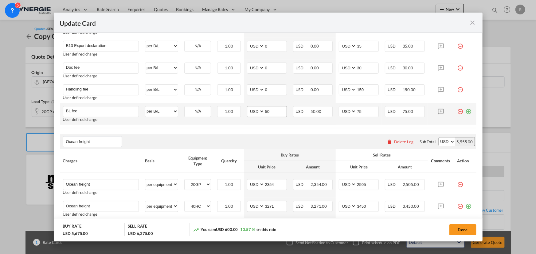
type input "hamburg"
drag, startPoint x: 275, startPoint y: 112, endPoint x: 221, endPoint y: 108, distance: 54.2
click at [221, 108] on tr "BL fee Please Enter User Defined Charges Cannot Be Published User defined charg…" at bounding box center [268, 114] width 417 height 22
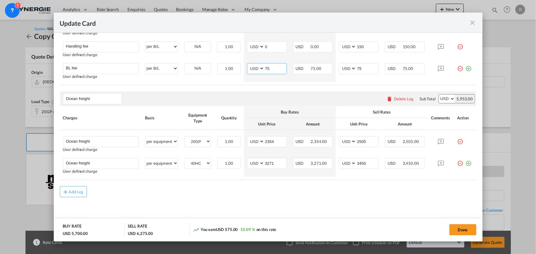
type input "75"
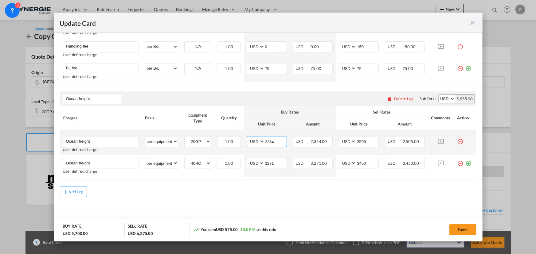
drag, startPoint x: 277, startPoint y: 139, endPoint x: 243, endPoint y: 136, distance: 34.6
click at [244, 136] on td "AED AFN ALL AMD ANG AOA ARS AUD AWG AZN BAM BBD BDT BGN BHD BIF BMD BND BOB BRL…" at bounding box center [267, 142] width 46 height 25
type input "2115"
drag, startPoint x: 366, startPoint y: 141, endPoint x: 339, endPoint y: 138, distance: 26.6
click at [339, 138] on md-input-container "AED AFN ALL AMD ANG AOA ARS AUD AWG AZN BAM BBD BDT BGN BHD BIF BMD BND BOB BRL…" at bounding box center [359, 141] width 40 height 11
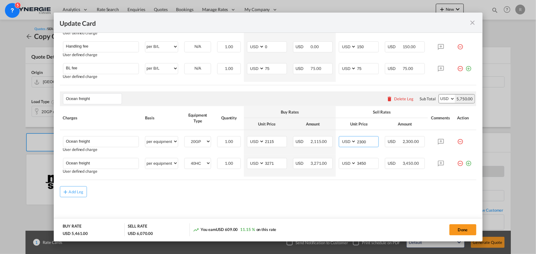
type input "2300"
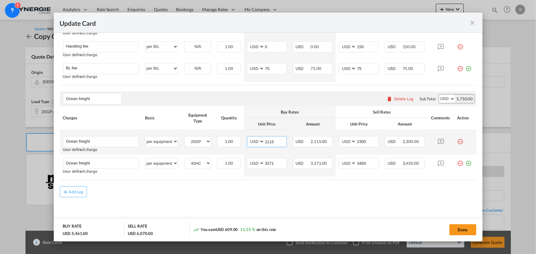
drag, startPoint x: 276, startPoint y: 141, endPoint x: 236, endPoint y: 136, distance: 40.6
click at [236, 136] on tr "Ocean freight Please Enter User Defined Charges Cannot Be Published User define…" at bounding box center [268, 142] width 417 height 25
type input "2040"
drag, startPoint x: 368, startPoint y: 141, endPoint x: 334, endPoint y: 139, distance: 34.8
click at [336, 139] on td "AED AFN ALL AMD ANG AOA ARS AUD AWG AZN BAM BBD BDT BGN BHD BIF BMD BND BOB BRL…" at bounding box center [359, 142] width 46 height 25
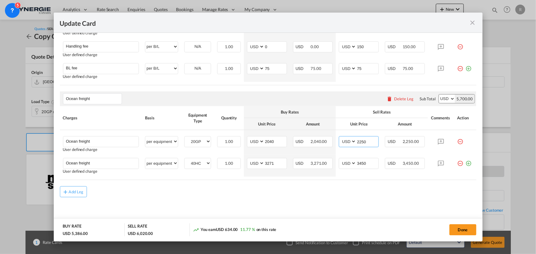
type input "2250"
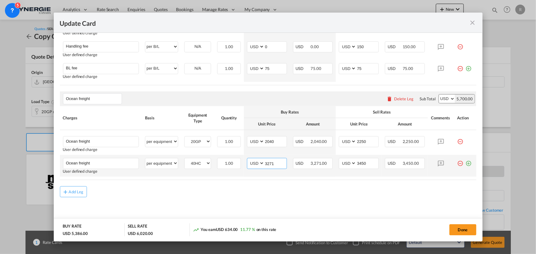
drag, startPoint x: 273, startPoint y: 164, endPoint x: 239, endPoint y: 158, distance: 33.8
click at [239, 158] on tr "Ocean freight Please Enter User Defined Charges Cannot Be Published User define…" at bounding box center [268, 166] width 417 height 22
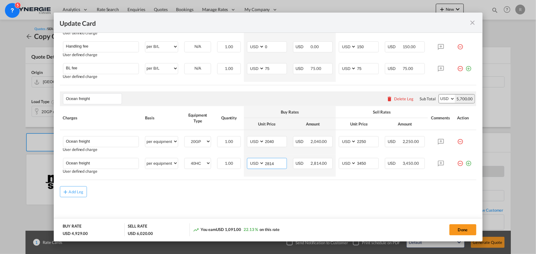
type input "2814"
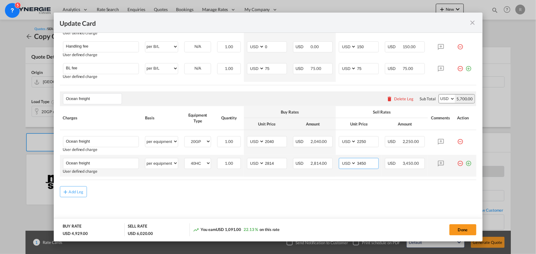
drag, startPoint x: 339, startPoint y: 160, endPoint x: 332, endPoint y: 159, distance: 6.5
click at [332, 159] on tr "Ocean freight Please Enter User Defined Charges Cannot Be Published User define…" at bounding box center [268, 166] width 417 height 22
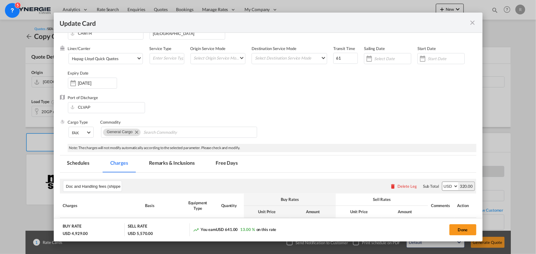
scroll to position [15, 0]
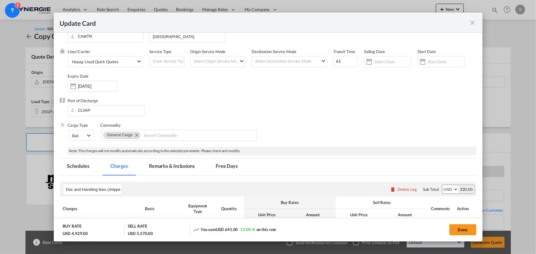
type input "3000"
click at [166, 167] on md-tab-item "Remarks & Inclusions" at bounding box center [172, 167] width 61 height 17
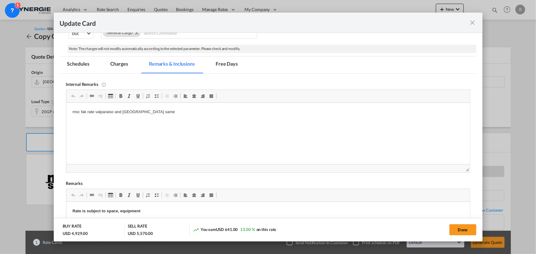
scroll to position [120, 0]
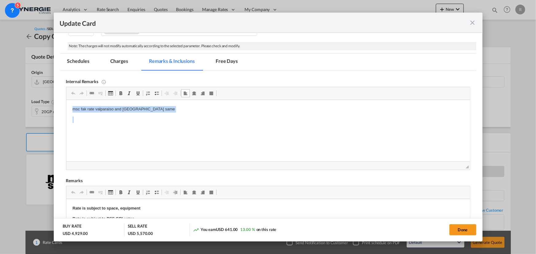
drag, startPoint x: 69, startPoint y: 111, endPoint x: 185, endPoint y: 114, distance: 115.3
click at [102, 104] on html "Hapag" at bounding box center [268, 119] width 404 height 39
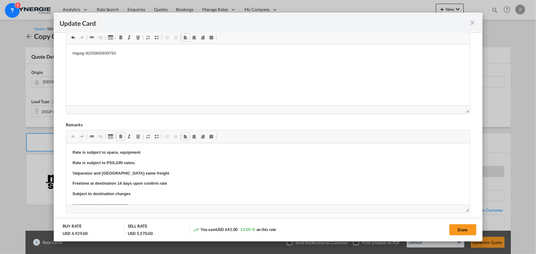
click at [104, 174] on strong "Valparaiso and San Antonio same freight" at bounding box center [120, 173] width 97 height 5
drag, startPoint x: 94, startPoint y: 173, endPoint x: 167, endPoint y: 174, distance: 73.1
click at [167, 174] on p "Valparaiso and San Antonio same freight" at bounding box center [267, 174] width 391 height 6
drag, startPoint x: 116, startPoint y: 183, endPoint x: 198, endPoint y: 184, distance: 81.7
click at [198, 184] on p "Freetime at destination 14 days upon confirm rate" at bounding box center [267, 184] width 391 height 6
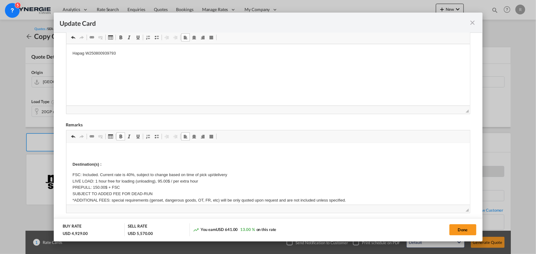
scroll to position [140, 0]
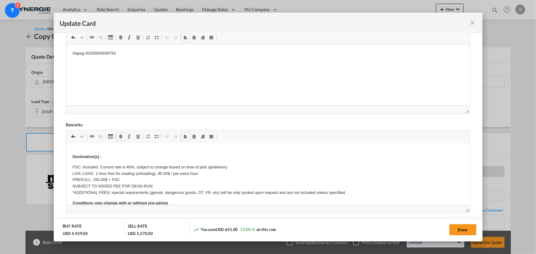
drag, startPoint x: 464, startPoint y: 234, endPoint x: 408, endPoint y: 222, distance: 56.5
click at [464, 234] on button "Done" at bounding box center [463, 230] width 27 height 11
type input "[DATE]"
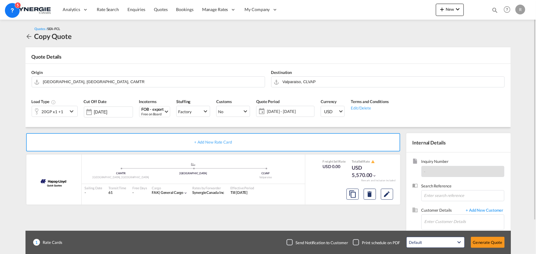
scroll to position [28, 0]
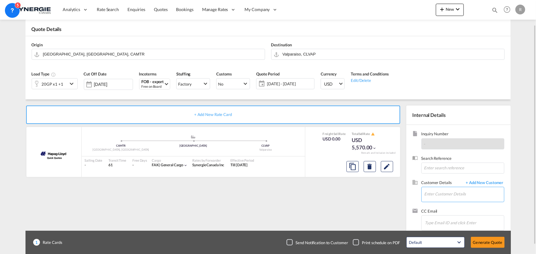
click at [435, 192] on input "Enter Customer Details" at bounding box center [465, 194] width 80 height 14
click at [448, 194] on input "Enter Customer Details" at bounding box center [465, 194] width 80 height 14
paste input "eze.dejuliis@oceanshippingchile.cl"
click at [446, 181] on div "Ezequiel De Juliis . eze.dejuliis@oceanshippingchile.cl" at bounding box center [464, 179] width 80 height 17
type input "Ocean Shipping, Ezequiel De Juliis ., eze.dejuliis@oceanshippingchile.cl"
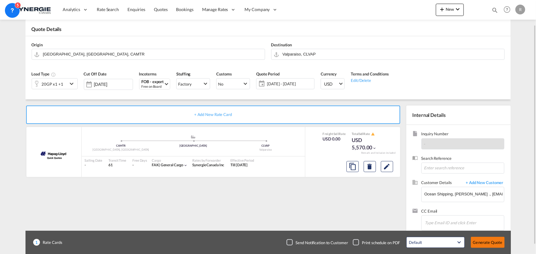
click at [480, 244] on button "Generate Quote" at bounding box center [488, 242] width 34 height 11
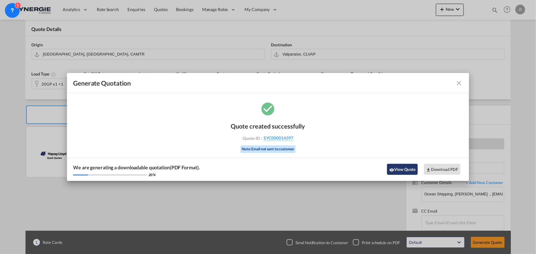
click at [410, 171] on button "View Quote" at bounding box center [402, 169] width 31 height 11
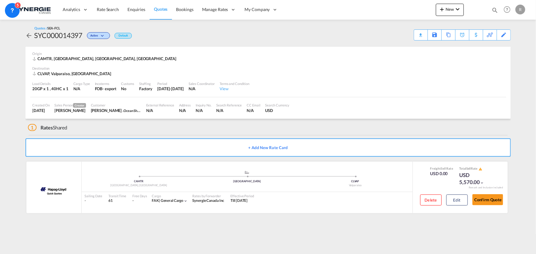
click at [0, 0] on div "Download Quote" at bounding box center [0, 0] width 0 height 0
click at [426, 35] on md-icon at bounding box center [427, 35] width 7 height 5
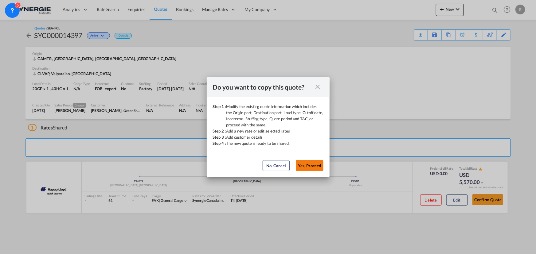
click at [320, 168] on button "Yes, Proceed" at bounding box center [310, 165] width 28 height 11
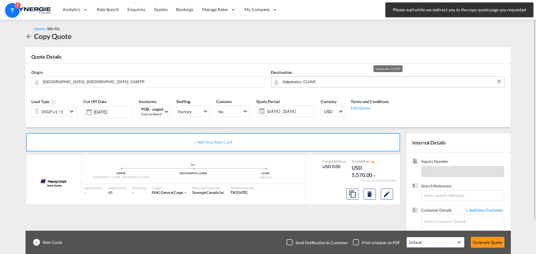
click at [341, 81] on input "Valparaiso, CLVAP" at bounding box center [392, 82] width 219 height 11
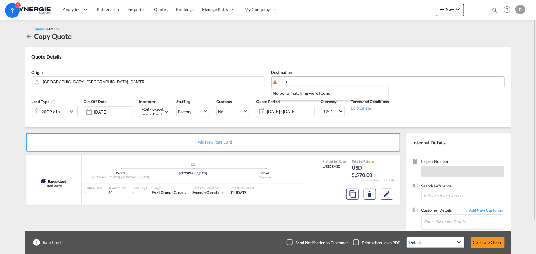
type input "a"
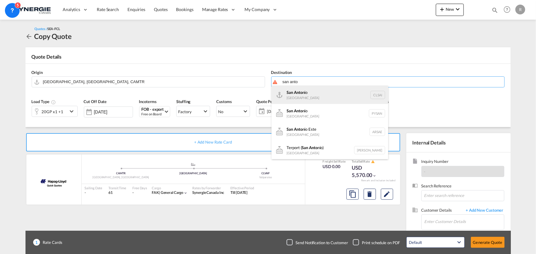
click at [290, 93] on div "San Anto nio Chile CLSAI" at bounding box center [330, 95] width 117 height 18
type input "San Antonio, CLSAI"
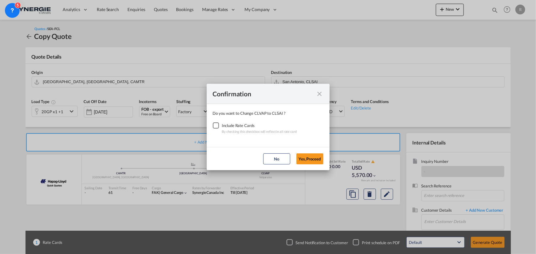
click at [213, 126] on div "Checkbox No Ink" at bounding box center [216, 126] width 6 height 6
click at [322, 160] on button "Yes,Proceed" at bounding box center [310, 159] width 27 height 11
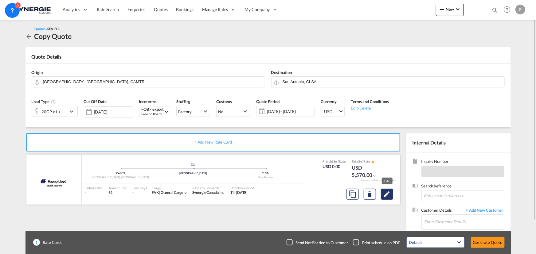
click at [388, 196] on md-icon "Edit" at bounding box center [386, 194] width 7 height 7
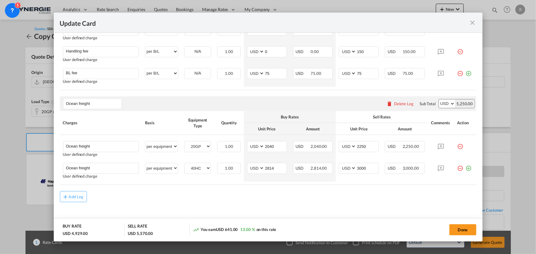
scroll to position [266, 0]
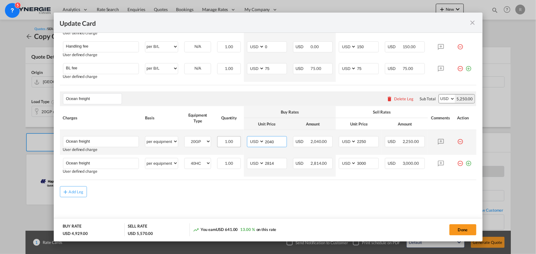
drag, startPoint x: 279, startPoint y: 143, endPoint x: 235, endPoint y: 138, distance: 43.6
click at [235, 138] on tr "Ocean freight Please Enter User Defined Charges Cannot Be Published User define…" at bounding box center [268, 142] width 417 height 25
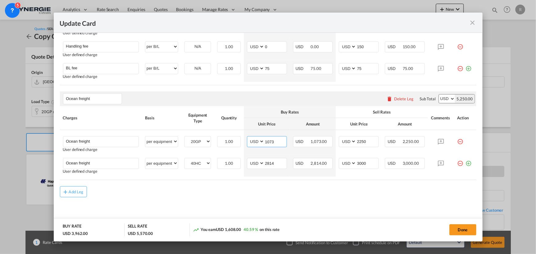
type input "1073"
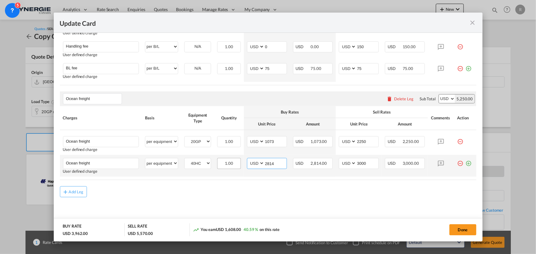
click at [235, 159] on tr "Ocean freight Please Enter User Defined Charges Cannot Be Published User define…" at bounding box center [268, 166] width 417 height 22
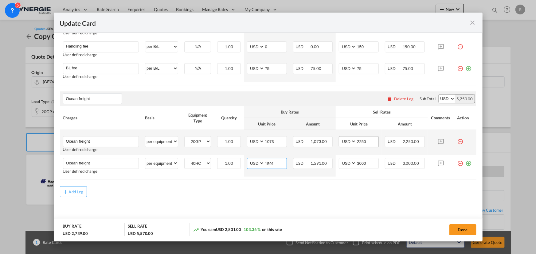
type input "1591"
drag, startPoint x: 366, startPoint y: 140, endPoint x: 342, endPoint y: 140, distance: 23.4
click at [342, 140] on md-input-container "AED AFN ALL AMD ANG AOA ARS AUD AWG AZN BAM BBD BDT BGN BHD BIF BMD BND BOB BRL…" at bounding box center [359, 141] width 40 height 11
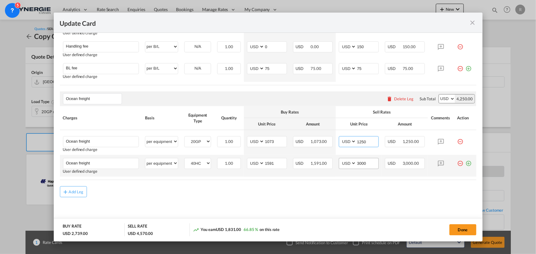
type input "1250"
drag, startPoint x: 365, startPoint y: 163, endPoint x: 312, endPoint y: 155, distance: 53.9
click at [313, 155] on tr "Ocean freight Please Enter User Defined Charges Cannot Be Published User define…" at bounding box center [268, 166] width 417 height 22
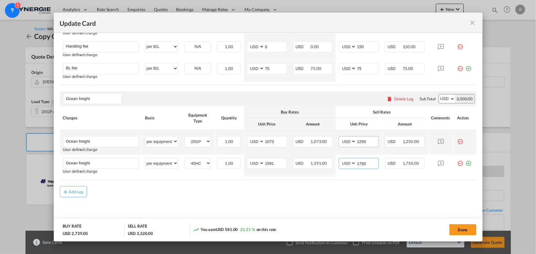
type input "1750"
click at [365, 140] on input "1250" at bounding box center [367, 141] width 22 height 9
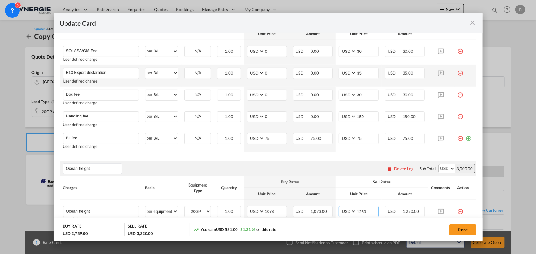
scroll to position [183, 0]
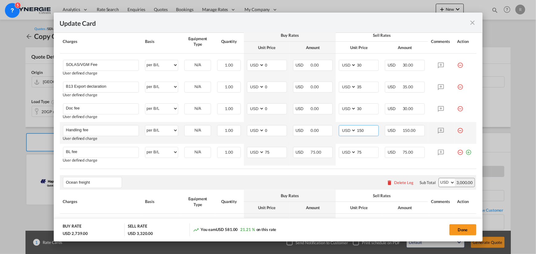
drag, startPoint x: 364, startPoint y: 128, endPoint x: 332, endPoint y: 125, distance: 33.1
click at [332, 125] on tr "Handling fee Please Enter User Defined Charges Cannot Be Published User defined…" at bounding box center [268, 133] width 417 height 22
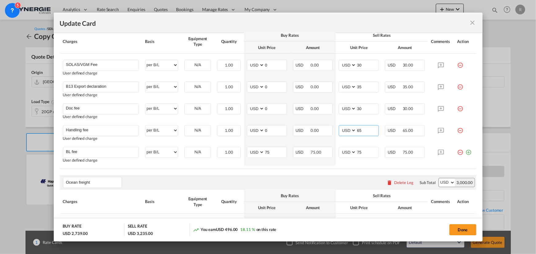
type input "65"
click at [310, 175] on div "Ocean freight Please enter leg name Leg Name Already Exists Delete Leg Sub Tota…" at bounding box center [268, 182] width 417 height 15
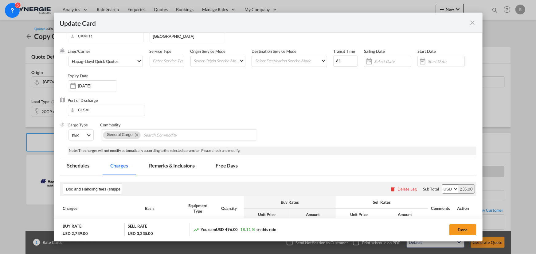
scroll to position [15, 0]
click at [181, 166] on md-tab-item "Remarks & Inclusions" at bounding box center [172, 167] width 61 height 17
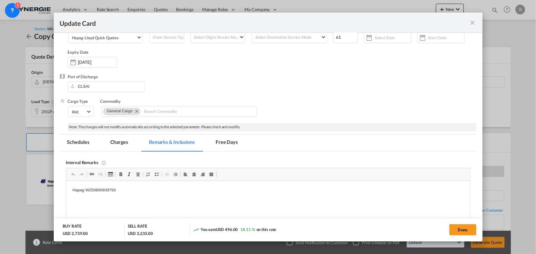
scroll to position [71, 0]
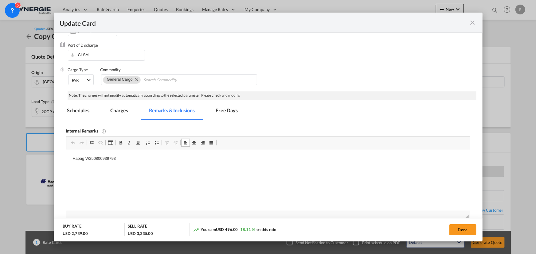
click at [84, 157] on p "Hapag W250800939793" at bounding box center [267, 159] width 391 height 6
drag, startPoint x: 85, startPoint y: 158, endPoint x: 122, endPoint y: 158, distance: 36.6
click at [122, 158] on p "Hapag W250800939793" at bounding box center [267, 159] width 391 height 6
click at [462, 236] on div "Done" at bounding box center [396, 230] width 159 height 13
click at [462, 229] on button "Done" at bounding box center [463, 230] width 27 height 11
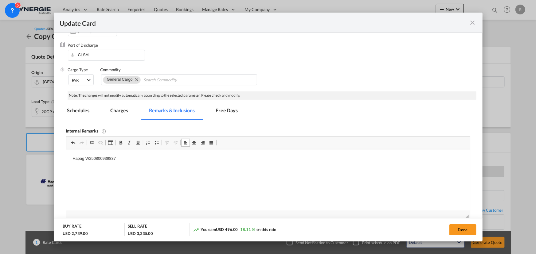
type input "[DATE]"
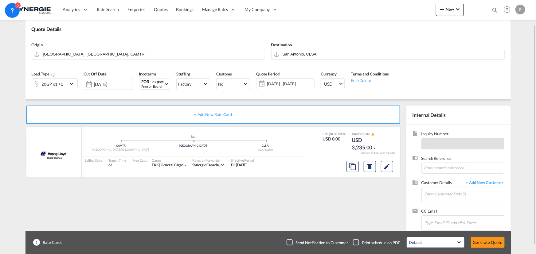
scroll to position [38, 0]
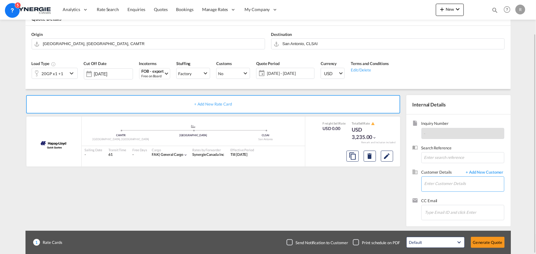
click at [450, 182] on input "Enter Customer Details" at bounding box center [465, 184] width 80 height 14
click at [437, 212] on input "Chips input." at bounding box center [455, 212] width 61 height 13
click at [438, 186] on input "Enter Customer Details" at bounding box center [465, 184] width 80 height 14
paste input "eze.dejuliis@oceanshippingchile.cl"
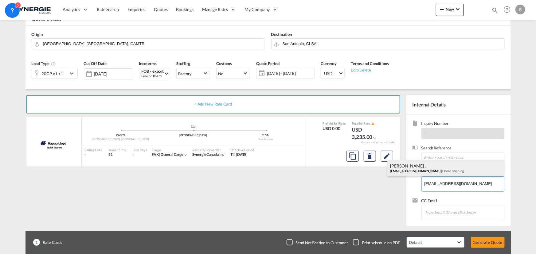
click at [419, 168] on div "Ezequiel De Juliis . eze.dejuliis@oceanshippingchile.cl | Ocean Shipping" at bounding box center [445, 168] width 117 height 17
type input "Ocean Shipping, Ezequiel De Juliis ., eze.dejuliis@oceanshippingchile.cl"
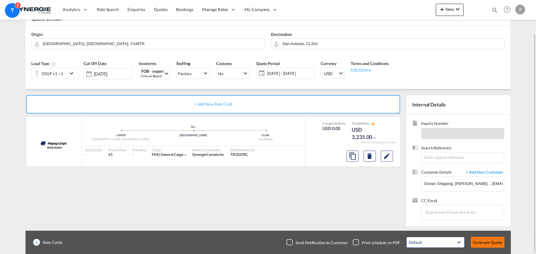
click at [478, 239] on button "Generate Quote" at bounding box center [488, 242] width 34 height 11
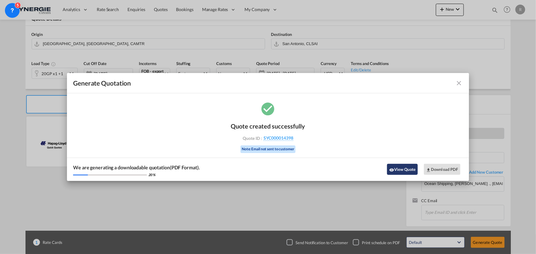
click at [395, 168] on button "View Quote" at bounding box center [402, 169] width 31 height 11
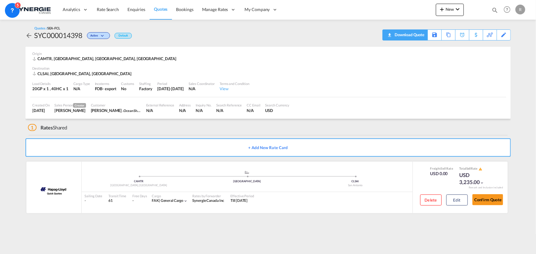
click at [415, 37] on div "Download Quote" at bounding box center [408, 35] width 31 height 10
click at [453, 198] on button "Edit" at bounding box center [457, 200] width 22 height 11
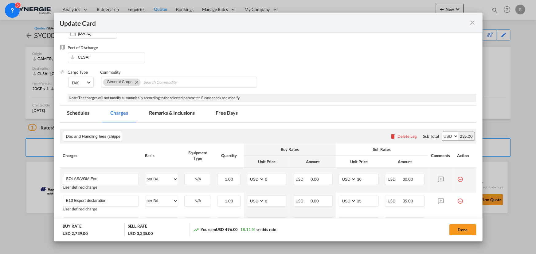
scroll to position [84, 0]
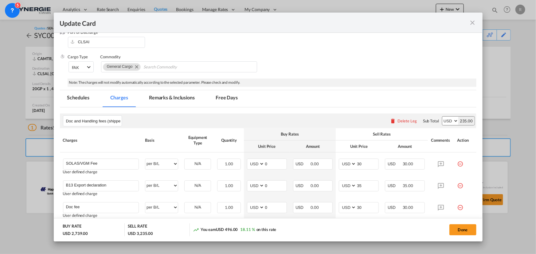
click at [177, 97] on md-tab-item "Remarks & Inclusions" at bounding box center [172, 98] width 61 height 17
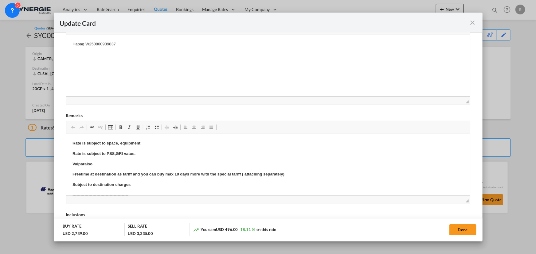
scroll to position [195, 0]
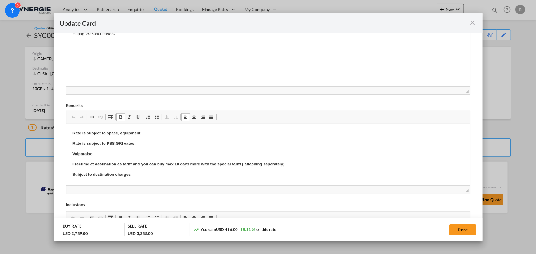
drag, startPoint x: 70, startPoint y: 151, endPoint x: 104, endPoint y: 151, distance: 33.2
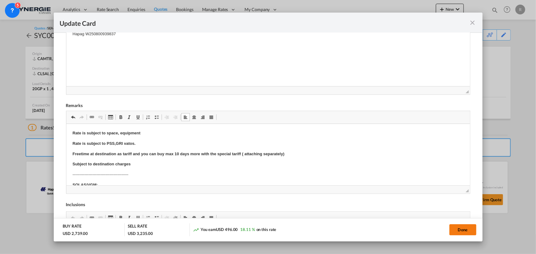
click at [456, 233] on button "Done" at bounding box center [463, 230] width 27 height 11
type input "[DATE]"
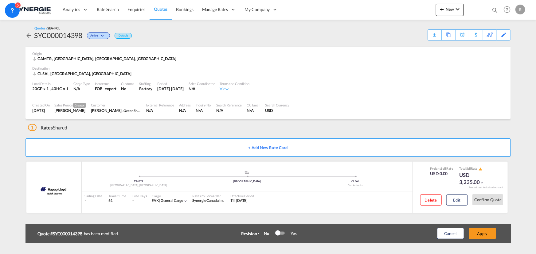
scroll to position [92, 0]
click at [489, 239] on button "Apply" at bounding box center [482, 233] width 27 height 11
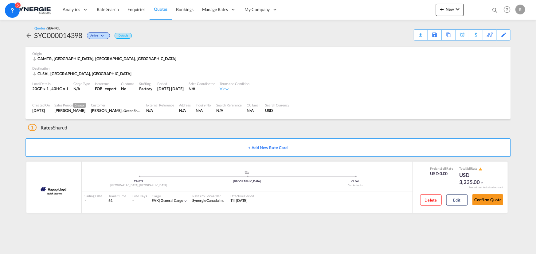
click at [0, 0] on div "Download Quote" at bounding box center [0, 0] width 0 height 0
click at [495, 10] on md-icon "icon-magnify" at bounding box center [495, 10] width 7 height 7
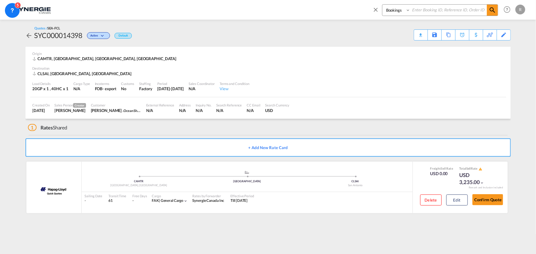
click at [406, 12] on select "Bookings Quotes Enquiries" at bounding box center [397, 10] width 29 height 11
select select "Quotes"
click at [383, 5] on select "Bookings Quotes Enquiries" at bounding box center [397, 10] width 29 height 11
click at [418, 6] on input at bounding box center [449, 10] width 77 height 11
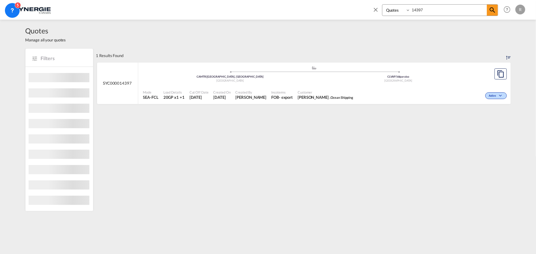
click at [425, 86] on div "Mode SEA-FCL Load Details 20GP x1 +1 Cut Off Date 28 Aug 2025 Created On 28 Aug…" at bounding box center [324, 95] width 373 height 18
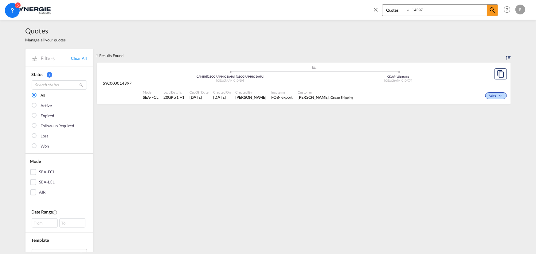
click at [438, 13] on input "14397" at bounding box center [449, 10] width 77 height 11
click at [495, 10] on md-icon "icon-magnify" at bounding box center [492, 9] width 7 height 7
click at [439, 9] on input "14396" at bounding box center [449, 10] width 77 height 11
type input "14395"
click at [494, 10] on md-icon "icon-magnify" at bounding box center [492, 9] width 7 height 7
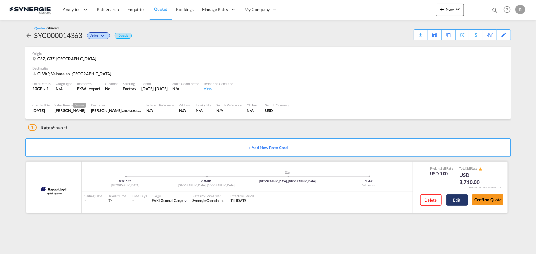
click at [455, 199] on button "Edit" at bounding box center [457, 200] width 22 height 11
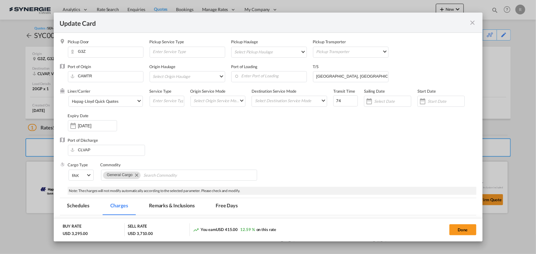
select select "per B/L"
select select "per container"
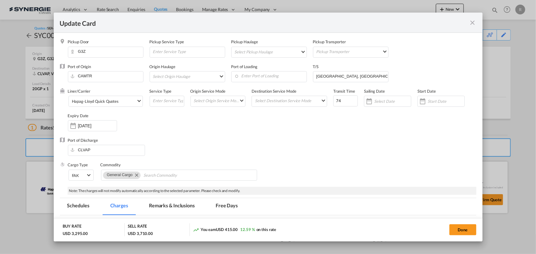
select select "per container"
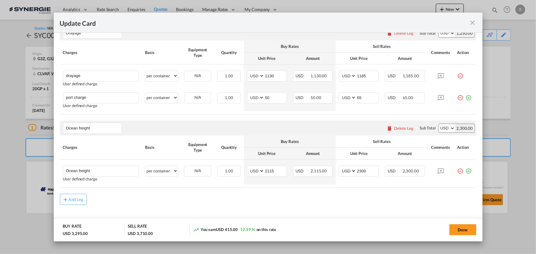
scroll to position [333, 0]
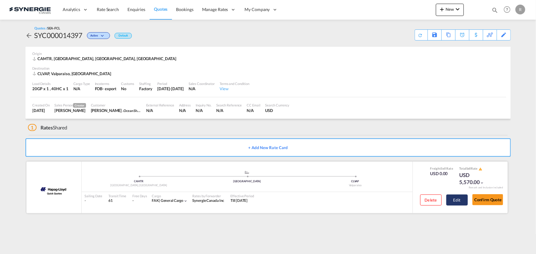
click at [455, 201] on button "Edit" at bounding box center [457, 200] width 22 height 11
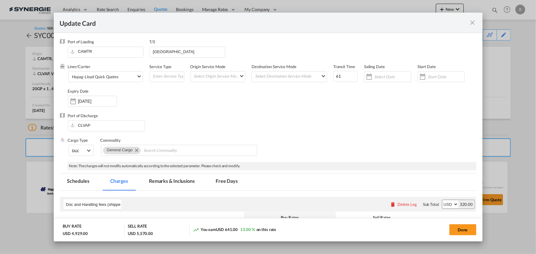
select select "per B/L"
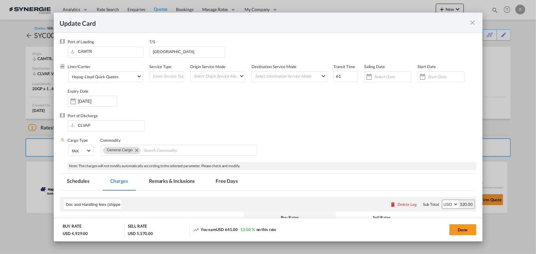
select select "per equipment"
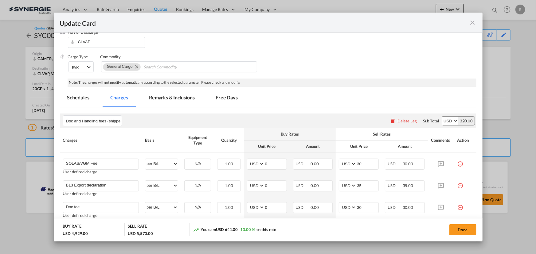
scroll to position [140, 0]
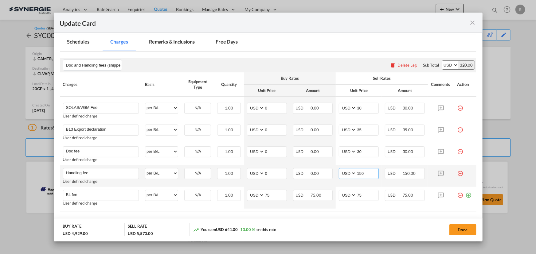
drag, startPoint x: 366, startPoint y: 176, endPoint x: 344, endPoint y: 169, distance: 23.1
click at [344, 170] on md-input-container "AED AFN ALL AMD ANG AOA ARS AUD AWG AZN BAM BBD BDT BGN BHD BIF BMD BND [PERSON…" at bounding box center [359, 173] width 40 height 11
type input "65"
click at [325, 215] on rate-modification "Doc and Handling fees (shipper pay) Please enter leg name Leg Name Already Exis…" at bounding box center [268, 188] width 417 height 273
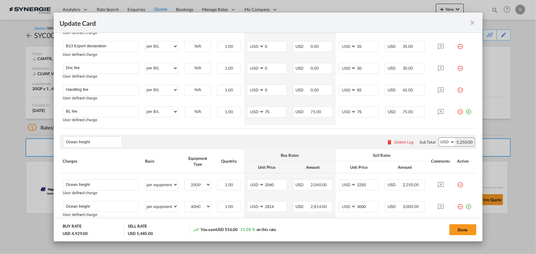
scroll to position [223, 0]
click at [458, 234] on button "Done" at bounding box center [463, 230] width 27 height 11
type input "[DATE]"
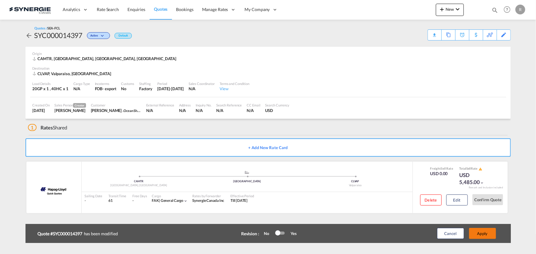
click at [479, 238] on button "Apply" at bounding box center [482, 233] width 27 height 11
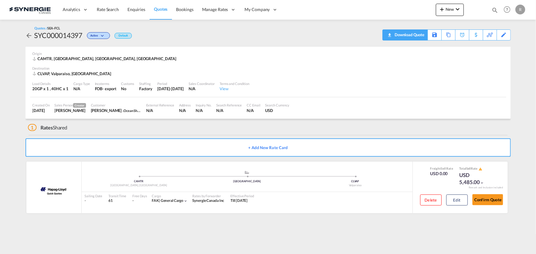
click at [418, 36] on div "Download Quote" at bounding box center [408, 35] width 31 height 10
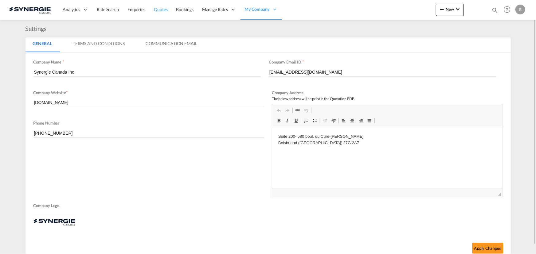
click at [165, 8] on span "Quotes" at bounding box center [161, 9] width 14 height 5
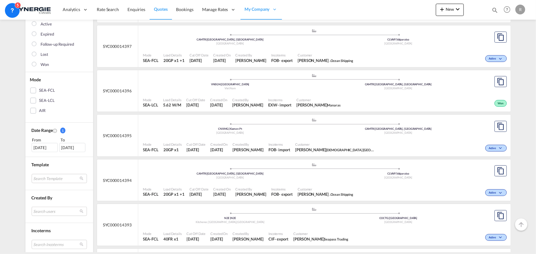
scroll to position [84, 0]
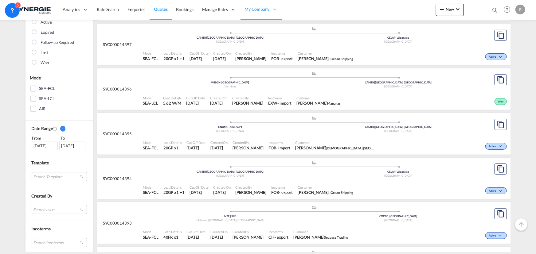
click at [355, 179] on div ".a{fill:#aaa8ad;} .a{fill:#aaa8ad;} CAMTR | [GEOGRAPHIC_DATA], [GEOGRAPHIC_DATA…" at bounding box center [314, 171] width 343 height 20
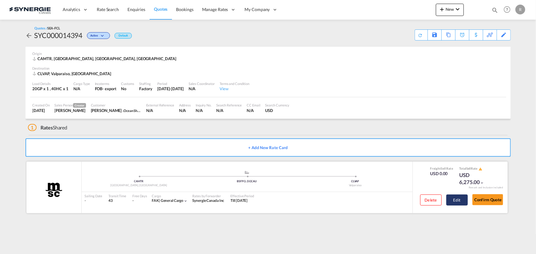
click at [458, 203] on button "Edit" at bounding box center [457, 200] width 22 height 11
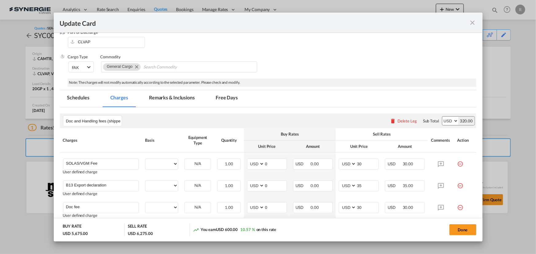
scroll to position [140, 0]
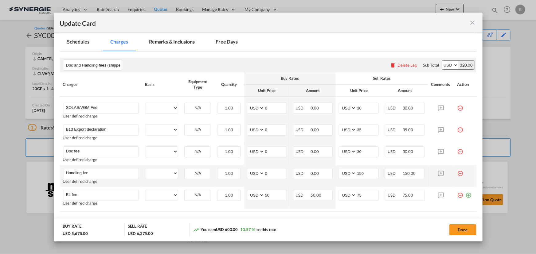
select select "per B/L"
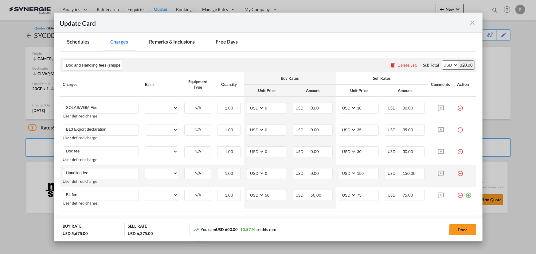
select select "per equipment"
drag, startPoint x: 362, startPoint y: 173, endPoint x: 340, endPoint y: 171, distance: 22.5
click at [340, 171] on md-input-container "AED AFN ALL AMD ANG AOA ARS AUD AWG AZN BAM BBD BDT BGN BHD BIF BMD BND [PERSON…" at bounding box center [359, 173] width 40 height 11
type input "65"
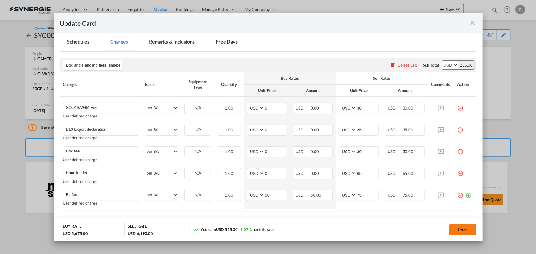
click at [466, 230] on button "Done" at bounding box center [463, 230] width 27 height 11
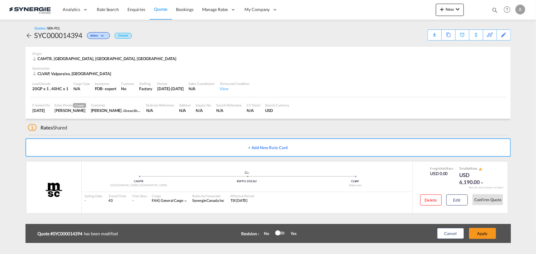
type input "[DATE]"
click at [482, 234] on button "Apply" at bounding box center [482, 233] width 27 height 11
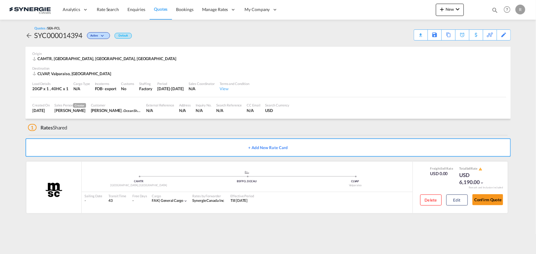
click at [0, 0] on div "Download Quote" at bounding box center [0, 0] width 0 height 0
